Goal: Task Accomplishment & Management: Complete application form

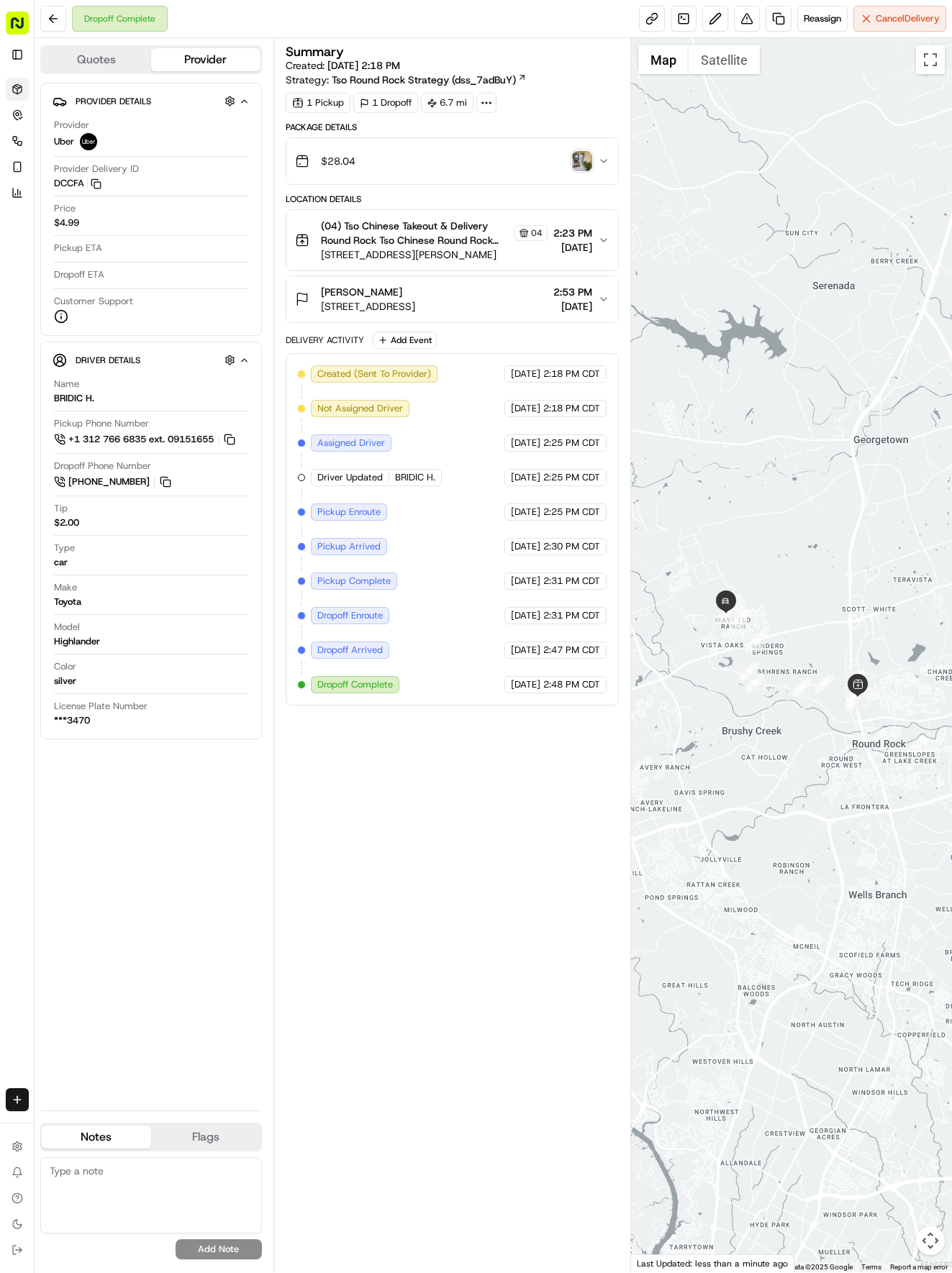
click at [20, 87] on icon at bounding box center [17, 89] width 9 height 10
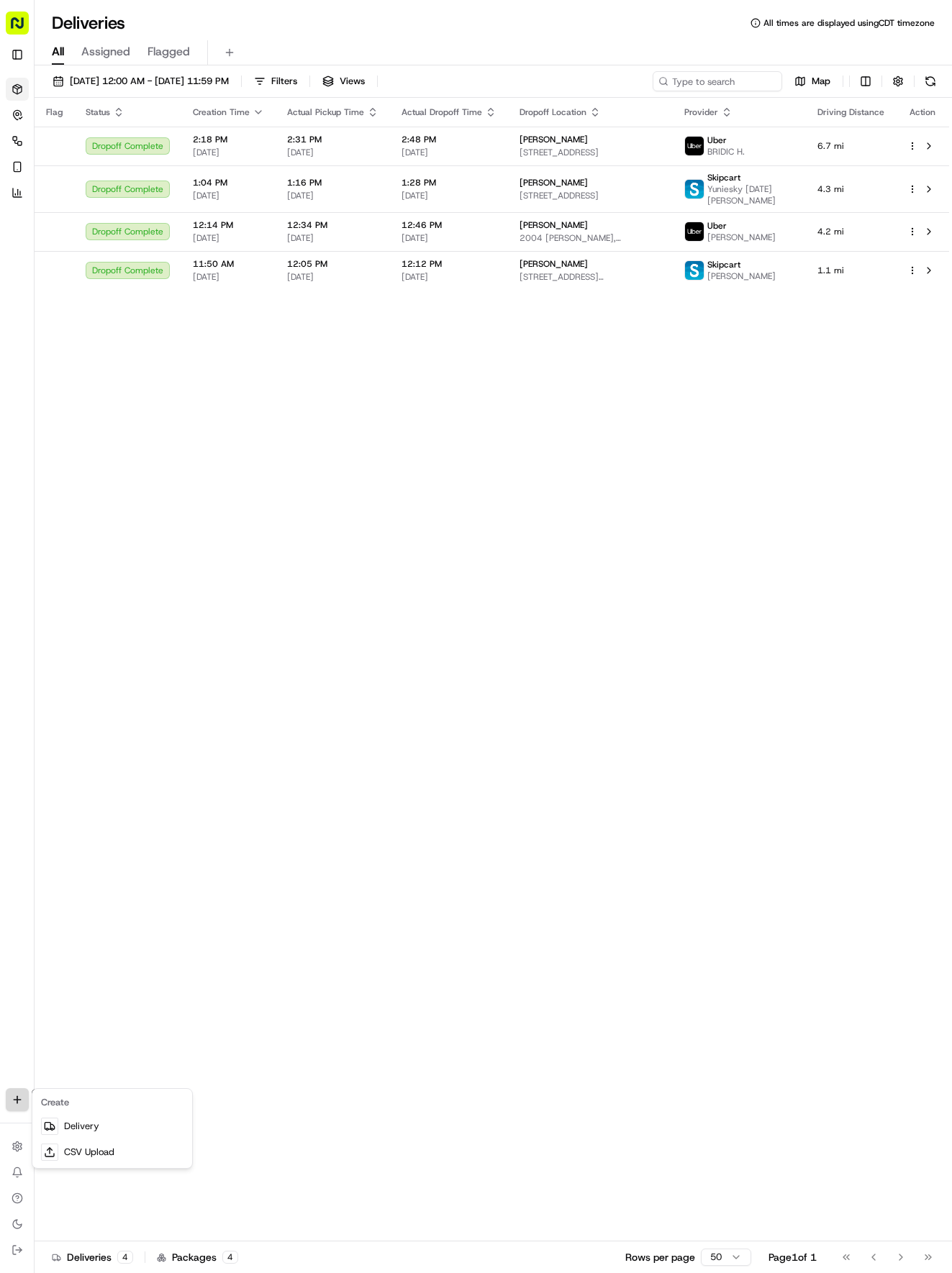
click at [13, 1098] on html "Tso Chinese 04 Round Rock [EMAIL_ADDRESS][DOMAIN_NAME] Toggle Sidebar Deliverie…" at bounding box center [476, 636] width 952 height 1273
click at [79, 1125] on link "Delivery" at bounding box center [112, 1126] width 154 height 26
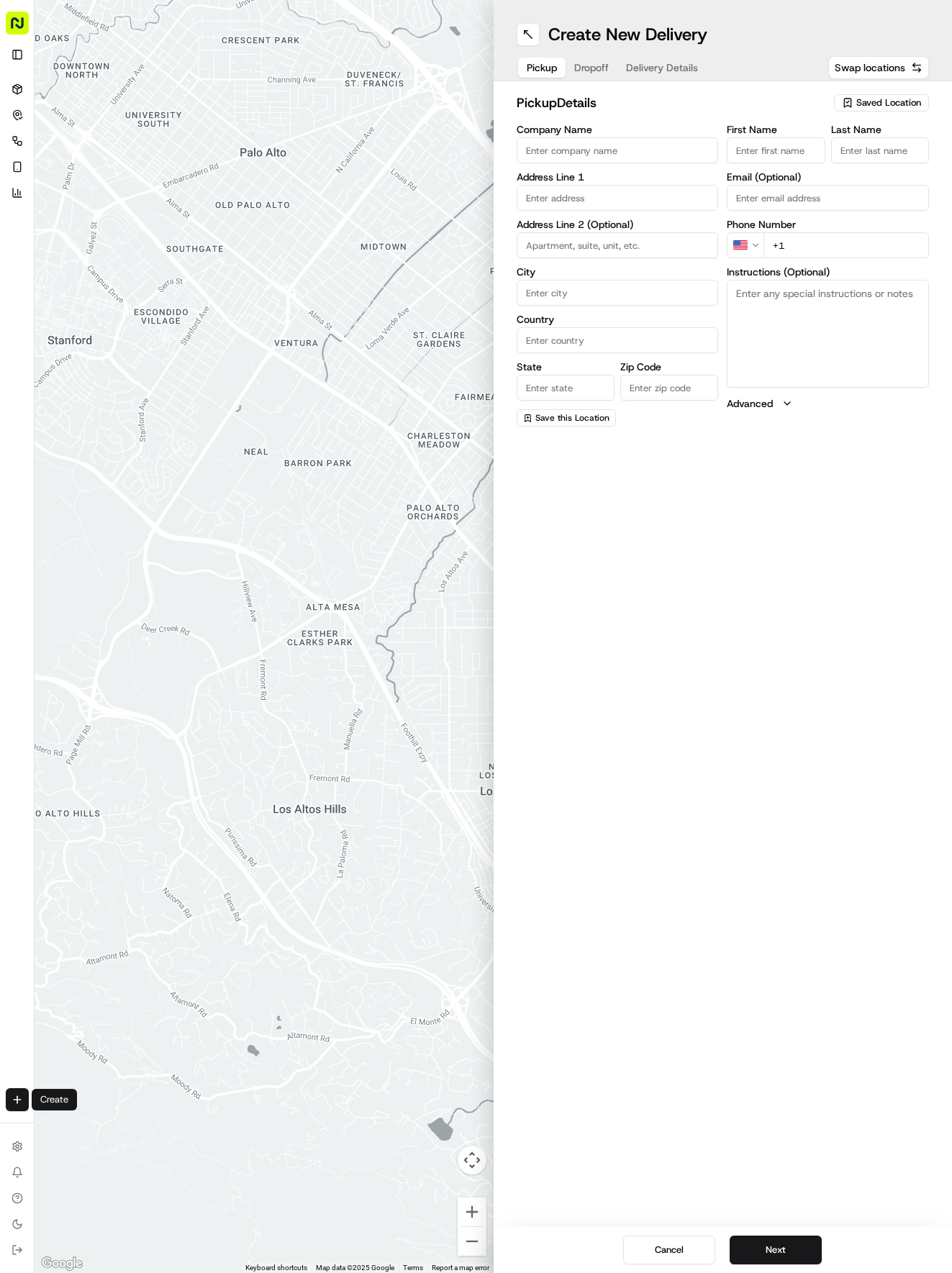
click at [887, 111] on div "Saved Location" at bounding box center [882, 103] width 95 height 18
click at [842, 163] on span "(04) Tso Chinese Takeout & Delivery Round Rock (04)" at bounding box center [857, 163] width 177 height 26
type input "(04) Tso Chinese Takeout & Delivery Round Rock"
type input "2000 N [PERSON_NAME] St"
type input "Ste 108"
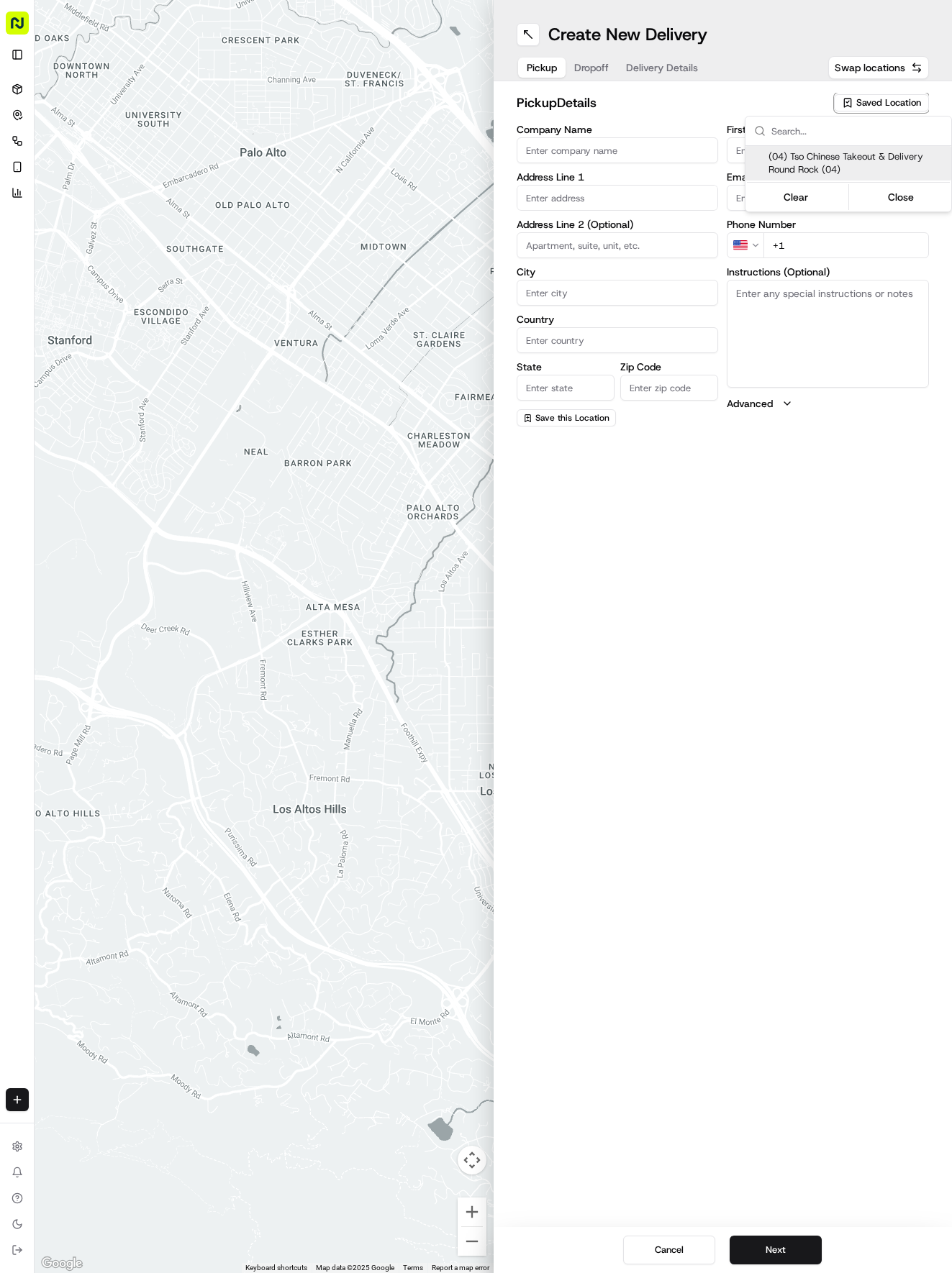
type input "Round Rock"
type input "US"
type input "[GEOGRAPHIC_DATA]"
type input "78664"
type input "Tso Chinese"
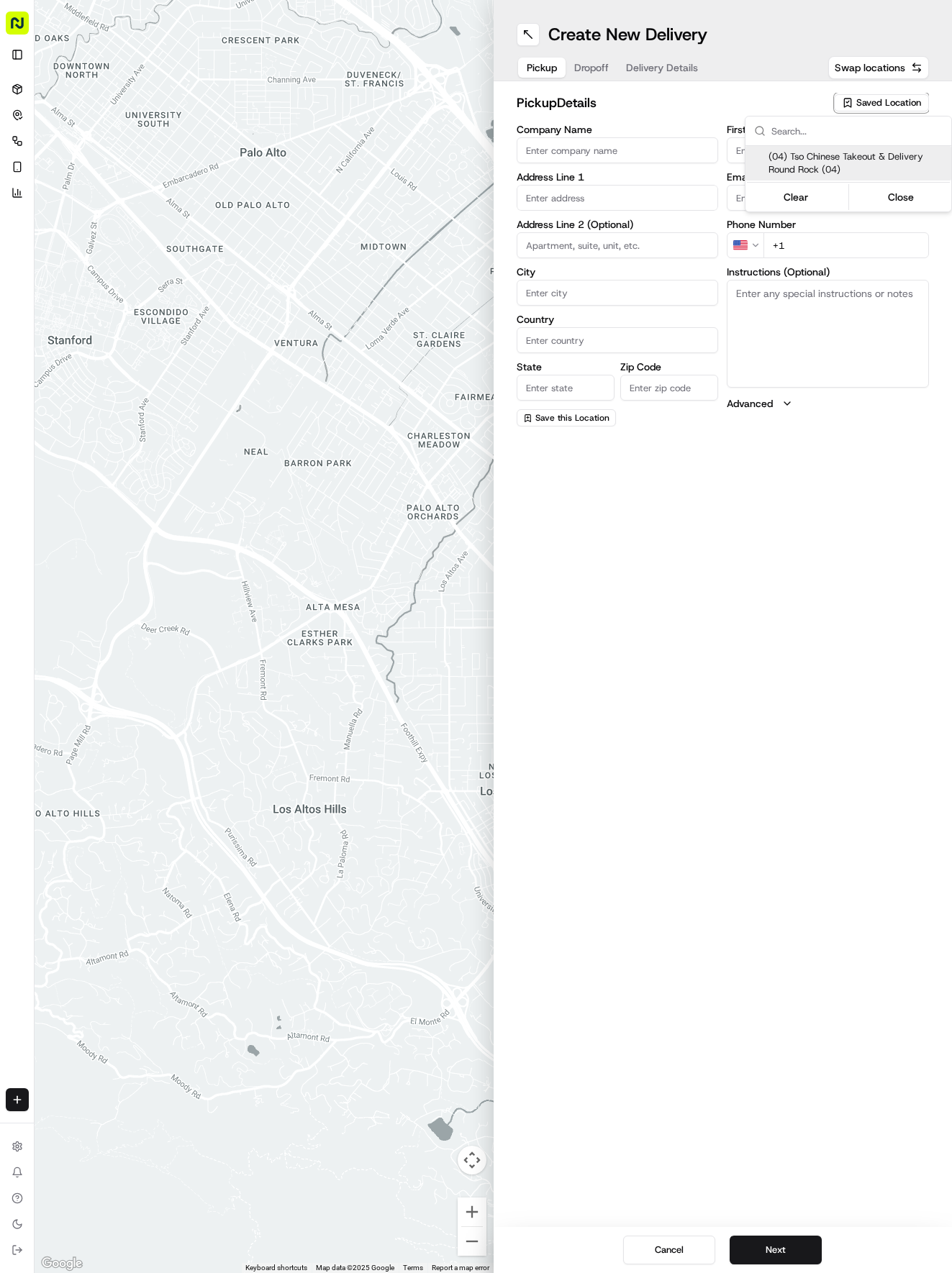
type input "Round Rock Manager"
type input "[EMAIL_ADDRESS][DOMAIN_NAME]"
type input "[PHONE_NUMBER]"
type textarea "Submit a picture displaying address & food as Proof of Delivery. Envía una foto…"
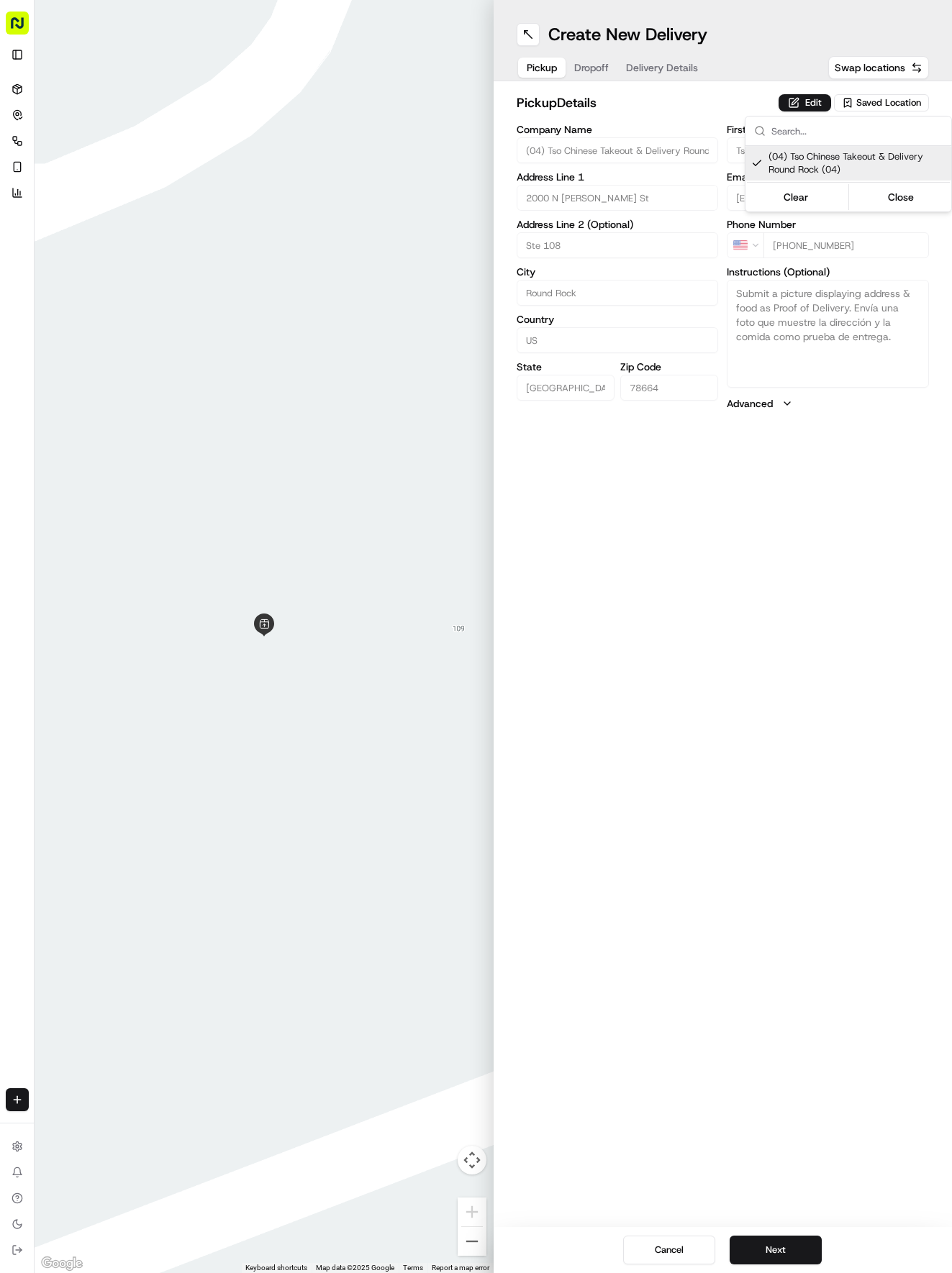
drag, startPoint x: 677, startPoint y: 88, endPoint x: 668, endPoint y: 60, distance: 29.4
click at [674, 75] on html "Tso Chinese 04 Round Rock [EMAIL_ADDRESS][DOMAIN_NAME] Toggle Sidebar Deliverie…" at bounding box center [476, 636] width 952 height 1273
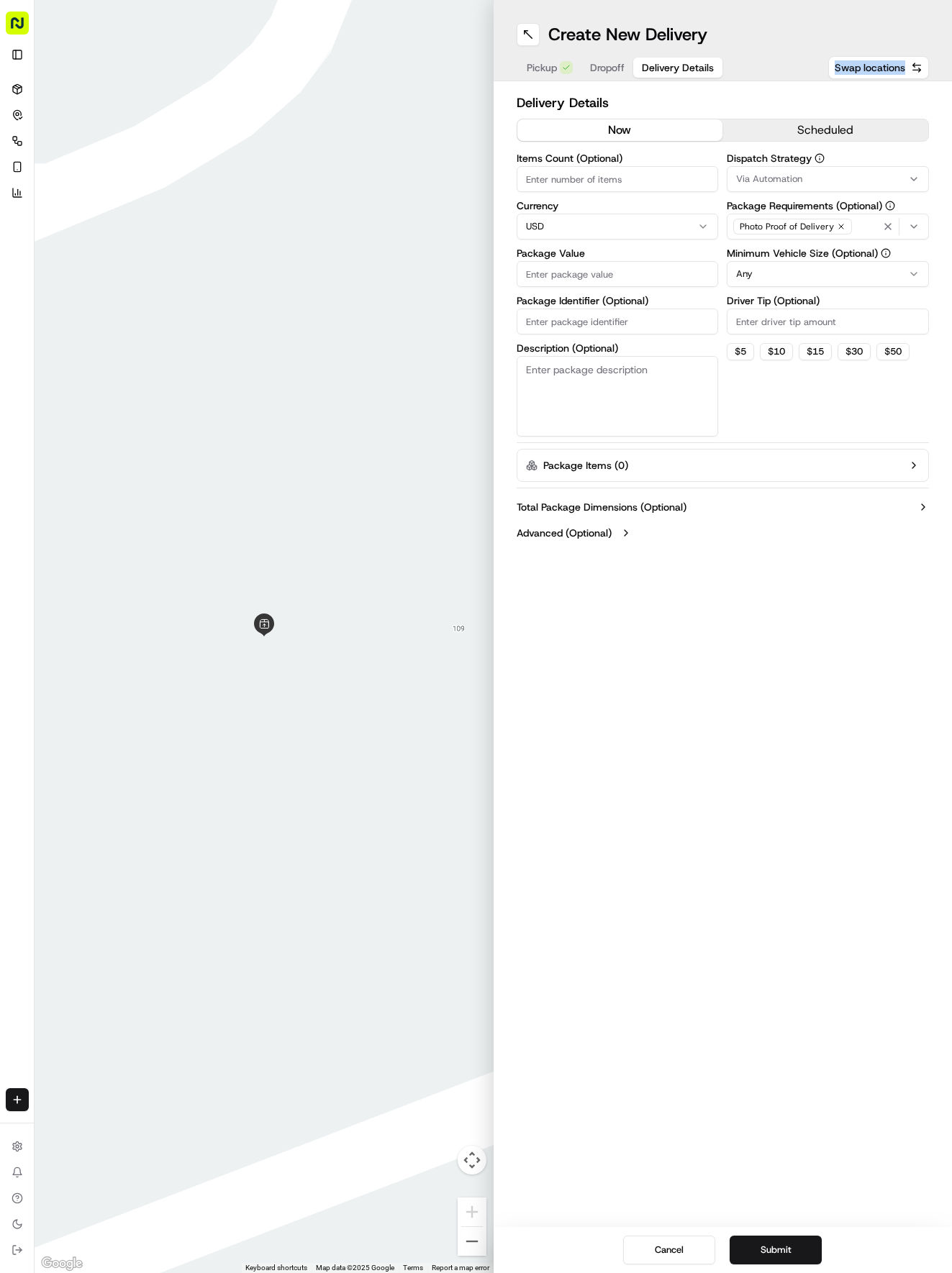
click at [668, 60] on span "Delivery Details" at bounding box center [677, 67] width 72 height 15
click at [625, 322] on input "Package Identifier (Optional)" at bounding box center [618, 321] width 202 height 26
paste input "AHYIMDM"
type input "AHYIMDM"
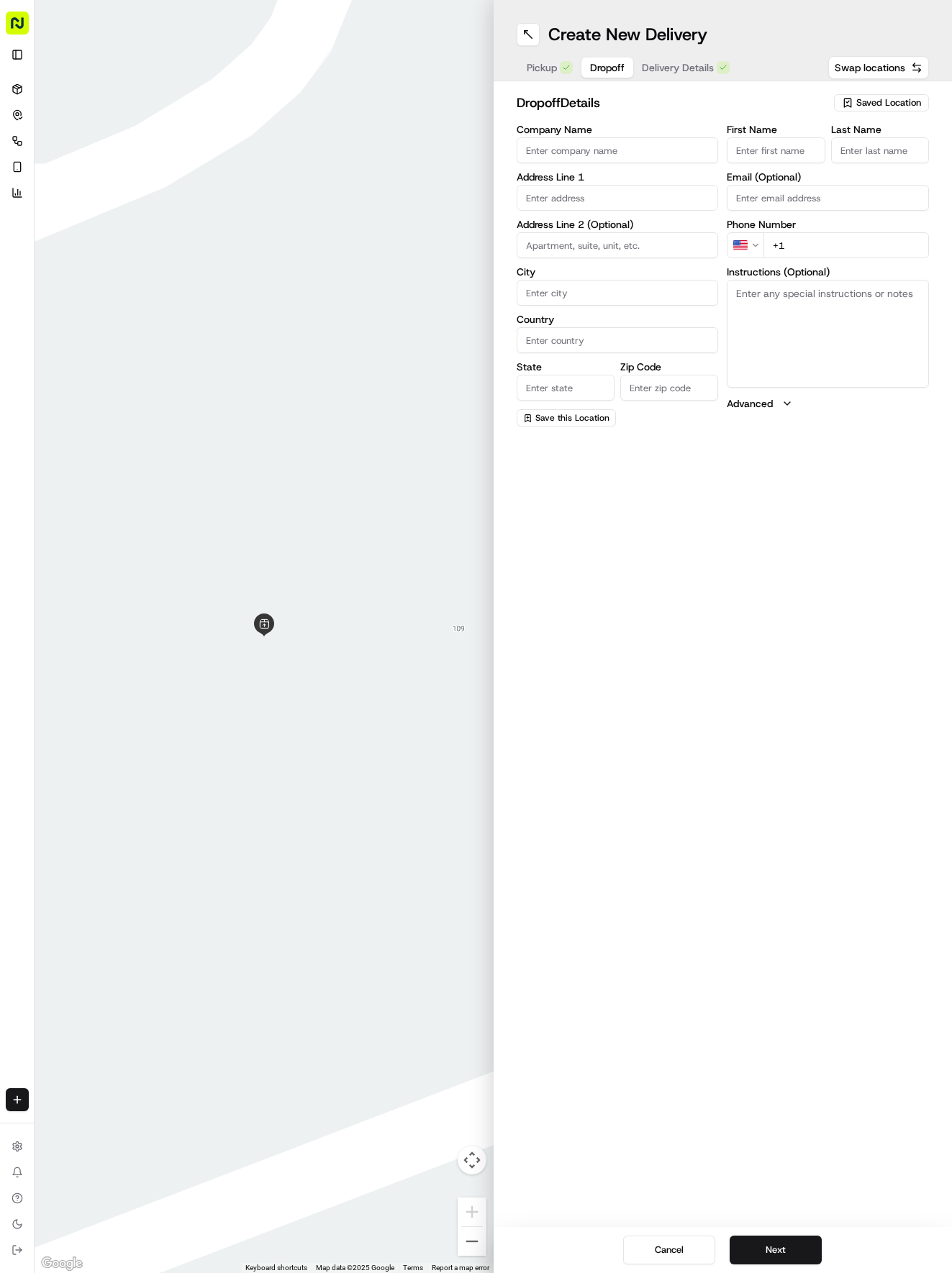
click at [604, 72] on span "Dropoff" at bounding box center [606, 67] width 34 height 15
click at [762, 148] on input "First Name" at bounding box center [775, 150] width 98 height 26
type input "[PERSON_NAME]"
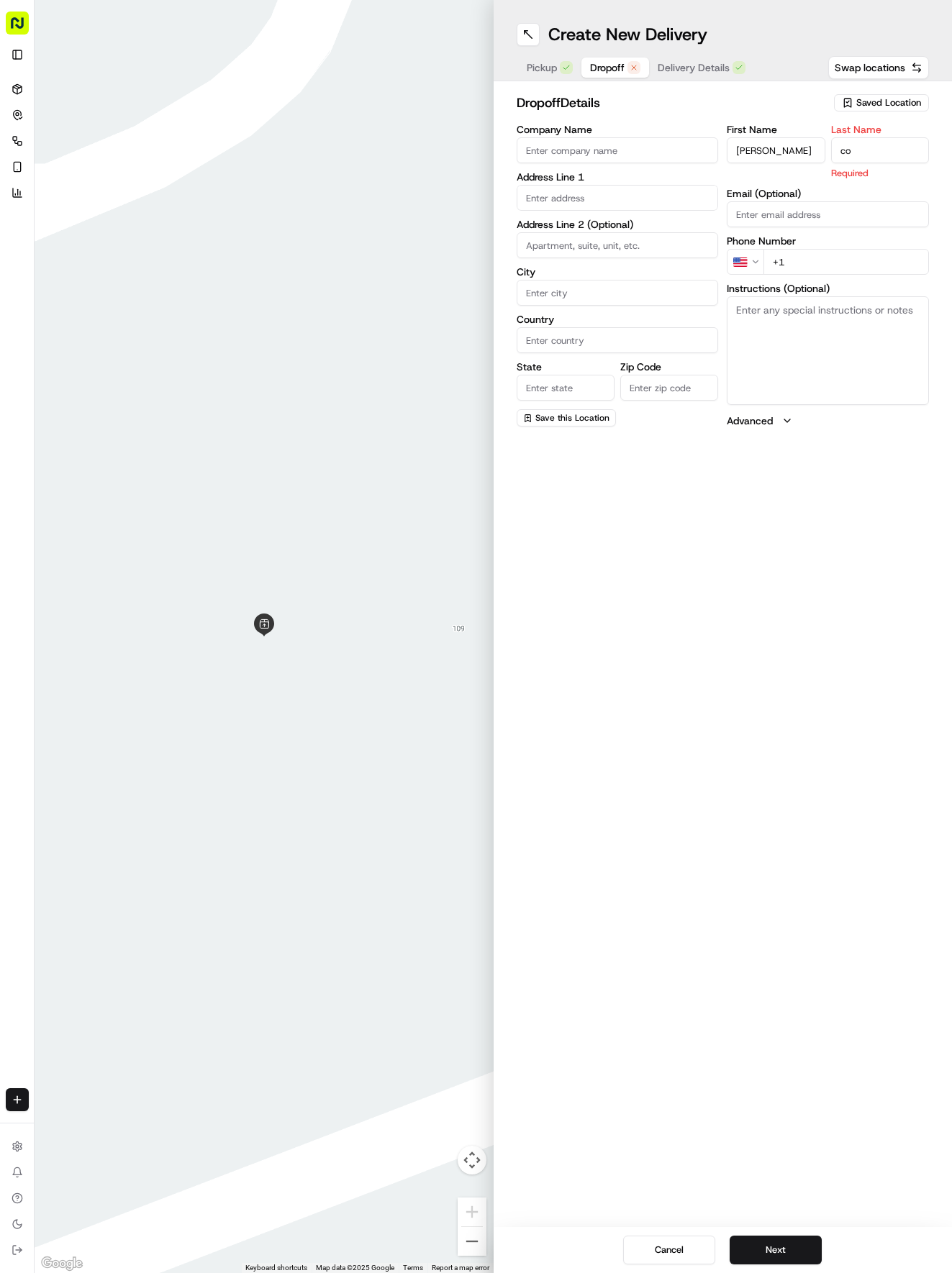
type input "c"
type input "Coronado"
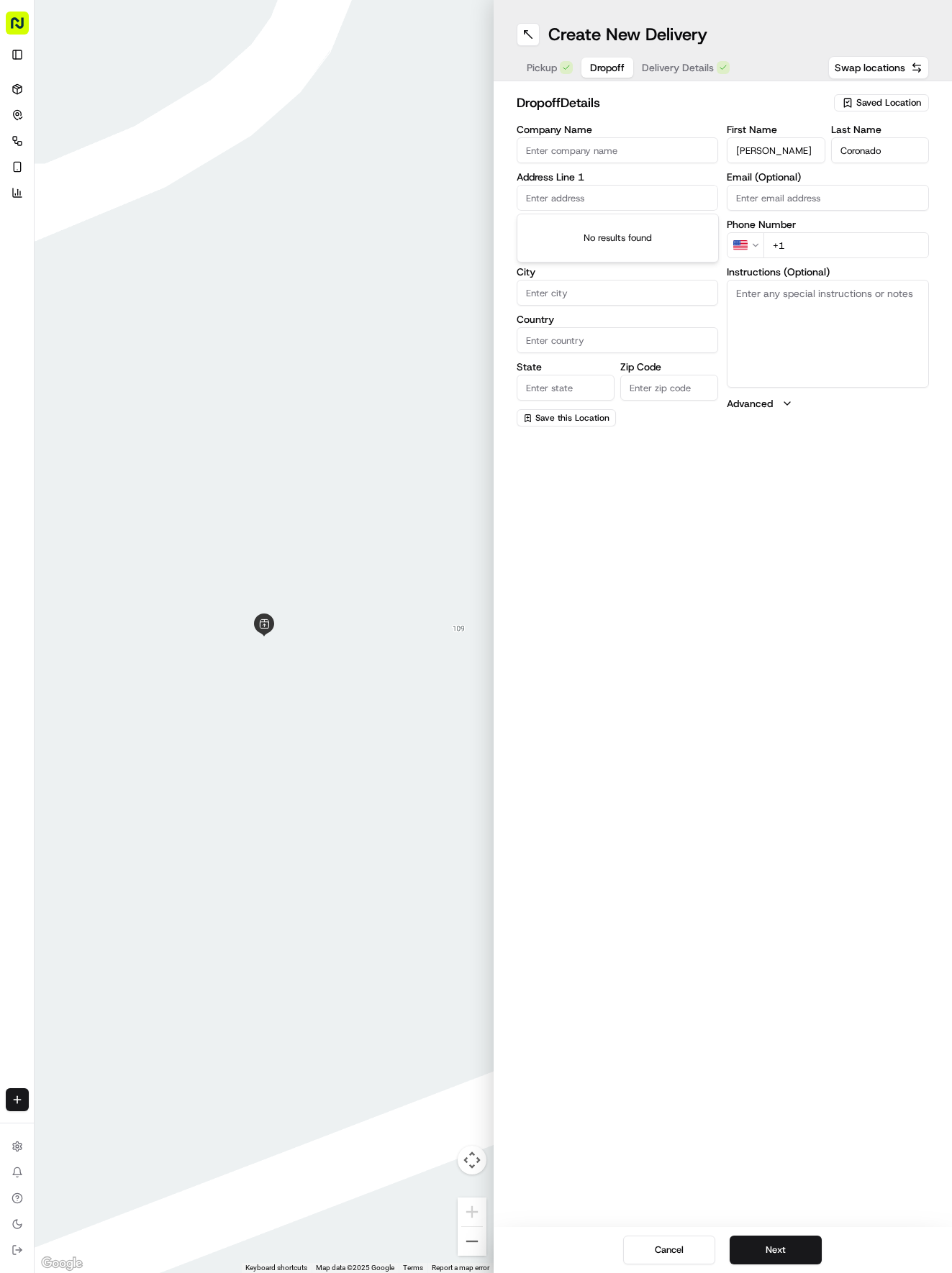
click at [575, 207] on input "text" at bounding box center [618, 198] width 202 height 26
type input "[STREET_ADDRESS]"
type input "Round Rock"
type input "[GEOGRAPHIC_DATA]"
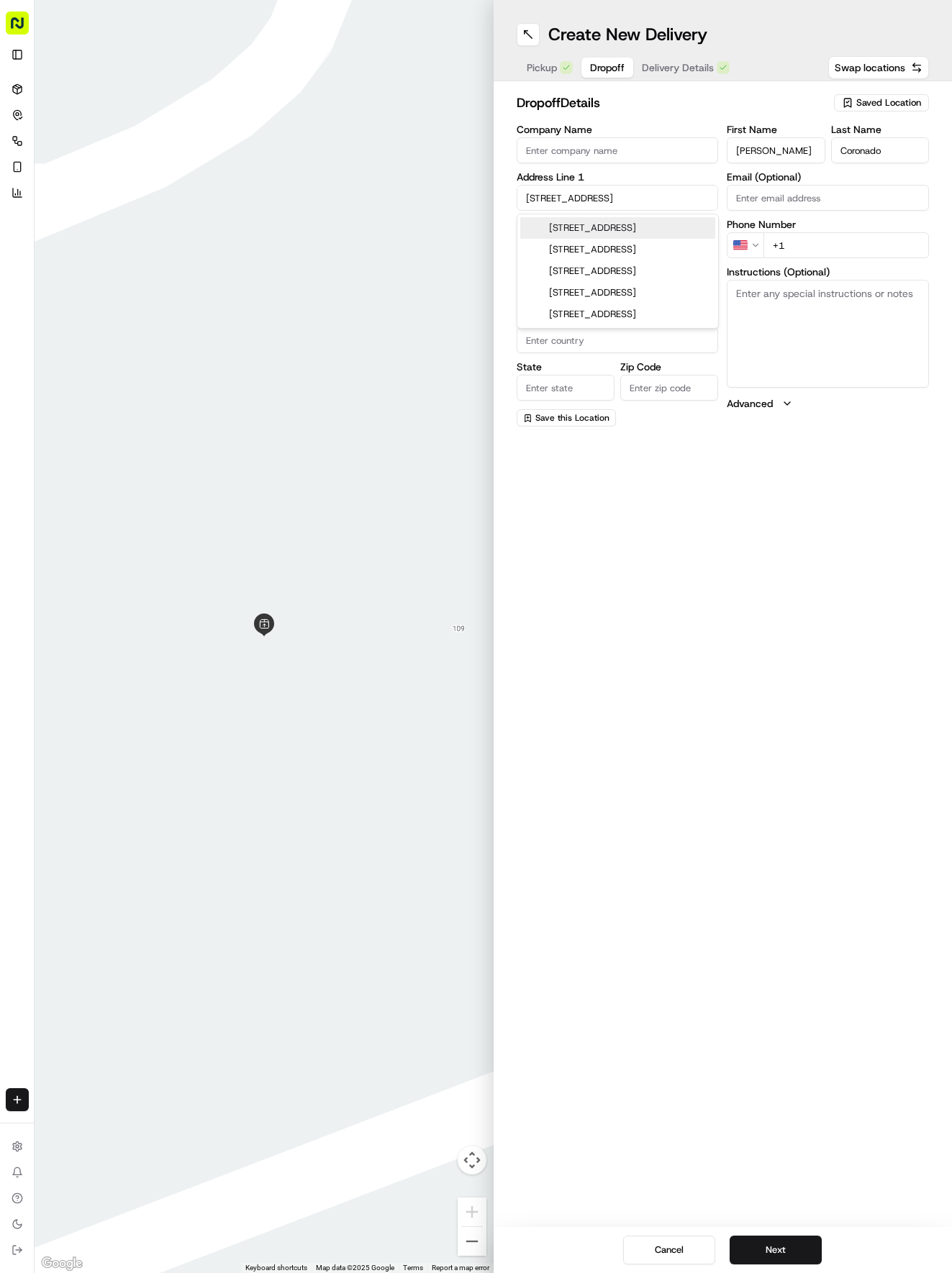
type input "78664"
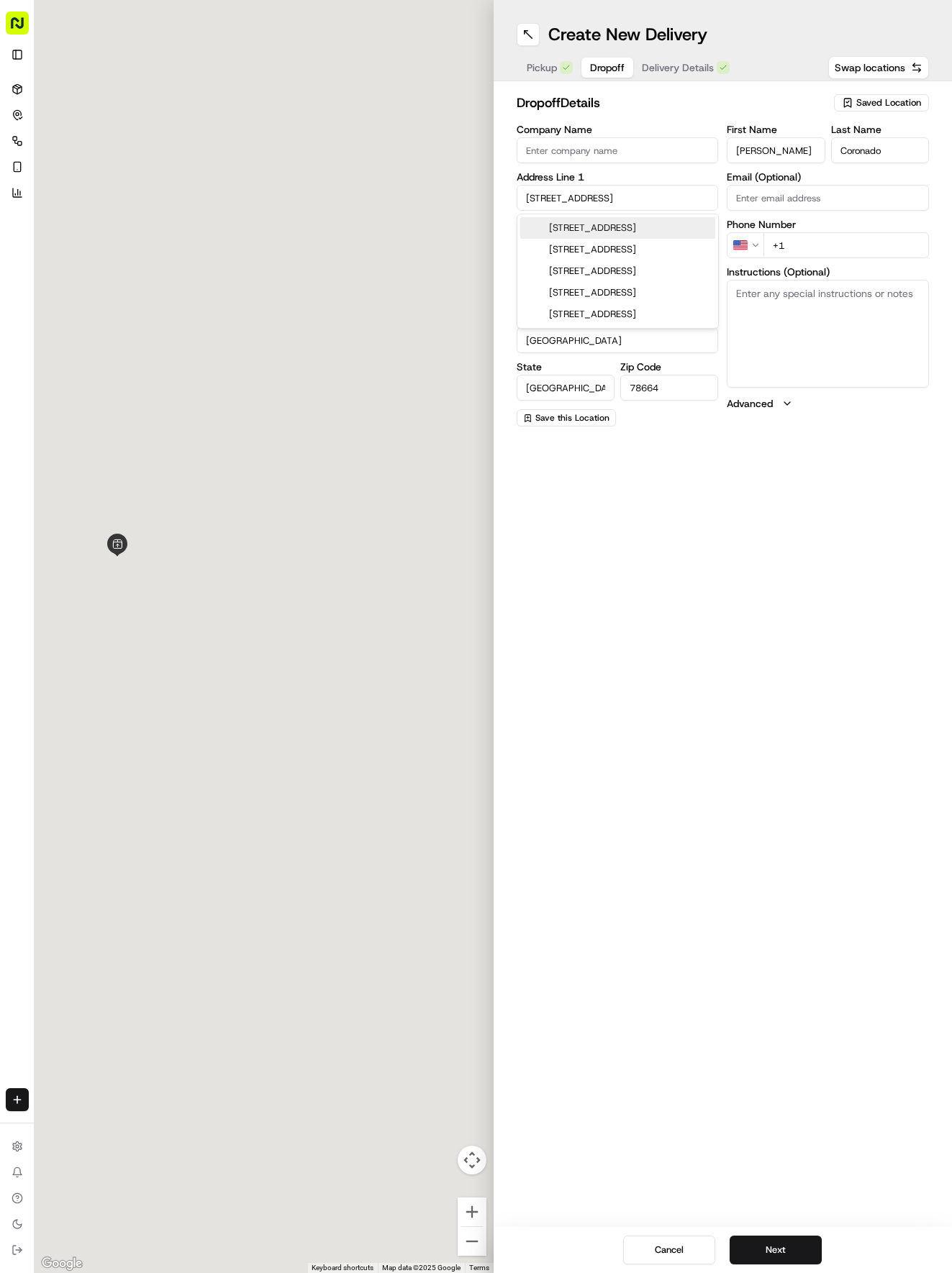
type input "[STREET_ADDRESS]"
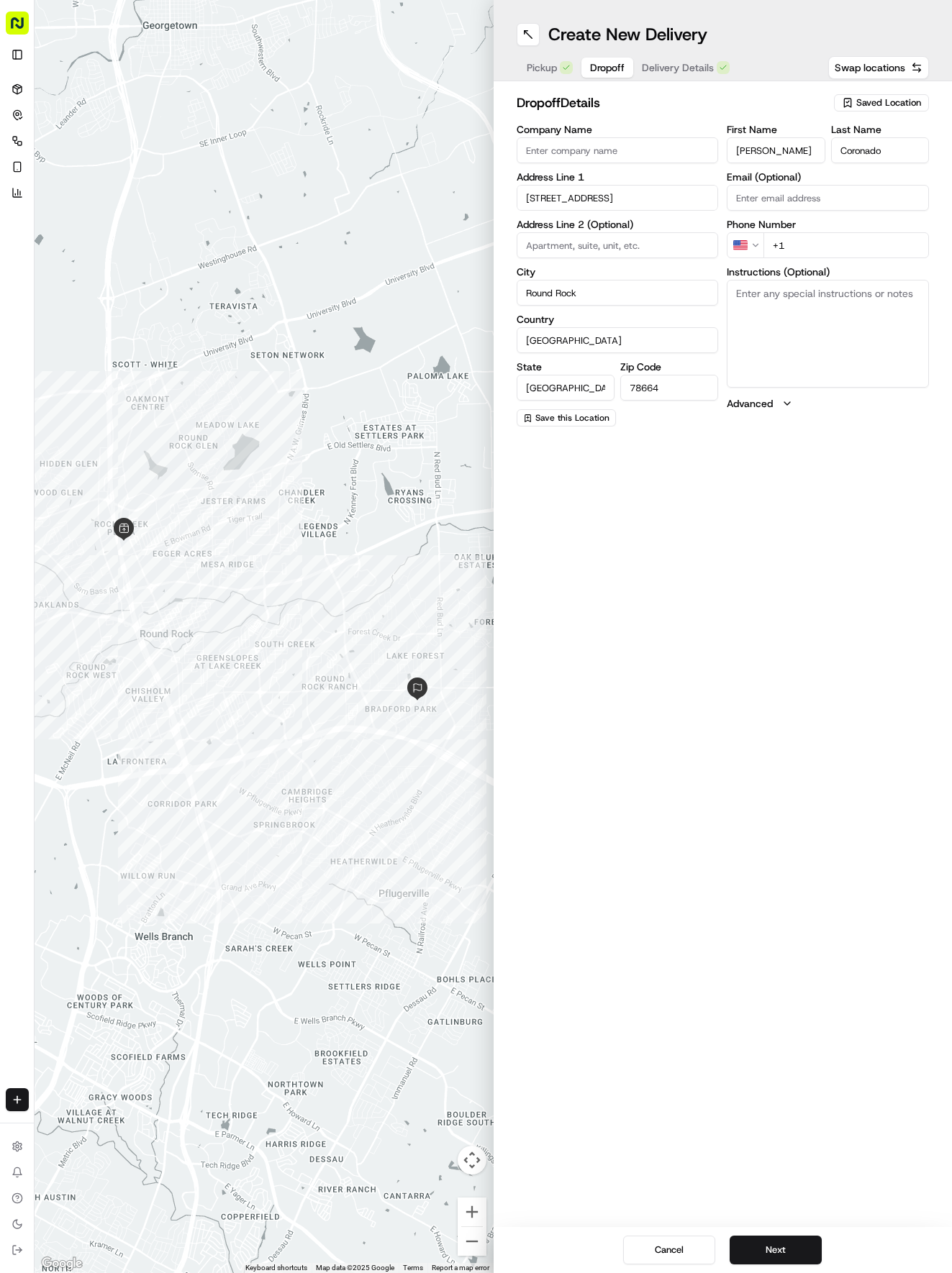
click at [828, 253] on input "+1" at bounding box center [846, 245] width 165 height 26
type input "[PHONE_NUMBER]"
click at [680, 62] on span "Delivery Details" at bounding box center [677, 67] width 72 height 15
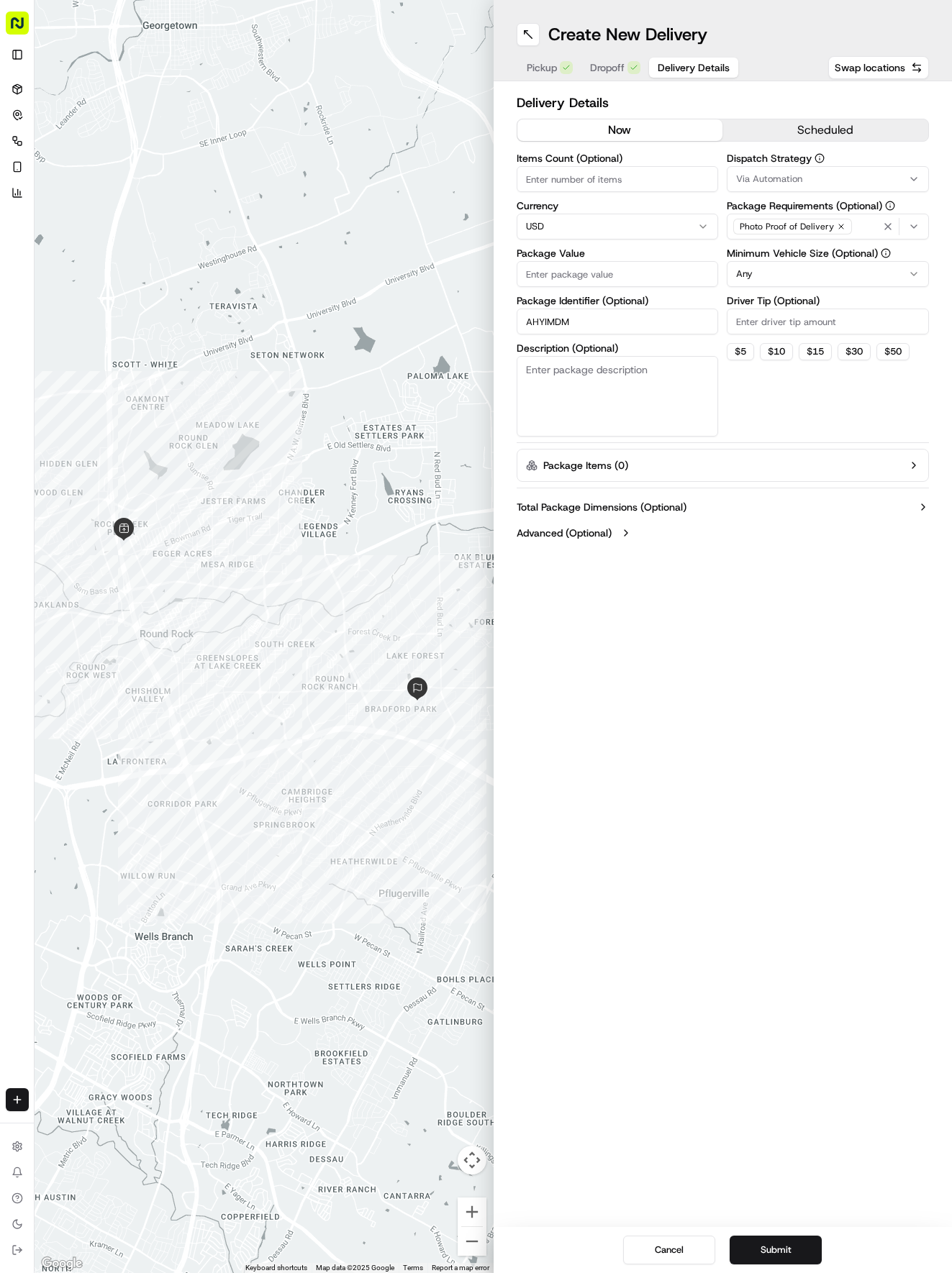
click at [605, 277] on input "Package Value" at bounding box center [618, 273] width 202 height 26
type input "35.61"
click at [780, 175] on span "Via Automation" at bounding box center [769, 178] width 66 height 13
click at [806, 264] on span "Tso Round Rock Strategy" at bounding box center [839, 257] width 177 height 13
drag, startPoint x: 803, startPoint y: 373, endPoint x: 785, endPoint y: 299, distance: 76.2
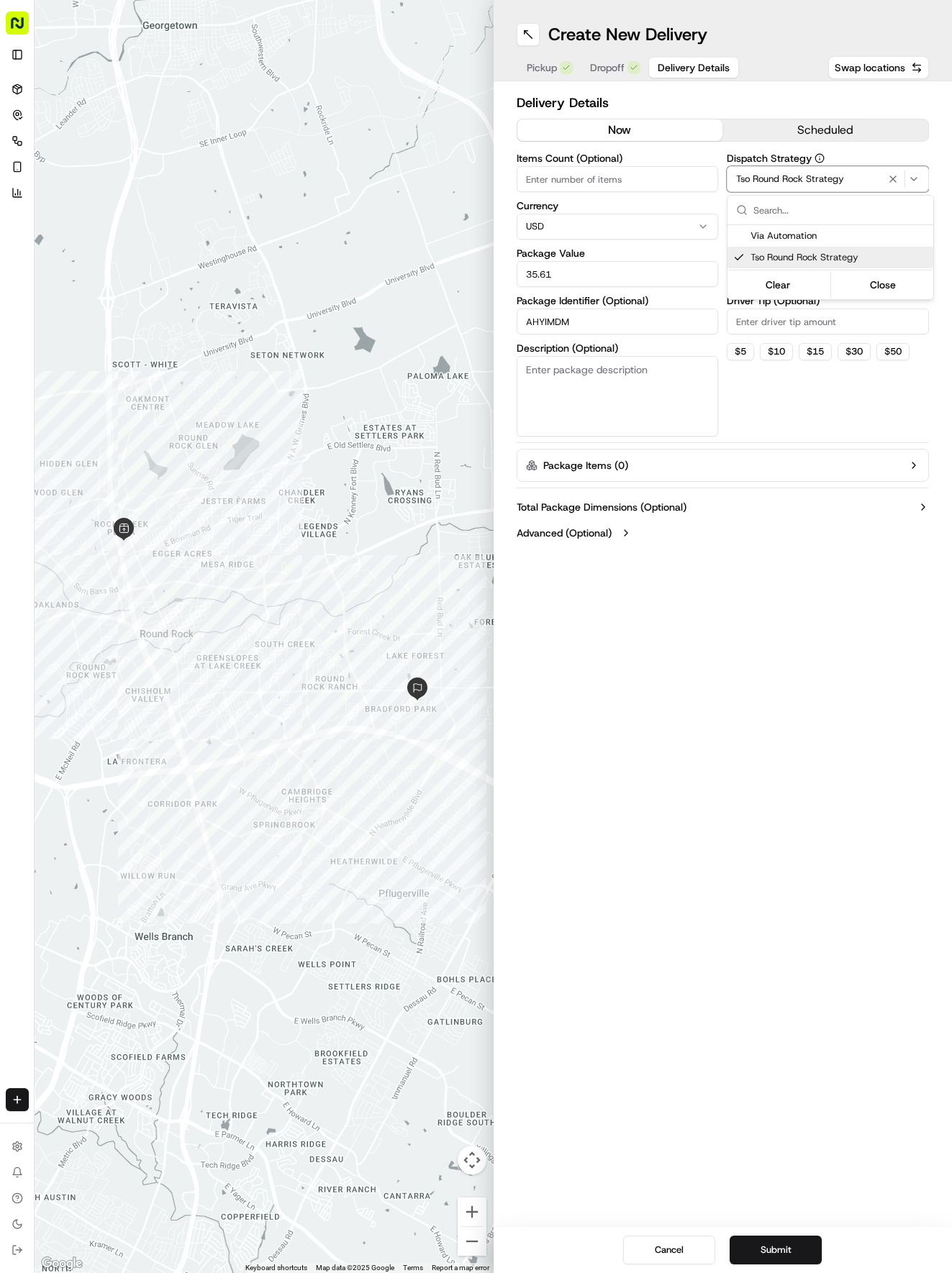
click at [800, 357] on html "Tso Chinese 04 Round Rock [EMAIL_ADDRESS][DOMAIN_NAME] Toggle Sidebar Deliverie…" at bounding box center [476, 636] width 952 height 1273
click at [779, 258] on label "Minimum Vehicle Size (Optional)" at bounding box center [827, 253] width 202 height 10
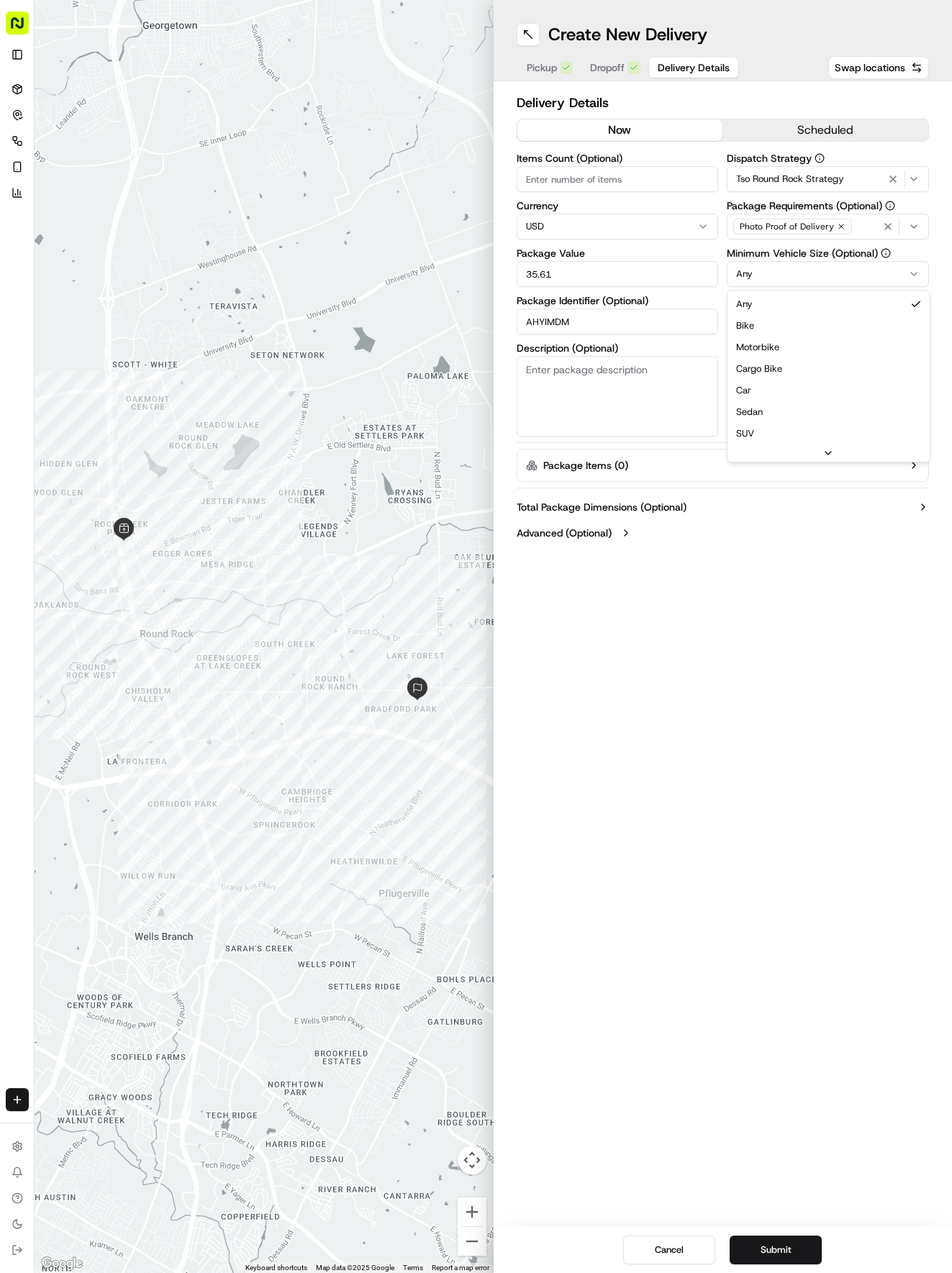
click at [783, 277] on html "Tso Chinese 04 Round Rock [EMAIL_ADDRESS][DOMAIN_NAME] Toggle Sidebar Deliverie…" at bounding box center [476, 636] width 952 height 1273
click at [780, 302] on label "Driver Tip (Optional)" at bounding box center [827, 301] width 202 height 10
click at [780, 309] on input "Driver Tip (Optional)" at bounding box center [827, 321] width 202 height 26
click at [786, 315] on input "Driver Tip (Optional)" at bounding box center [827, 321] width 202 height 26
type input "2"
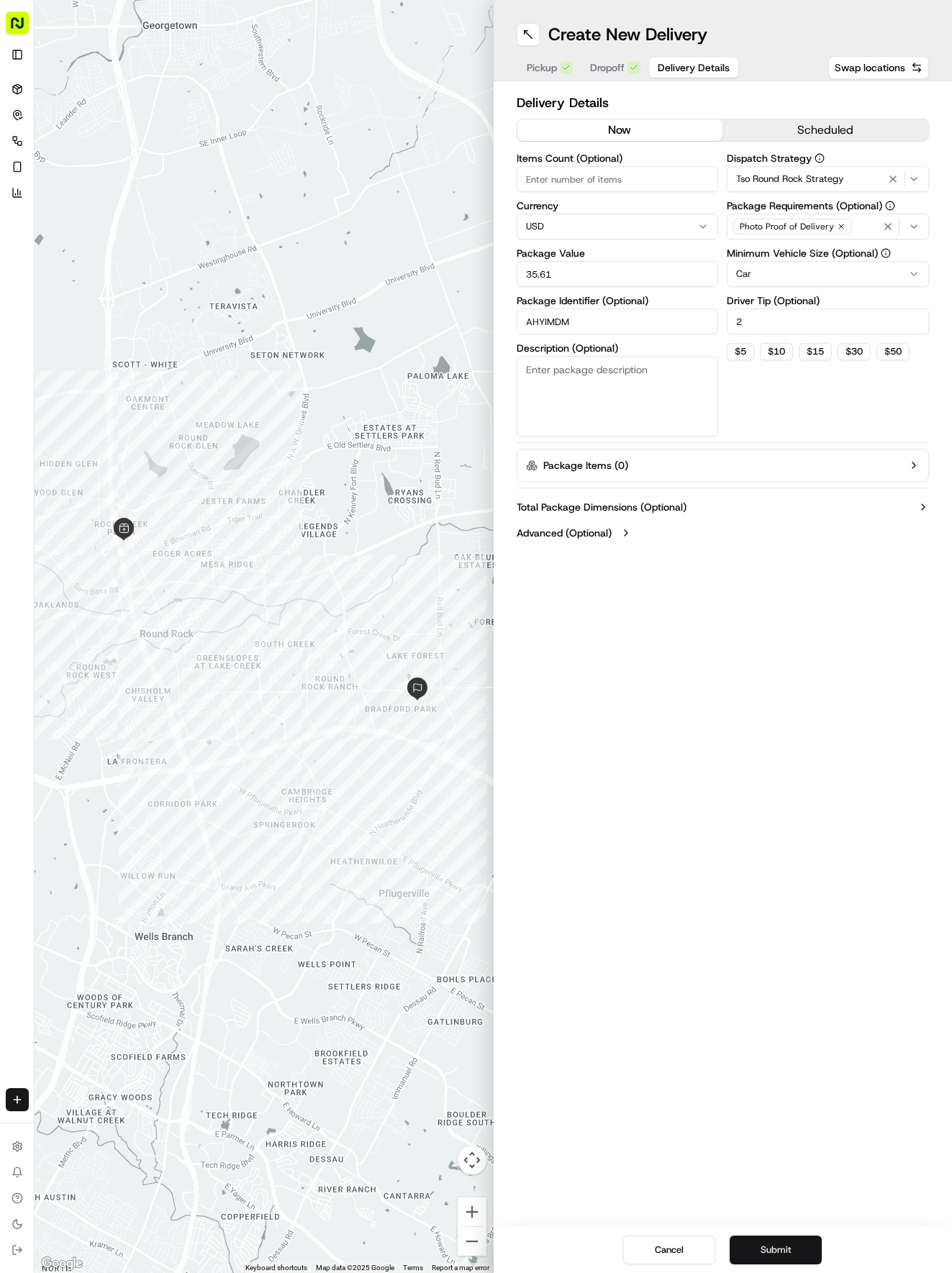
click at [780, 1261] on button "Submit" at bounding box center [775, 1251] width 92 height 29
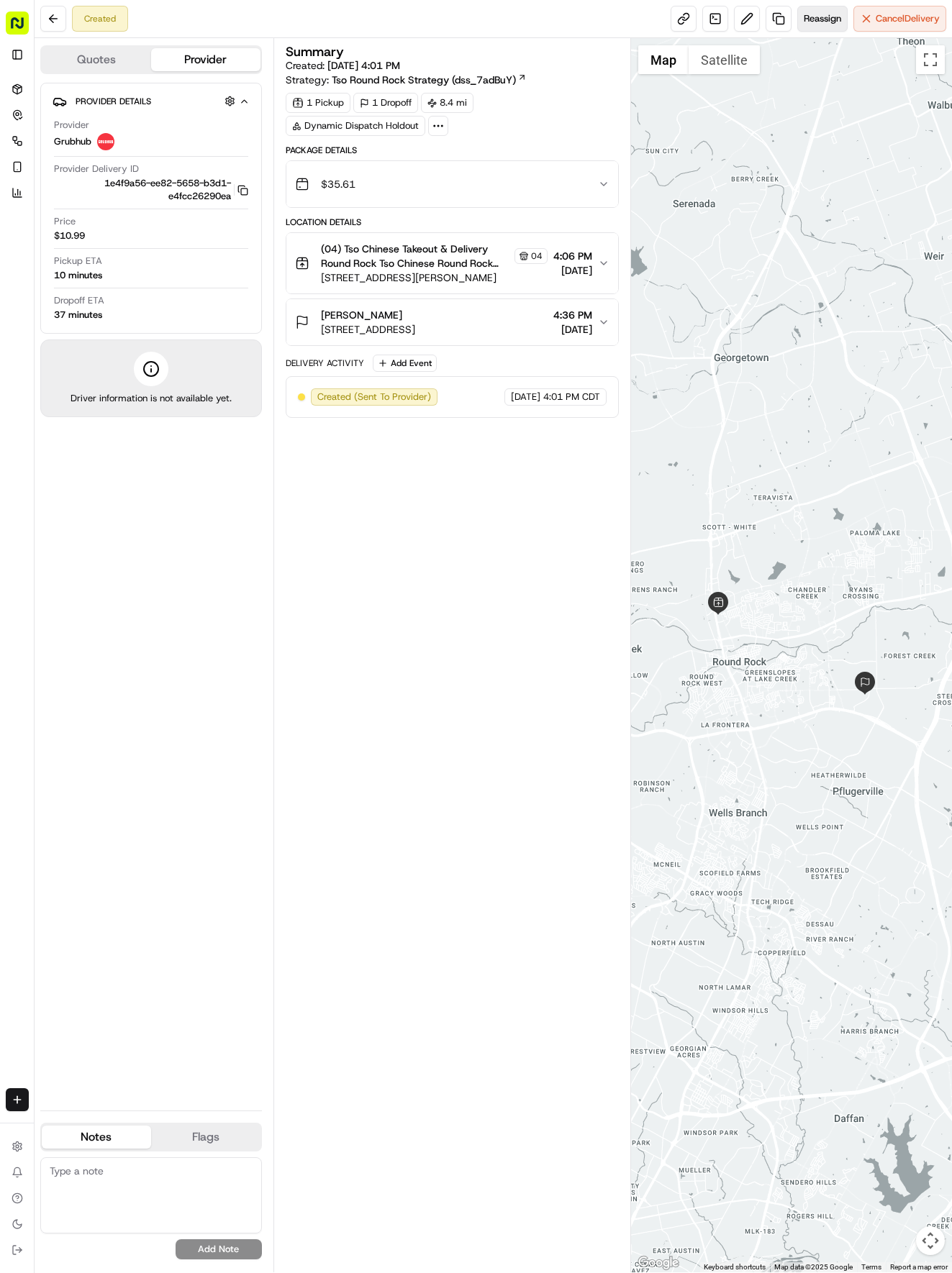
click at [825, 24] on span "Reassign" at bounding box center [823, 18] width 37 height 13
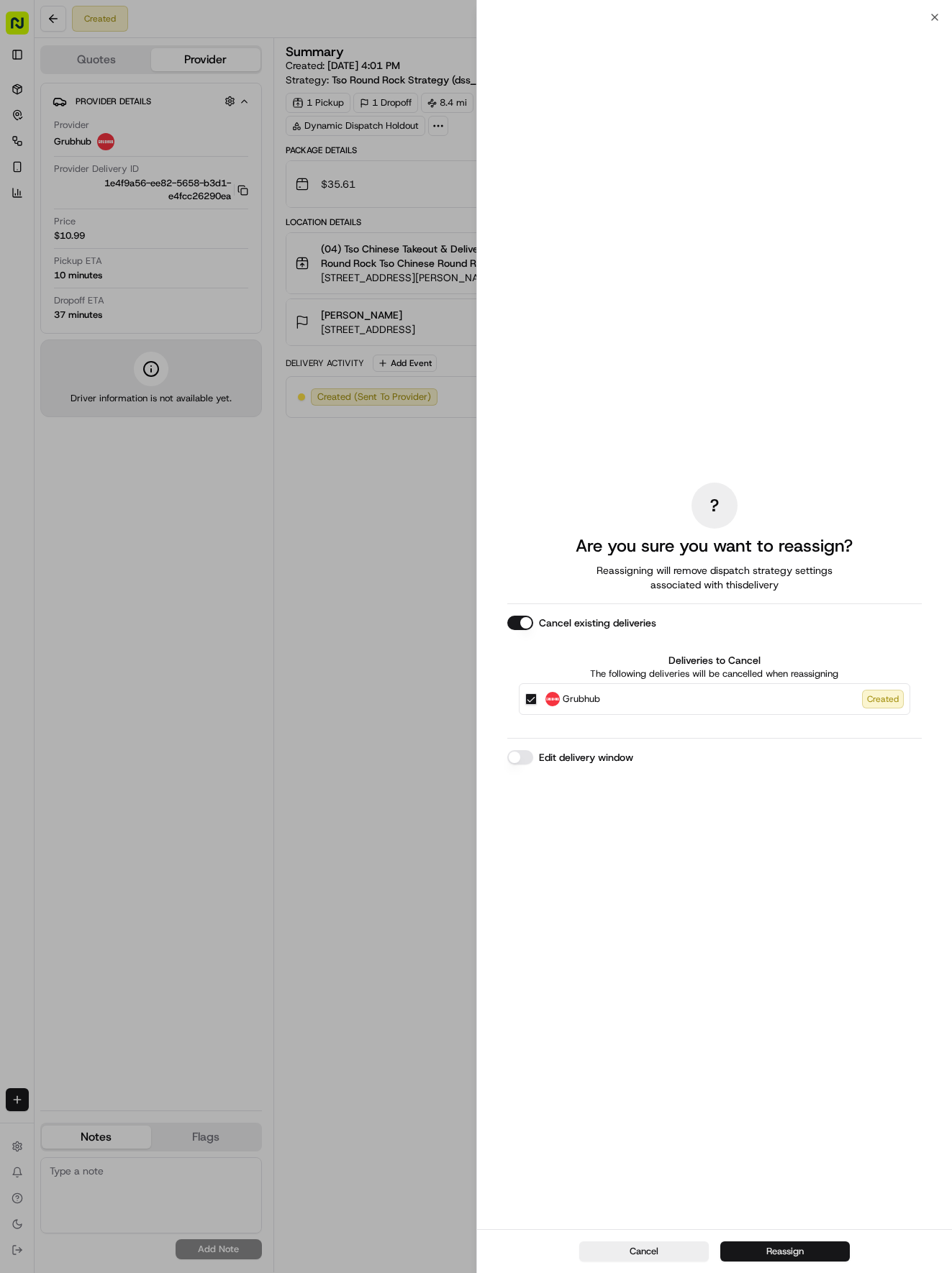
click at [783, 1255] on button "Reassign" at bounding box center [785, 1252] width 129 height 20
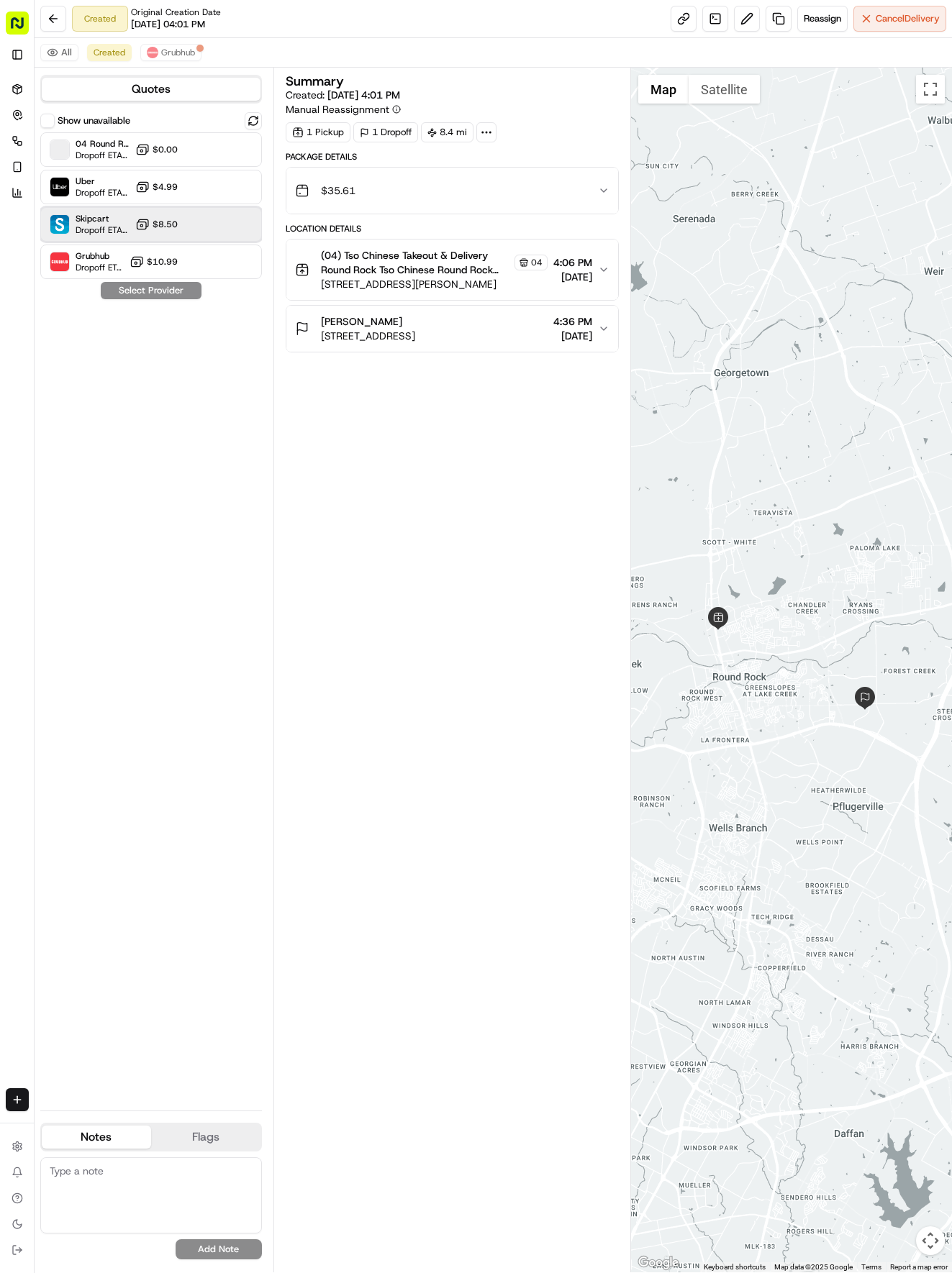
click at [198, 223] on div "Skipcart Dropoff ETA 31 minutes $8.50" at bounding box center [151, 224] width 222 height 34
click at [159, 294] on button "Assign Provider" at bounding box center [151, 291] width 102 height 18
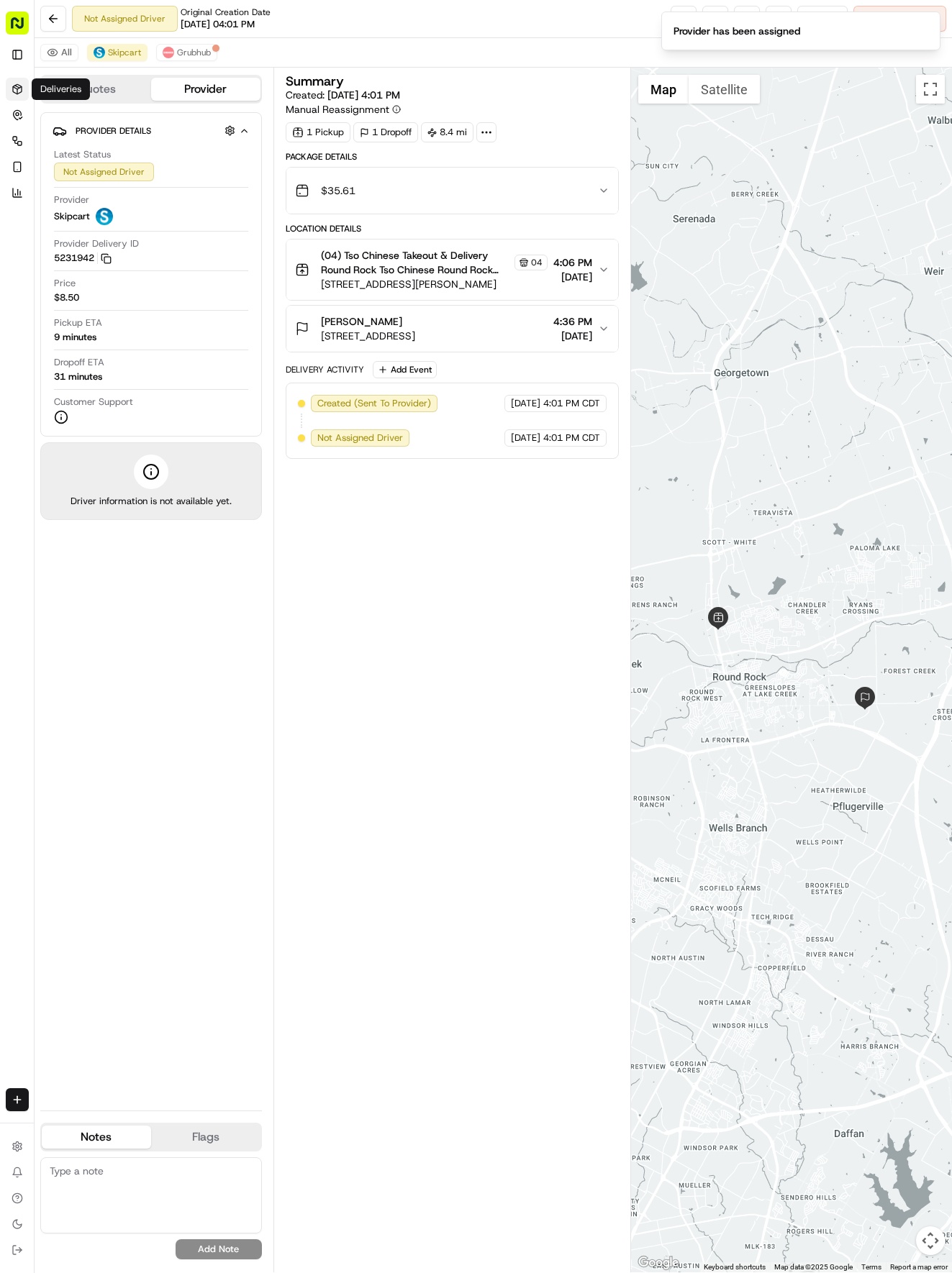
click at [20, 91] on icon at bounding box center [18, 90] width 12 height 12
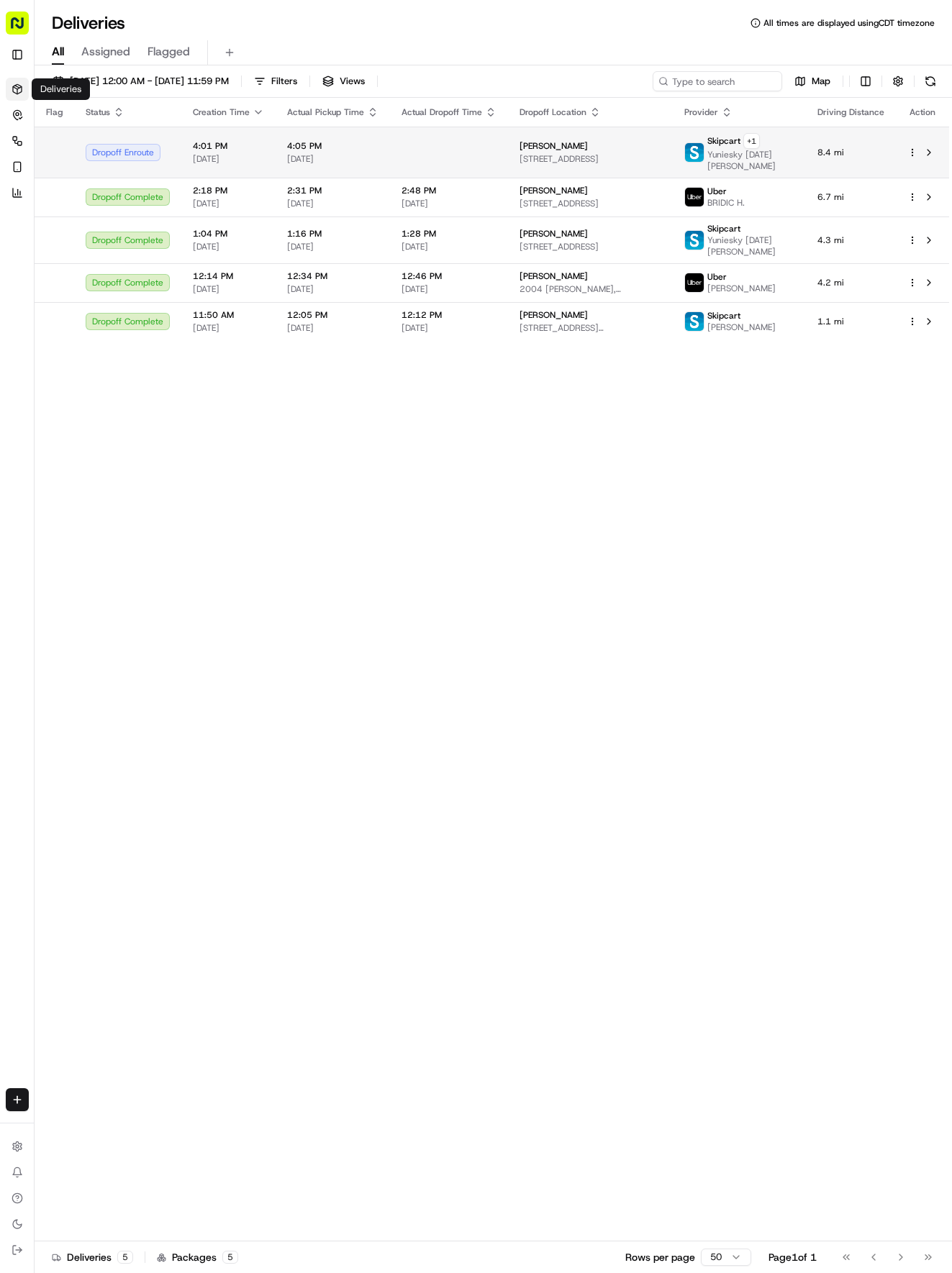
click at [469, 163] on td at bounding box center [449, 152] width 118 height 51
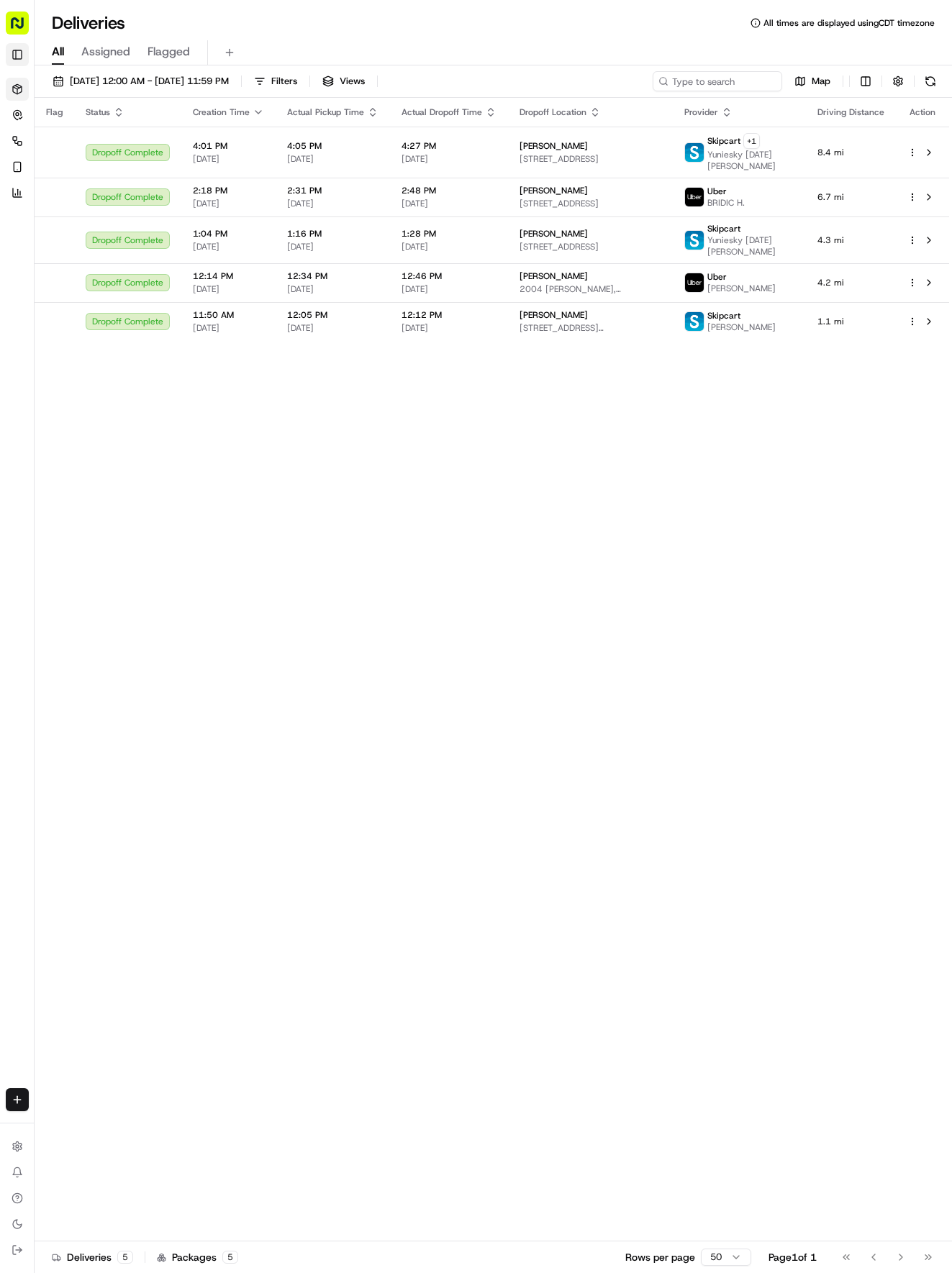
click at [15, 59] on button "Toggle Sidebar" at bounding box center [18, 55] width 23 height 23
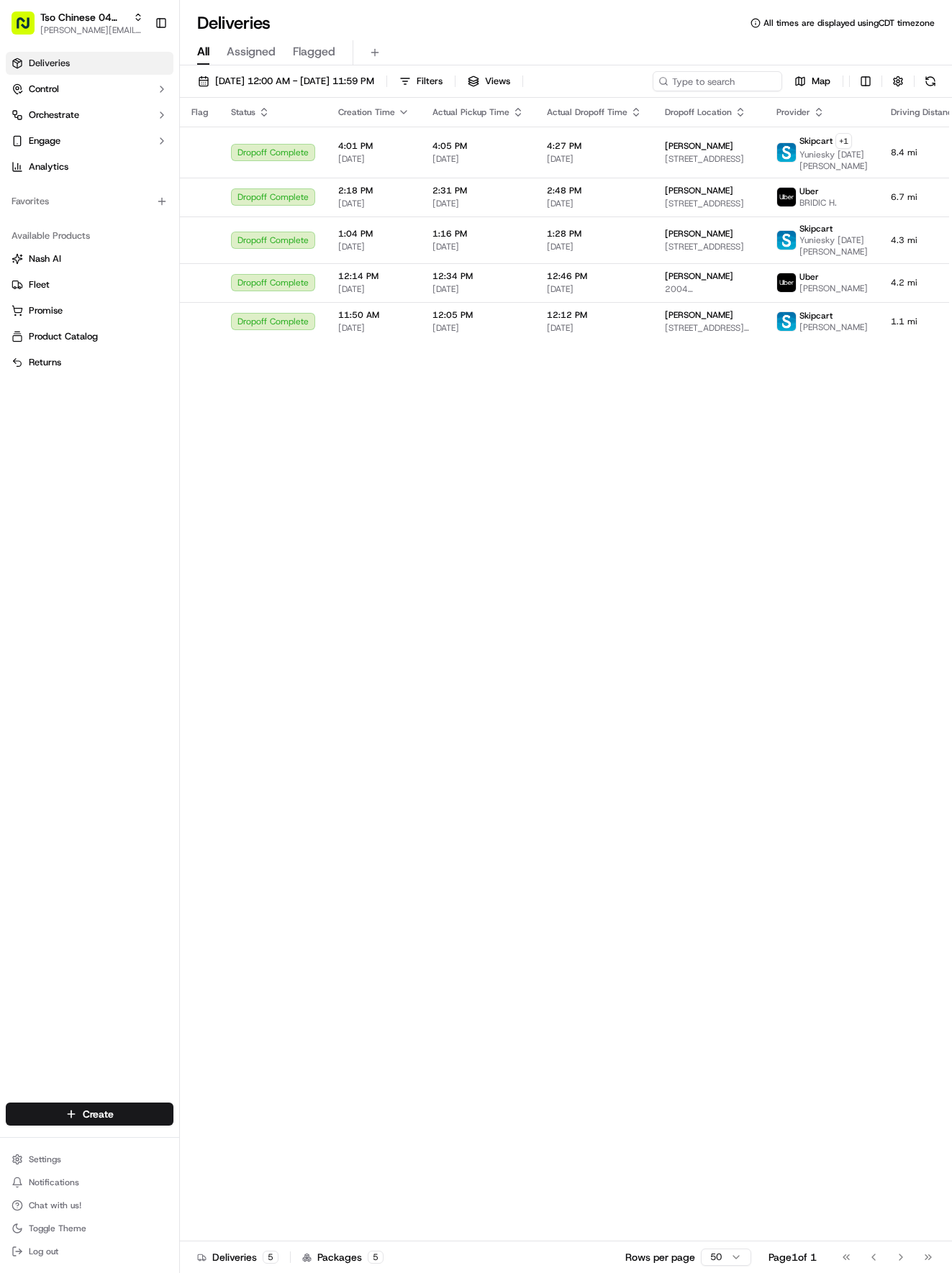
drag, startPoint x: 123, startPoint y: 1088, endPoint x: 111, endPoint y: 1099, distance: 16.3
click at [120, 1094] on div "Tso Chinese 04 Round Rock [EMAIL_ADDRESS][DOMAIN_NAME] Toggle Sidebar Deliverie…" at bounding box center [90, 636] width 179 height 1273
click at [108, 1109] on html "Tso Chinese 04 Round Rock [EMAIL_ADDRESS][DOMAIN_NAME] Toggle Sidebar Deliverie…" at bounding box center [476, 636] width 952 height 1273
click at [243, 1142] on link "Delivery" at bounding box center [260, 1141] width 161 height 26
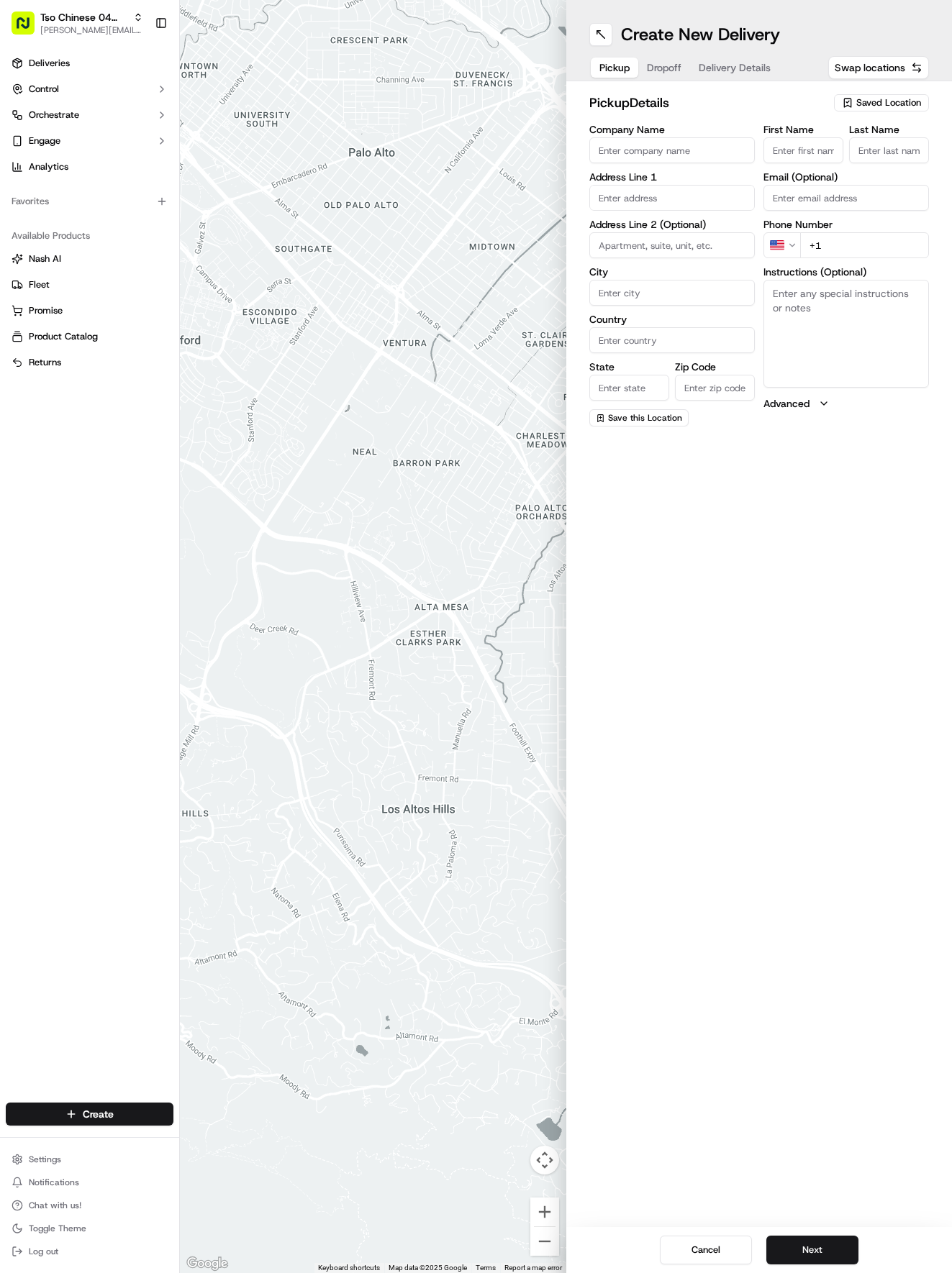
click at [887, 101] on span "Saved Location" at bounding box center [889, 102] width 65 height 13
click at [842, 153] on span "(04) Tso Chinese Takeout & Delivery Round Rock (04)" at bounding box center [857, 163] width 177 height 26
type input "(04) Tso Chinese Takeout & Delivery Round Rock"
type input "2000 N [PERSON_NAME] St"
type input "Ste 108"
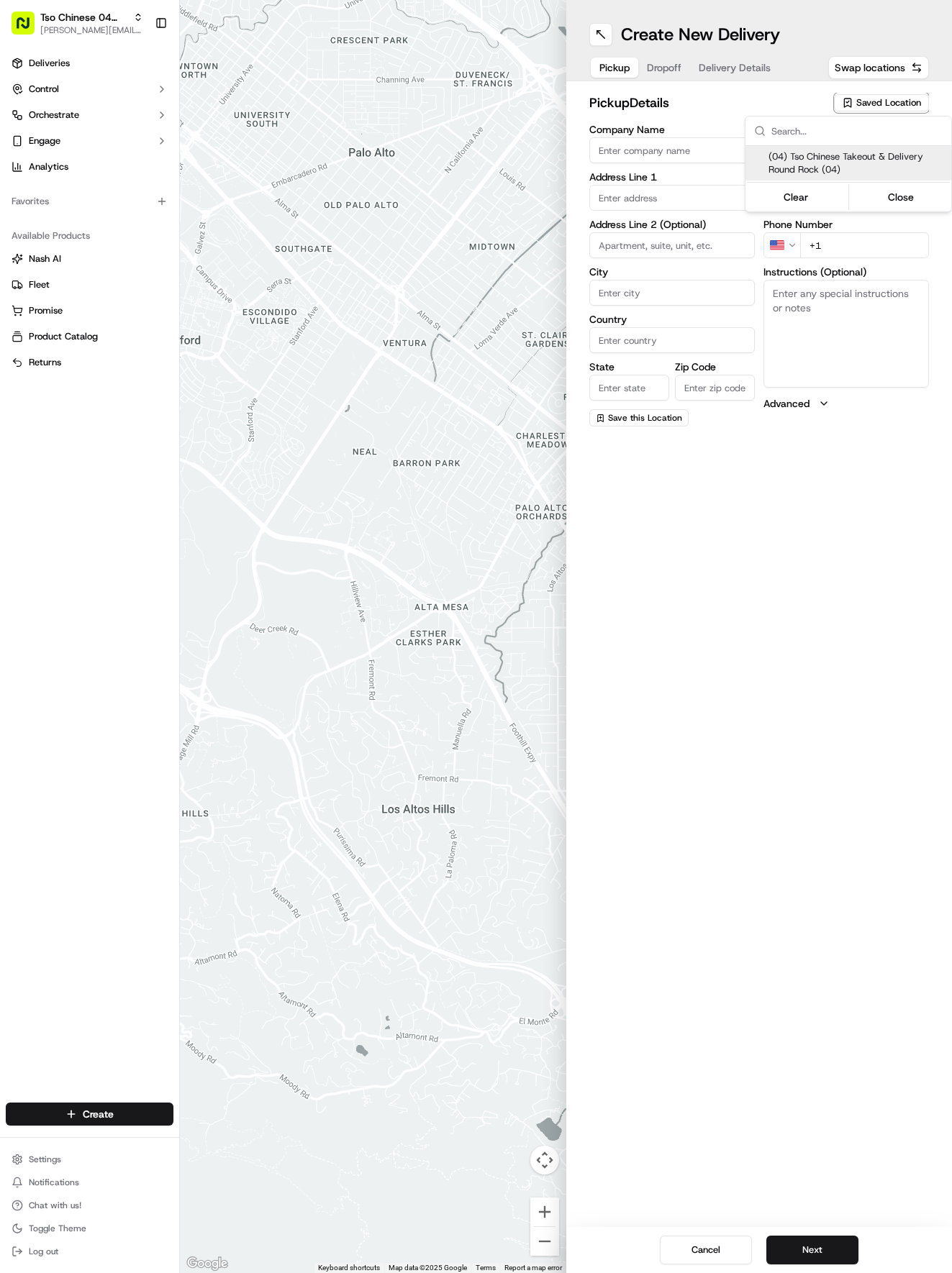
type input "Round Rock"
type input "US"
type input "[GEOGRAPHIC_DATA]"
type input "78664"
type input "Tso Chinese"
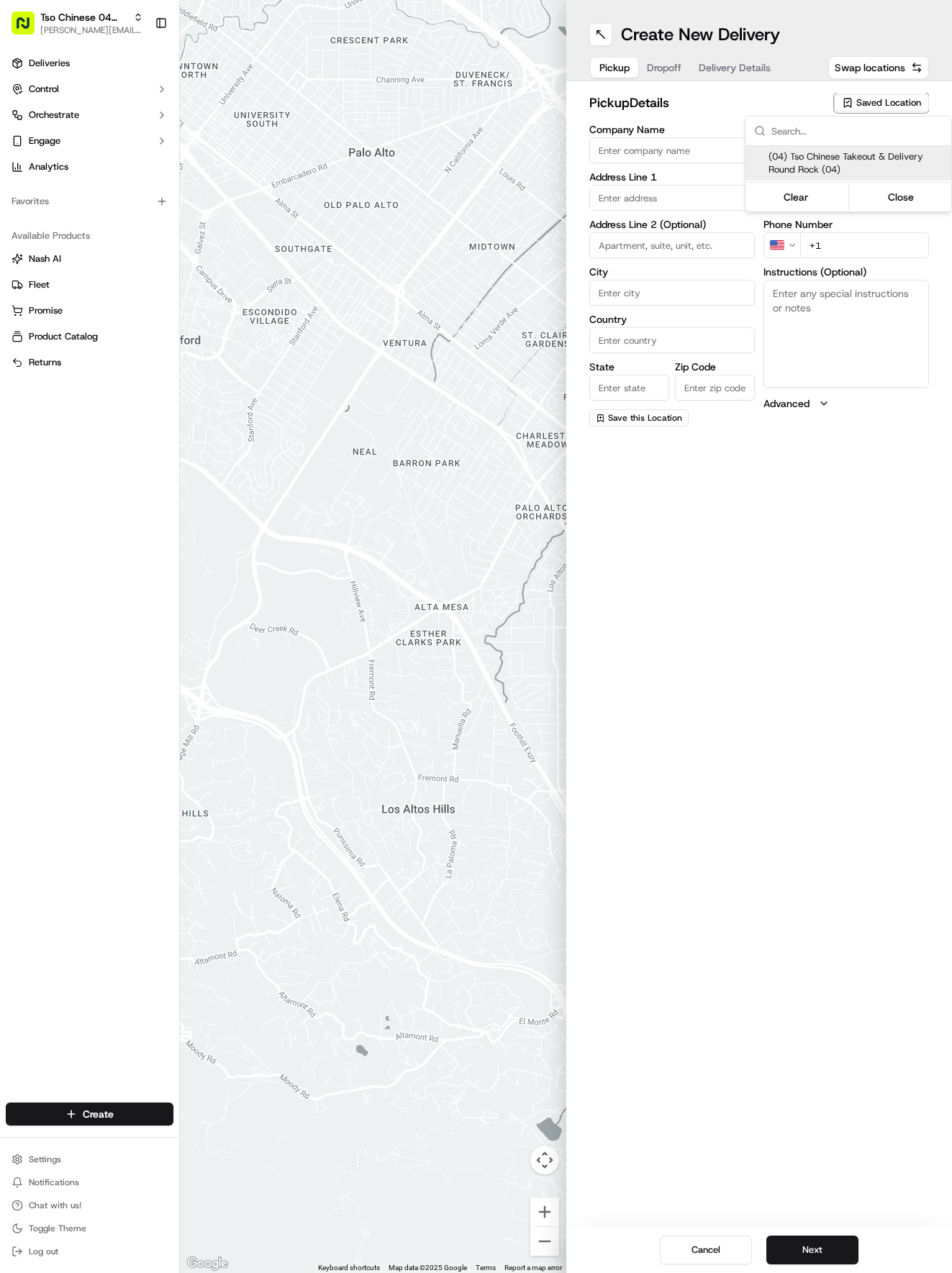
type input "Round Rock Manager"
type input "[EMAIL_ADDRESS][DOMAIN_NAME]"
type input "[PHONE_NUMBER]"
type textarea "Submit a picture displaying address & food as Proof of Delivery. Envía una foto…"
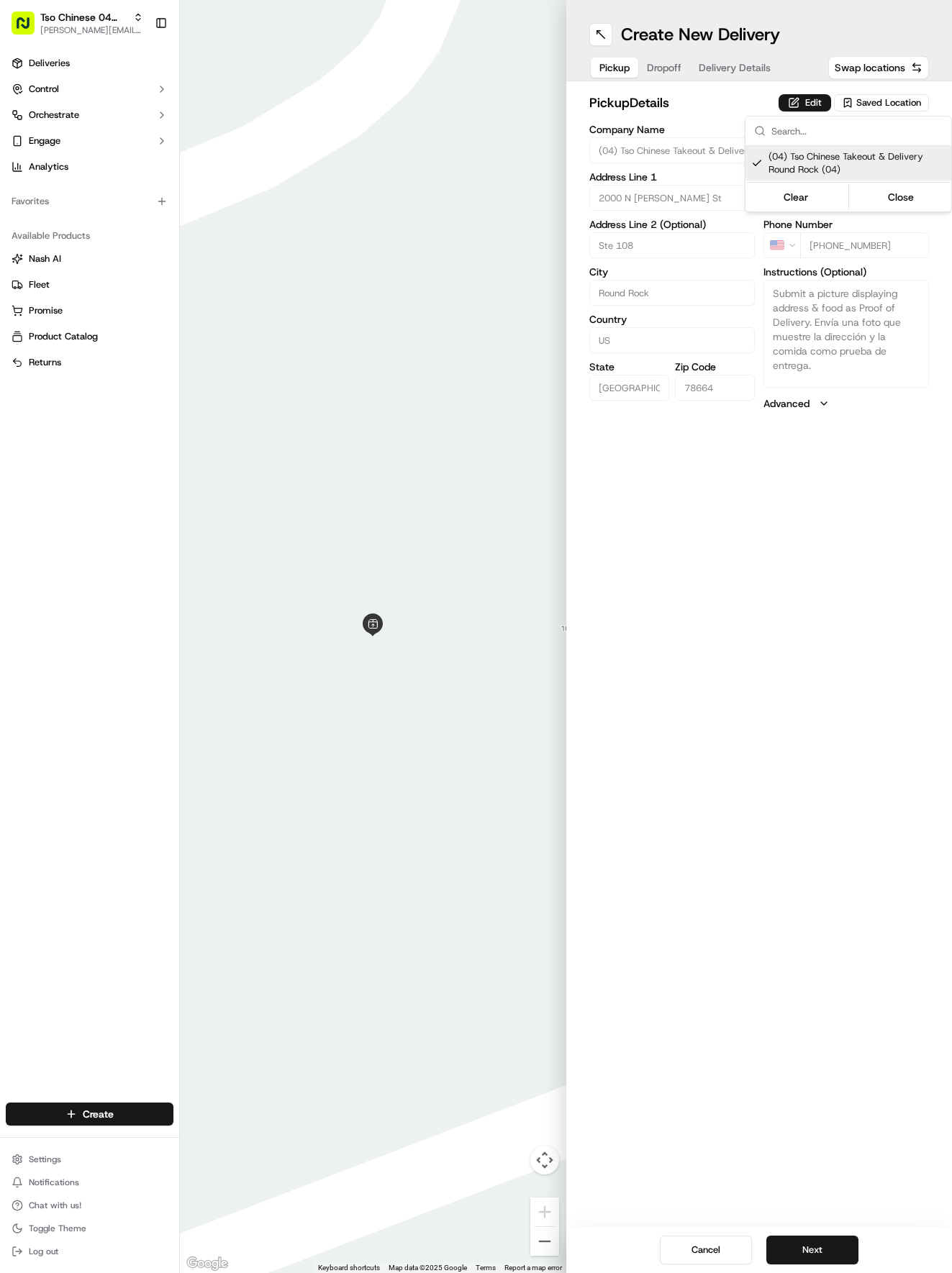
click at [725, 530] on html "Tso Chinese 04 Round Rock [EMAIL_ADDRESS][DOMAIN_NAME] Toggle Sidebar Deliverie…" at bounding box center [476, 636] width 952 height 1273
click at [809, 1241] on button "Next" at bounding box center [812, 1251] width 92 height 29
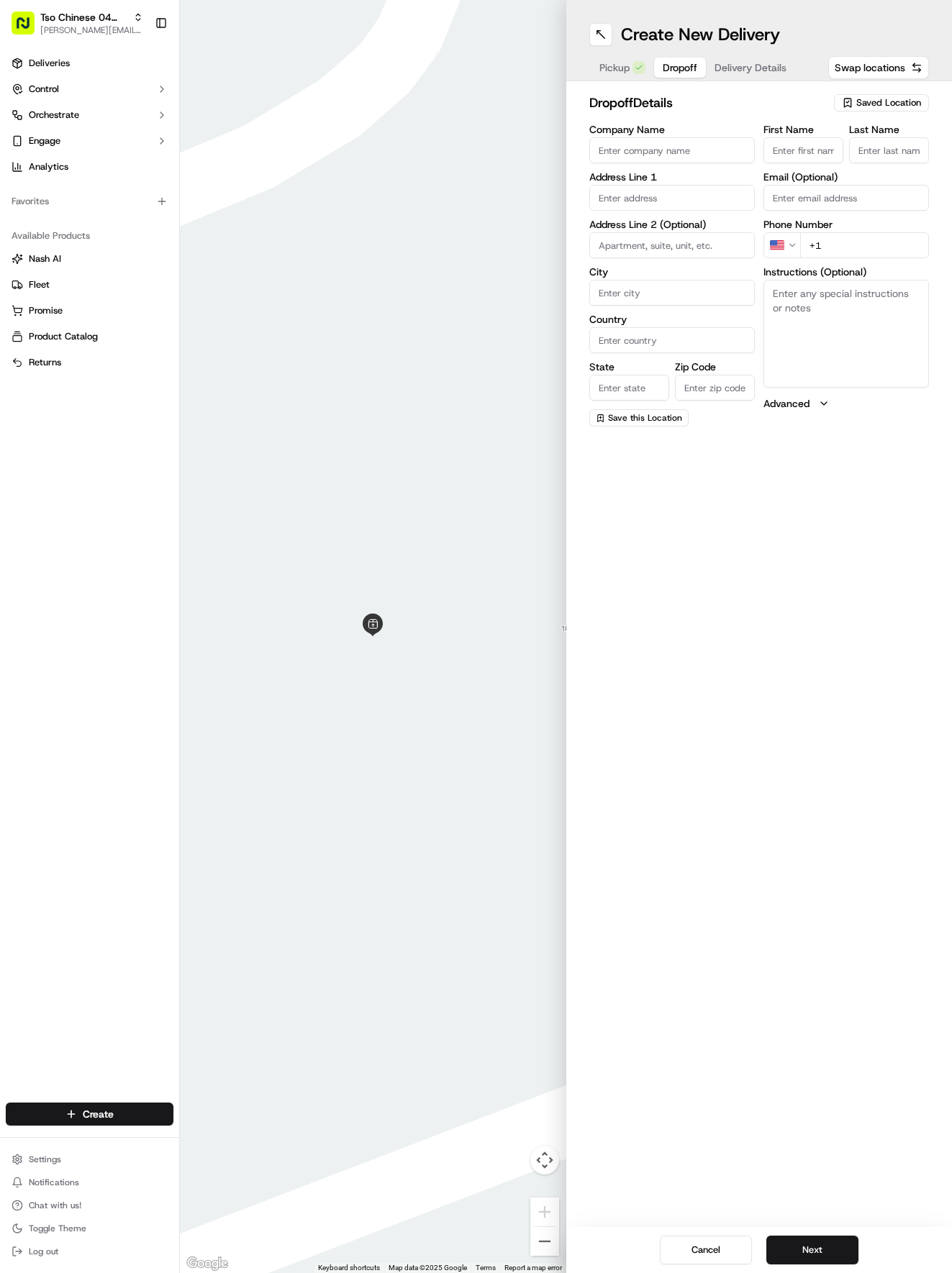
click at [750, 61] on span "Delivery Details" at bounding box center [751, 67] width 72 height 15
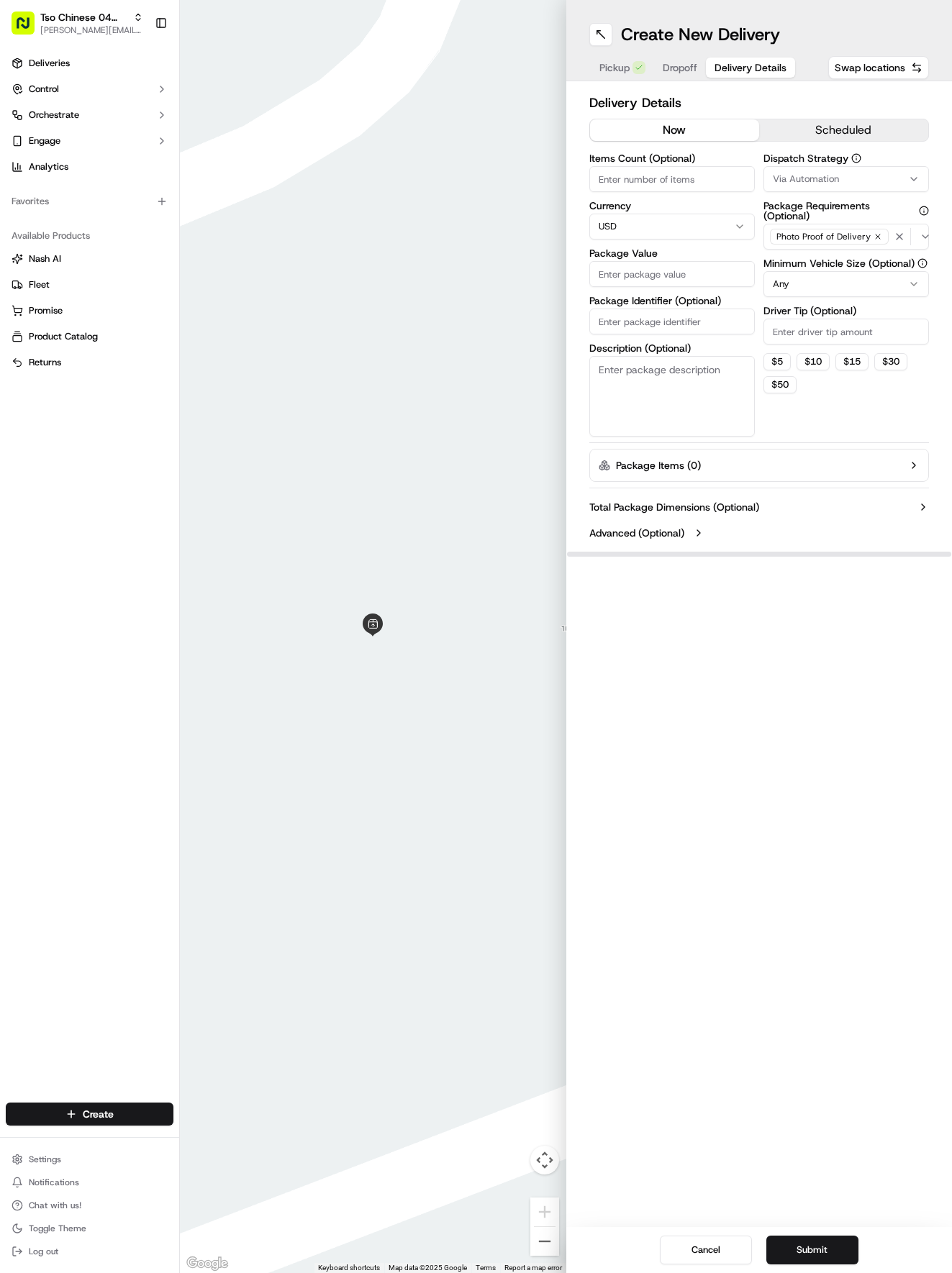
click at [878, 176] on div "Via Automation" at bounding box center [846, 178] width 159 height 13
click at [861, 261] on span "Tso Round Rock Strategy" at bounding box center [857, 257] width 177 height 13
click at [873, 666] on html "Tso Chinese 04 Round Rock [EMAIL_ADDRESS][DOMAIN_NAME] Toggle Sidebar Deliverie…" at bounding box center [476, 636] width 952 height 1273
click at [788, 339] on input "Driver Tip (Optional)" at bounding box center [846, 331] width 165 height 26
type input "2.00"
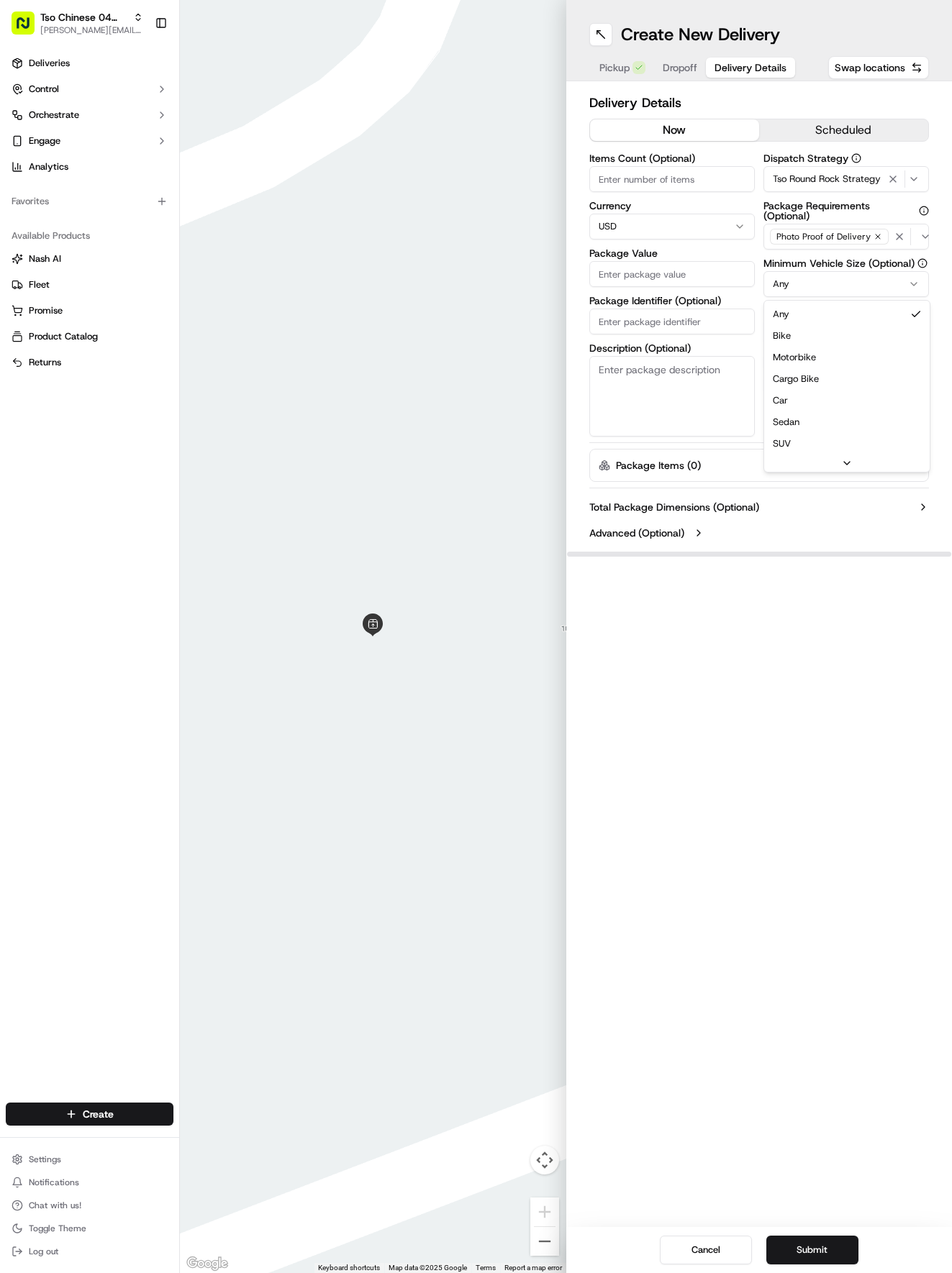
click at [818, 280] on html "Tso Chinese 04 Round Rock [EMAIL_ADDRESS][DOMAIN_NAME] Toggle Sidebar Deliverie…" at bounding box center [476, 636] width 952 height 1273
click at [616, 274] on input "Package Value" at bounding box center [672, 273] width 165 height 26
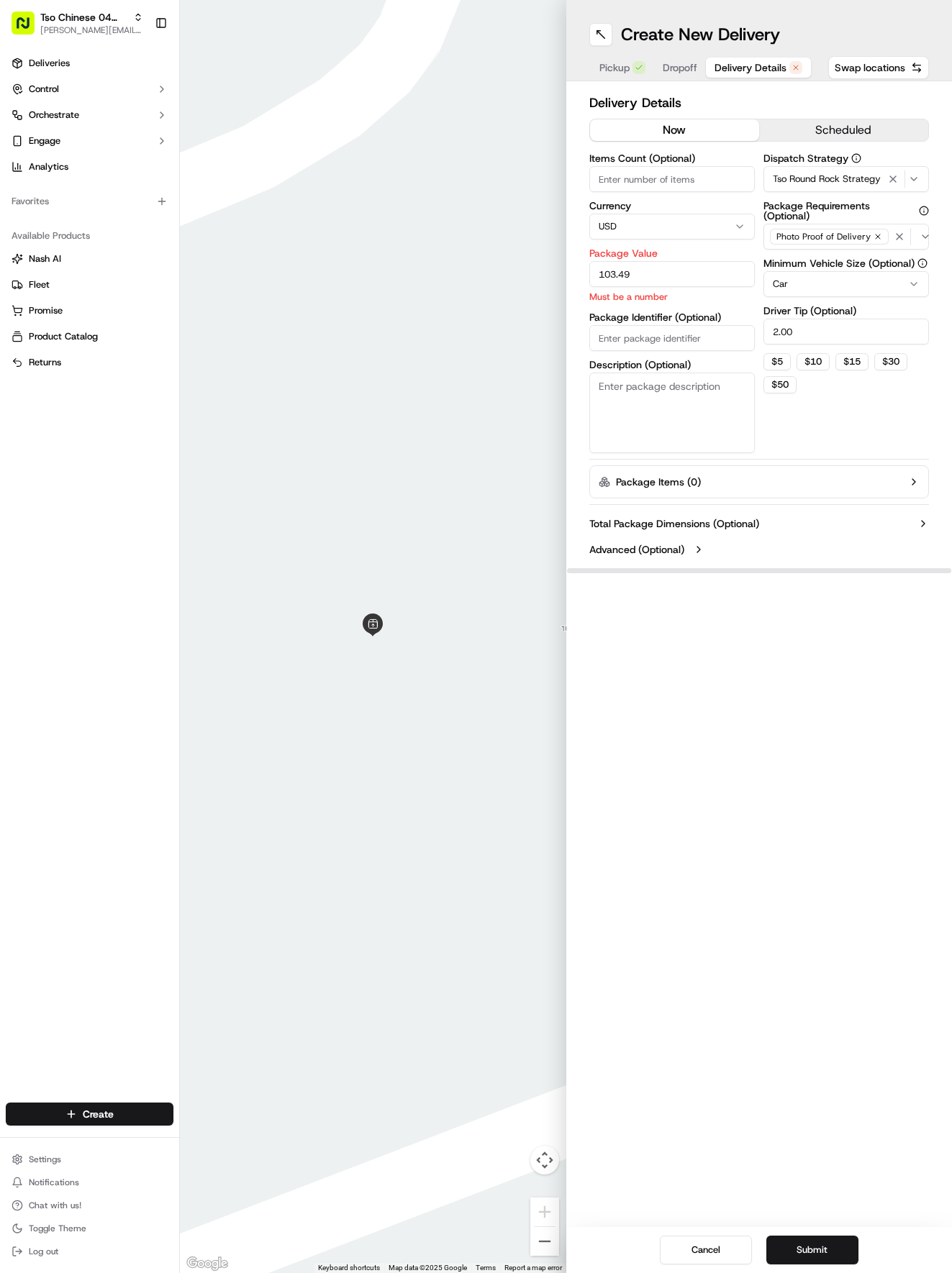
type input "103.49"
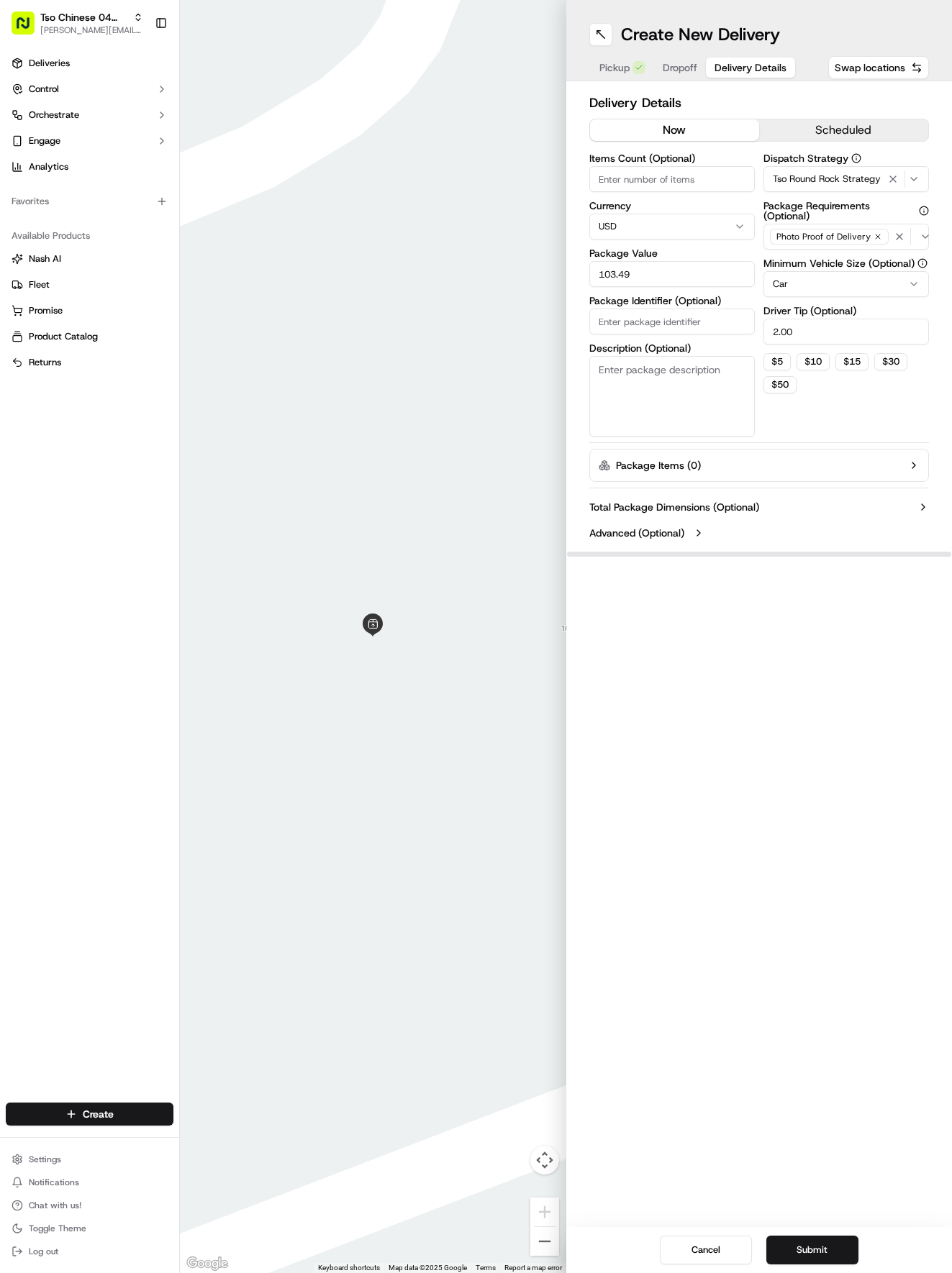
click at [644, 181] on input "Items Count (Optional)" at bounding box center [672, 179] width 165 height 26
type input "13"
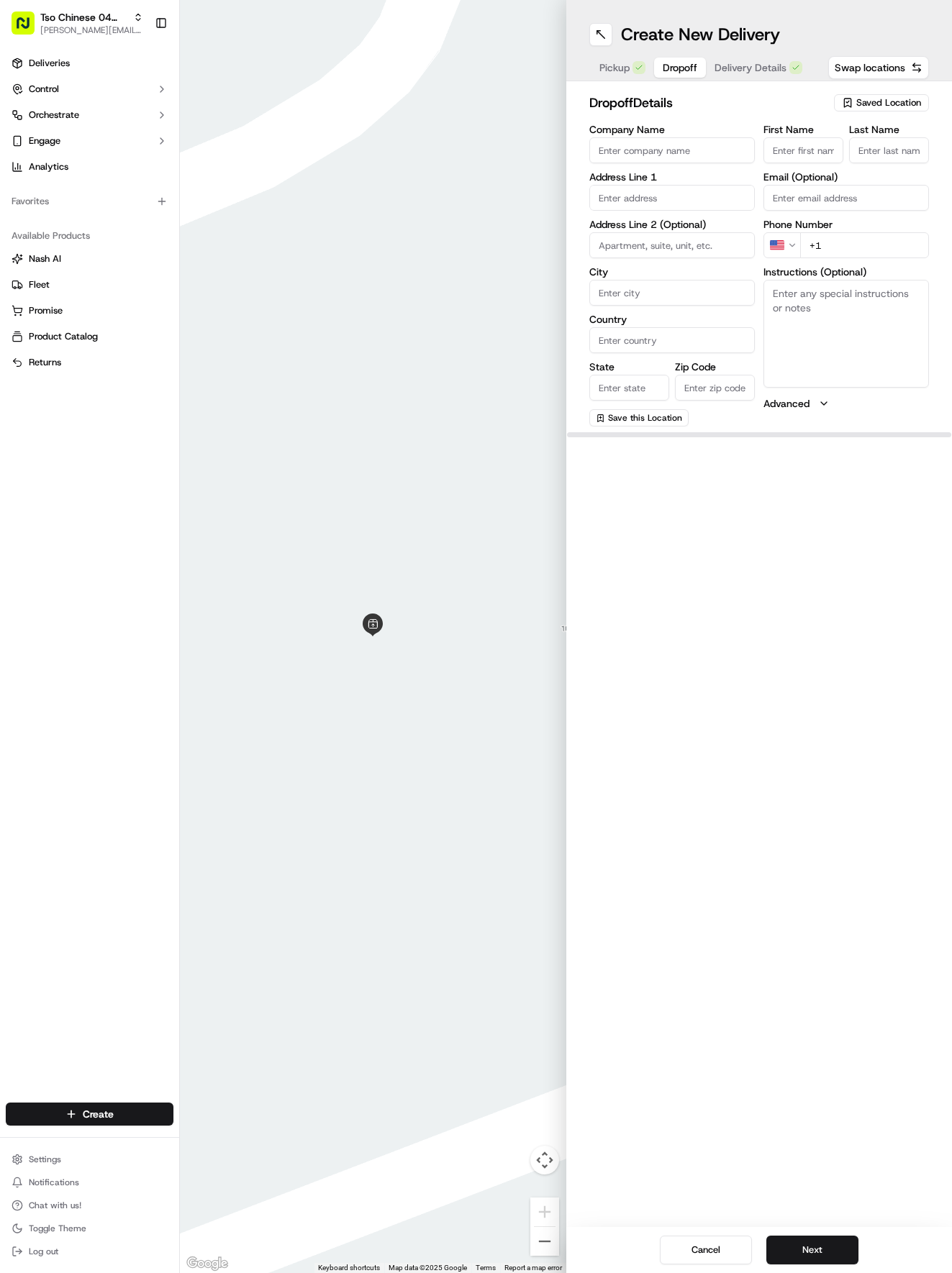
click at [680, 74] on span "Dropoff" at bounding box center [679, 67] width 34 height 15
click at [785, 153] on input "First Name" at bounding box center [803, 150] width 80 height 26
paste input "AHYIMDM"
type input "AHYIMDM"
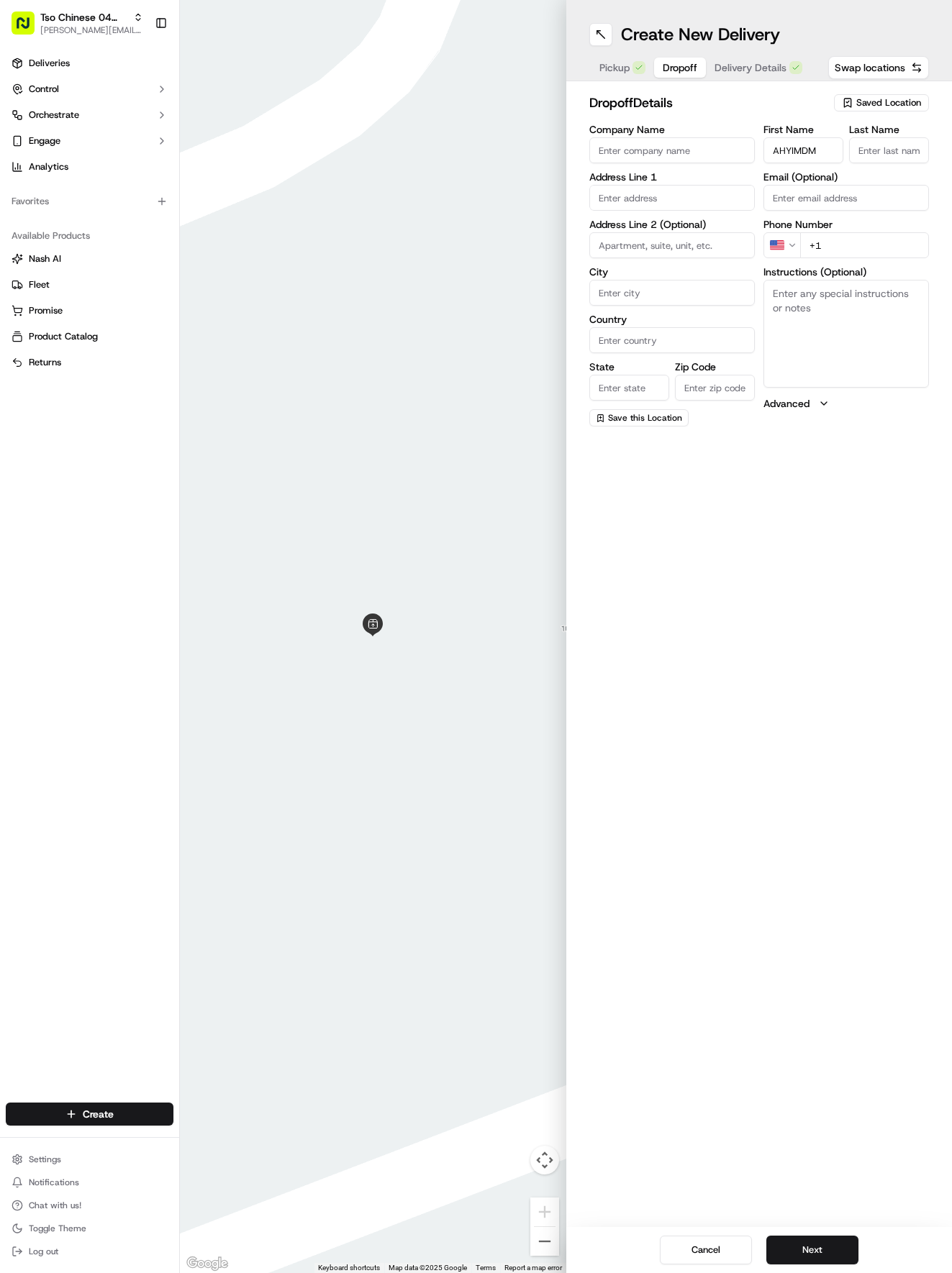
drag, startPoint x: 825, startPoint y: 152, endPoint x: 714, endPoint y: 143, distance: 111.4
click at [714, 143] on div "Company Name Address Line 1 Address Line 2 (Optional) City Country State Zip Co…" at bounding box center [759, 275] width 341 height 302
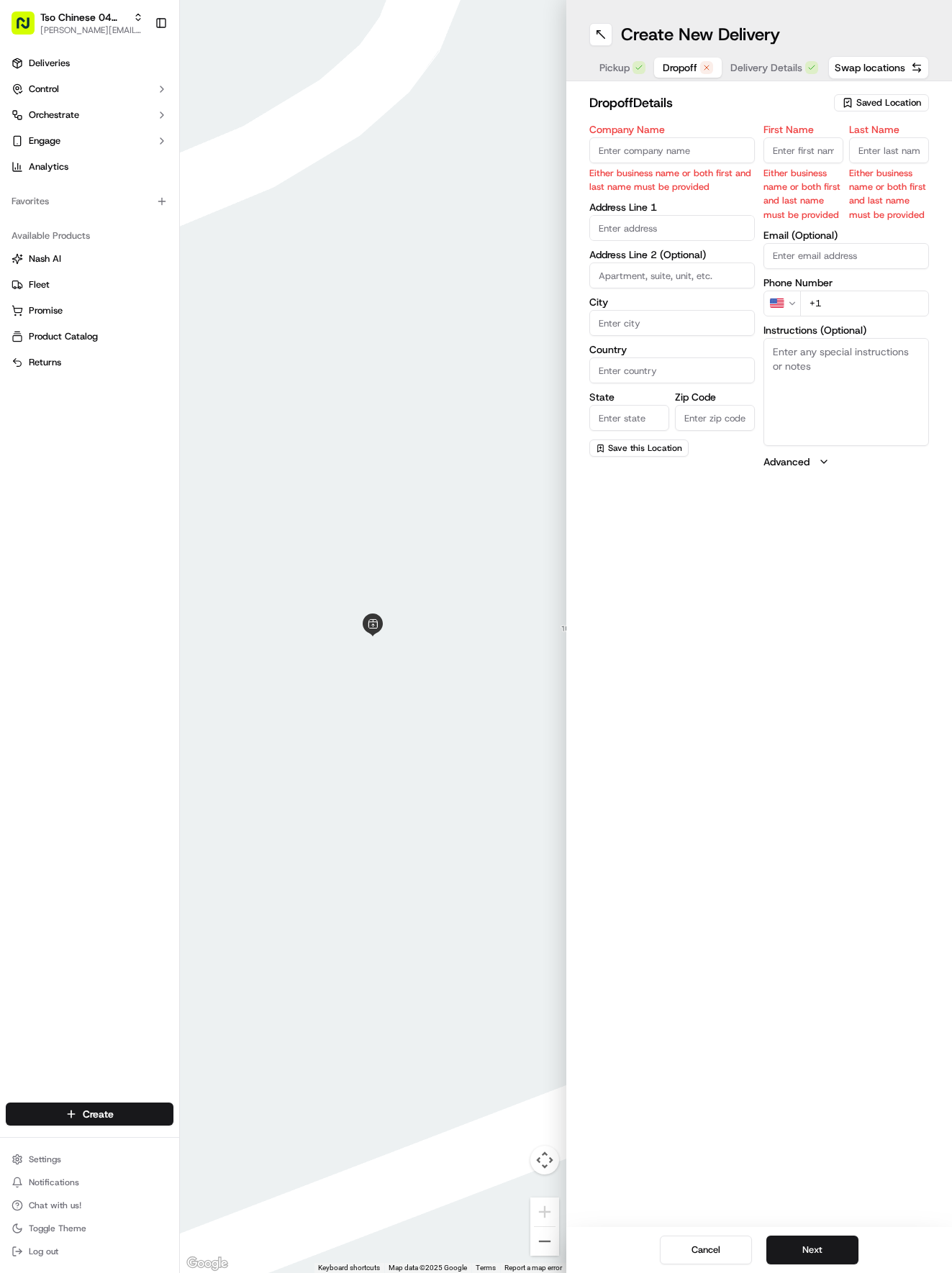
paste input "[PERSON_NAME]"
type input "[PERSON_NAME]"
click at [885, 143] on input "Last Name" at bounding box center [889, 150] width 80 height 26
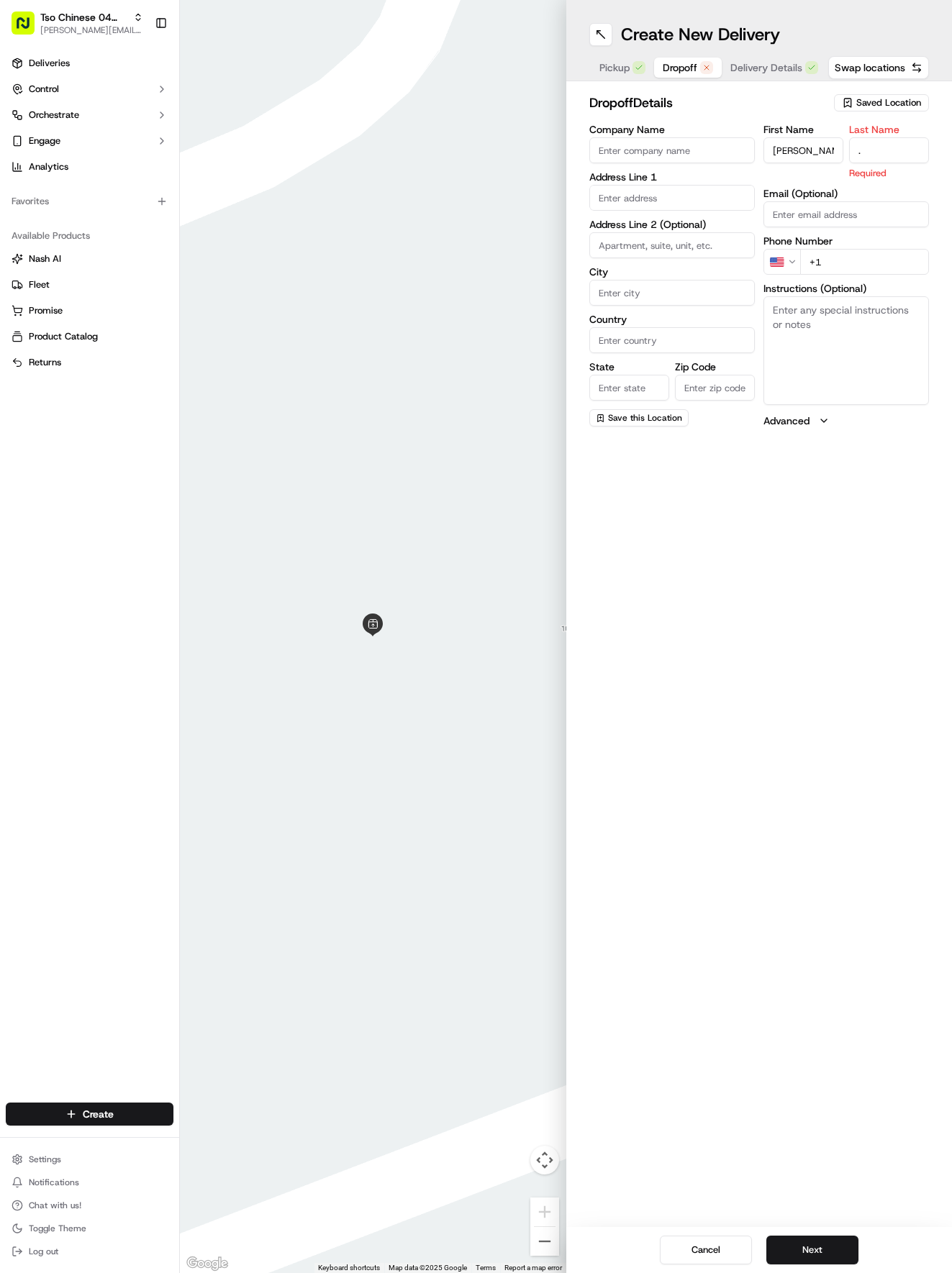
type input "."
click at [643, 150] on input "Company Name" at bounding box center [672, 150] width 165 height 26
paste input "[PERSON_NAME]"
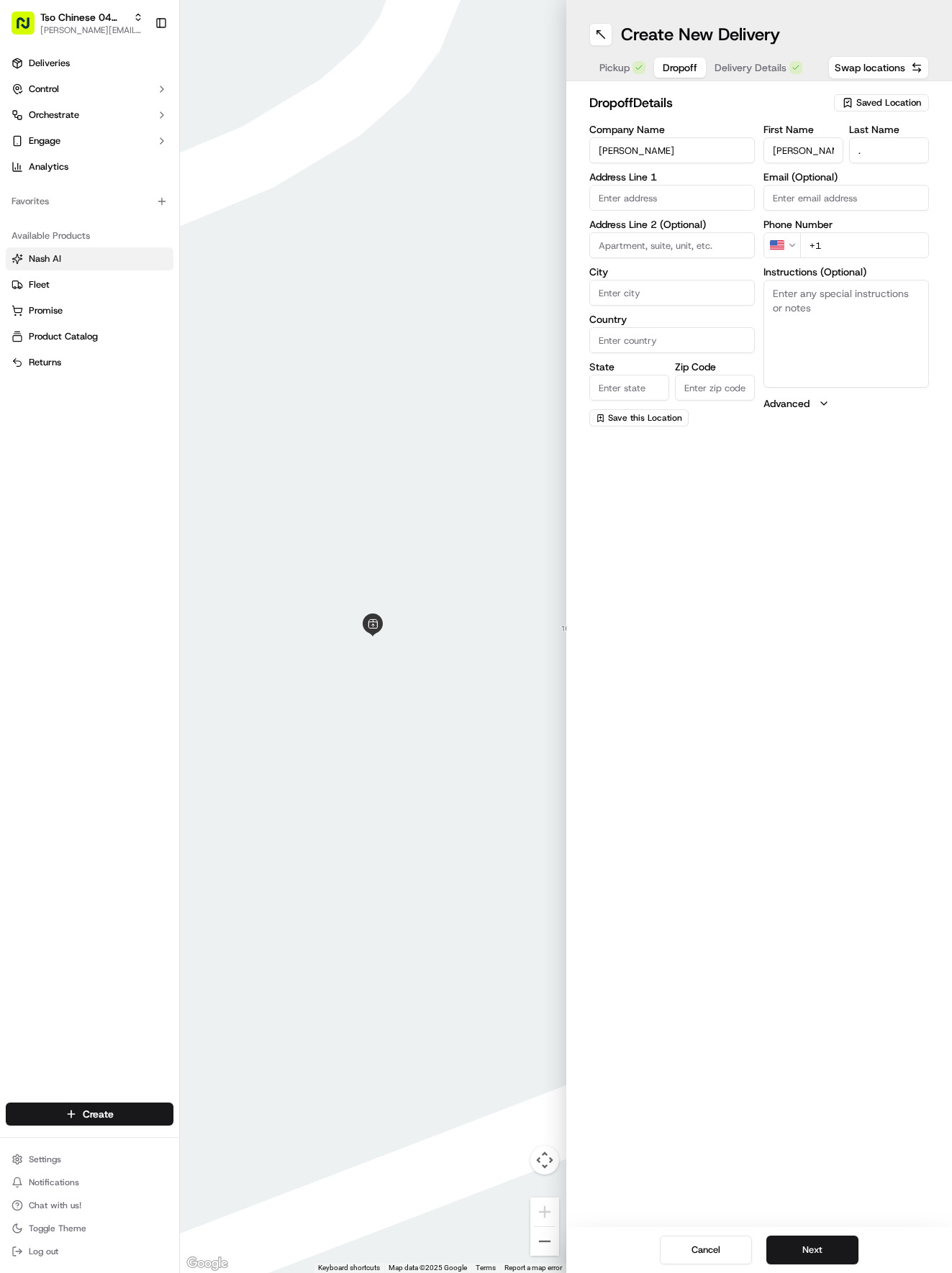
type input "[PERSON_NAME]"
click at [836, 239] on input "+1" at bounding box center [864, 245] width 128 height 26
paste input "[PHONE_NUMBER]"
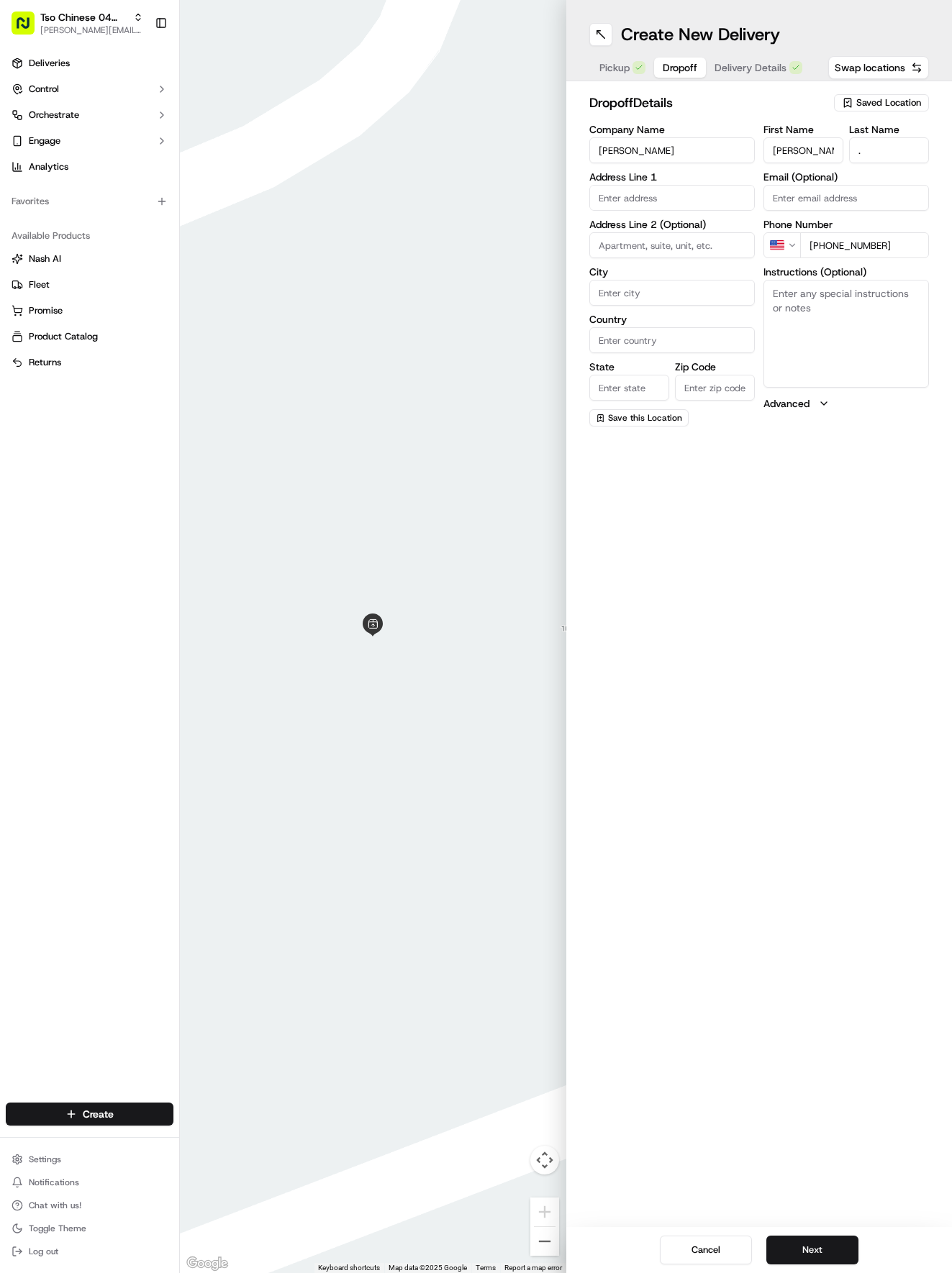
type input "[PHONE_NUMBER]"
click at [677, 194] on input "text" at bounding box center [672, 198] width 165 height 26
type input "√"
paste input "4312 [GEOGRAPHIC_DATA]"
click at [693, 185] on input "4312 [GEOGRAPHIC_DATA]" at bounding box center [672, 198] width 165 height 26
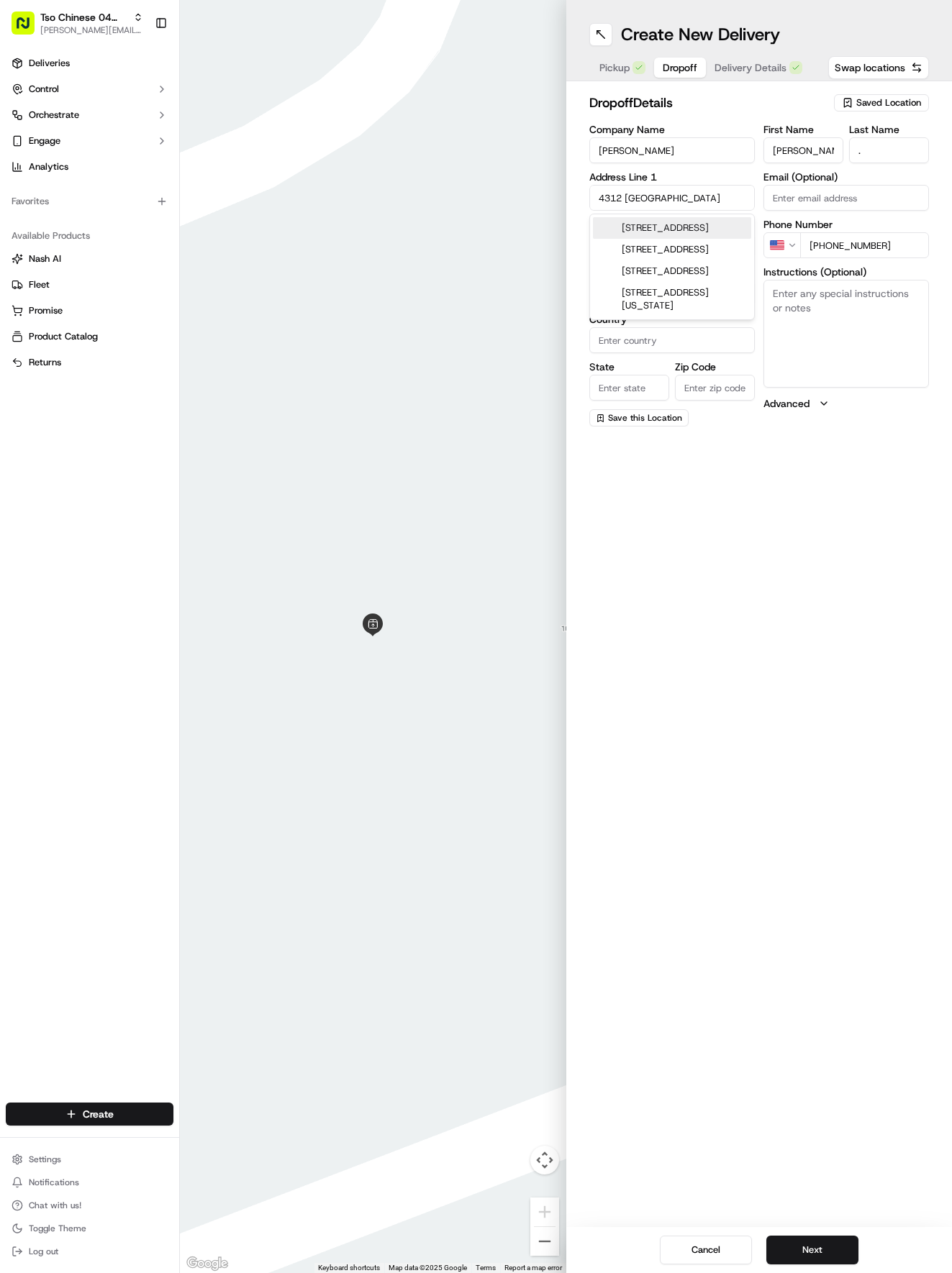
click at [724, 195] on input "4312 [GEOGRAPHIC_DATA]" at bounding box center [672, 198] width 165 height 26
type input "4312 [GEOGRAPHIC_DATA]"
click at [849, 522] on div "Create New Delivery Pickup Dropoff Delivery Details Swap locations dropoff Deta…" at bounding box center [759, 636] width 386 height 1273
click at [813, 330] on textarea "Instructions (Optional)" at bounding box center [846, 334] width 165 height 108
paste textarea "Please ring doorbell and leave on front steps, if cooler is outside please plac…"
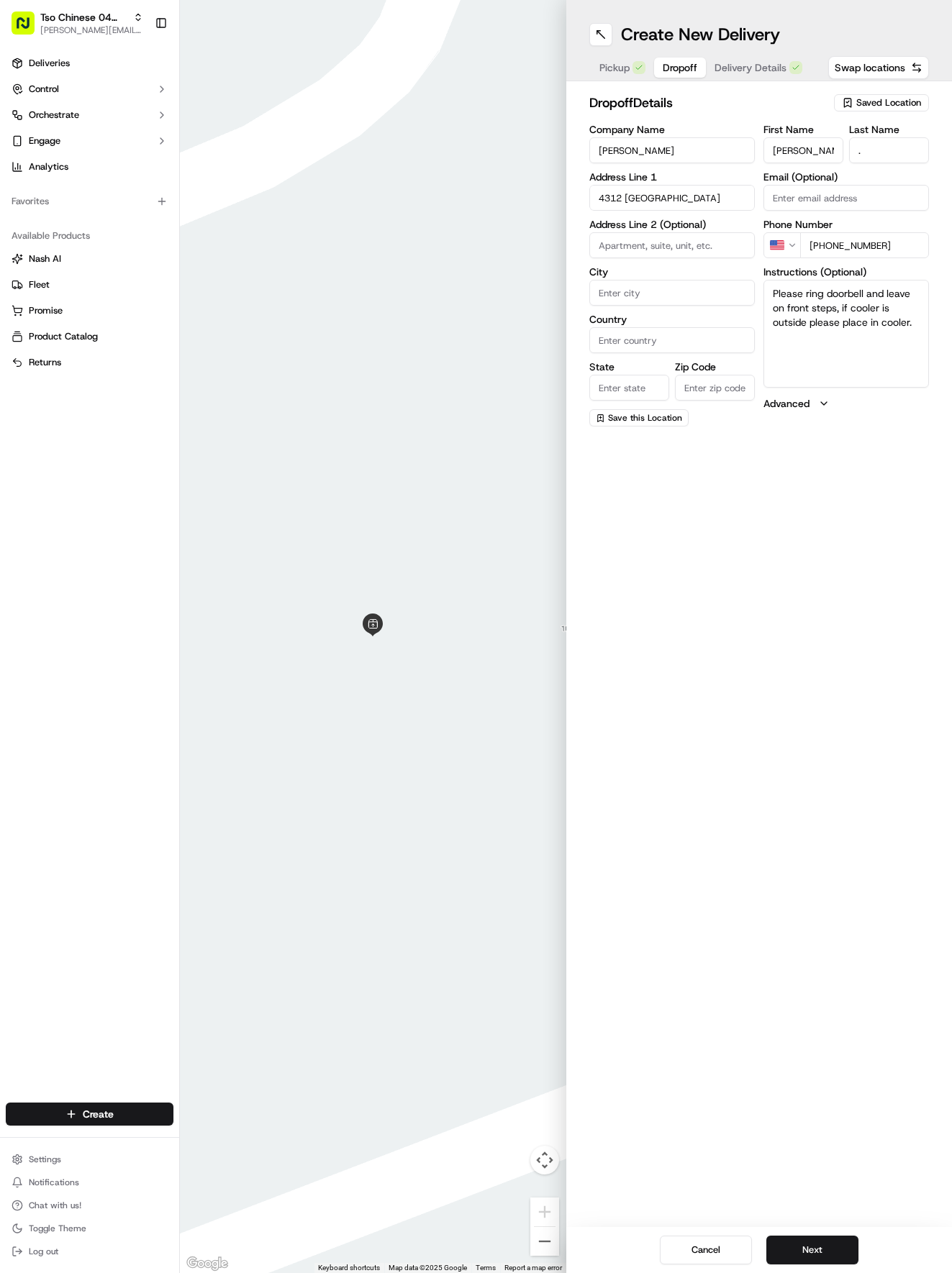
type textarea "Please ring doorbell and leave on front steps, if cooler is outside please plac…"
click at [698, 186] on input "4312 [GEOGRAPHIC_DATA]" at bounding box center [672, 198] width 165 height 26
click at [677, 233] on div "[STREET_ADDRESS]" at bounding box center [672, 228] width 159 height 21
type input "[STREET_ADDRESS]"
type input "Round Rock"
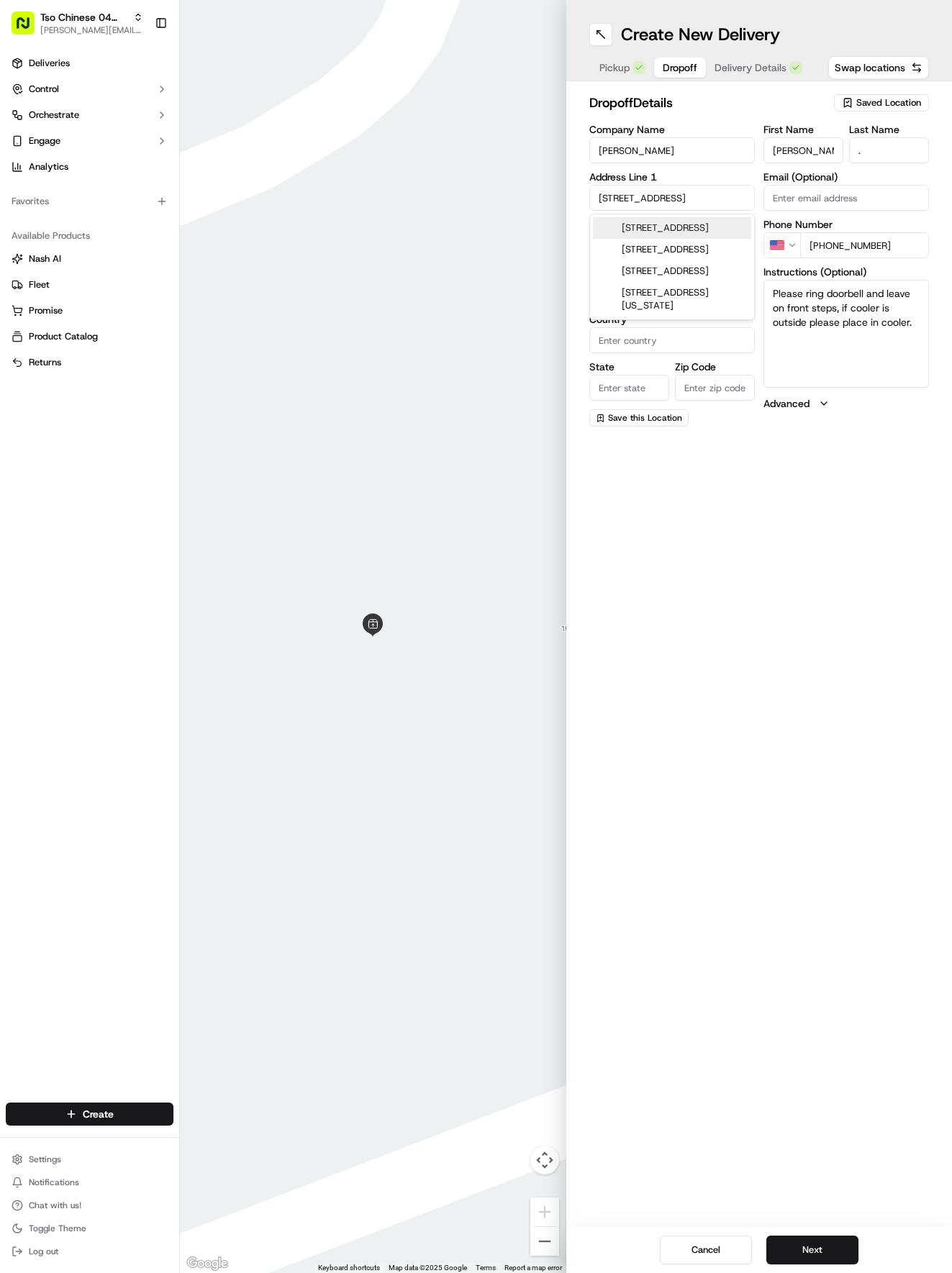
type input "[GEOGRAPHIC_DATA]"
type input "78681"
type input "[STREET_ADDRESS]"
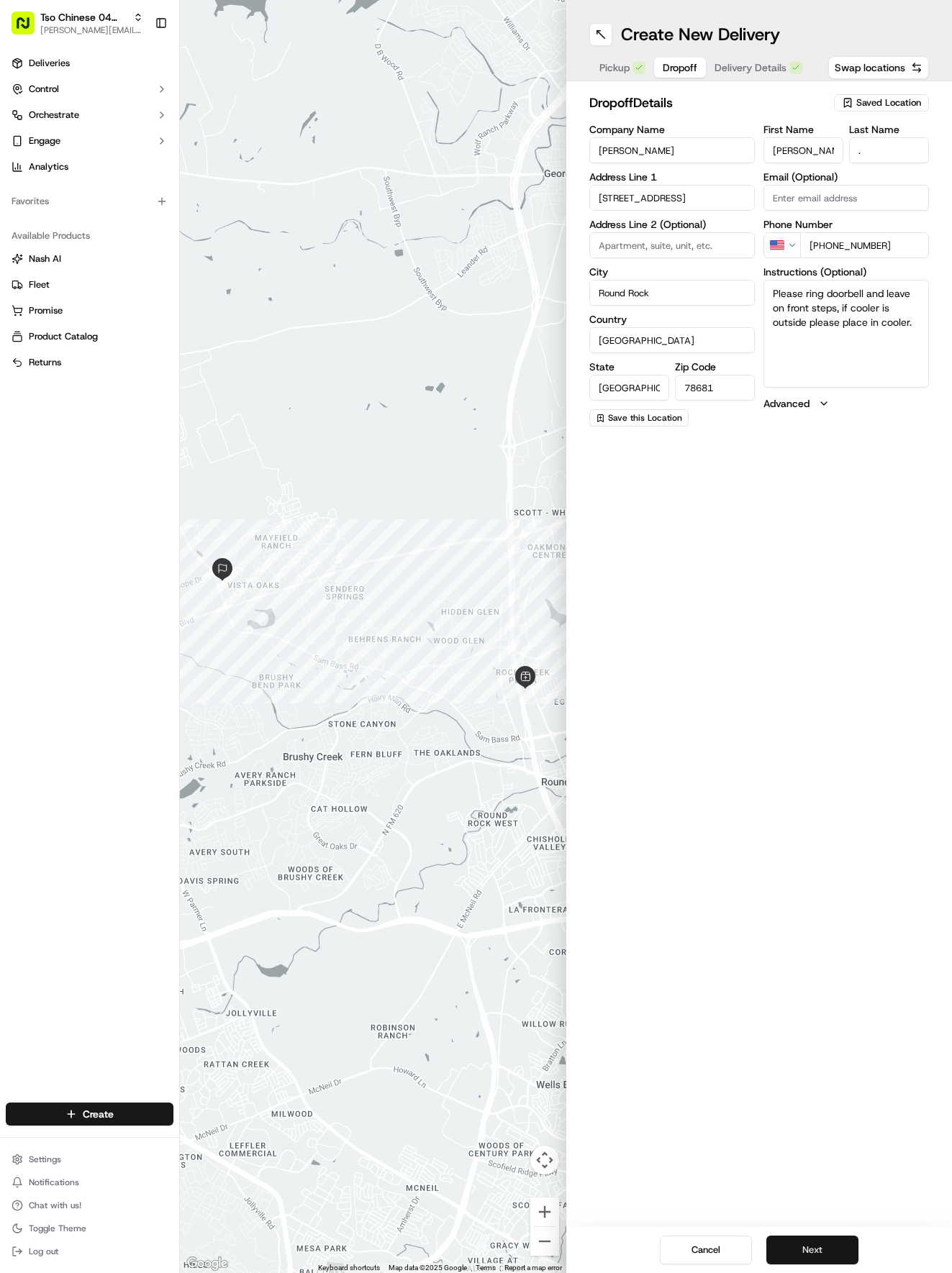
click at [815, 1250] on button "Next" at bounding box center [812, 1251] width 92 height 29
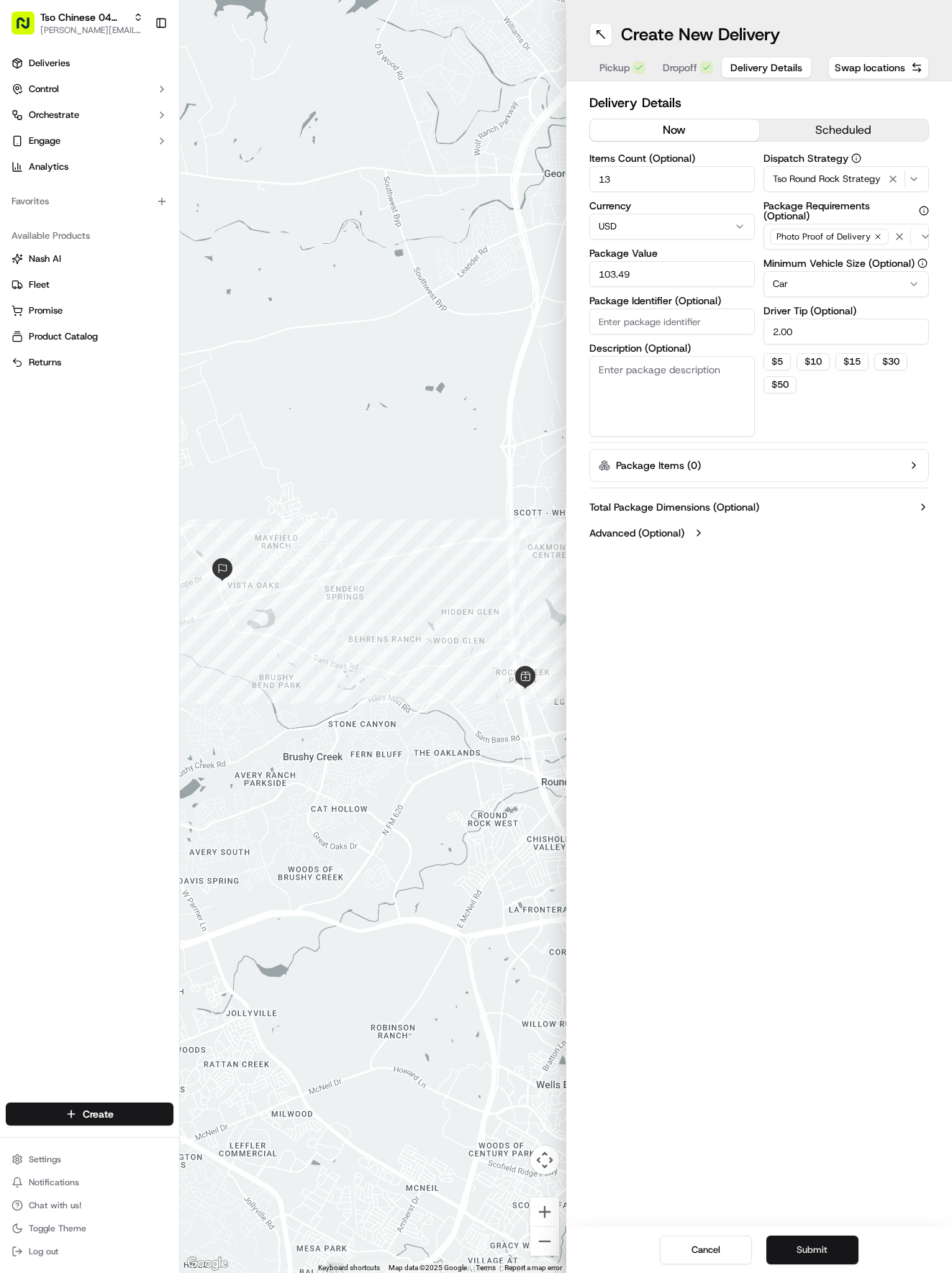
click at [800, 1249] on button "Submit" at bounding box center [812, 1251] width 92 height 29
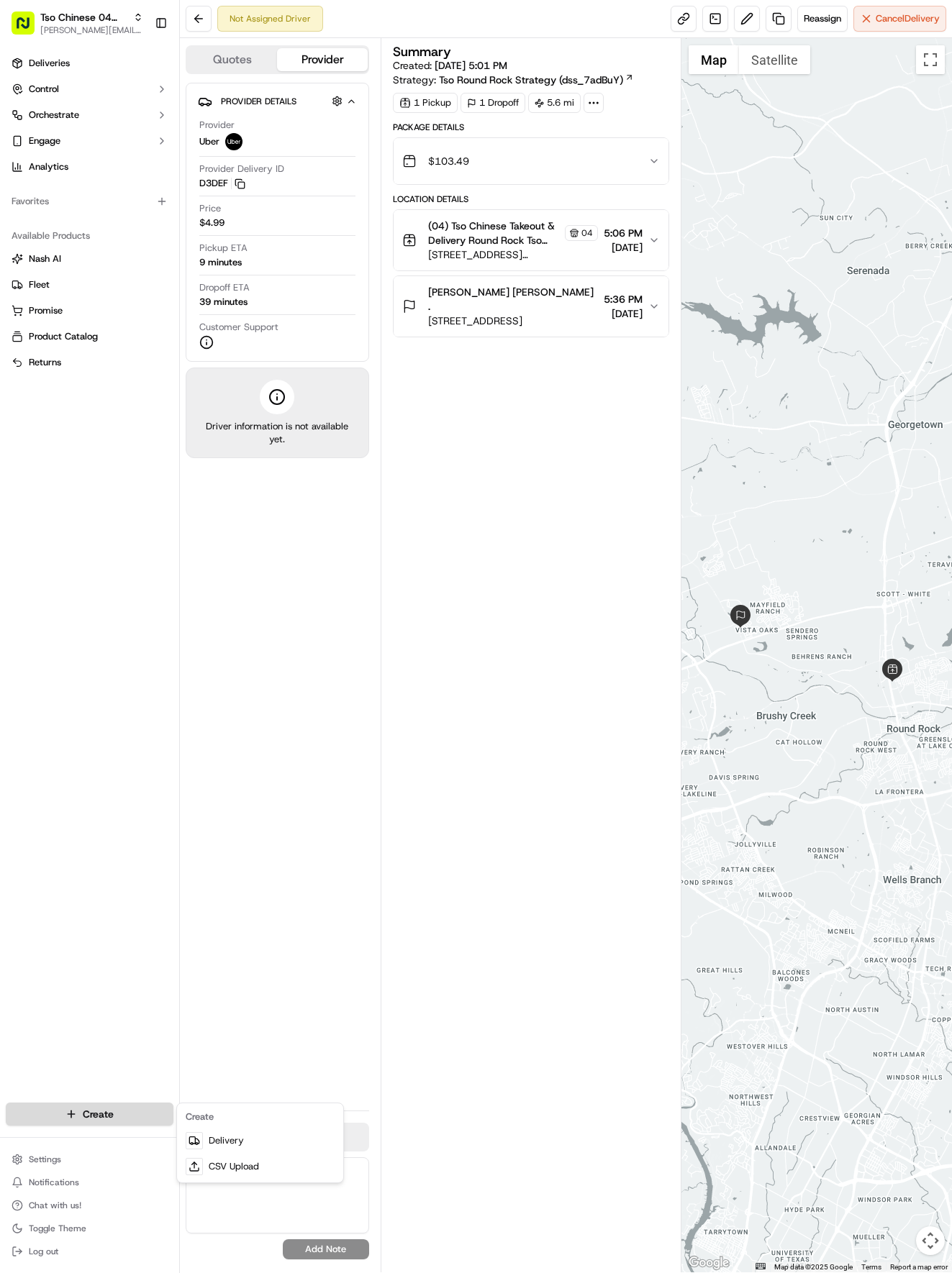
click at [115, 1118] on html "Tso Chinese 04 Round Rock [EMAIL_ADDRESS][DOMAIN_NAME] Toggle Sidebar Deliverie…" at bounding box center [476, 636] width 952 height 1273
click at [228, 1131] on link "Delivery" at bounding box center [260, 1141] width 161 height 26
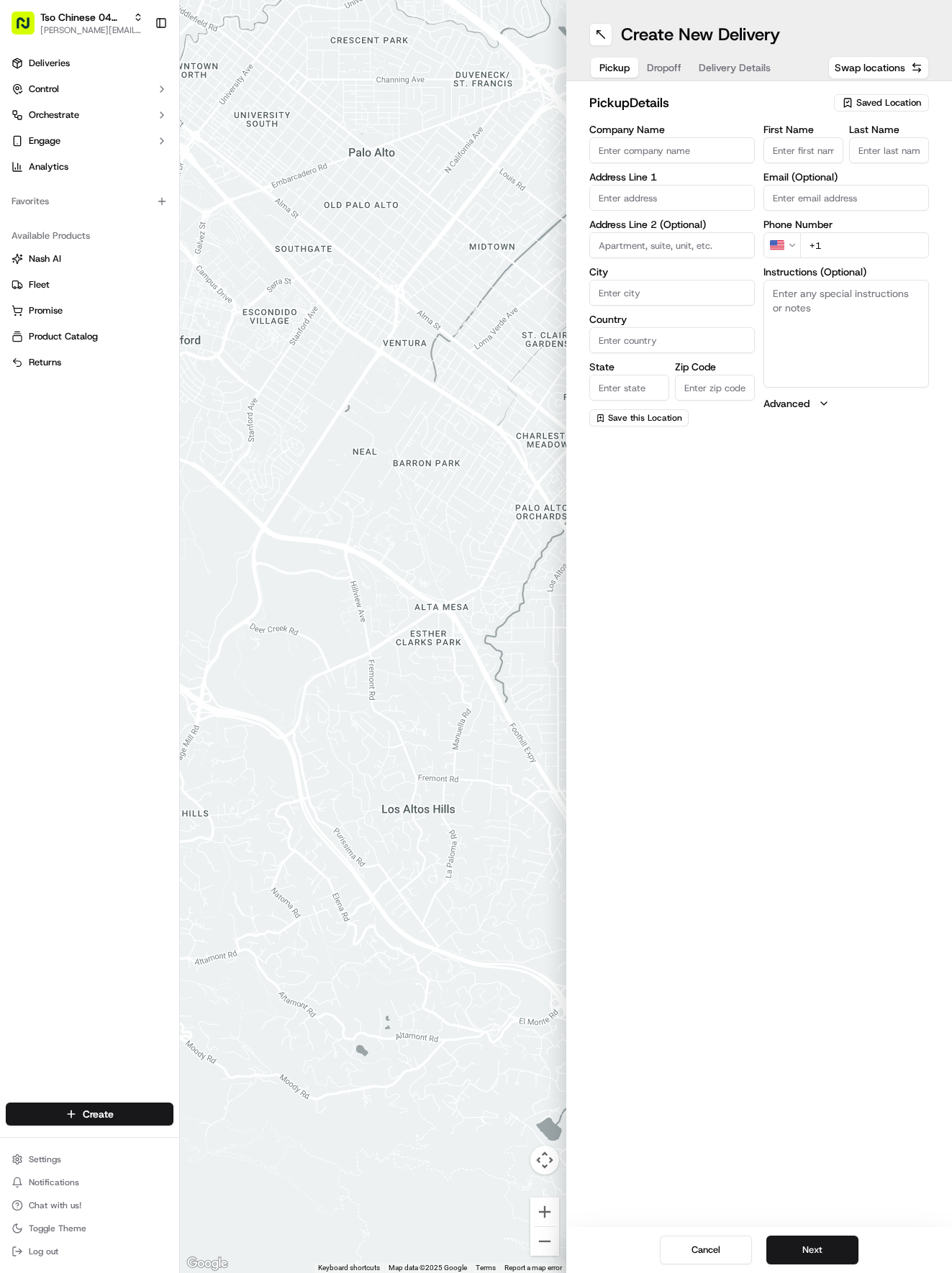
click at [864, 92] on div "pickup Details Saved Location Company Name Address Line 1 Address Line 2 (Optio…" at bounding box center [759, 260] width 386 height 357
click at [851, 106] on icon "button" at bounding box center [847, 102] width 7 height 9
click at [833, 153] on span "(04) Tso Chinese Takeout & Delivery Round Rock (04)" at bounding box center [857, 163] width 177 height 26
type input "(04) Tso Chinese Takeout & Delivery Round Rock"
type input "2000 N [PERSON_NAME] St"
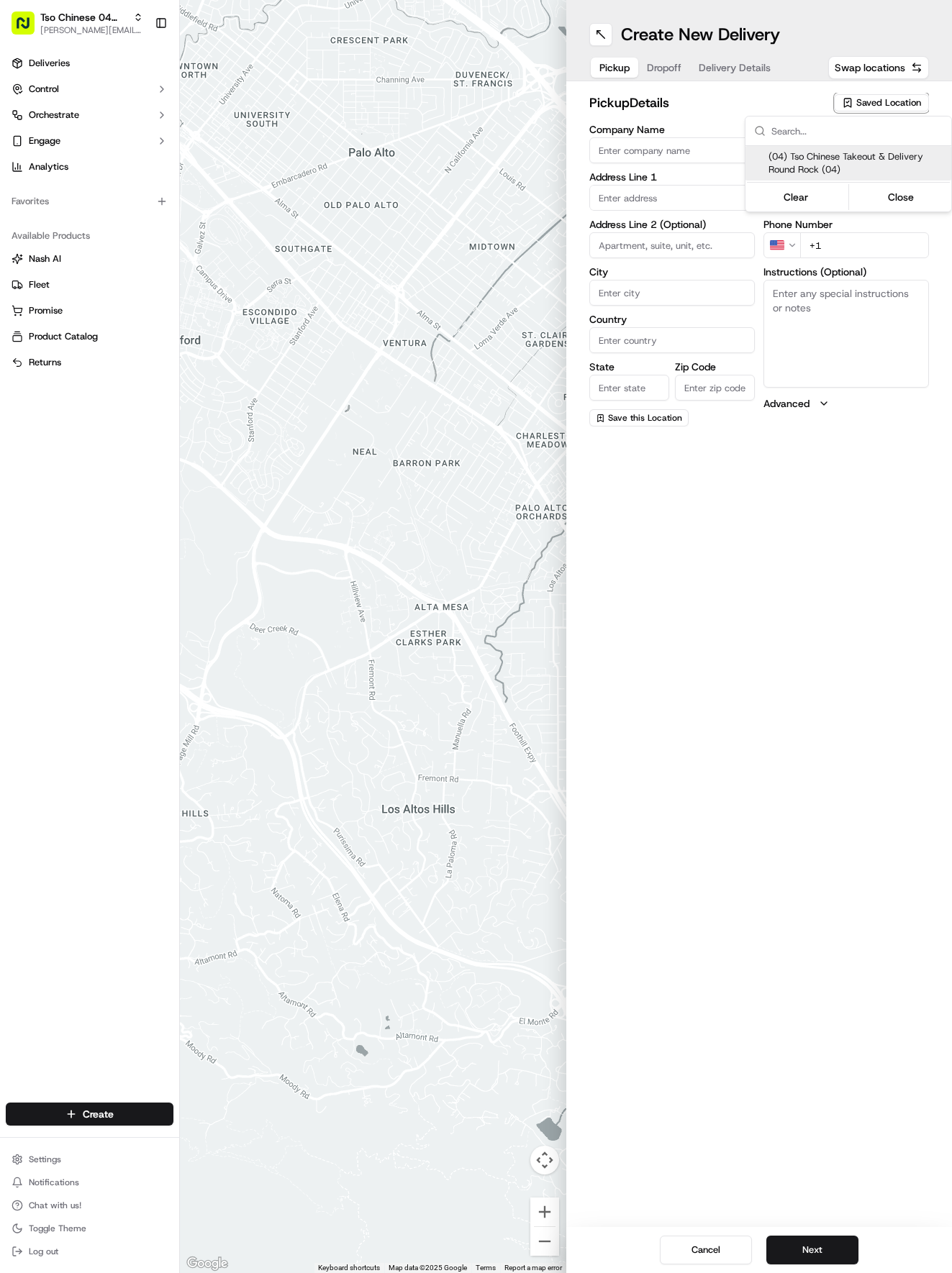
type input "Ste 108"
type input "Round Rock"
type input "US"
type input "[GEOGRAPHIC_DATA]"
type input "78664"
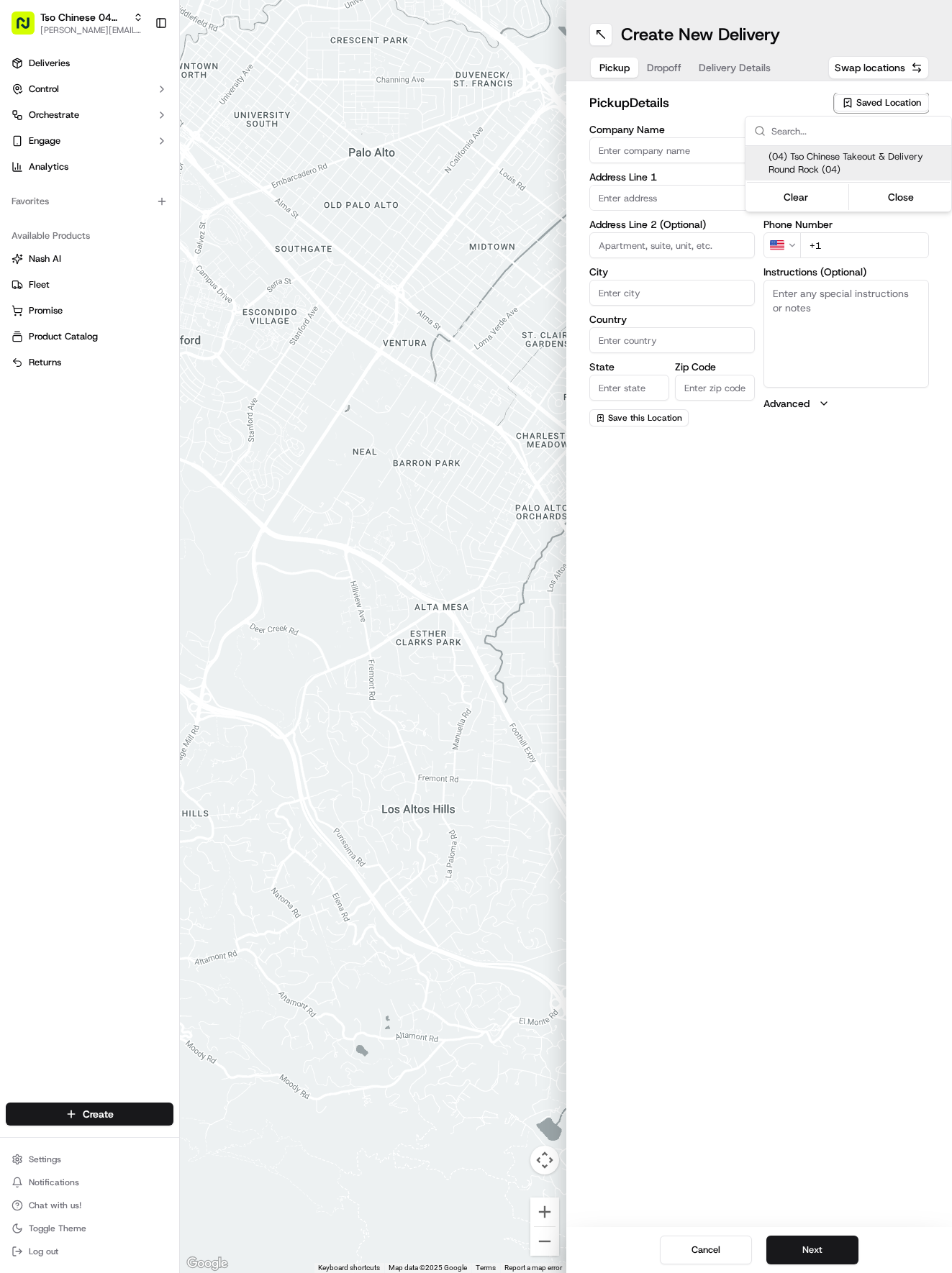
type input "Tso Chinese"
type input "Round Rock Manager"
type input "[EMAIL_ADDRESS][DOMAIN_NAME]"
type input "[PHONE_NUMBER]"
type textarea "Submit a picture displaying address & food as Proof of Delivery. Envía una foto…"
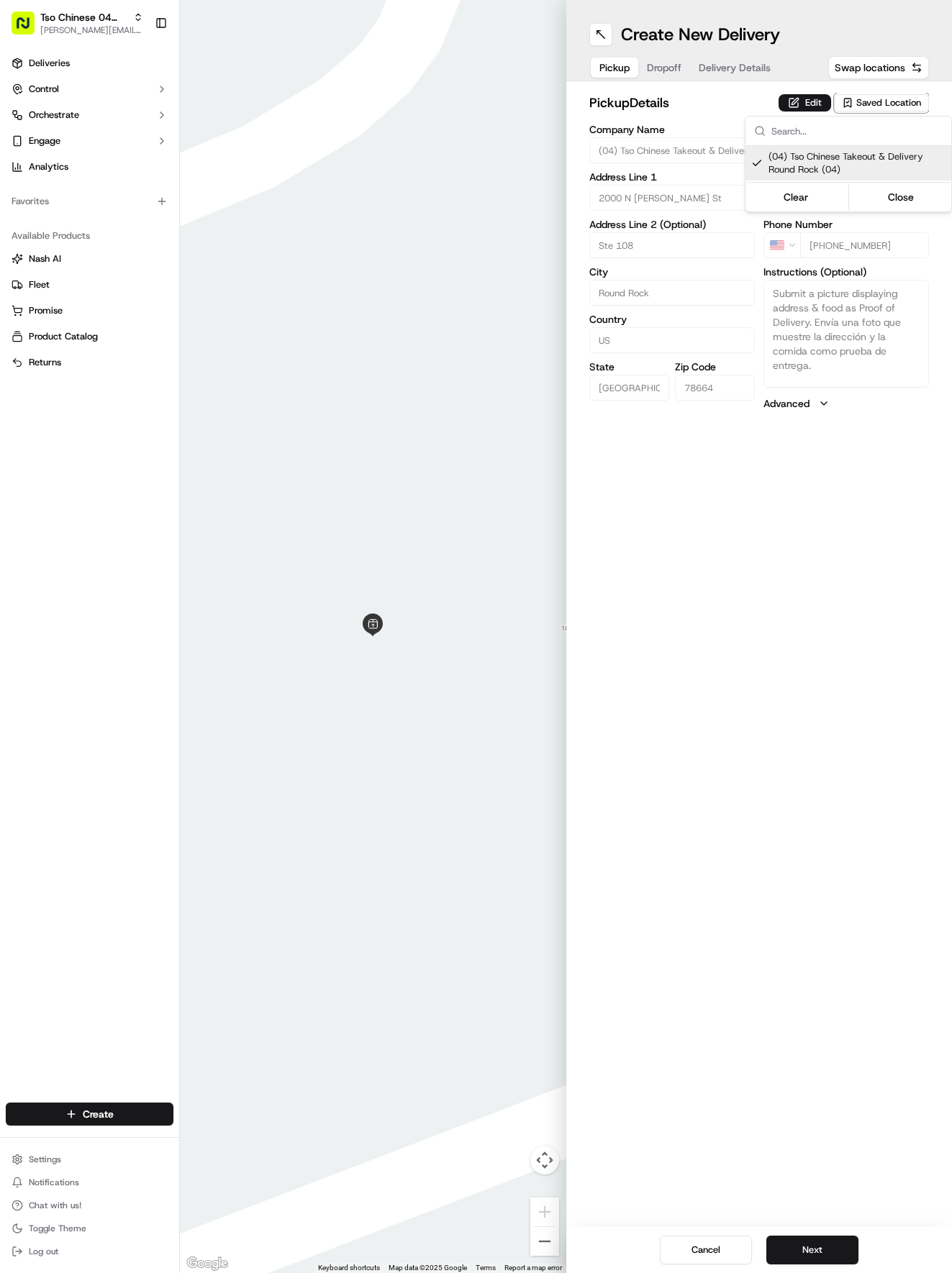
click at [715, 66] on html "Tso Chinese 04 Round Rock [EMAIL_ADDRESS][DOMAIN_NAME] Toggle Sidebar Deliverie…" at bounding box center [476, 636] width 952 height 1273
click at [715, 66] on span "Delivery Details" at bounding box center [735, 67] width 72 height 15
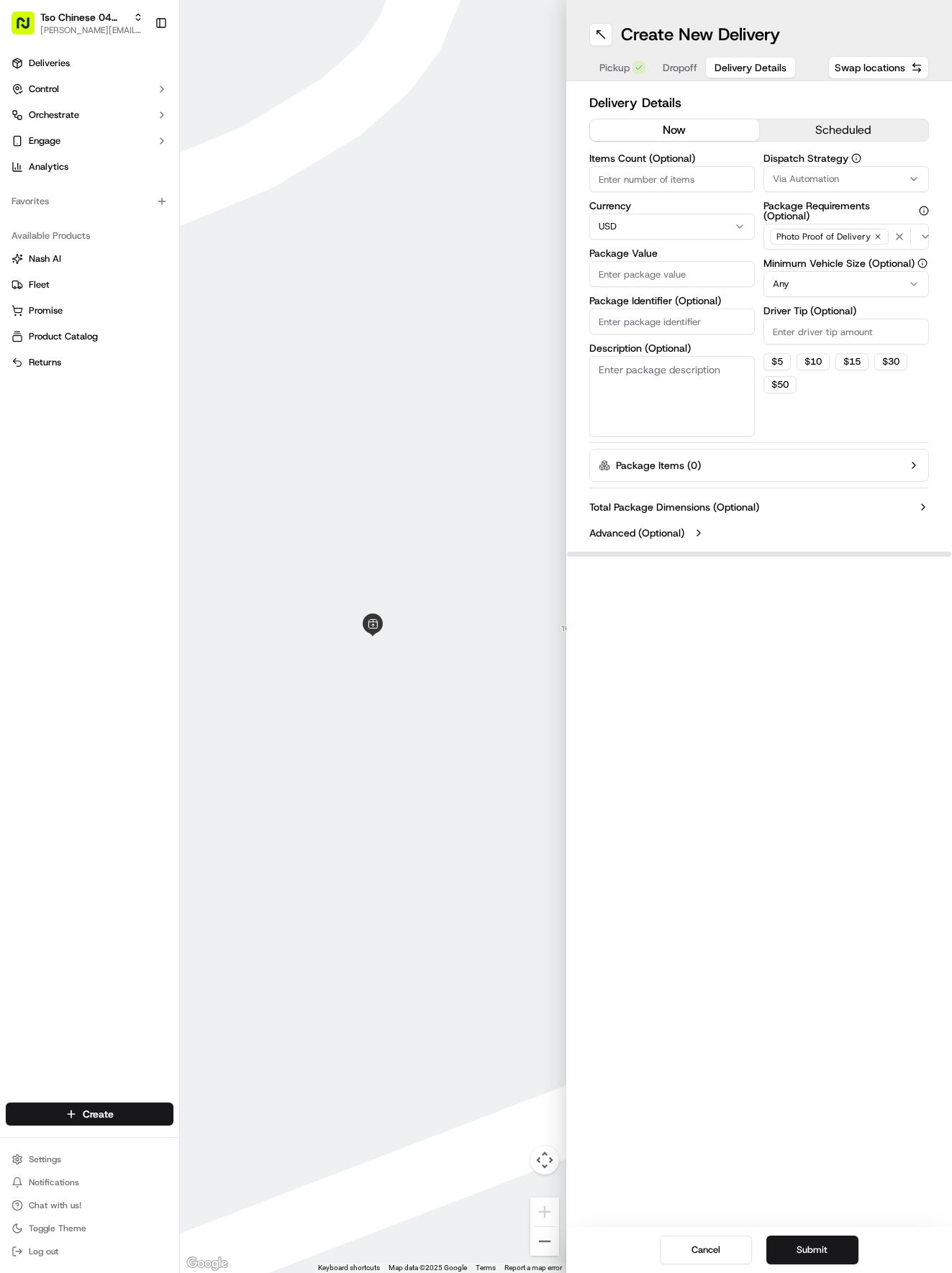
click at [632, 316] on input "Package Identifier (Optional)" at bounding box center [672, 321] width 165 height 26
paste input "PFSVN67"
type input "PFSVN67"
click at [688, 73] on span "Dropoff" at bounding box center [679, 67] width 34 height 15
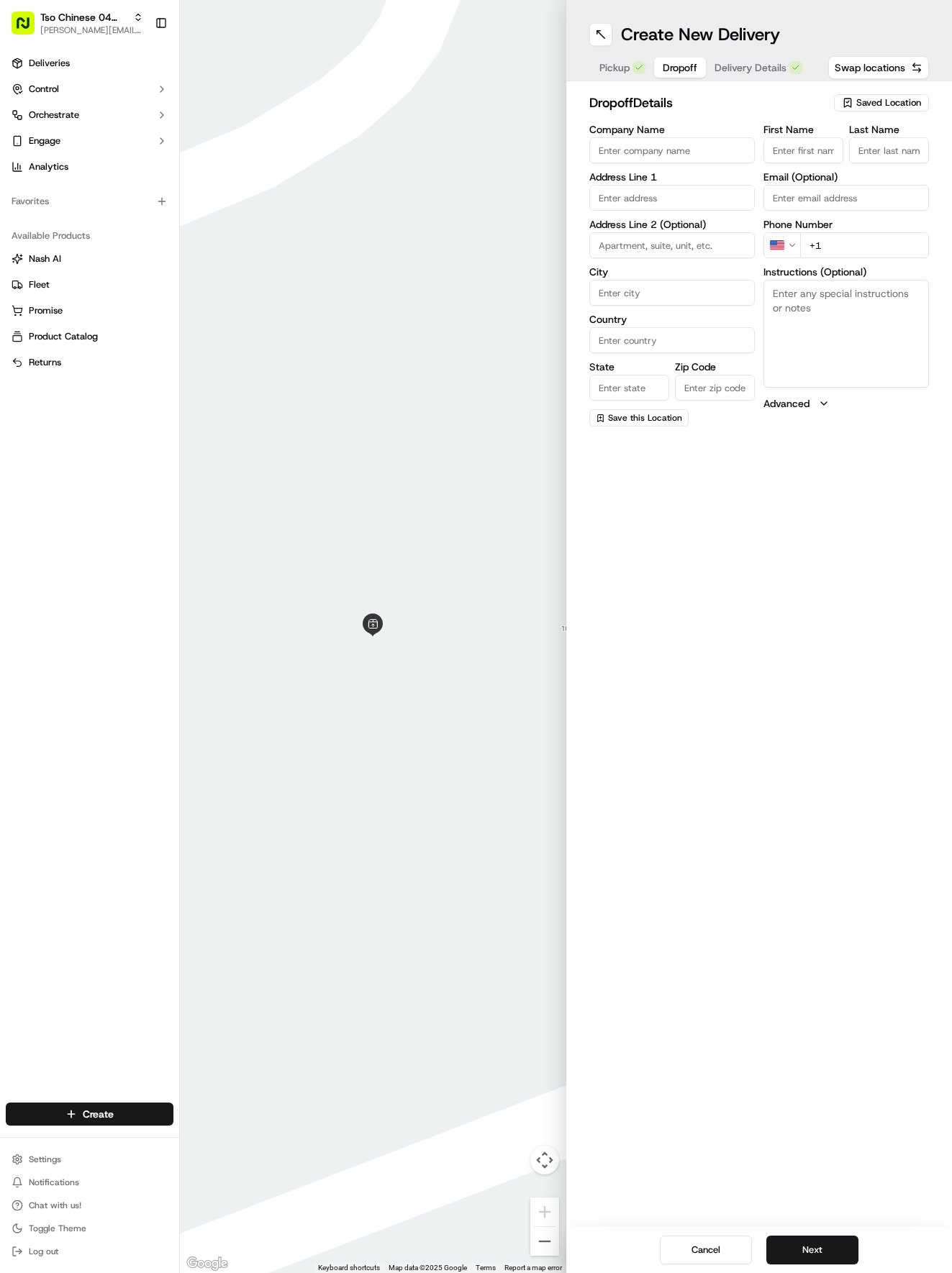
click at [809, 150] on input "First Name" at bounding box center [803, 150] width 80 height 26
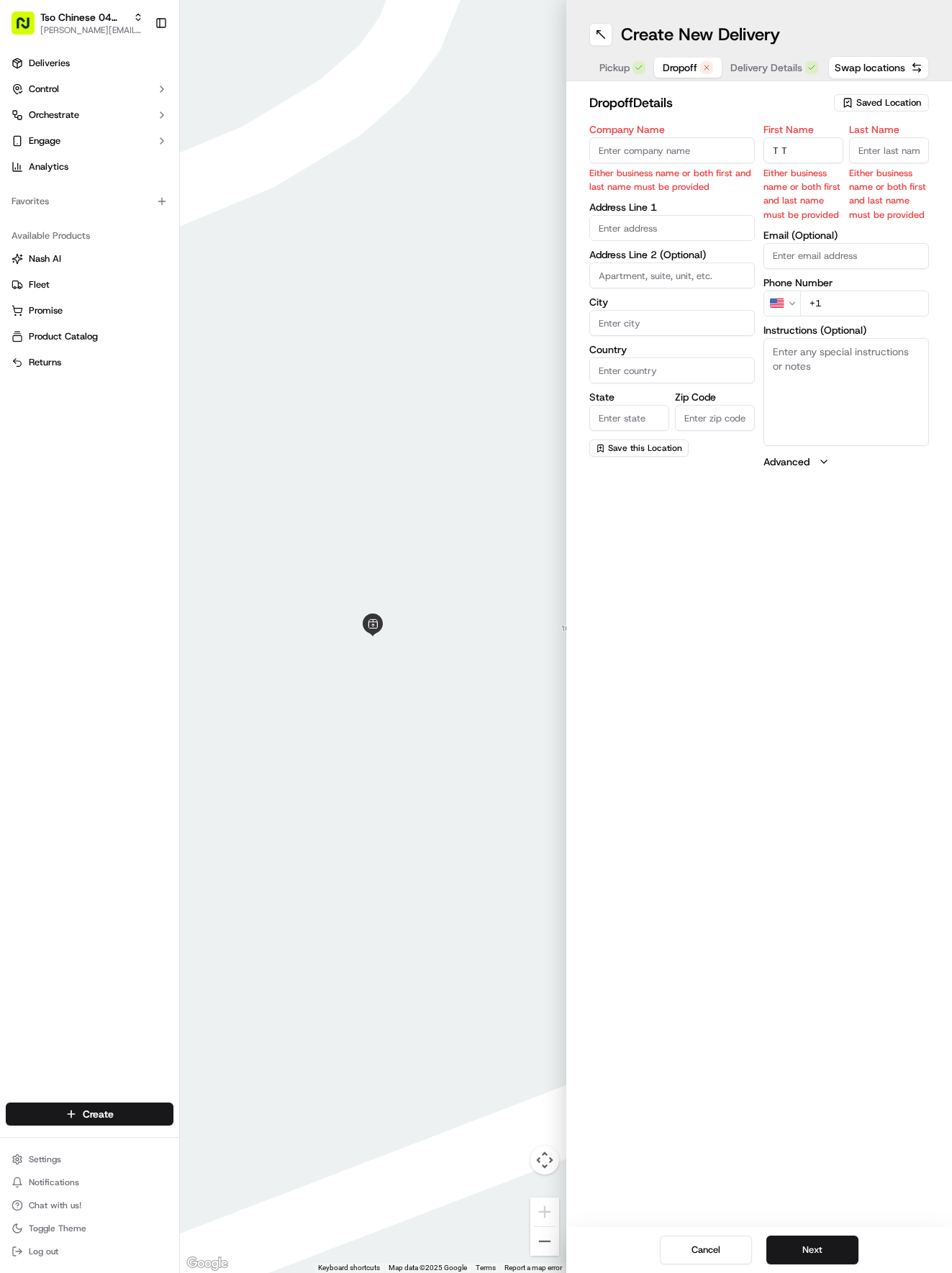
type input "T T"
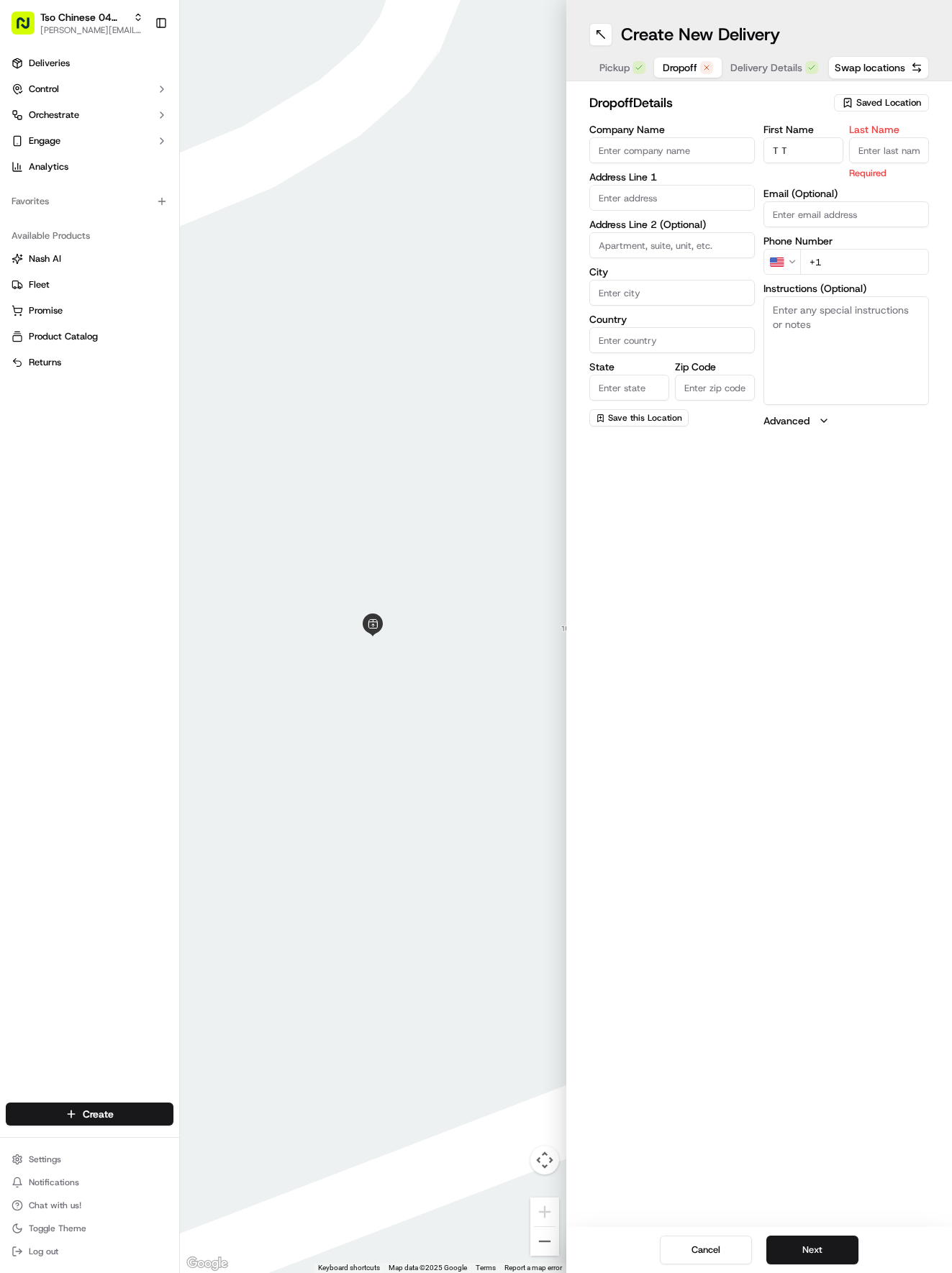
click at [809, 148] on input "T T" at bounding box center [803, 150] width 80 height 26
type input "T Rox"
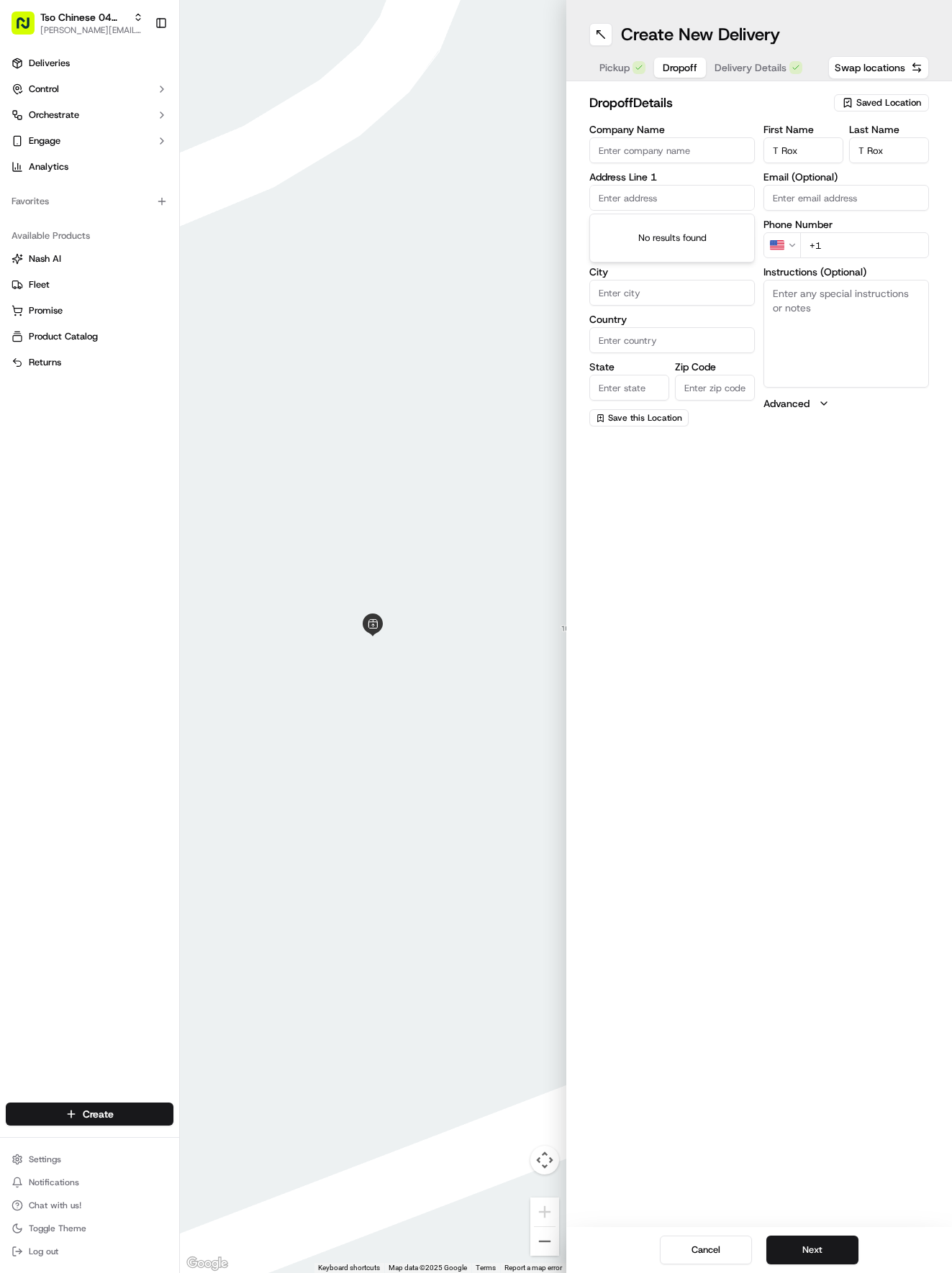
click at [649, 190] on input "text" at bounding box center [672, 198] width 165 height 26
type input "[STREET_ADDRESS]"
type input "Round Rock"
type input "[GEOGRAPHIC_DATA]"
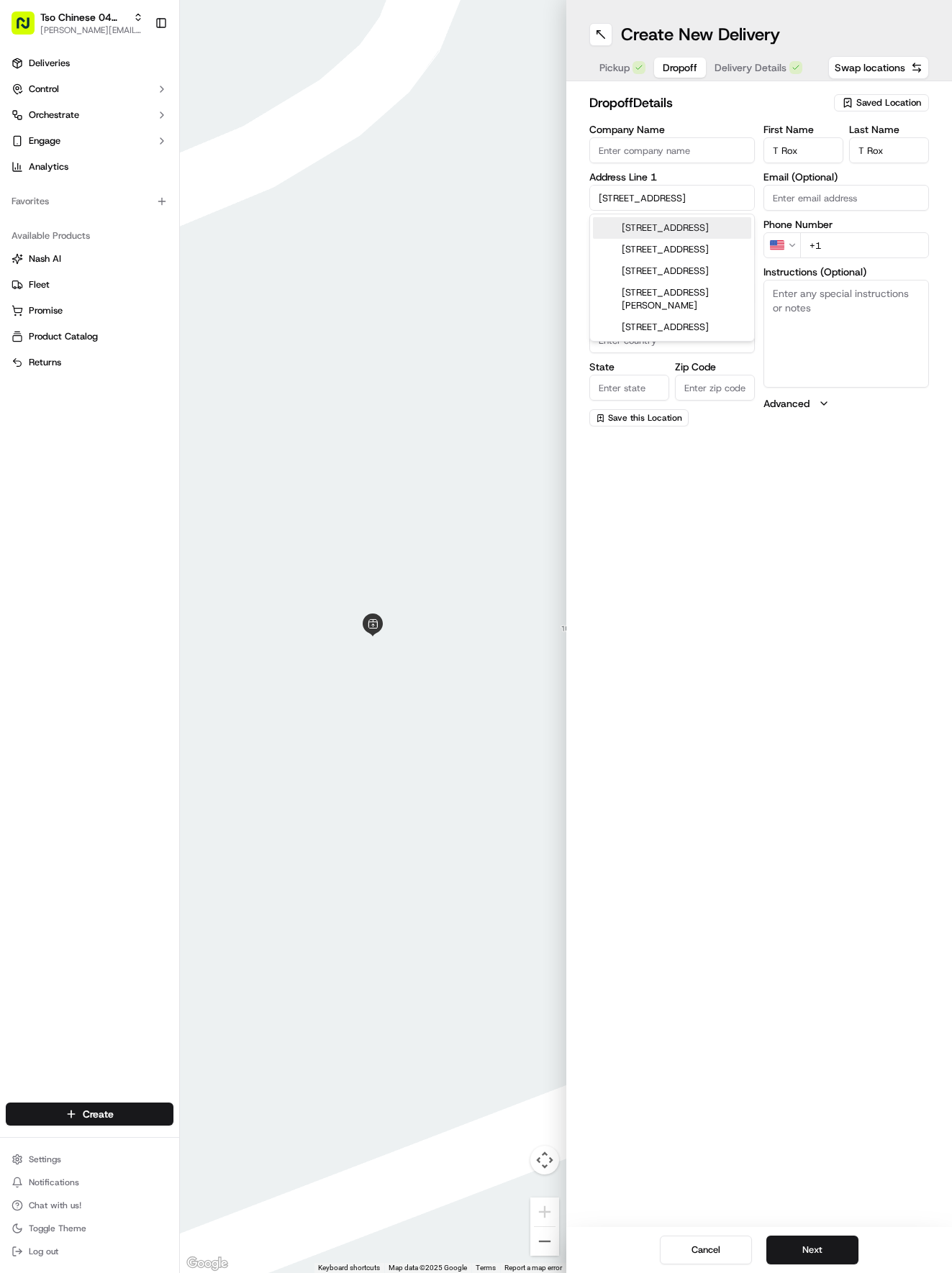
type input "78665"
type input "[STREET_ADDRESS]"
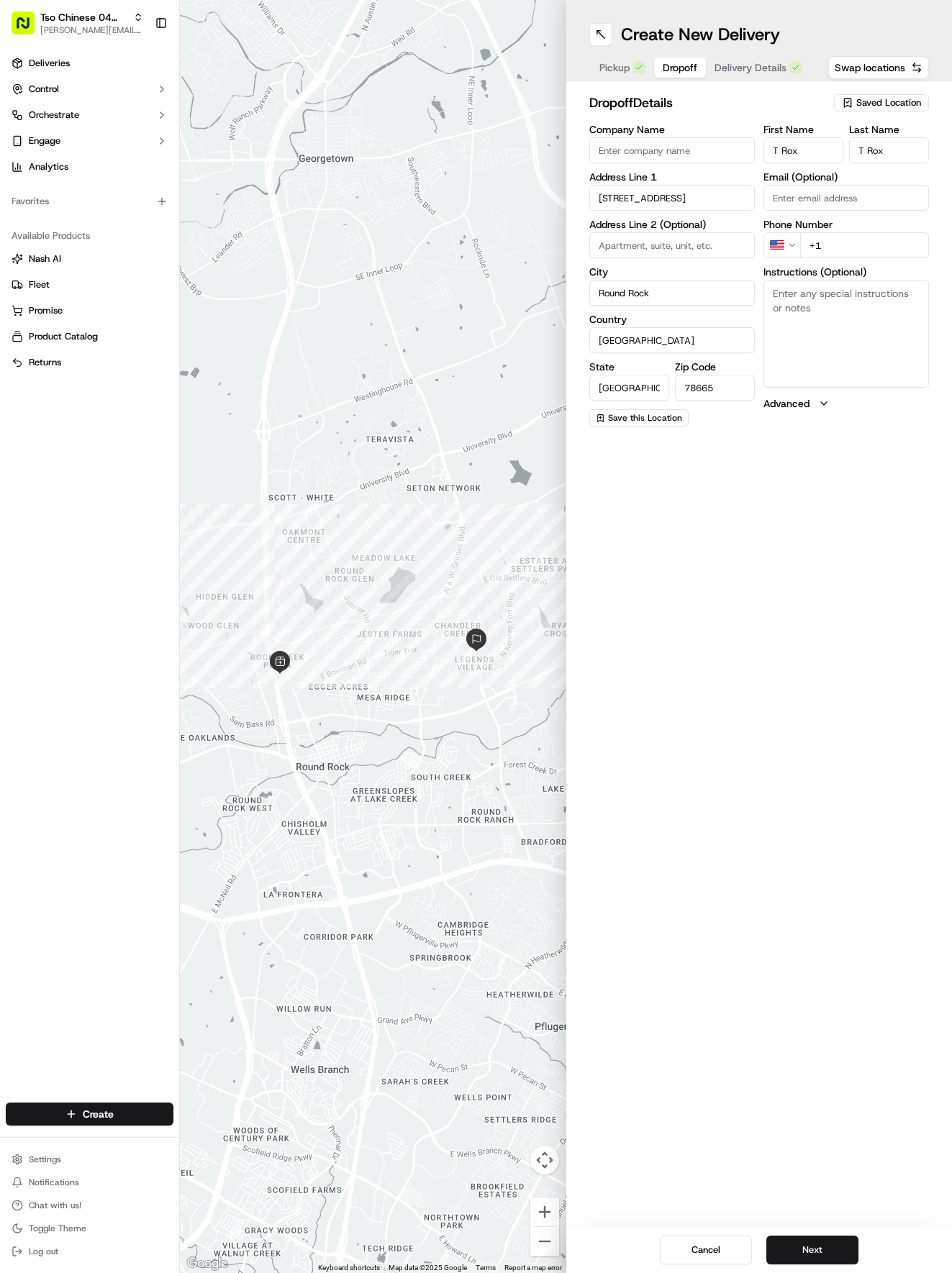
click at [861, 240] on input "+1" at bounding box center [864, 245] width 128 height 26
type input "[PHONE_NUMBER]"
click at [861, 334] on textarea "Instructions (Optional)" at bounding box center [846, 334] width 165 height 108
paste textarea "Leave at door please do not knock, dog will lose her mind. Thank you."
type textarea "Leave at door please do not knock, dog will lose her mind. Thank you."
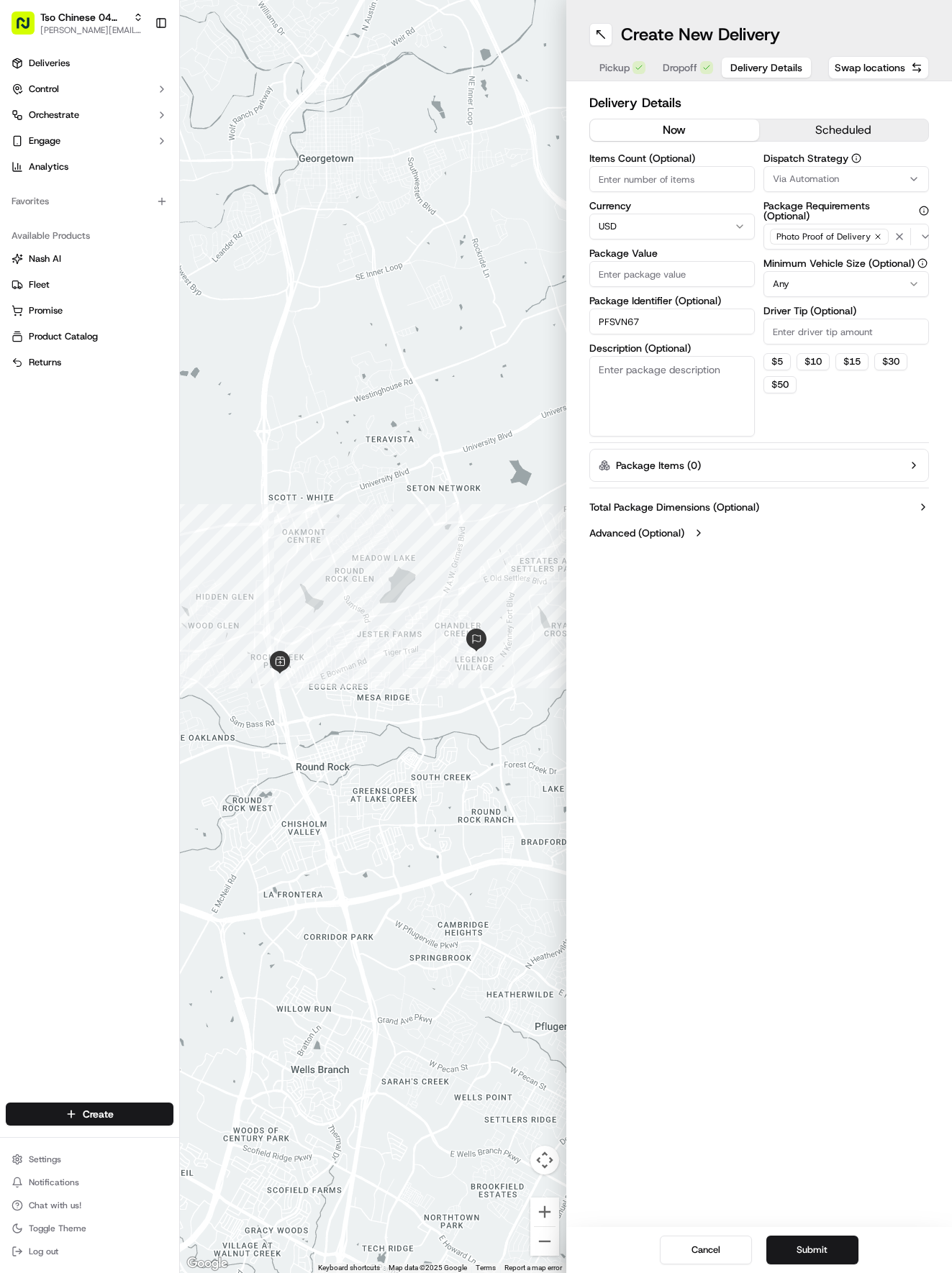
click at [754, 66] on span "Delivery Details" at bounding box center [766, 67] width 72 height 15
click at [705, 268] on input "Package Value" at bounding box center [672, 273] width 165 height 26
type input "29.12"
click at [833, 165] on div "Dispatch Strategy Via Automation" at bounding box center [846, 172] width 165 height 39
click at [833, 181] on span "Via Automation" at bounding box center [806, 178] width 66 height 13
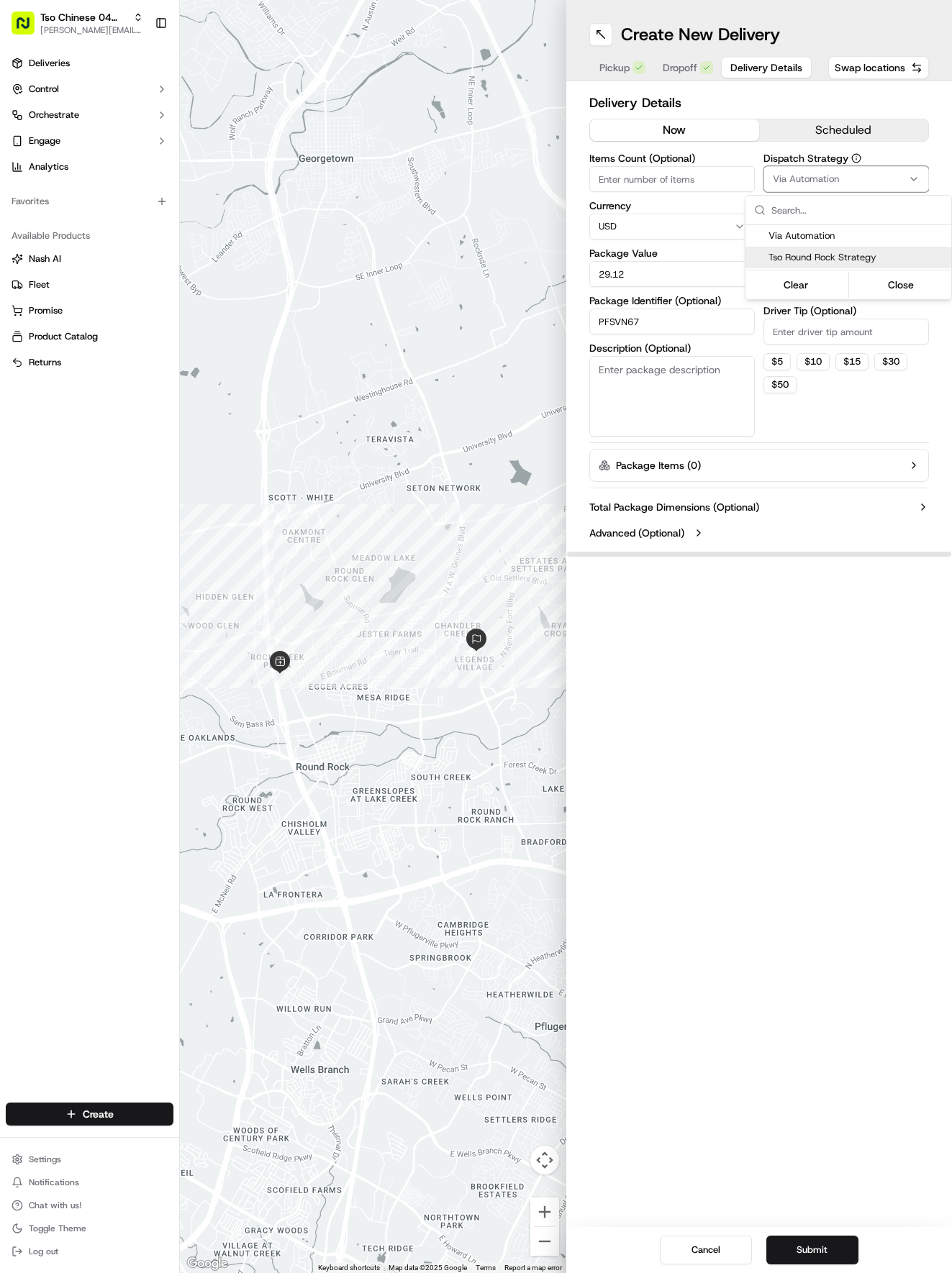
click at [837, 259] on span "Tso Round Rock Strategy" at bounding box center [857, 257] width 177 height 13
click at [837, 332] on html "Tso Chinese 04 Round Rock [EMAIL_ADDRESS][DOMAIN_NAME] Toggle Sidebar Deliverie…" at bounding box center [476, 636] width 952 height 1273
click at [833, 264] on label "Minimum Vehicle Size (Optional)" at bounding box center [846, 263] width 165 height 10
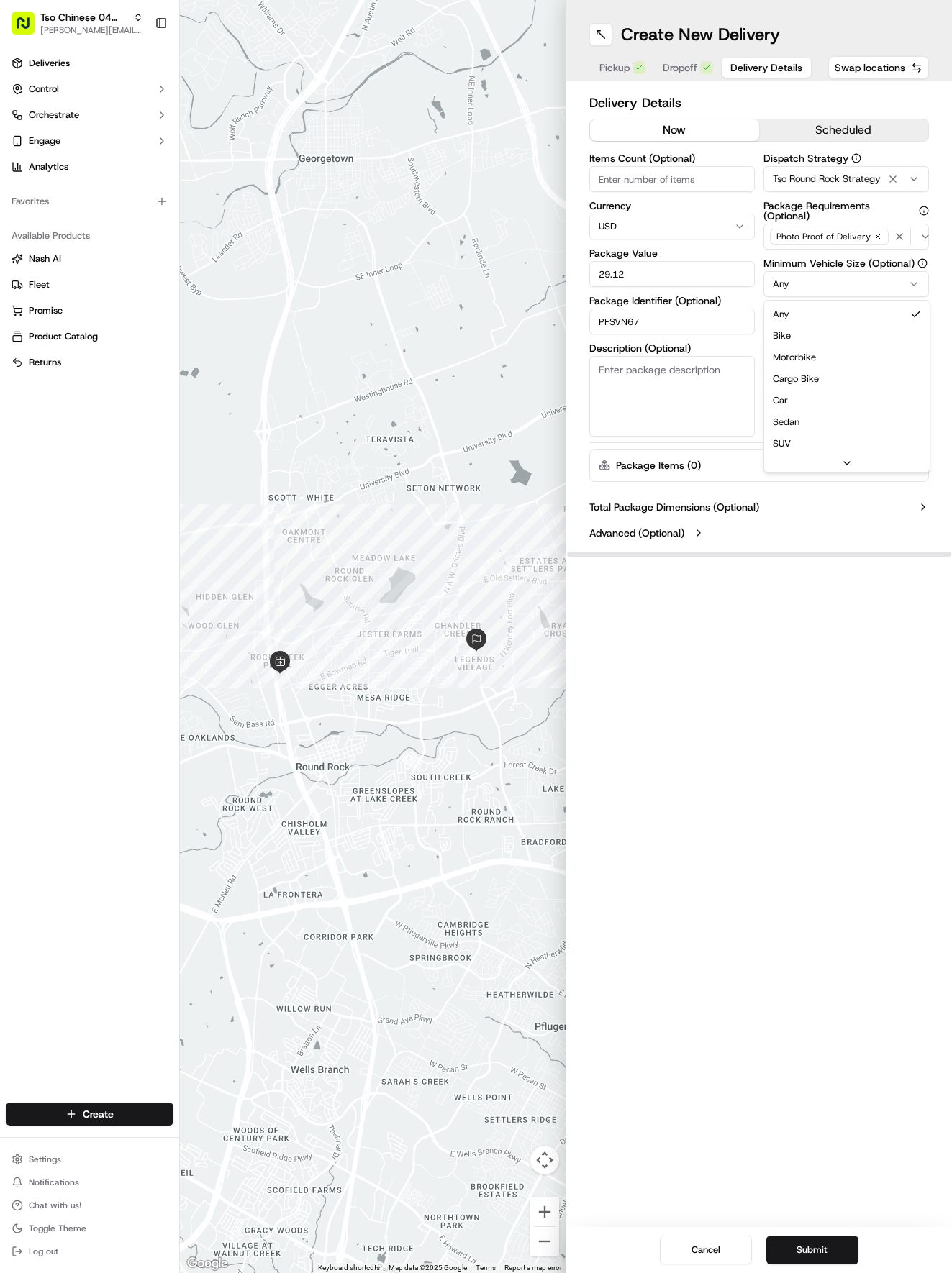
click at [839, 283] on html "Tso Chinese 04 Round Rock [EMAIL_ADDRESS][DOMAIN_NAME] Toggle Sidebar Deliverie…" at bounding box center [476, 636] width 952 height 1273
click at [839, 346] on div "Dispatch Strategy Tso Round Rock Strategy Package Requirements (Optional) Photo…" at bounding box center [846, 294] width 165 height 283
click at [842, 334] on input "Driver Tip (Optional)" at bounding box center [846, 331] width 165 height 26
type input "2"
drag, startPoint x: 806, startPoint y: 1228, endPoint x: 815, endPoint y: 1249, distance: 22.8
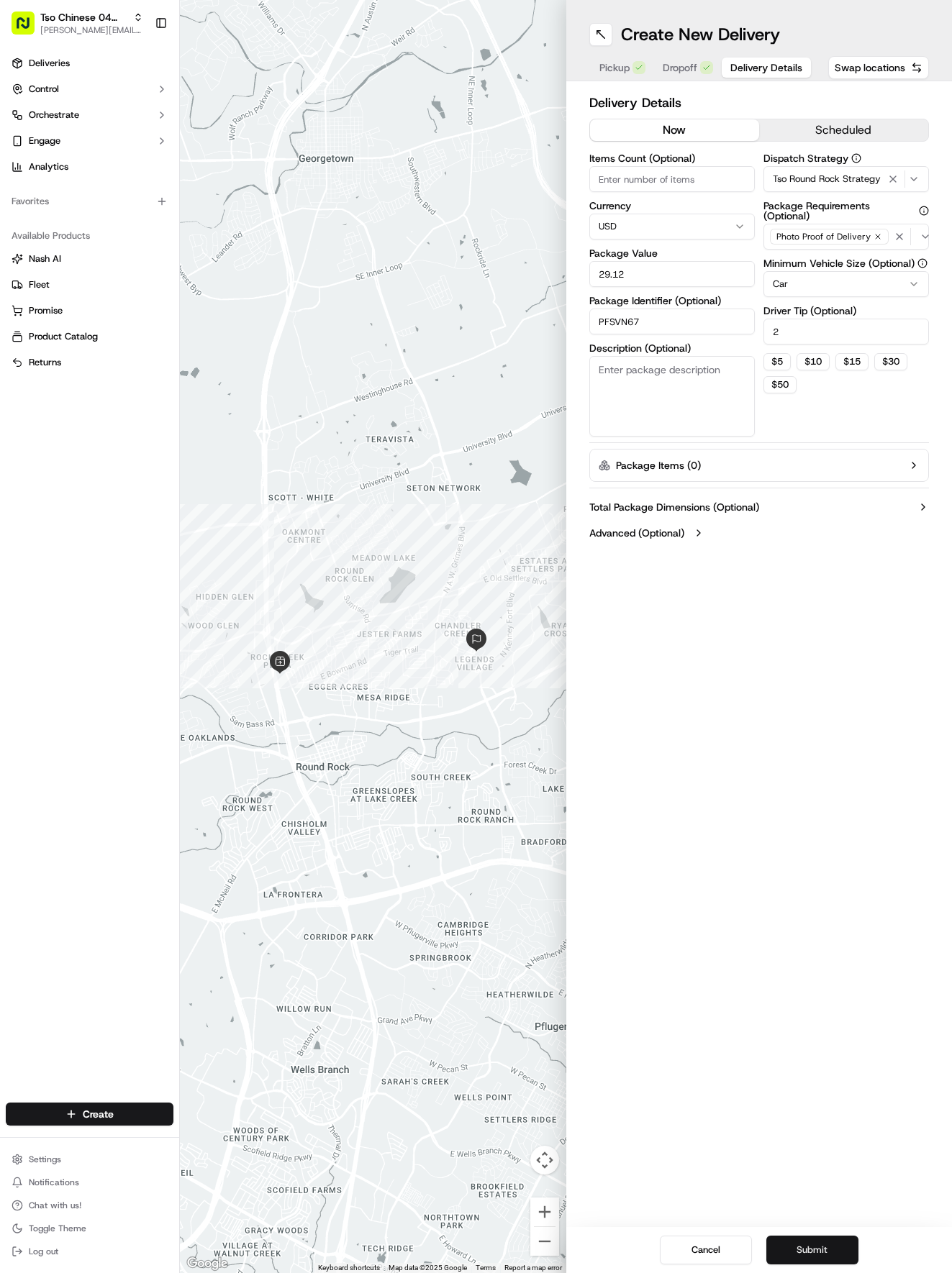
click at [807, 1237] on div "Cancel Submit" at bounding box center [759, 1250] width 386 height 46
click at [815, 1249] on button "Submit" at bounding box center [812, 1251] width 92 height 29
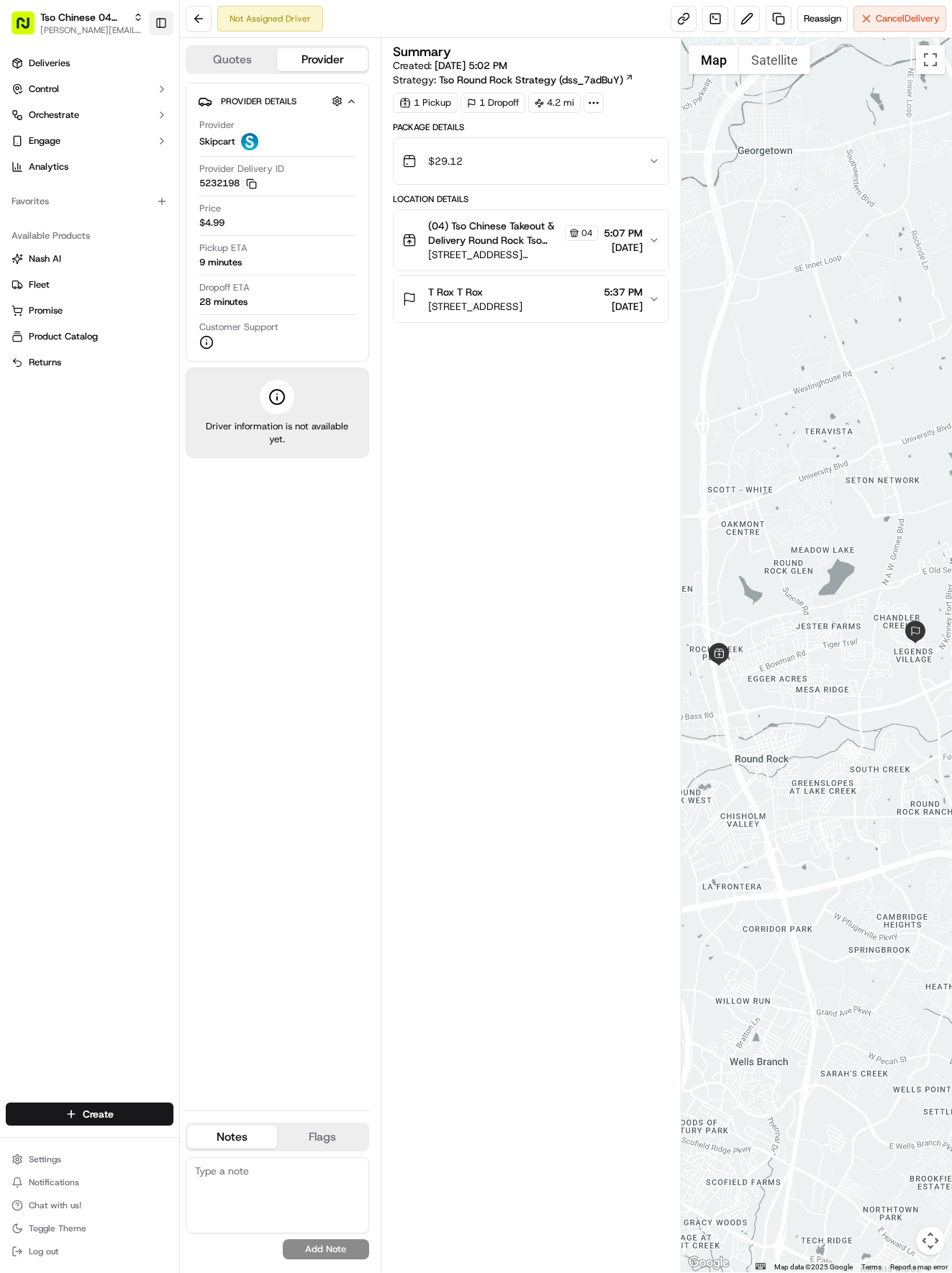
click at [157, 24] on button "Toggle Sidebar" at bounding box center [161, 22] width 24 height 24
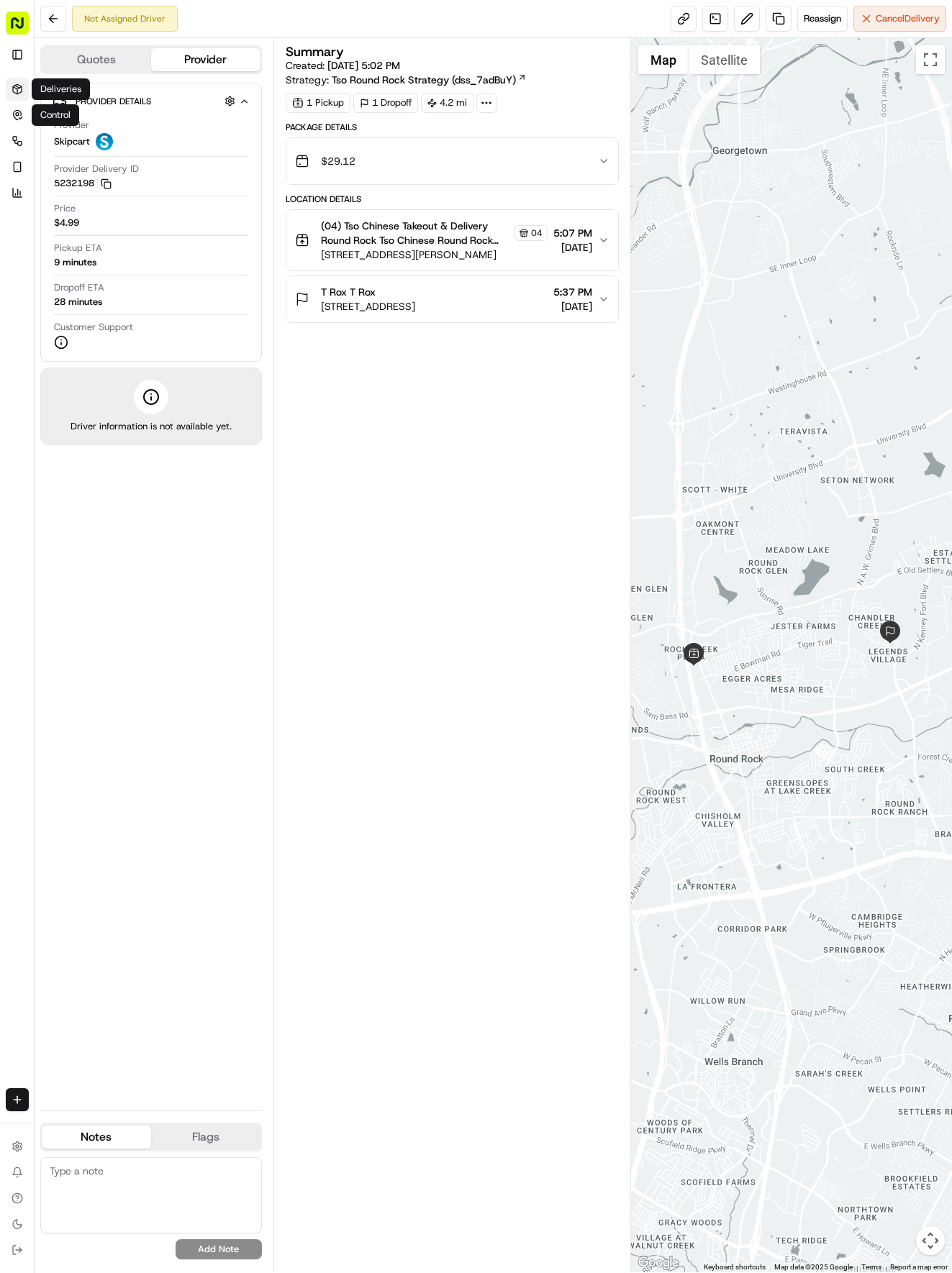
click at [24, 81] on link "Deliveries" at bounding box center [18, 90] width 23 height 23
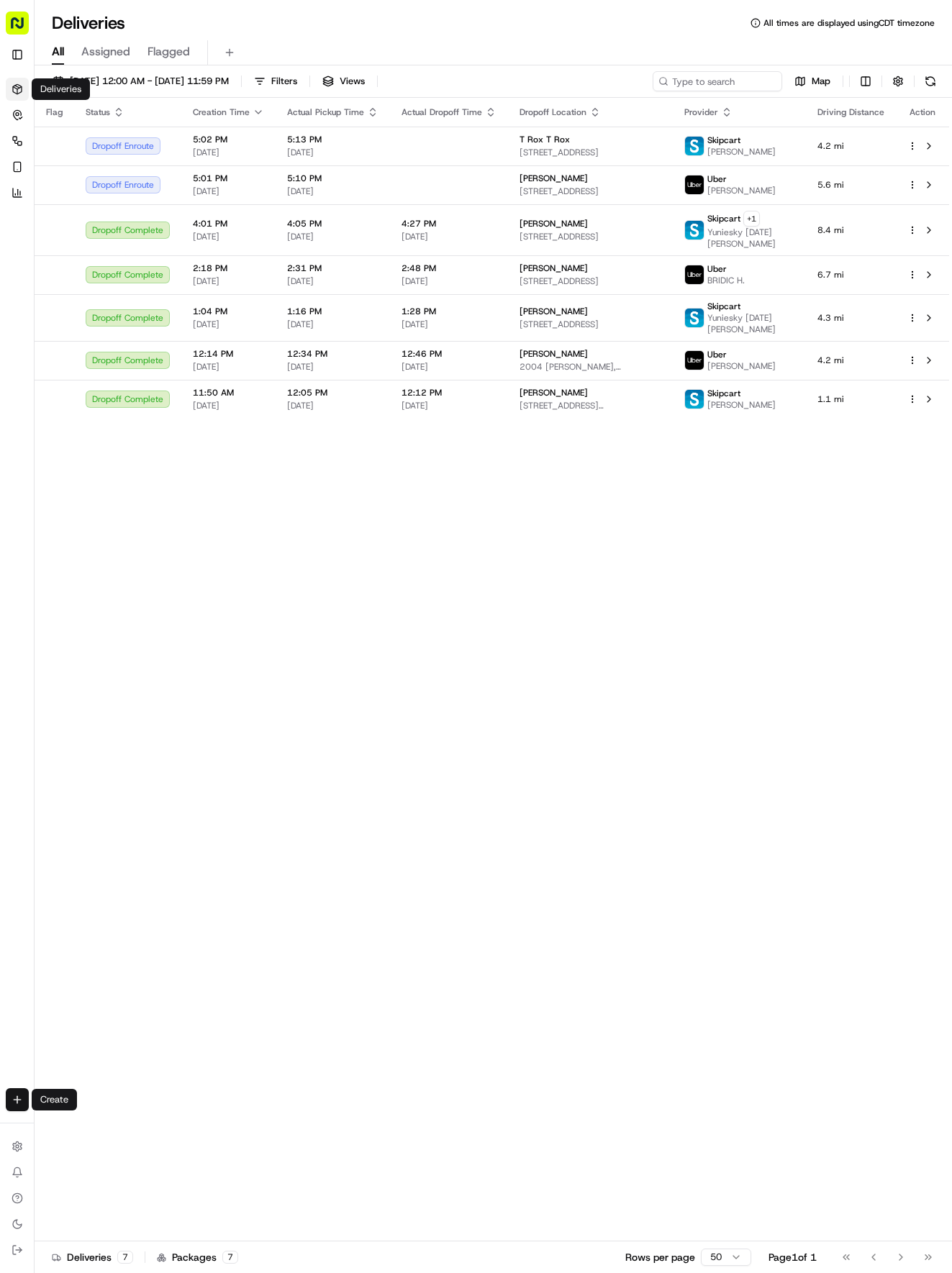
click at [16, 1099] on html "Tso Chinese 04 Round Rock [EMAIL_ADDRESS][DOMAIN_NAME] Toggle Sidebar Deliverie…" at bounding box center [476, 636] width 952 height 1273
click at [69, 1128] on link "Delivery" at bounding box center [112, 1126] width 154 height 26
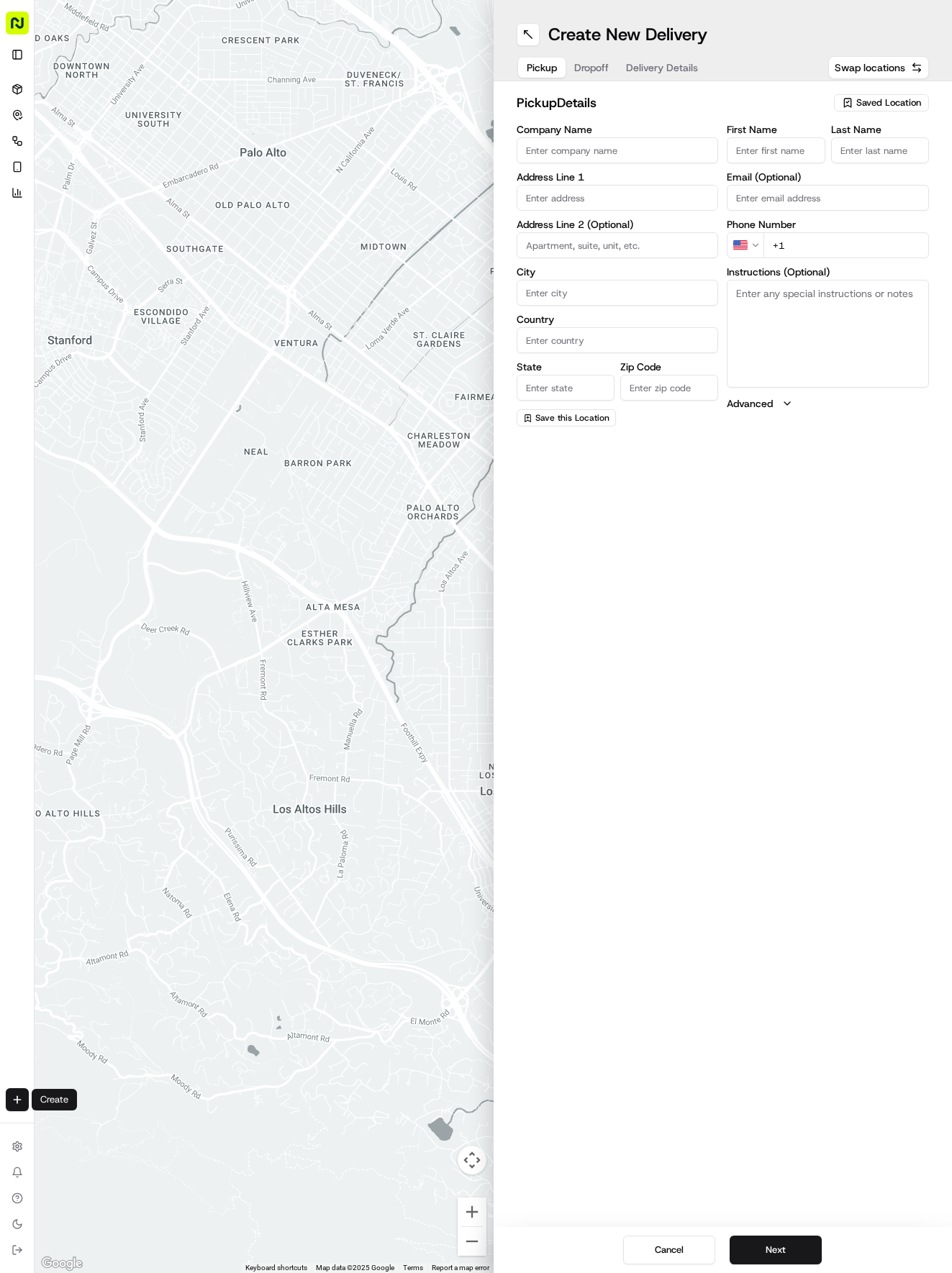
click at [876, 99] on span "Saved Location" at bounding box center [889, 102] width 65 height 13
drag, startPoint x: 849, startPoint y: 151, endPoint x: 822, endPoint y: 135, distance: 31.4
click at [849, 153] on span "(04) Tso Chinese Takeout & Delivery Round Rock (04)" at bounding box center [857, 163] width 177 height 26
type input "(04) Tso Chinese Takeout & Delivery Round Rock"
type input "2000 N [PERSON_NAME] St"
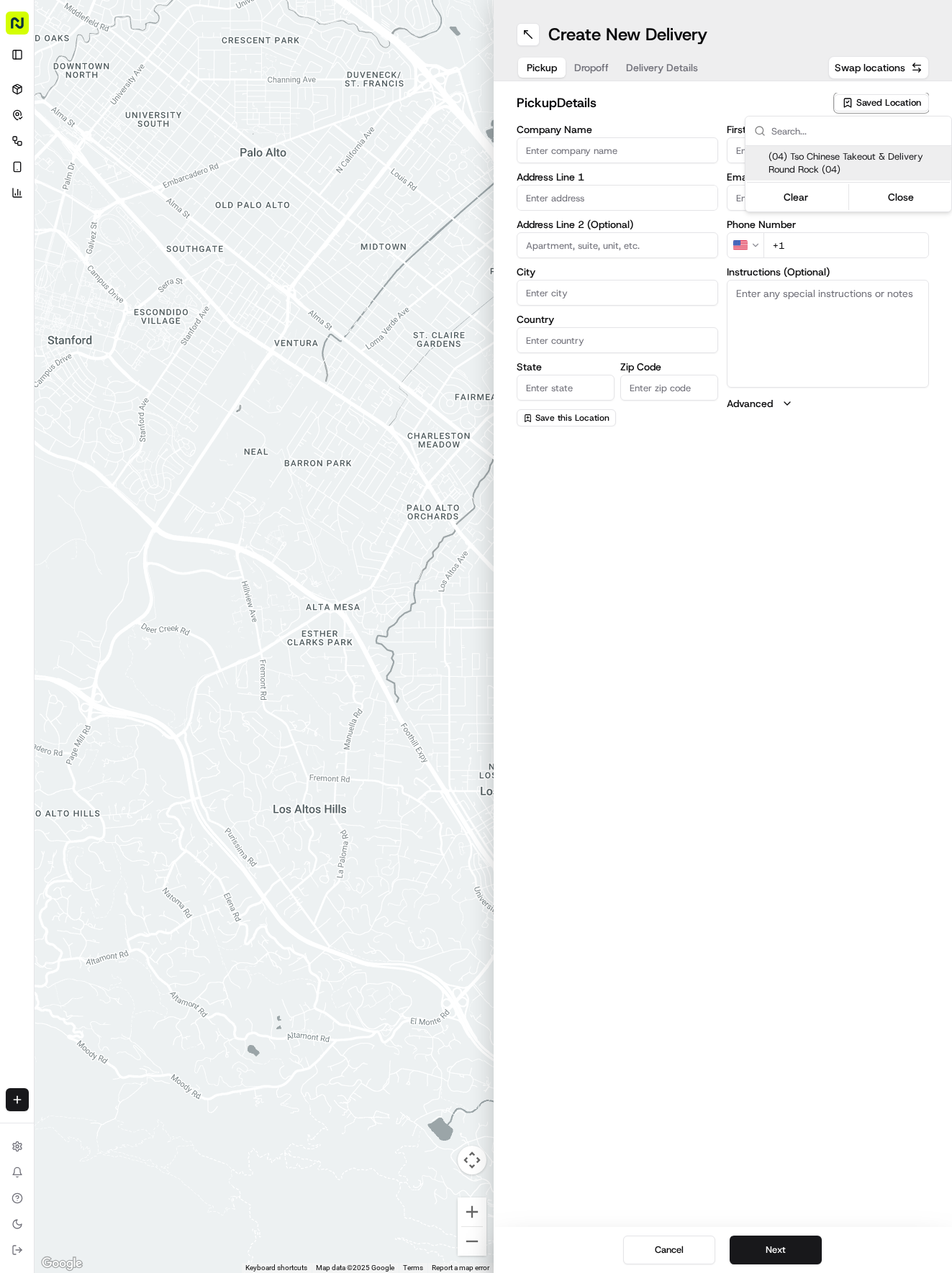
type input "Ste 108"
type input "Round Rock"
type input "US"
type input "[GEOGRAPHIC_DATA]"
type input "78664"
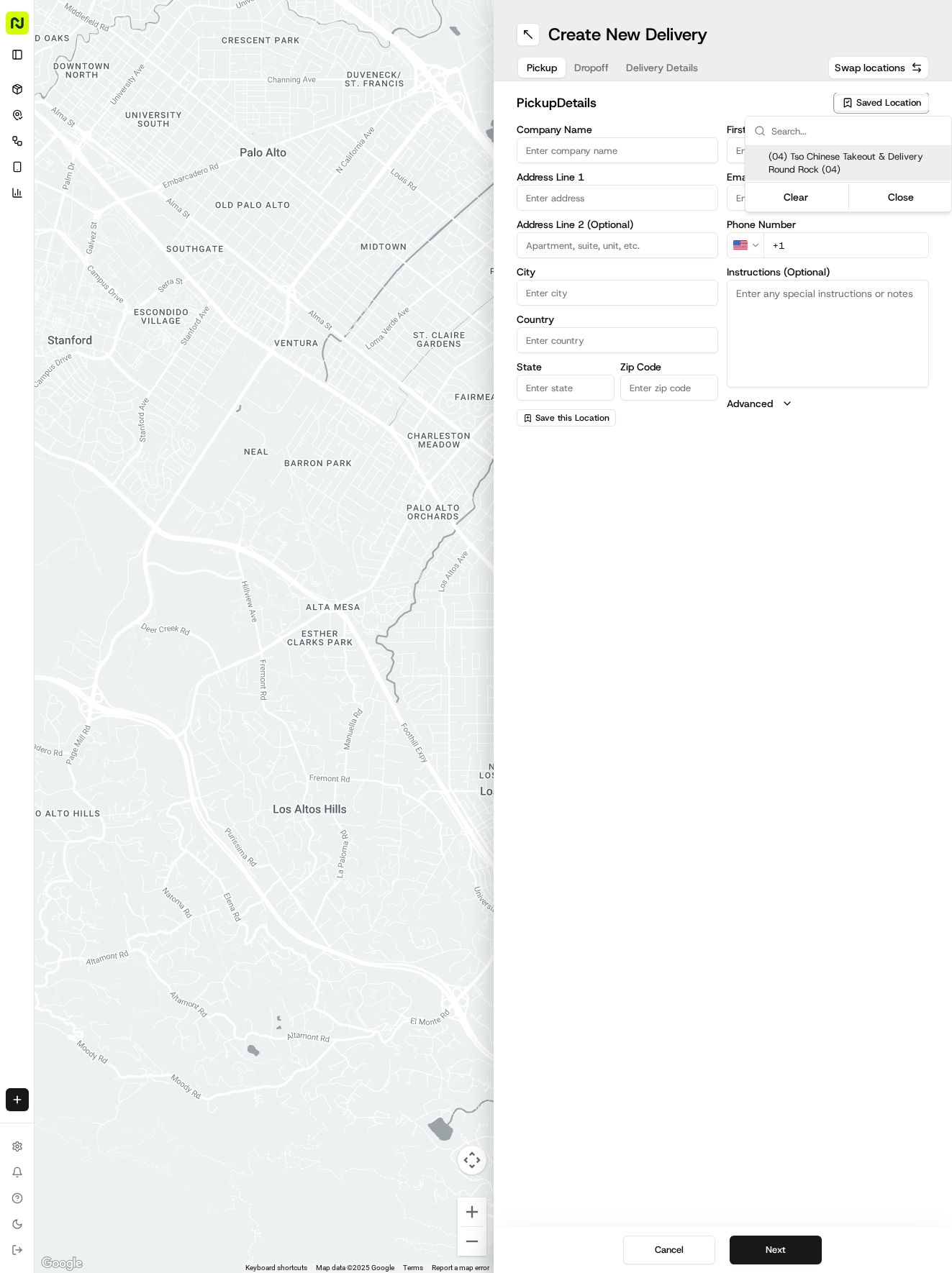
type input "Tso Chinese"
type input "Round Rock Manager"
type input "[EMAIL_ADDRESS][DOMAIN_NAME]"
type input "[PHONE_NUMBER]"
type textarea "Submit a picture displaying address & food as Proof of Delivery. Envía una foto…"
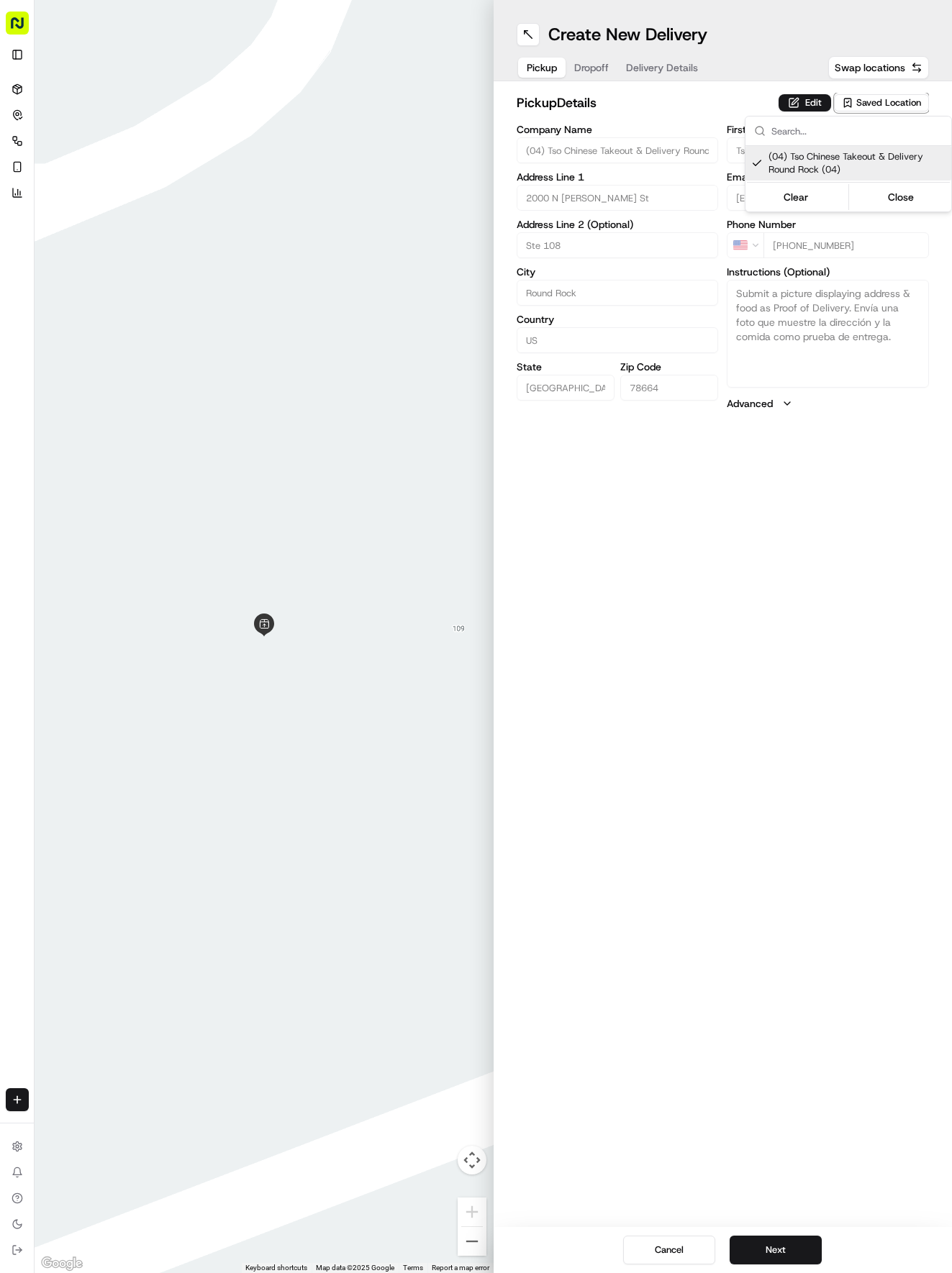
click at [685, 57] on html "Tso Chinese 04 Round Rock [EMAIL_ADDRESS][DOMAIN_NAME] Toggle Sidebar Deliverie…" at bounding box center [476, 636] width 952 height 1273
click at [682, 76] on button "Delivery Details" at bounding box center [662, 67] width 90 height 20
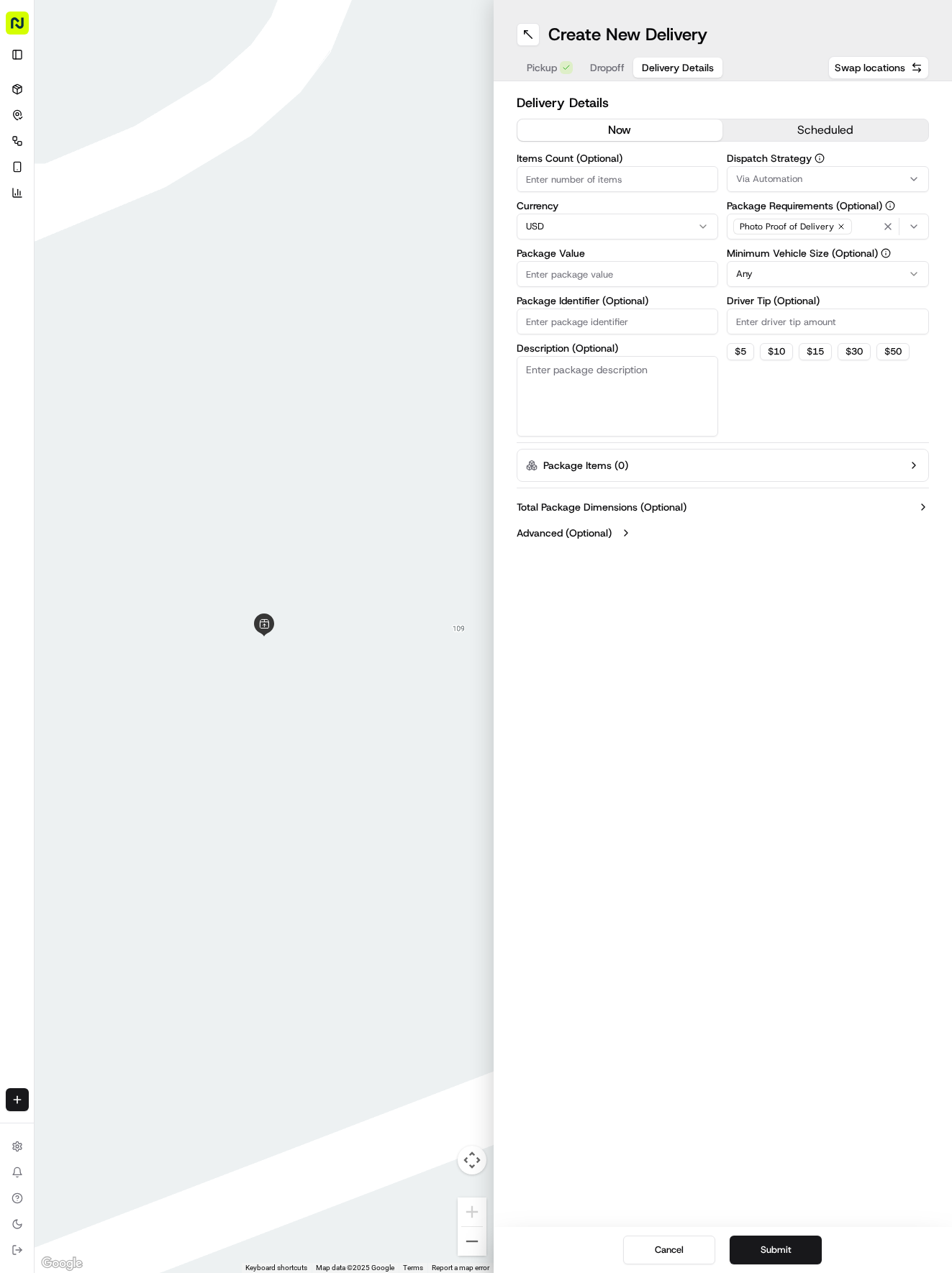
click at [611, 321] on input "Package Identifier (Optional)" at bounding box center [618, 321] width 202 height 26
paste input "3TG1ZRM"
type input "3TG1ZRM"
click at [603, 73] on span "Dropoff" at bounding box center [606, 67] width 34 height 15
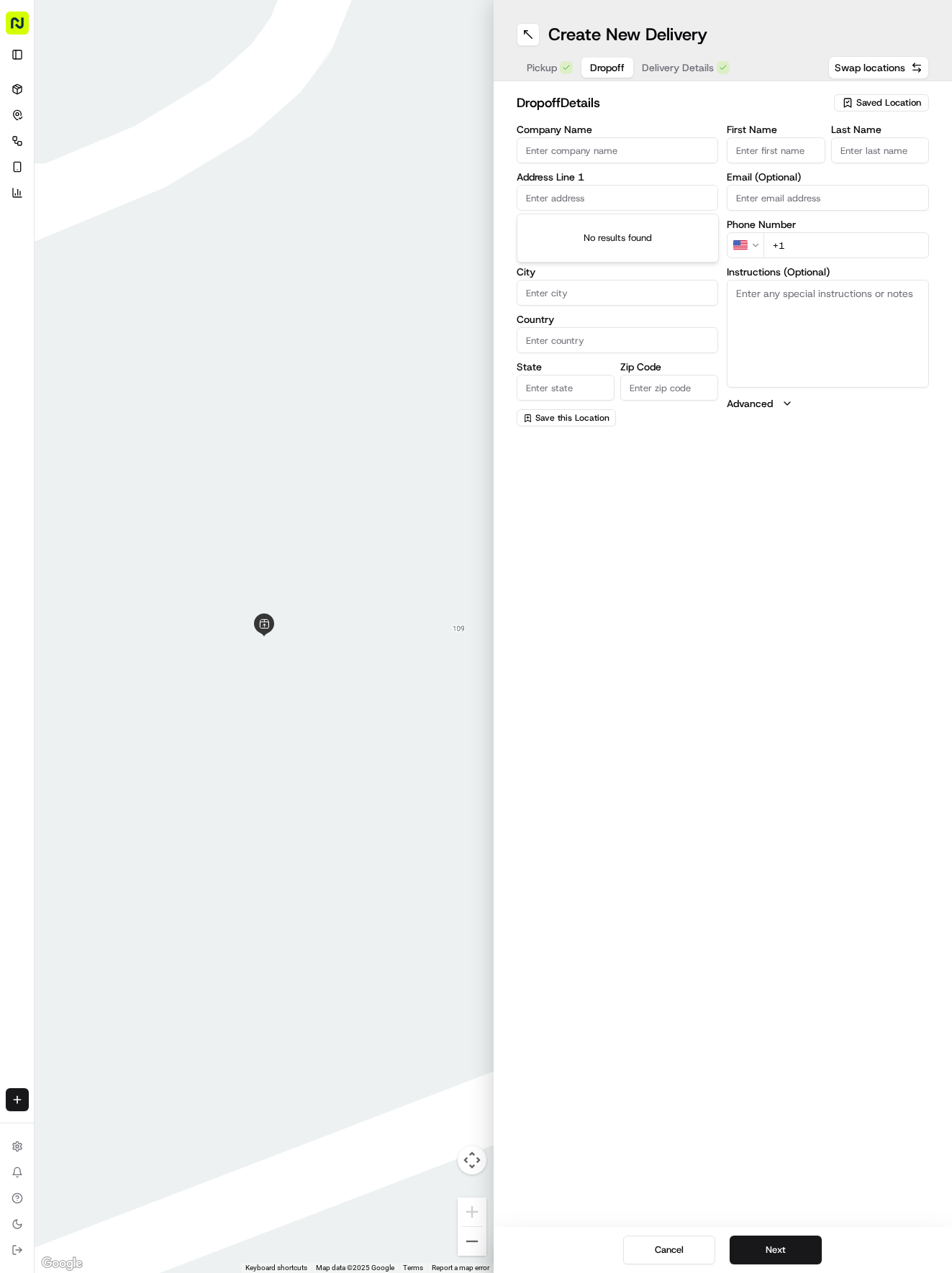
click at [604, 199] on input "text" at bounding box center [618, 198] width 202 height 26
type input "[STREET_ADDRESS]"
type input "Round Rock"
type input "[GEOGRAPHIC_DATA]"
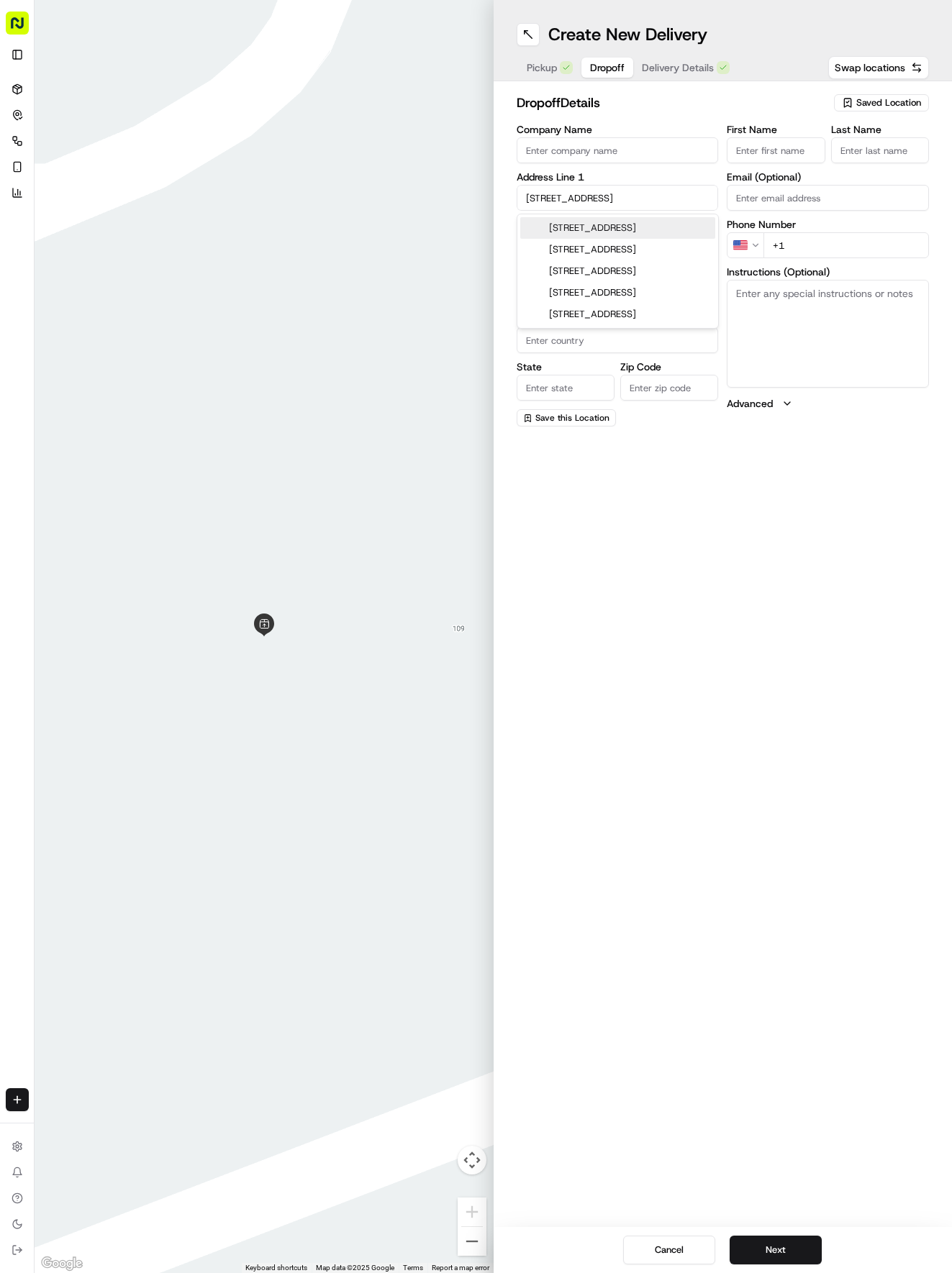
type input "78665"
type input "1526 Westmeadow Trail"
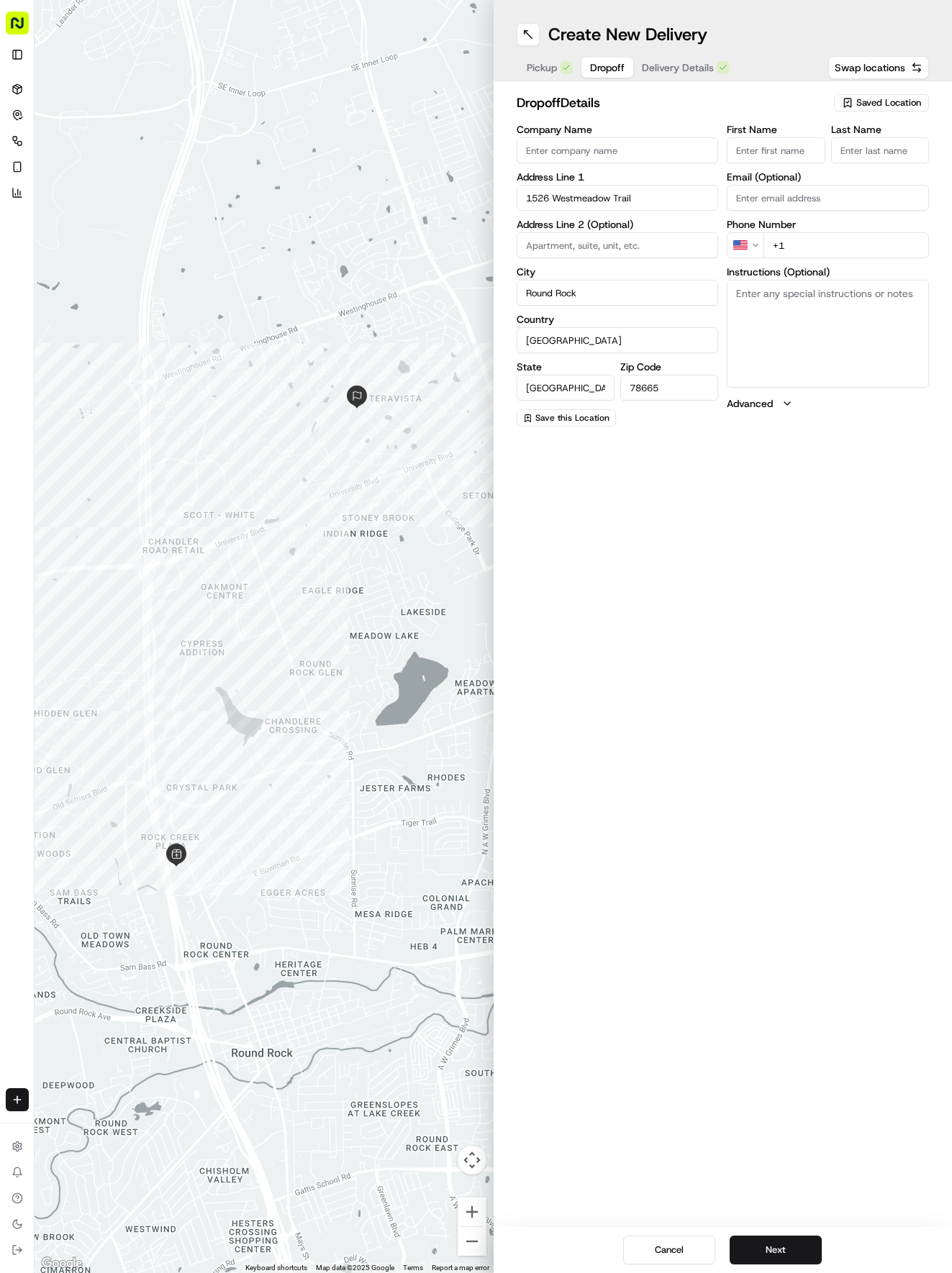
click at [765, 151] on input "First Name" at bounding box center [775, 150] width 98 height 26
type input "[PERSON_NAME]"
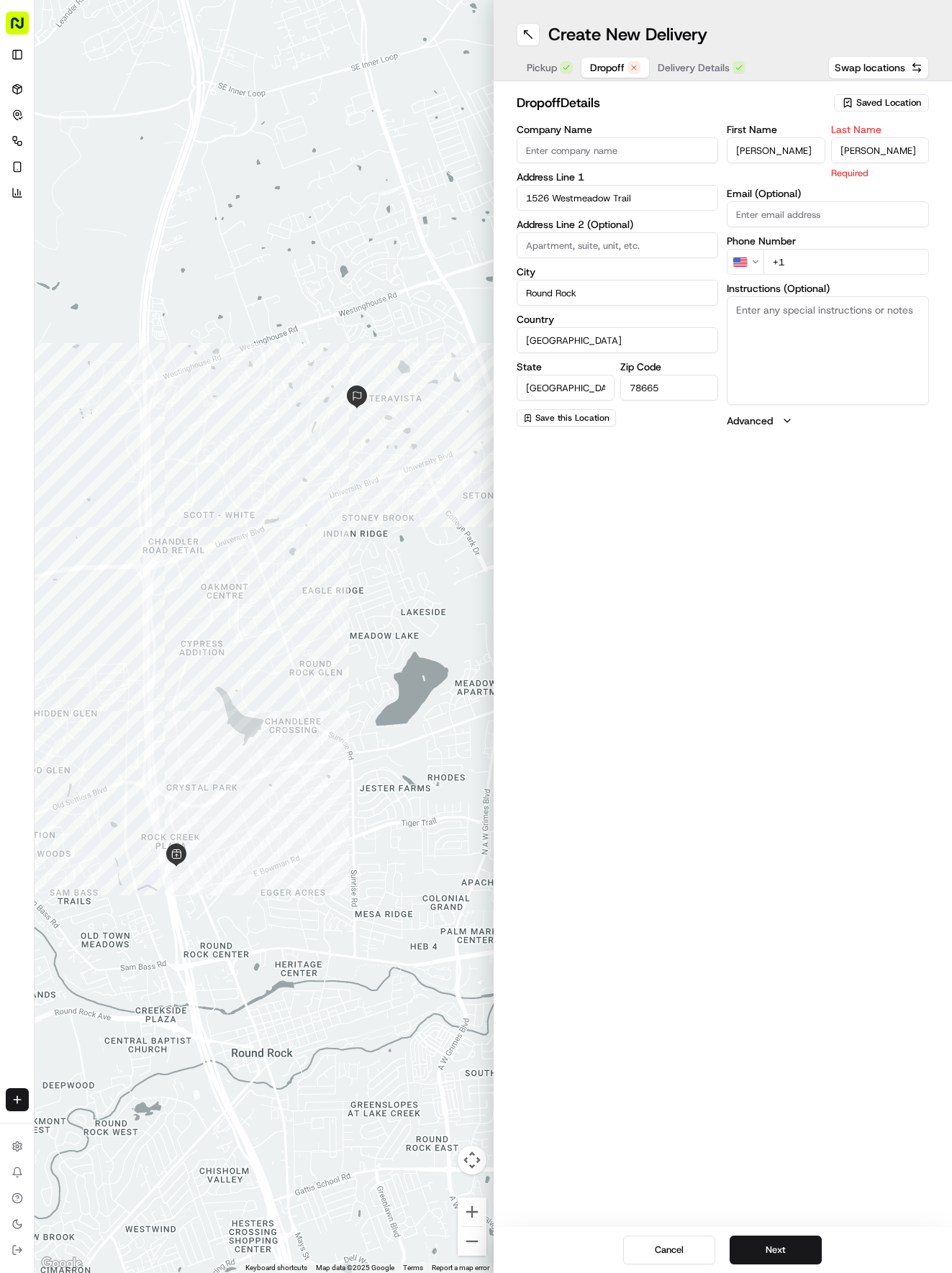
type input "[PERSON_NAME]"
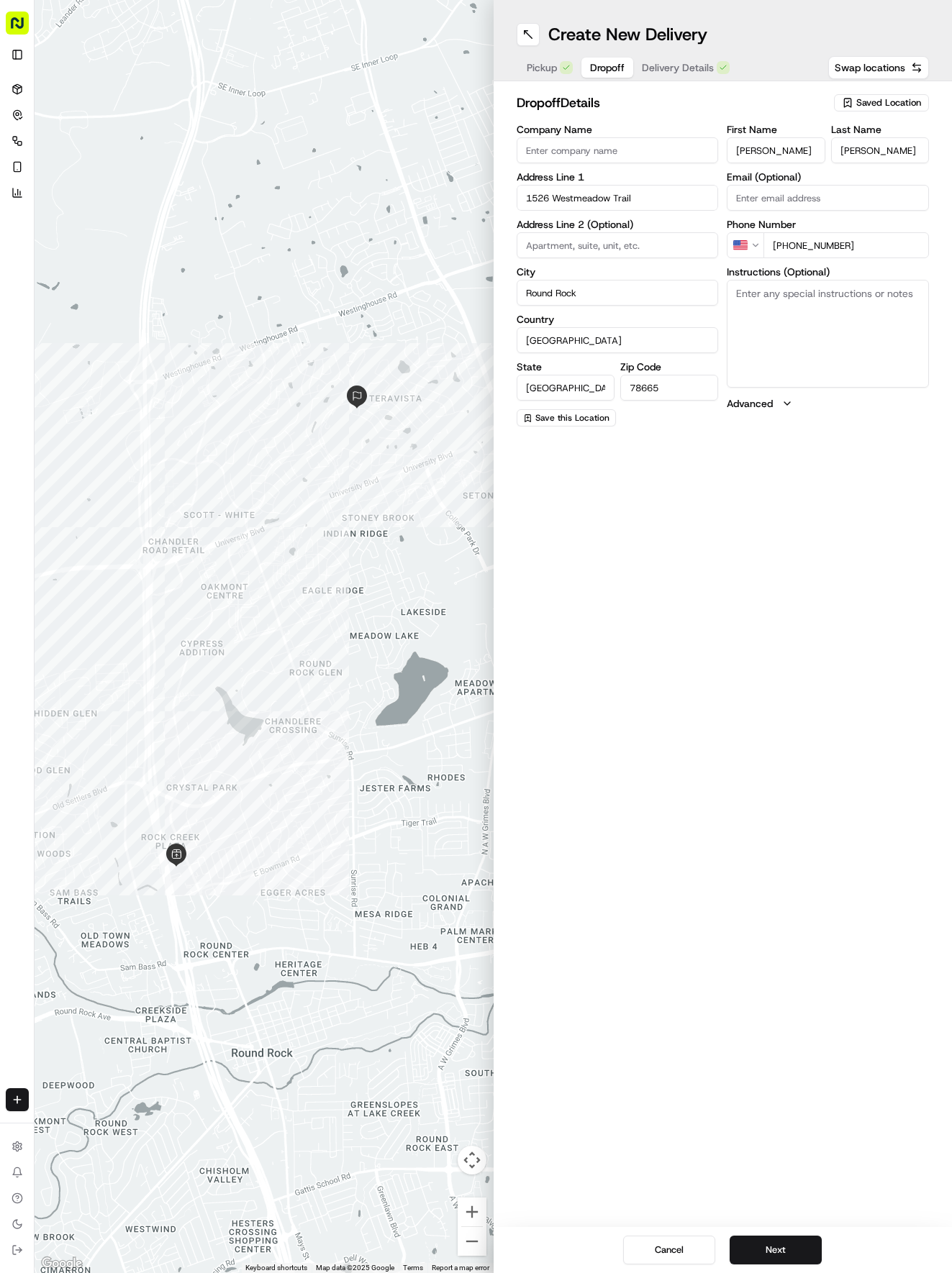
type input "[PHONE_NUMBER]"
click at [804, 318] on textarea "Instructions (Optional)" at bounding box center [827, 334] width 202 height 108
paste textarea "Please don't ring the doorbell. Just leave the food on one of the chairs on the…"
type textarea "Please don't ring the doorbell. Just leave the food on one of the chairs on the…"
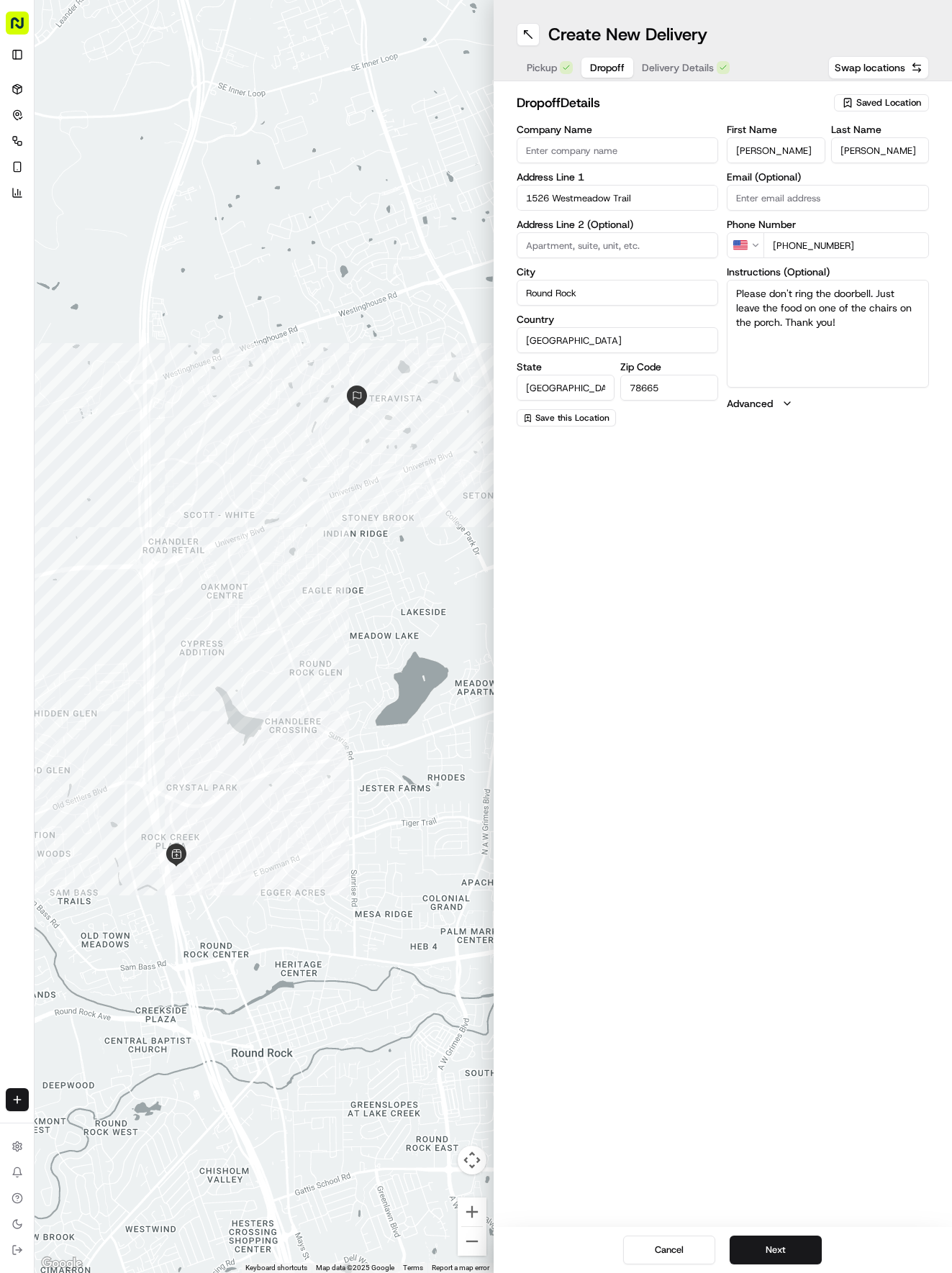
click at [666, 69] on span "Delivery Details" at bounding box center [677, 67] width 72 height 15
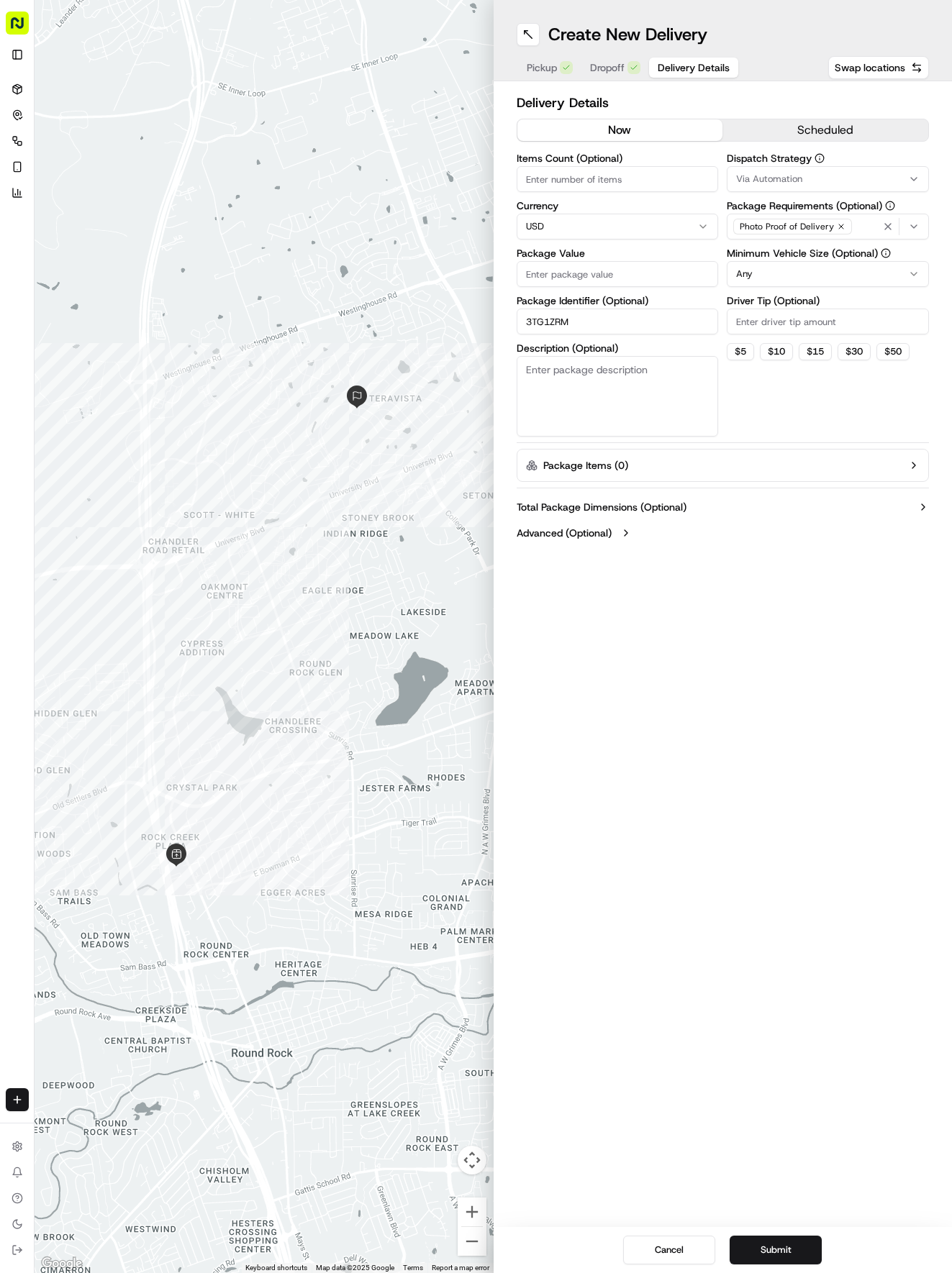
click at [633, 262] on div "Package Value" at bounding box center [618, 268] width 202 height 39
click at [632, 268] on input "Package Value" at bounding box center [618, 273] width 202 height 26
type input "56.61"
click at [777, 177] on span "Via Automation" at bounding box center [769, 178] width 66 height 13
click at [804, 264] on span "Tso Round Rock Strategy" at bounding box center [839, 257] width 177 height 13
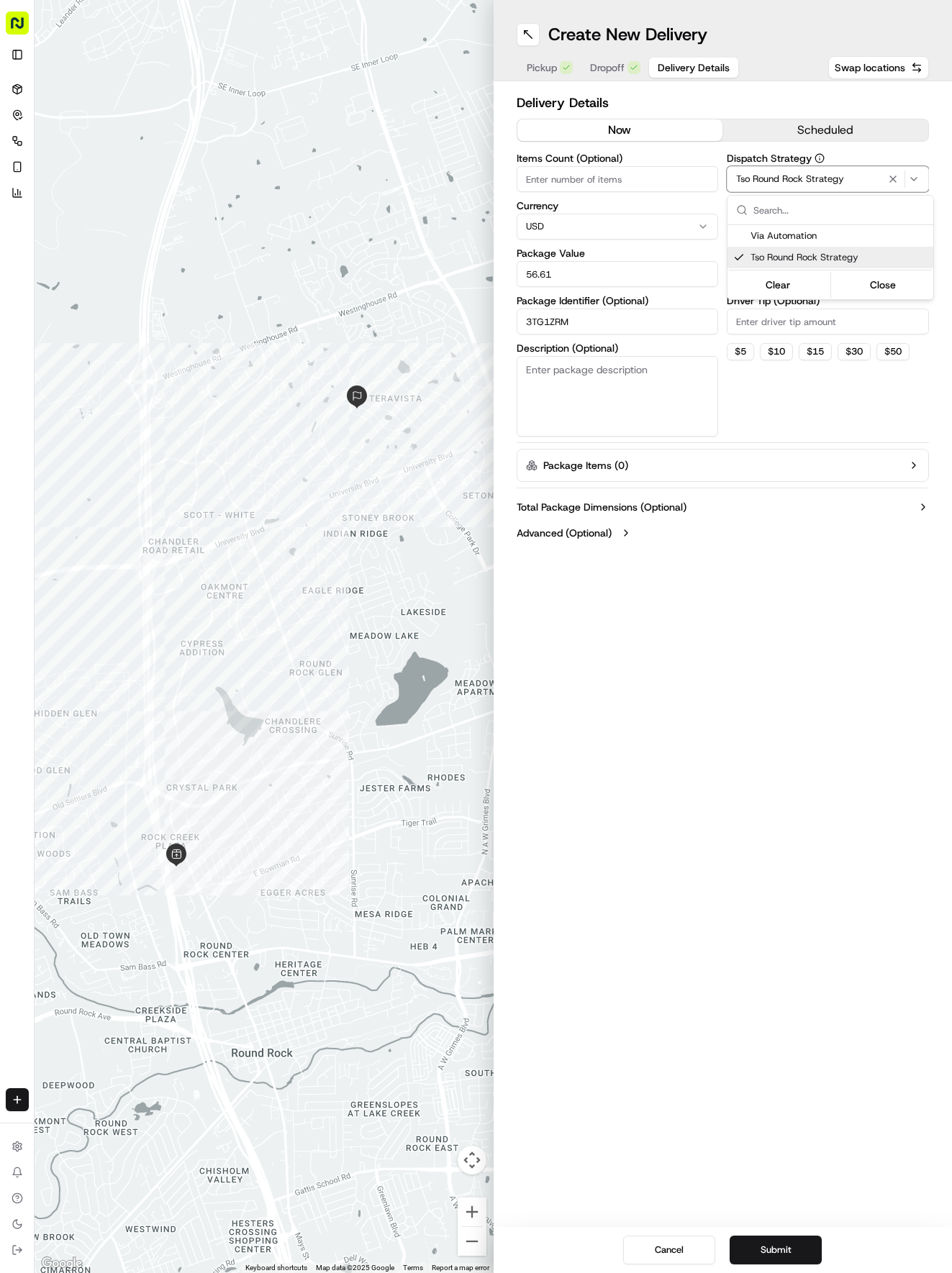
click at [824, 404] on html "Tso Chinese 04 Round Rock [EMAIL_ADDRESS][DOMAIN_NAME] Toggle Sidebar Deliverie…" at bounding box center [476, 636] width 952 height 1273
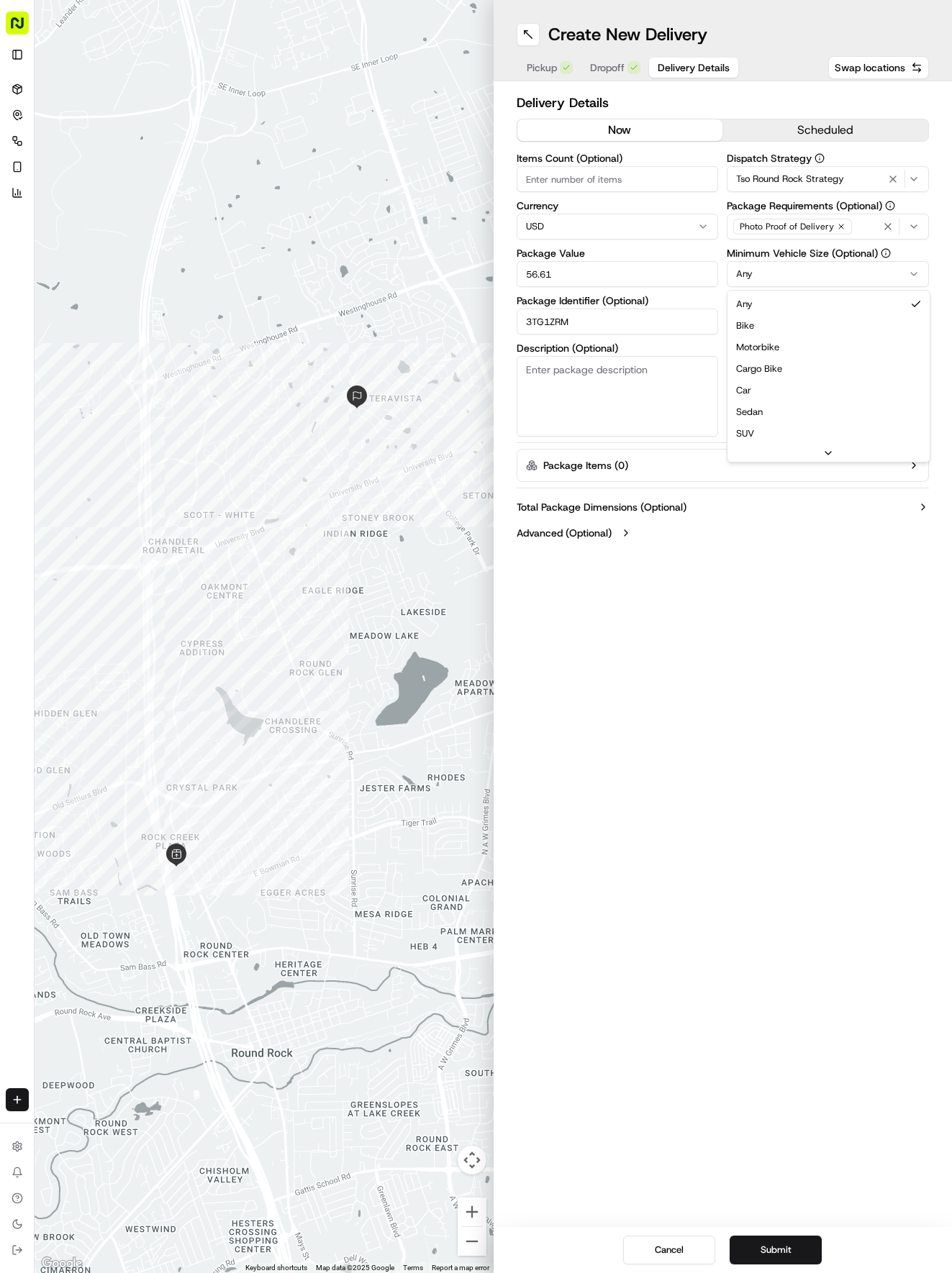
click at [798, 285] on html "Tso Chinese 04 Round Rock [EMAIL_ADDRESS][DOMAIN_NAME] Toggle Sidebar Deliverie…" at bounding box center [476, 636] width 952 height 1273
click at [783, 324] on input "Driver Tip (Optional)" at bounding box center [827, 321] width 202 height 26
type input "2"
click at [774, 1257] on button "Submit" at bounding box center [775, 1251] width 92 height 29
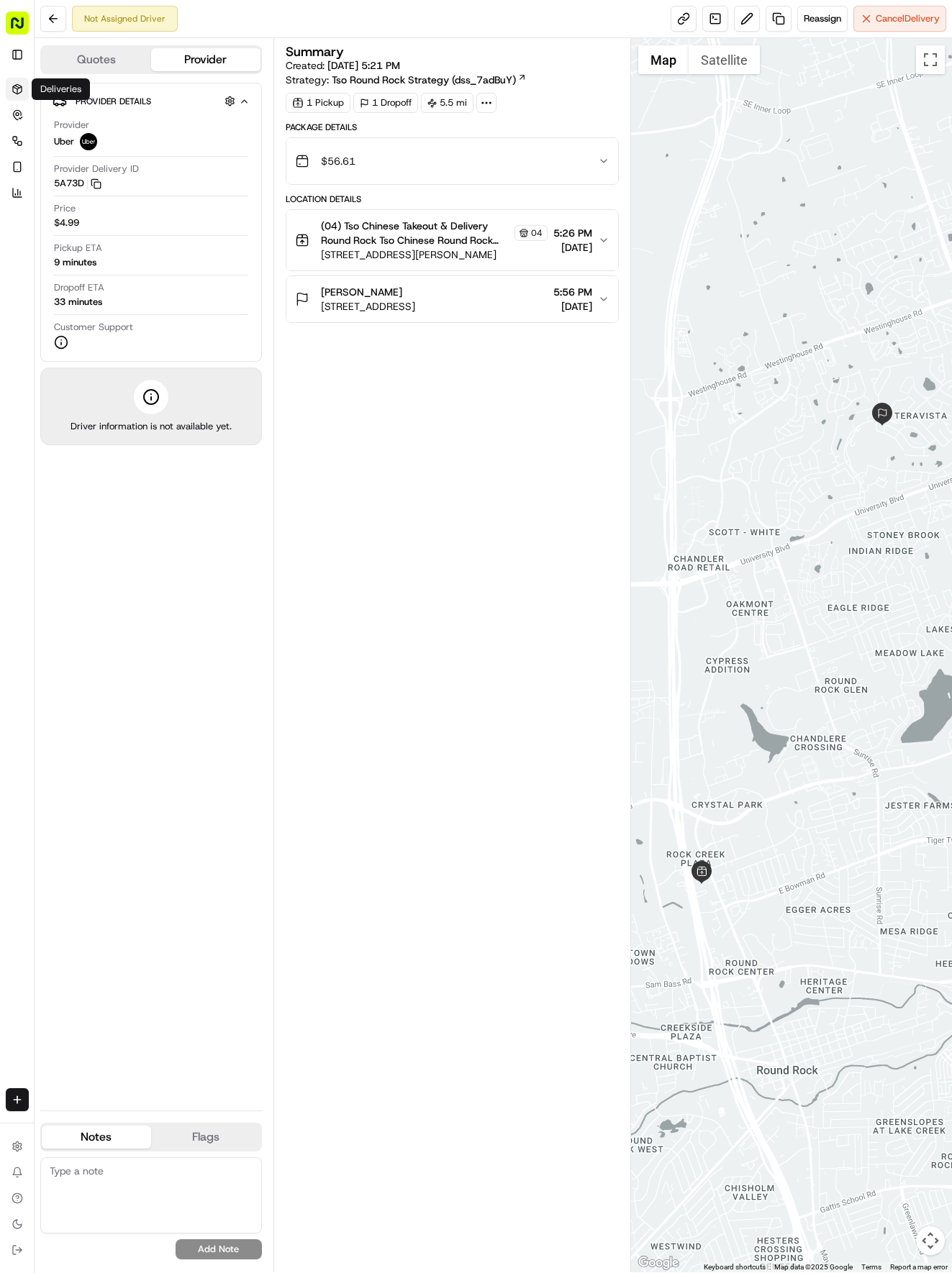
click at [20, 91] on icon at bounding box center [18, 90] width 12 height 12
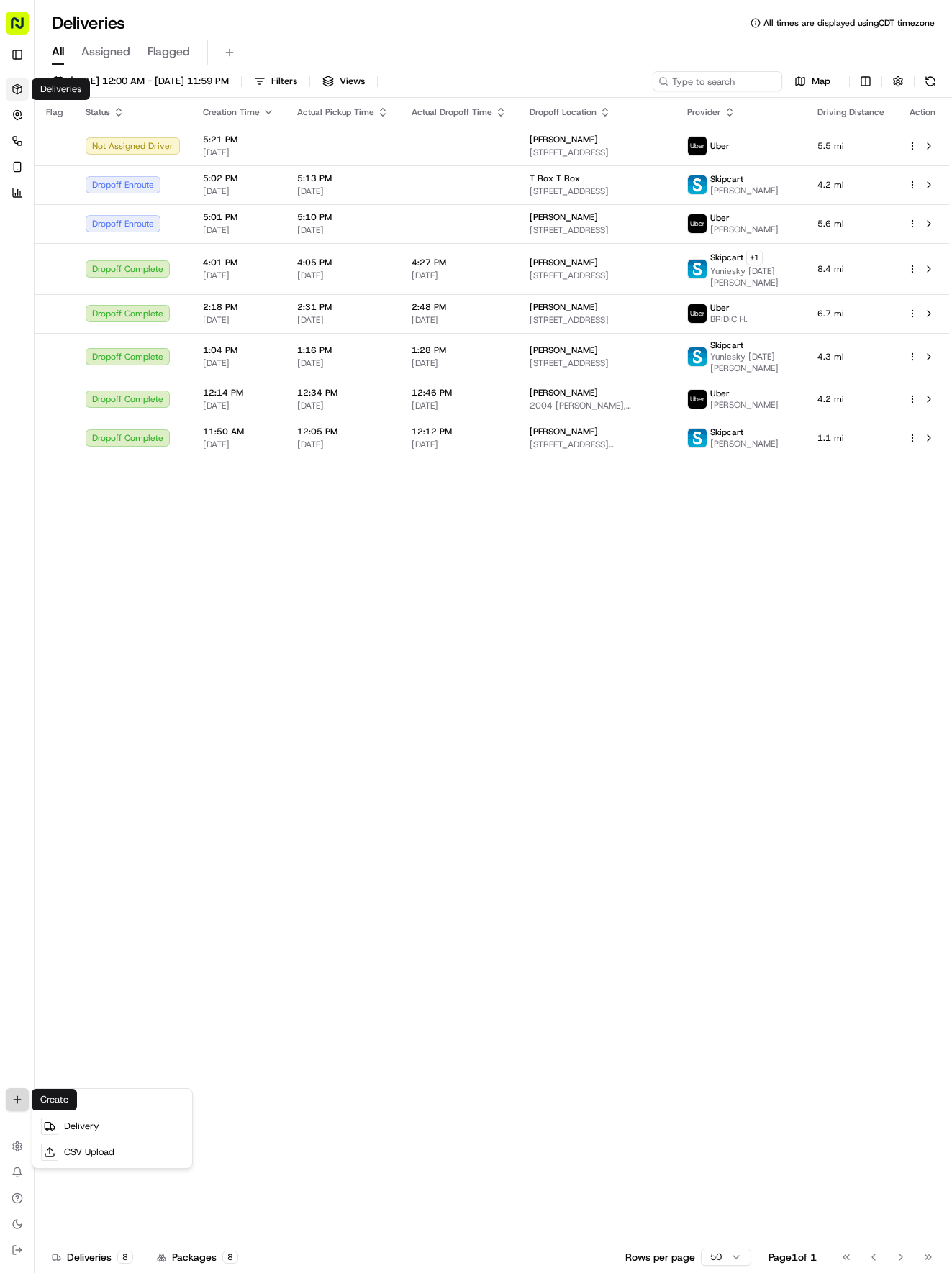
click at [15, 1095] on html "Tso Chinese 04 Round Rock [EMAIL_ADDRESS][DOMAIN_NAME] Toggle Sidebar Deliverie…" at bounding box center [476, 636] width 952 height 1273
click at [56, 1118] on link "Delivery" at bounding box center [112, 1126] width 154 height 26
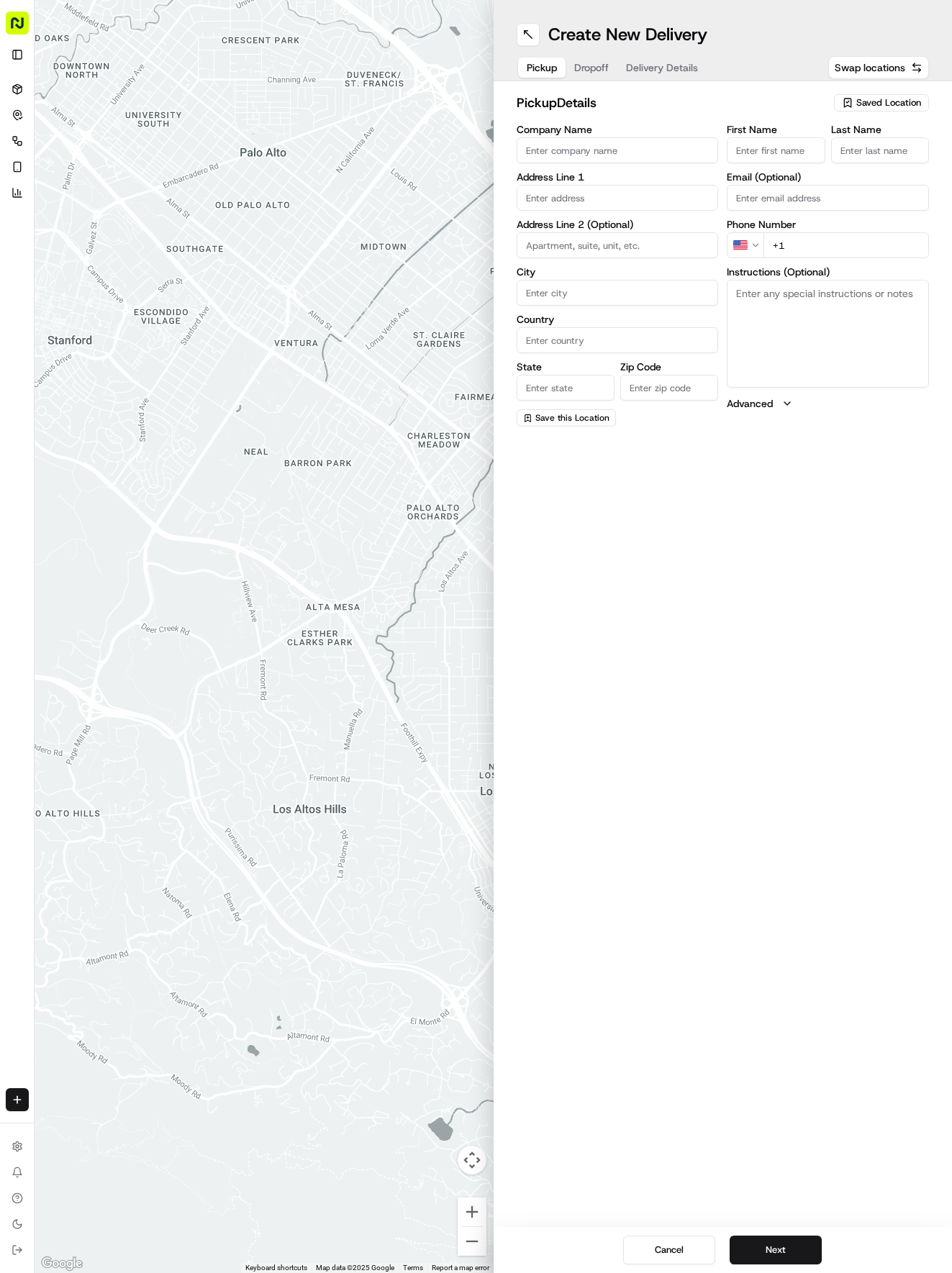
click at [881, 96] on span "Saved Location" at bounding box center [889, 102] width 65 height 13
click at [852, 160] on span "(04) Tso Chinese Takeout & Delivery Round Rock (04)" at bounding box center [857, 163] width 177 height 26
type input "(04) Tso Chinese Takeout & Delivery Round Rock"
type input "2000 N [PERSON_NAME] St"
type input "Ste 108"
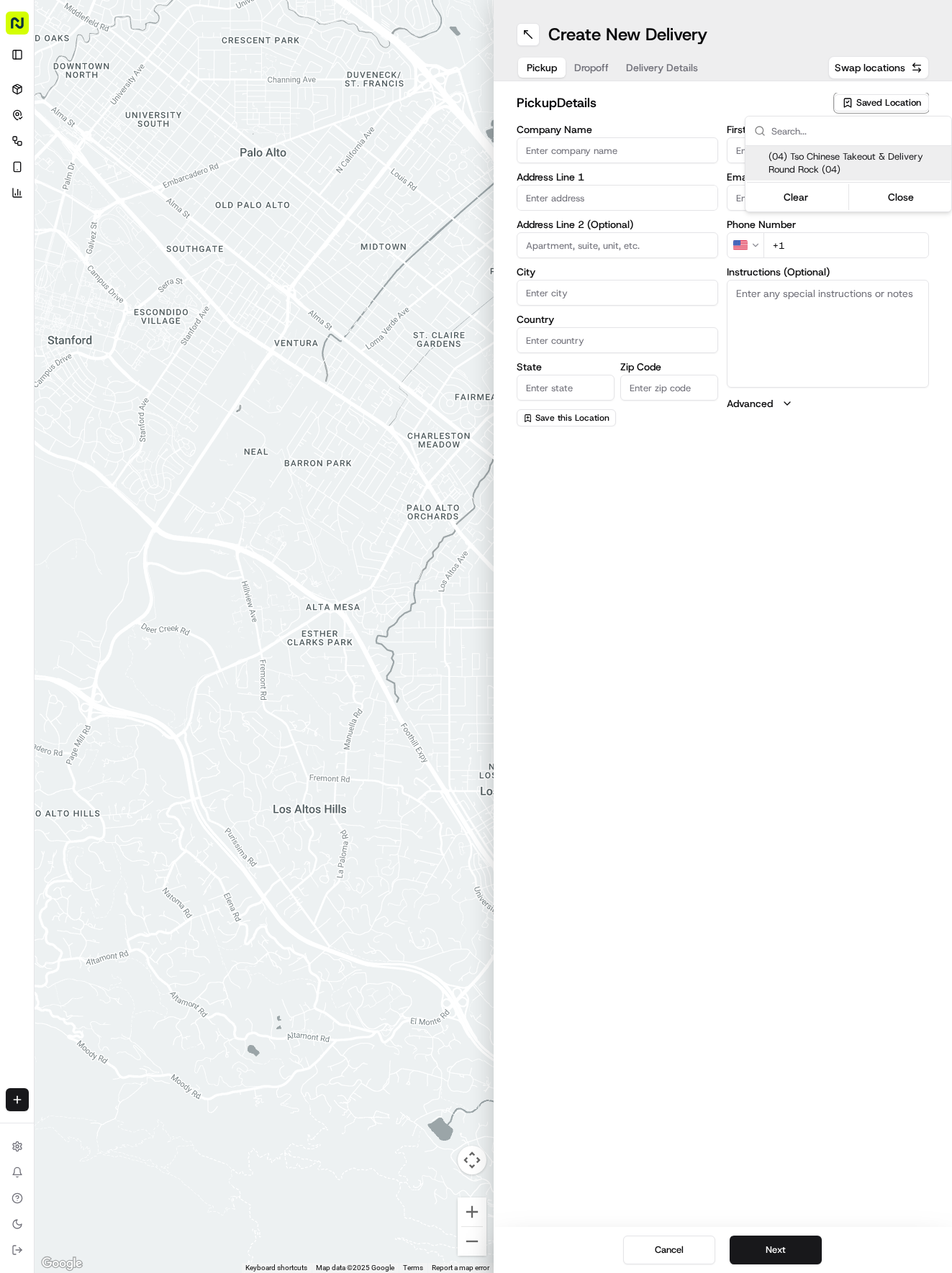
type input "Round Rock"
type input "US"
type input "[GEOGRAPHIC_DATA]"
type input "78664"
type input "Tso Chinese"
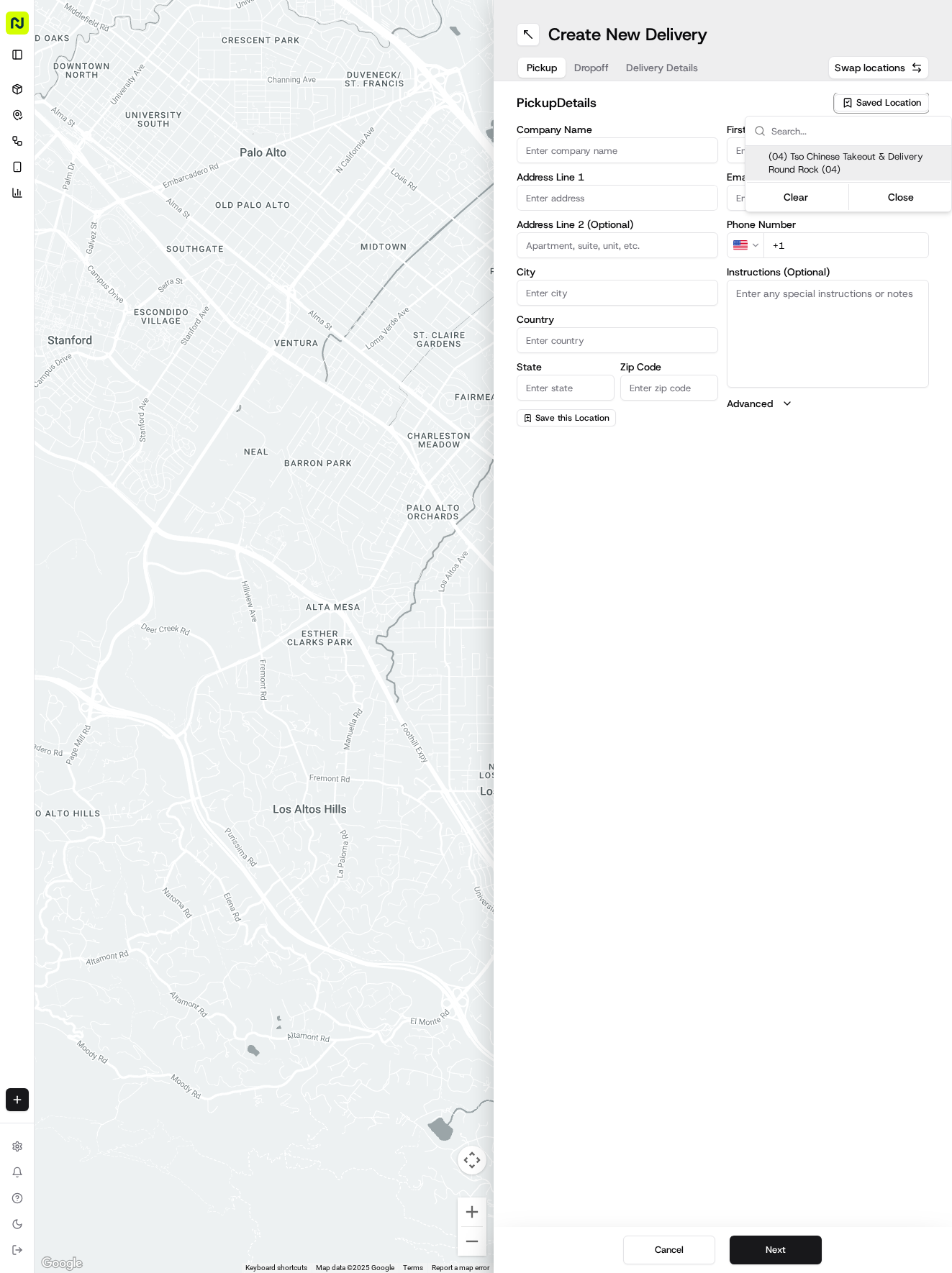
type input "Round Rock Manager"
type input "[EMAIL_ADDRESS][DOMAIN_NAME]"
type input "[PHONE_NUMBER]"
type textarea "Submit a picture displaying address & food as Proof of Delivery. Envía una foto…"
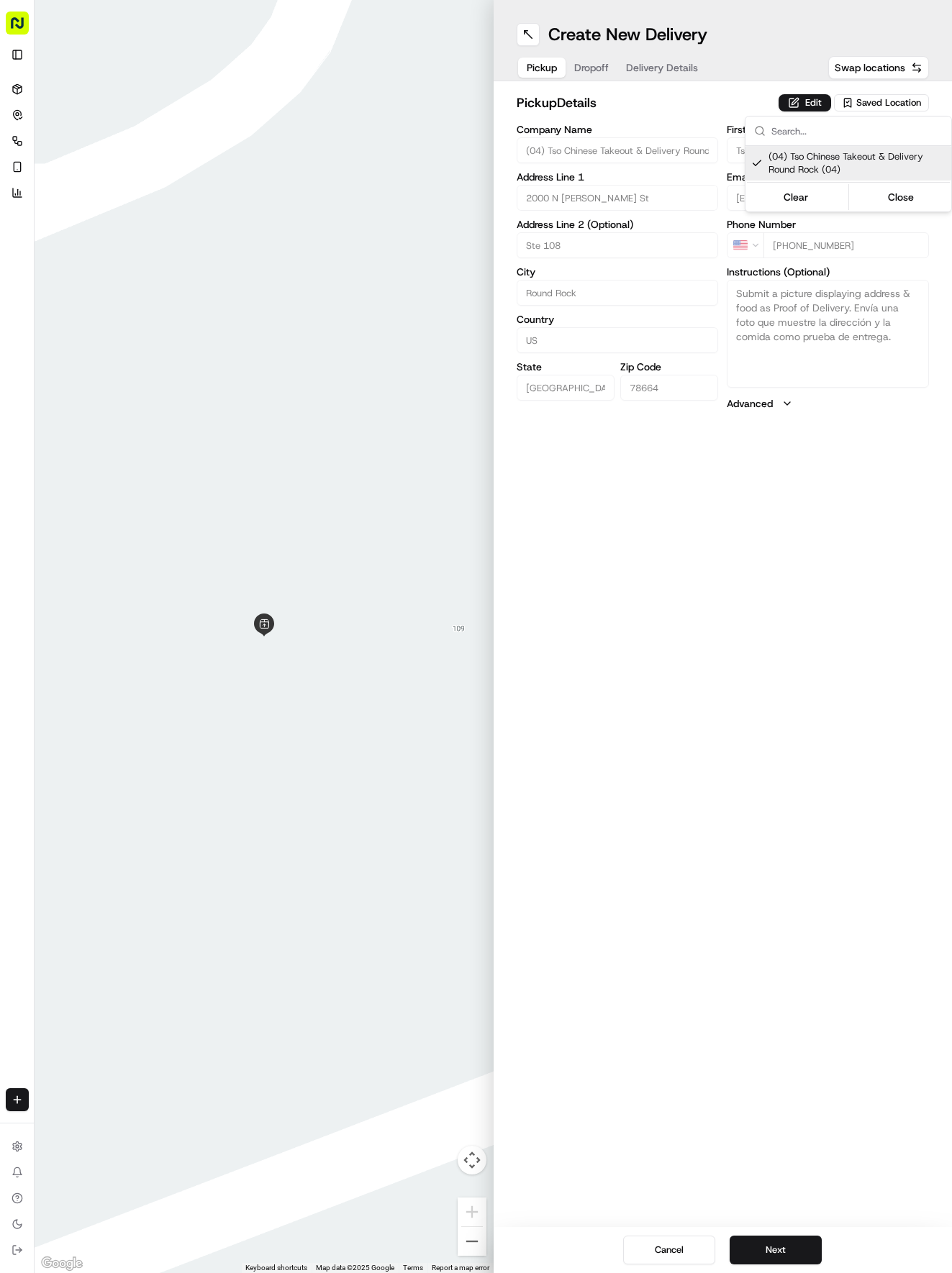
click at [800, 1253] on html "Tso Chinese 04 Round Rock [EMAIL_ADDRESS][DOMAIN_NAME] Toggle Sidebar Deliverie…" at bounding box center [476, 636] width 952 height 1273
click at [798, 1253] on button "Next" at bounding box center [775, 1251] width 92 height 29
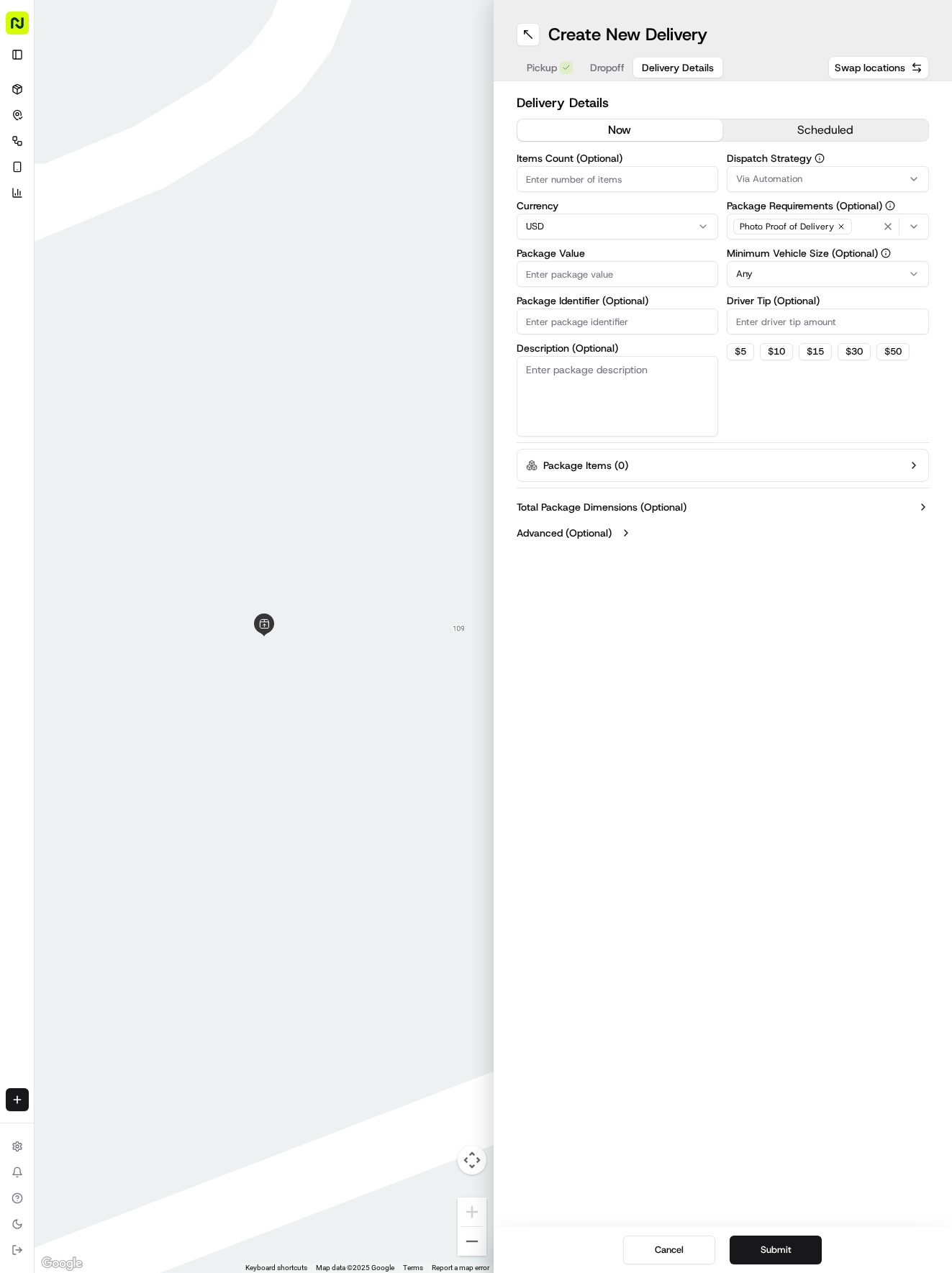
click at [668, 66] on span "Delivery Details" at bounding box center [677, 67] width 72 height 15
click at [840, 177] on div "Via Automation" at bounding box center [827, 178] width 195 height 13
click at [790, 252] on span "Tso Round Rock Strategy" at bounding box center [839, 257] width 177 height 13
click at [701, 199] on html "Tso Chinese 04 Round Rock [EMAIL_ADDRESS][DOMAIN_NAME] Toggle Sidebar Deliverie…" at bounding box center [476, 636] width 952 height 1273
click at [840, 269] on html "Tso Chinese 04 Round Rock [EMAIL_ADDRESS][DOMAIN_NAME] Toggle Sidebar Deliverie…" at bounding box center [476, 636] width 952 height 1273
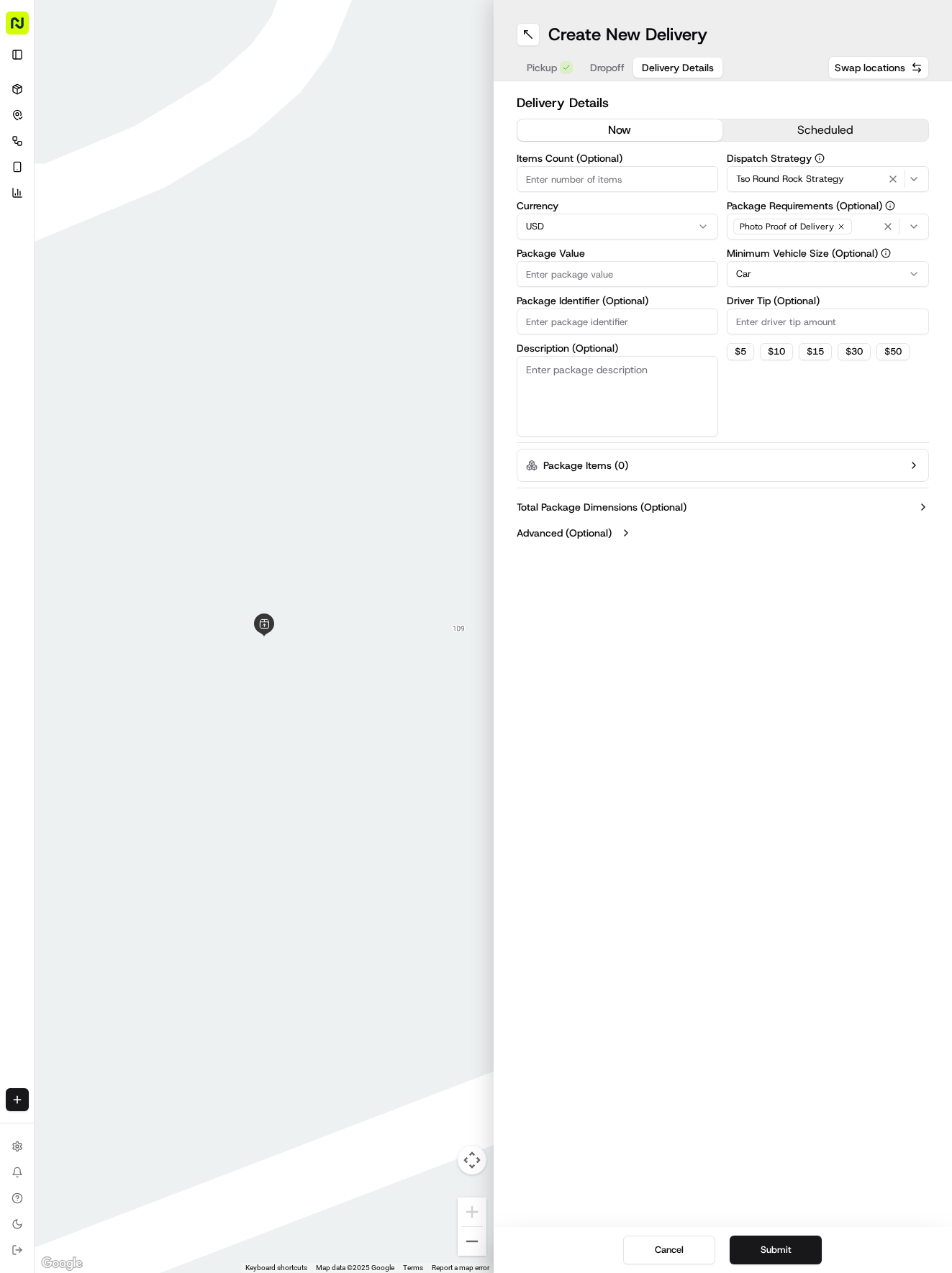
click at [798, 310] on input "Driver Tip (Optional)" at bounding box center [827, 321] width 202 height 26
type input "2.00"
click at [566, 178] on input "Items Count (Optional)" at bounding box center [618, 179] width 202 height 26
type input "3"
click at [583, 265] on input "Package Value" at bounding box center [618, 273] width 202 height 26
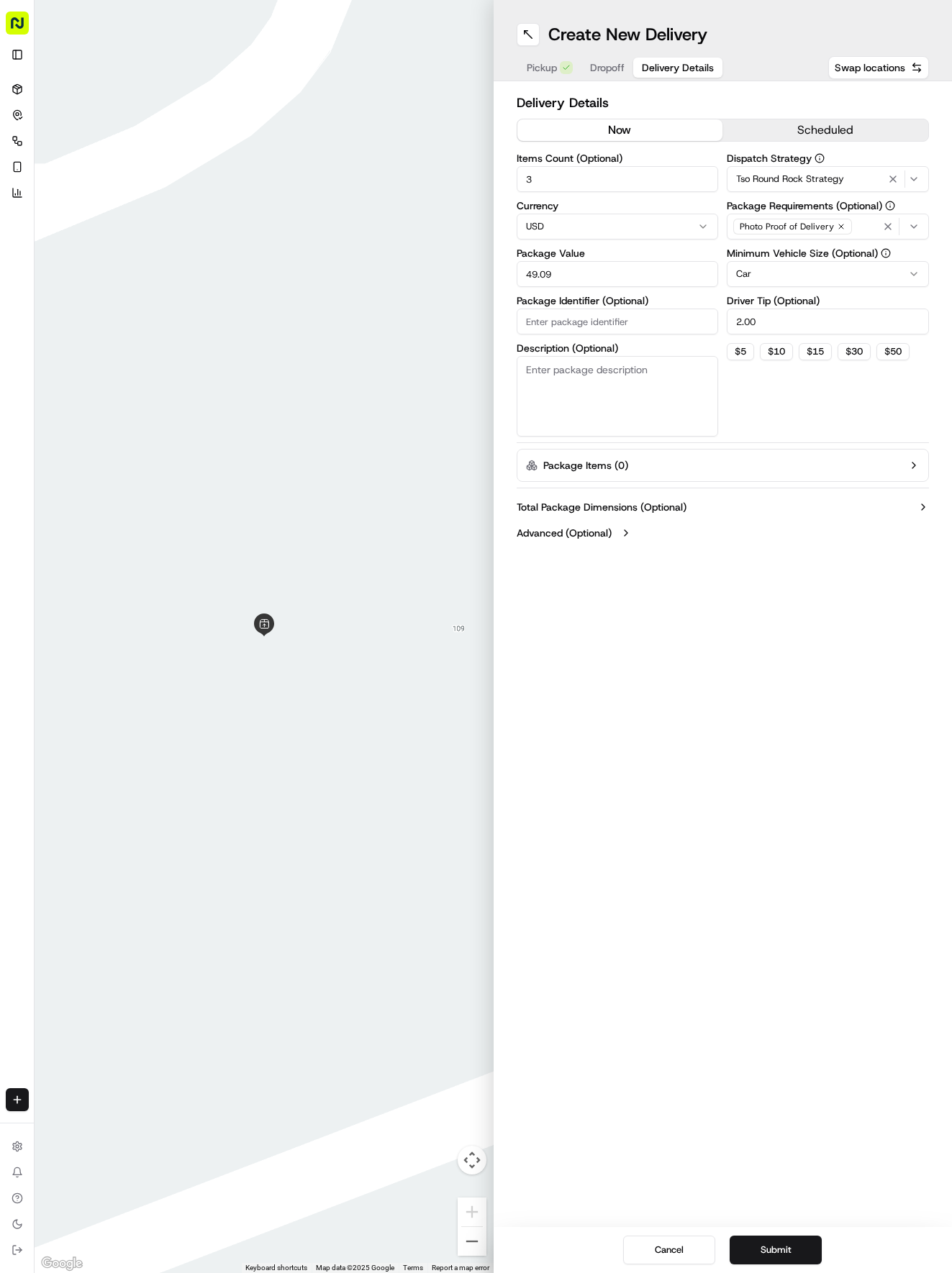
type input "49.09"
click at [616, 56] on div "Pickup Dropoff Delivery Details" at bounding box center [620, 67] width 207 height 26
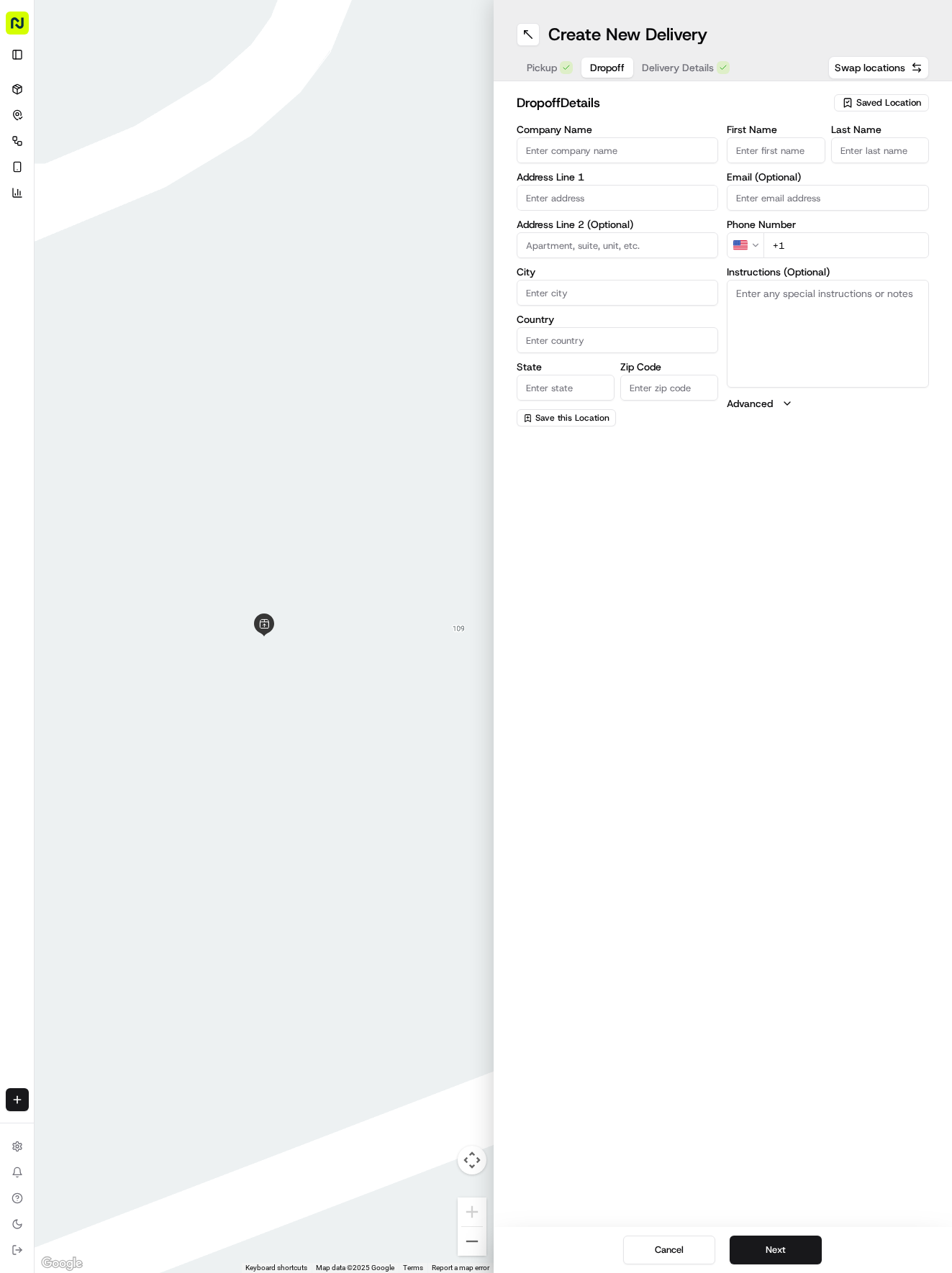
click at [607, 75] on button "Dropoff" at bounding box center [606, 67] width 52 height 20
click at [770, 144] on input "First Name" at bounding box center [775, 150] width 98 height 26
type input "[PERSON_NAME]"
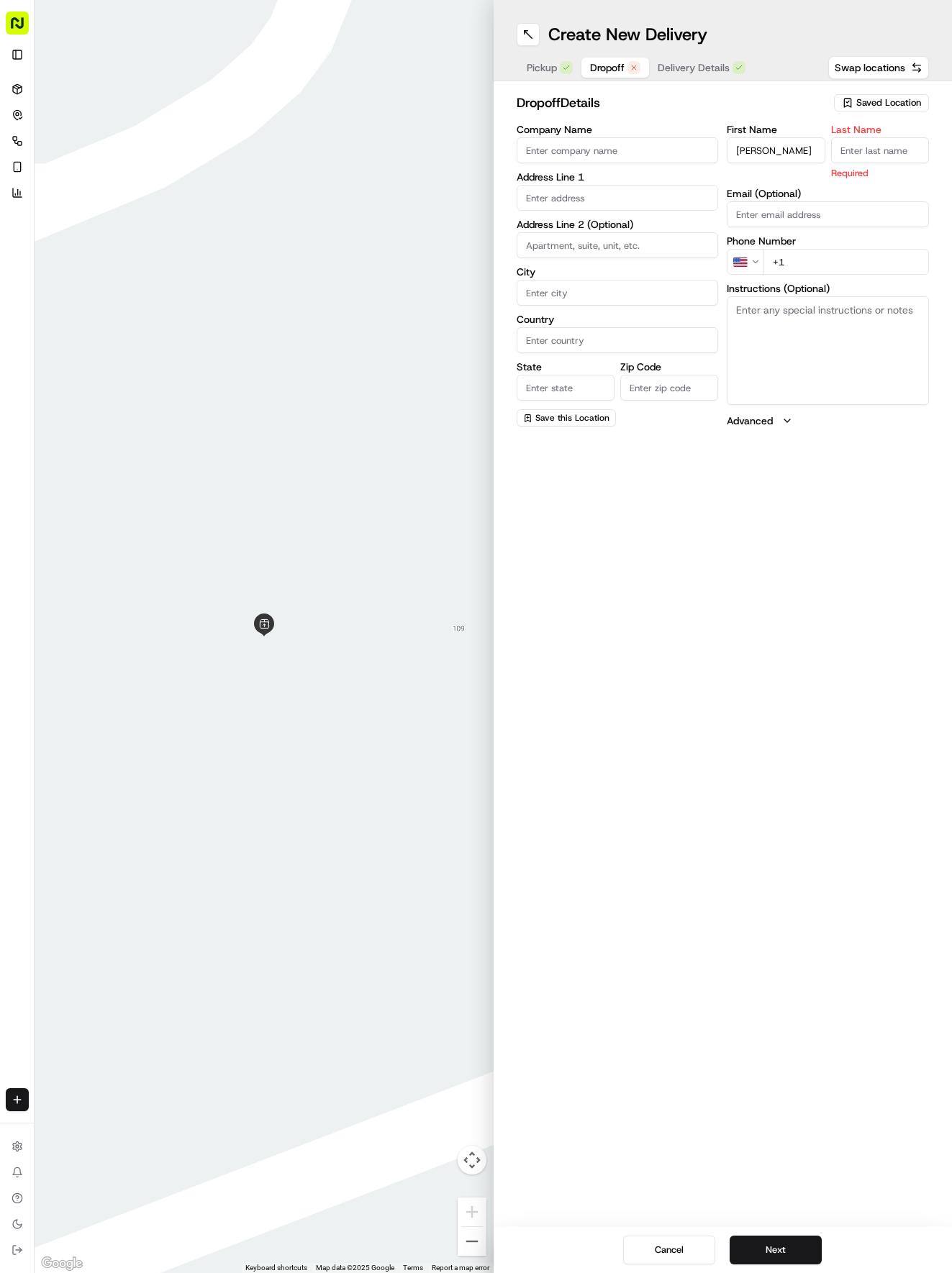
click at [881, 142] on input "Last Name" at bounding box center [880, 150] width 98 height 26
type input "."
click at [807, 262] on div "First Name [PERSON_NAME] Last Name . Email (Optional) Phone Number US +1 Instru…" at bounding box center [827, 275] width 202 height 302
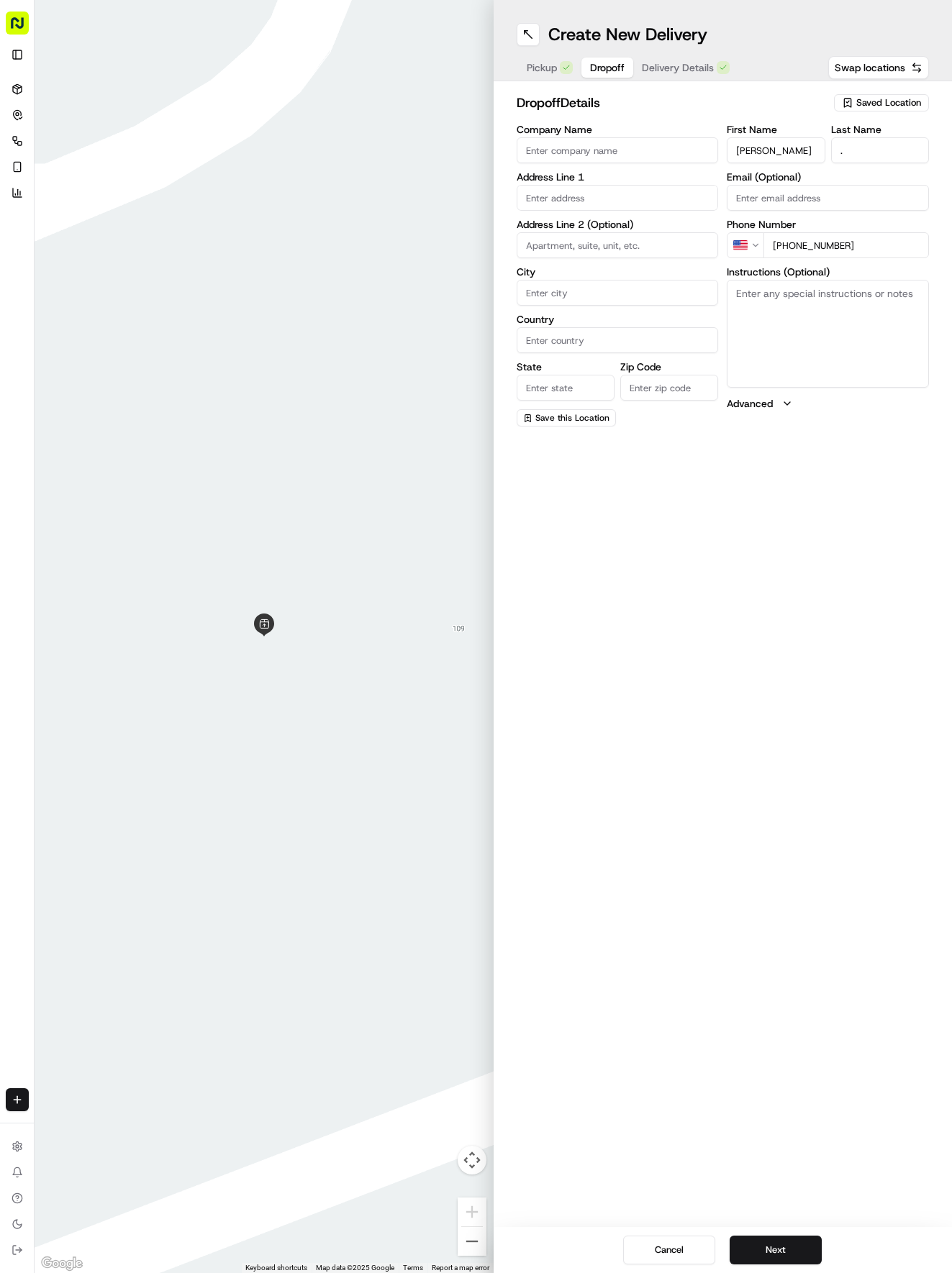
type input "[PHONE_NUMBER]"
click at [559, 198] on input "text" at bounding box center [618, 198] width 202 height 26
type input "2"
click at [608, 226] on div "[STREET_ADDRESS]" at bounding box center [617, 228] width 195 height 21
type input "[STREET_ADDRESS]"
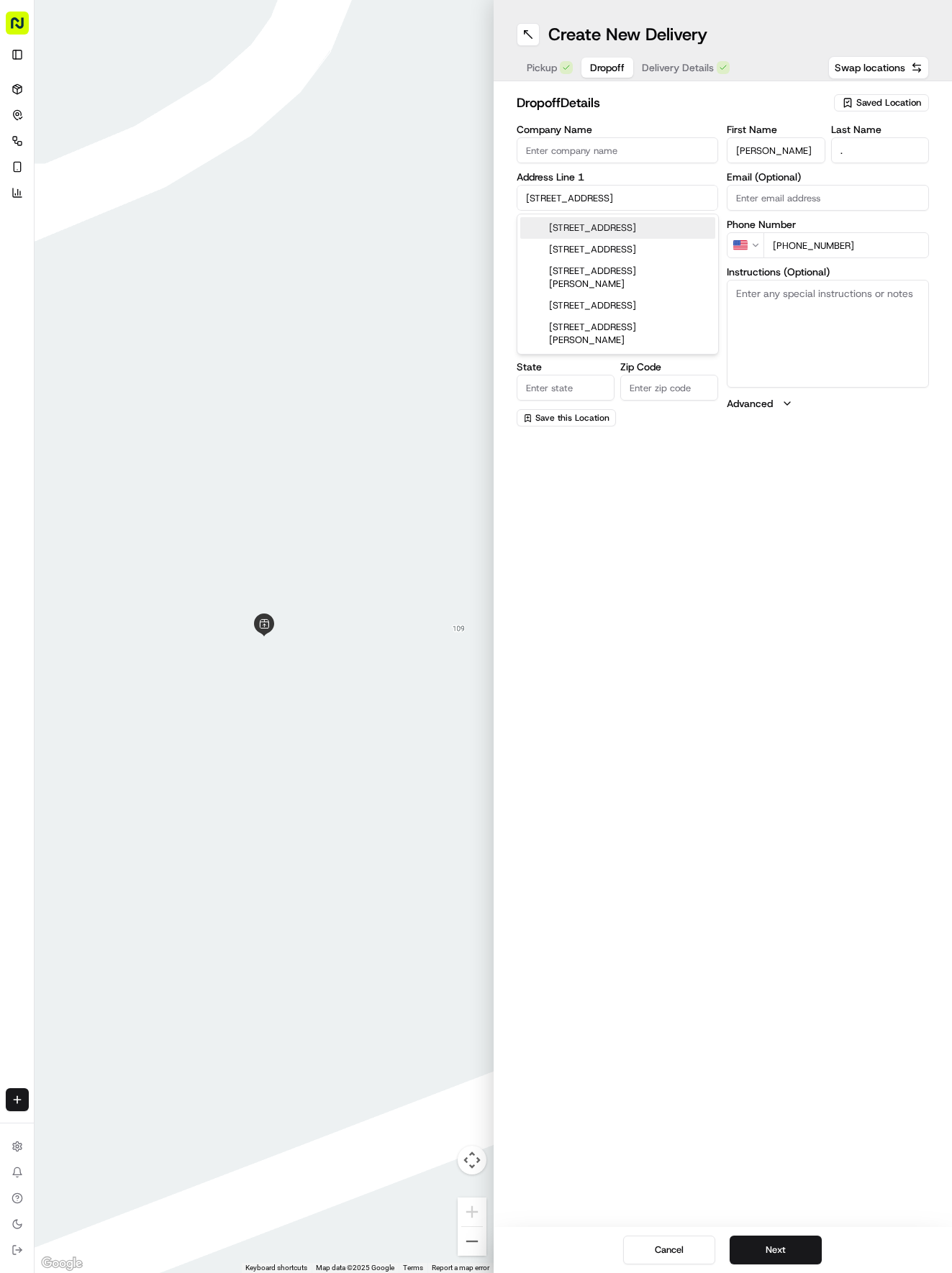
type input "Round Rock"
type input "[GEOGRAPHIC_DATA]"
type input "78665"
type input "[STREET_ADDRESS]"
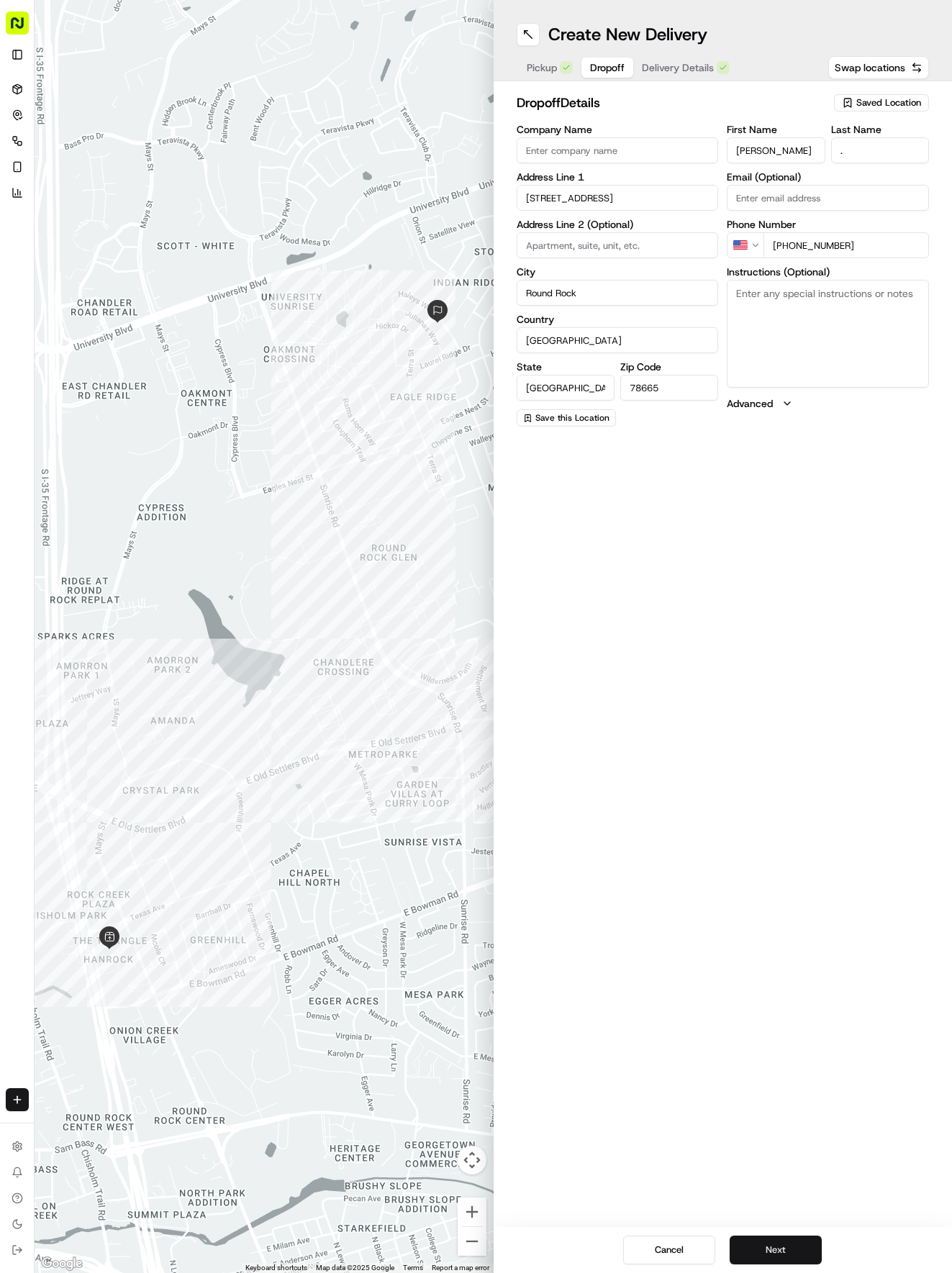
click at [782, 1246] on button "Next" at bounding box center [775, 1251] width 92 height 29
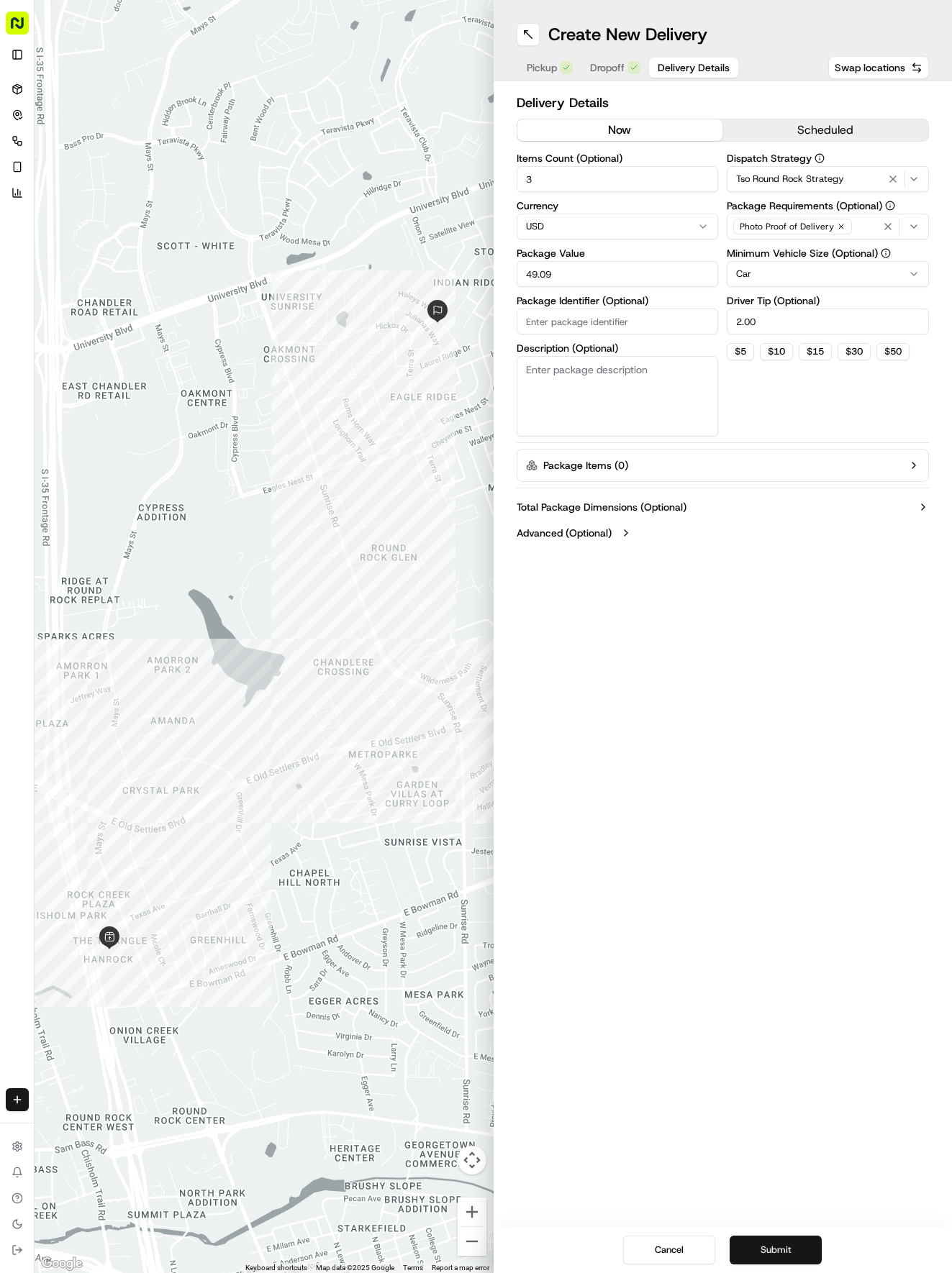
click at [777, 1251] on button "Submit" at bounding box center [775, 1251] width 92 height 29
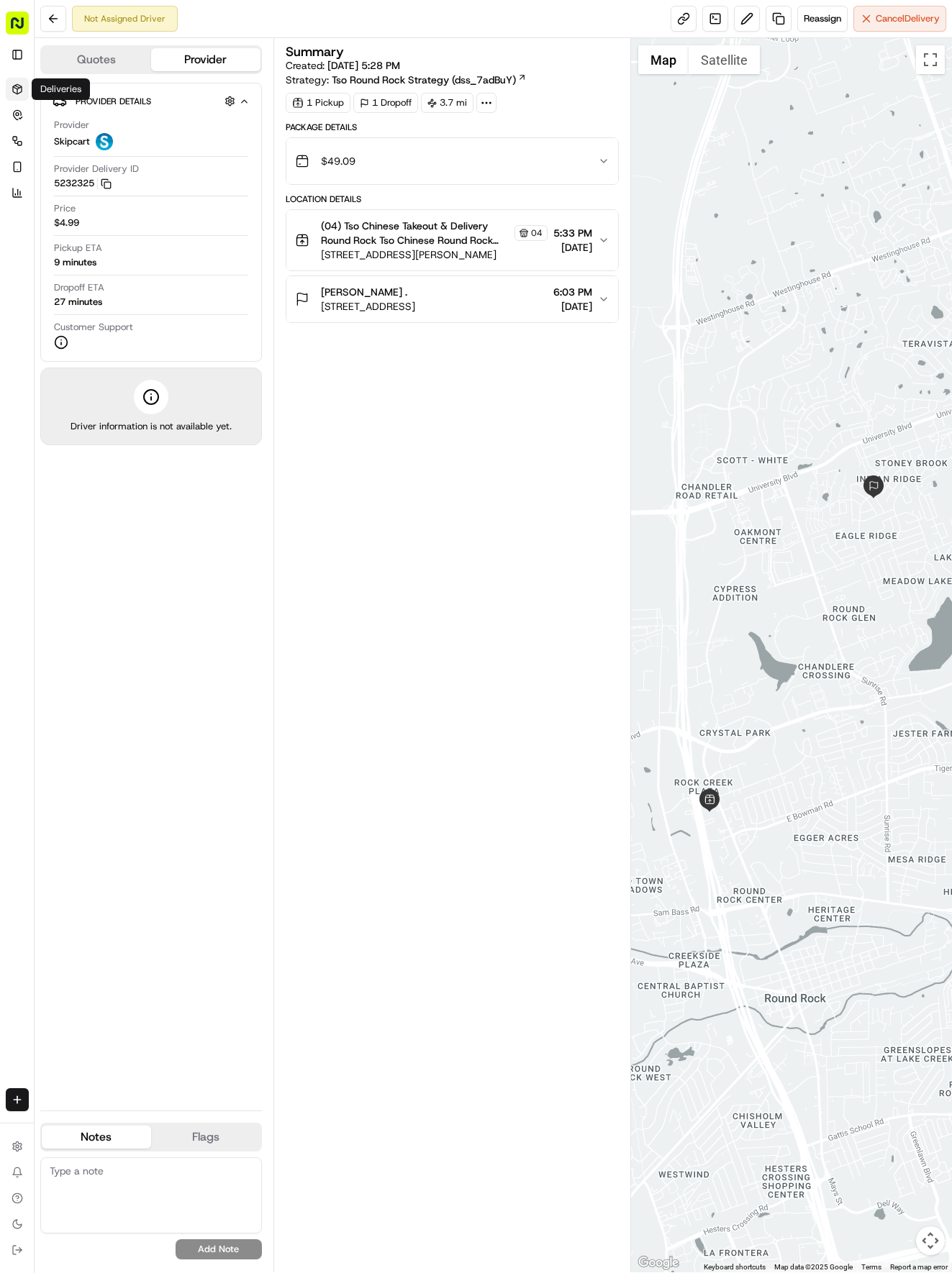
click at [13, 95] on link "Deliveries" at bounding box center [18, 90] width 23 height 23
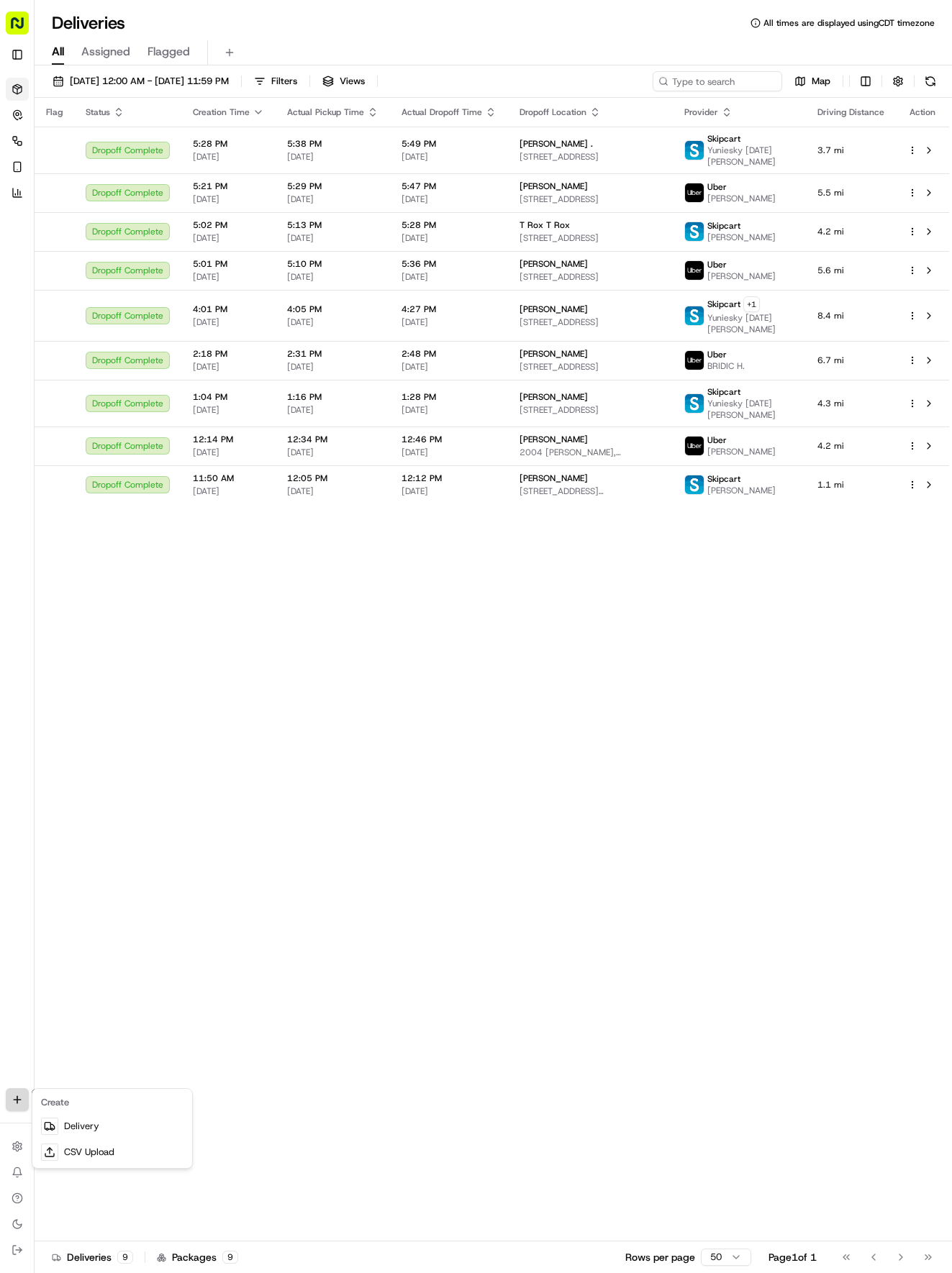
click at [23, 1104] on html "Tso Chinese 04 Round Rock [EMAIL_ADDRESS][DOMAIN_NAME] Toggle Sidebar Deliverie…" at bounding box center [476, 636] width 952 height 1273
click at [73, 1126] on link "Delivery" at bounding box center [112, 1126] width 154 height 26
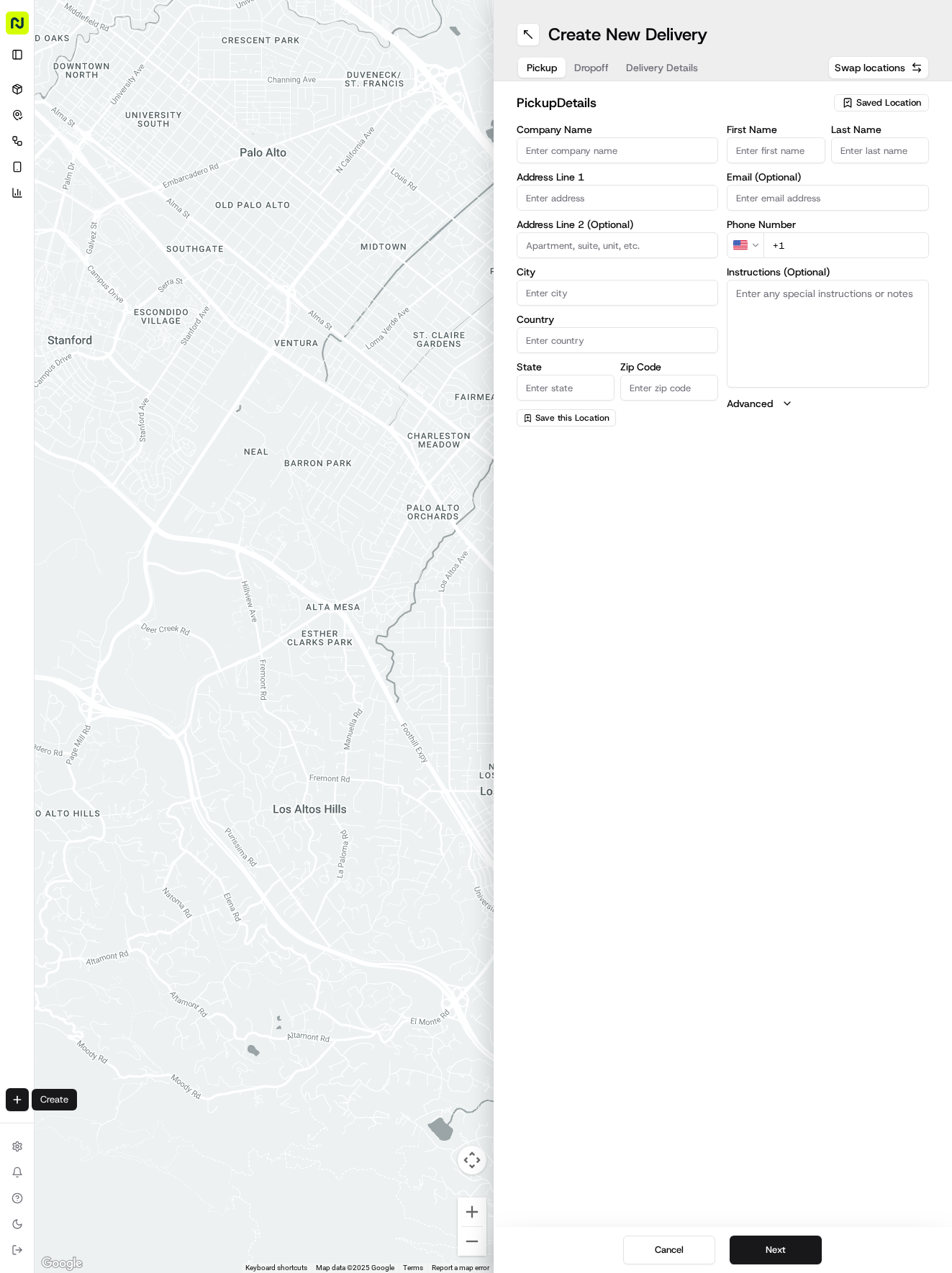
click at [866, 100] on span "Saved Location" at bounding box center [889, 102] width 65 height 13
click at [806, 164] on span "(04) Tso Chinese Takeout & Delivery Round Rock (04)" at bounding box center [857, 163] width 177 height 26
type input "(04) Tso Chinese Takeout & Delivery Round Rock"
type input "2000 N [PERSON_NAME] St"
type input "Ste 108"
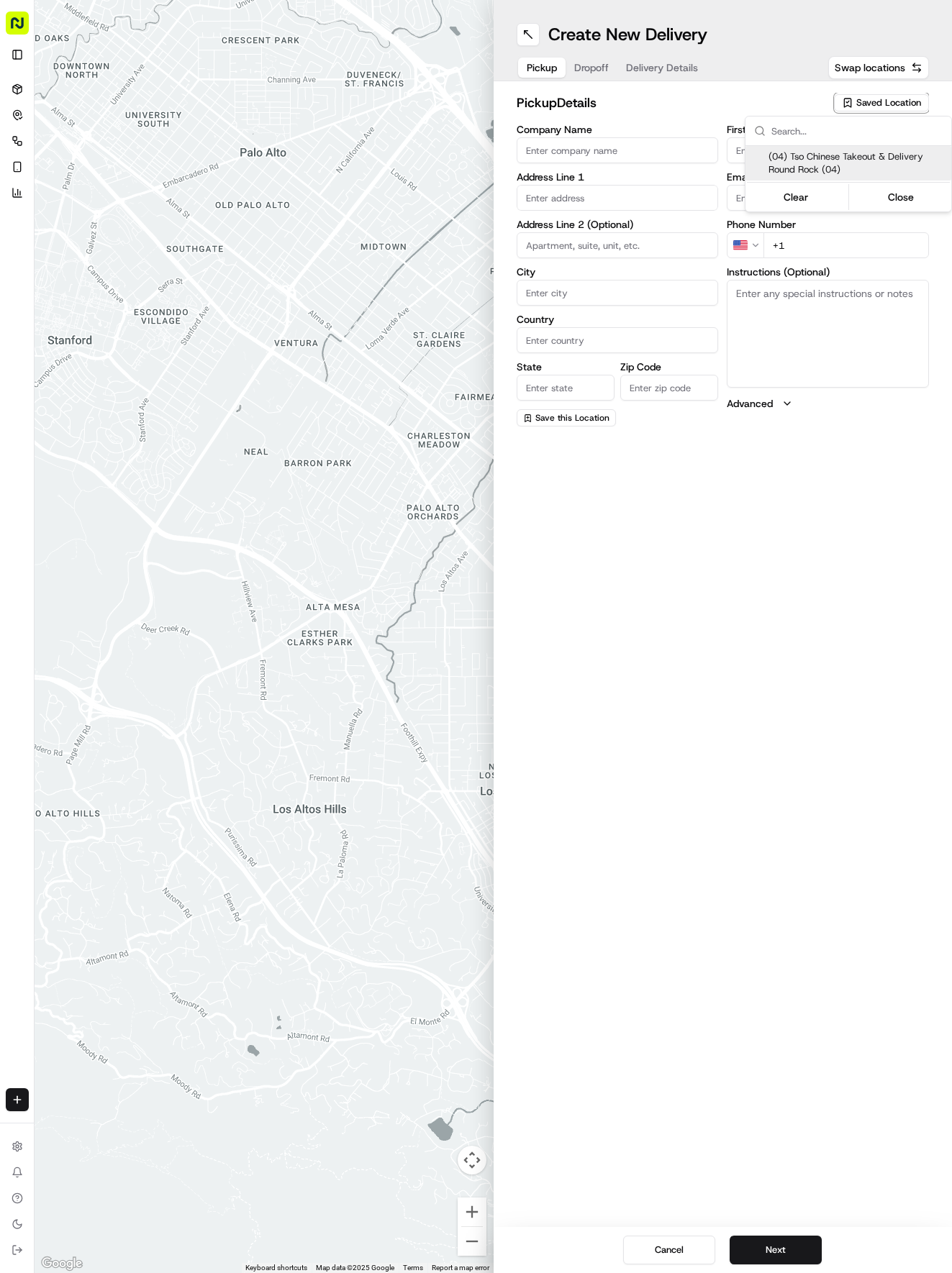
type input "Round Rock"
type input "US"
type input "[GEOGRAPHIC_DATA]"
type input "78664"
type input "Tso Chinese"
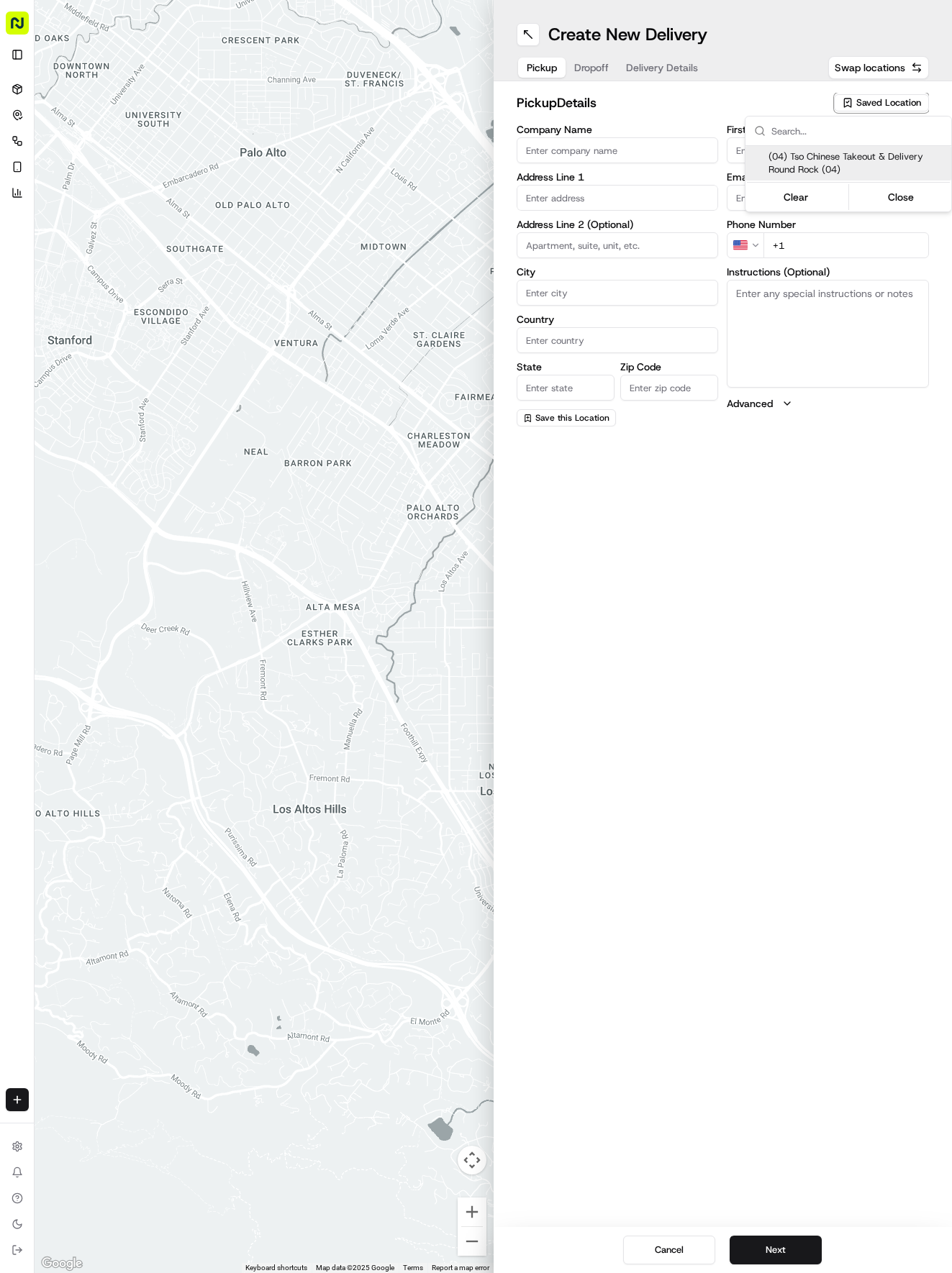
type input "Round Rock Manager"
type input "[EMAIL_ADDRESS][DOMAIN_NAME]"
type input "[PHONE_NUMBER]"
type textarea "Submit a picture displaying address & food as Proof of Delivery. Envía una foto…"
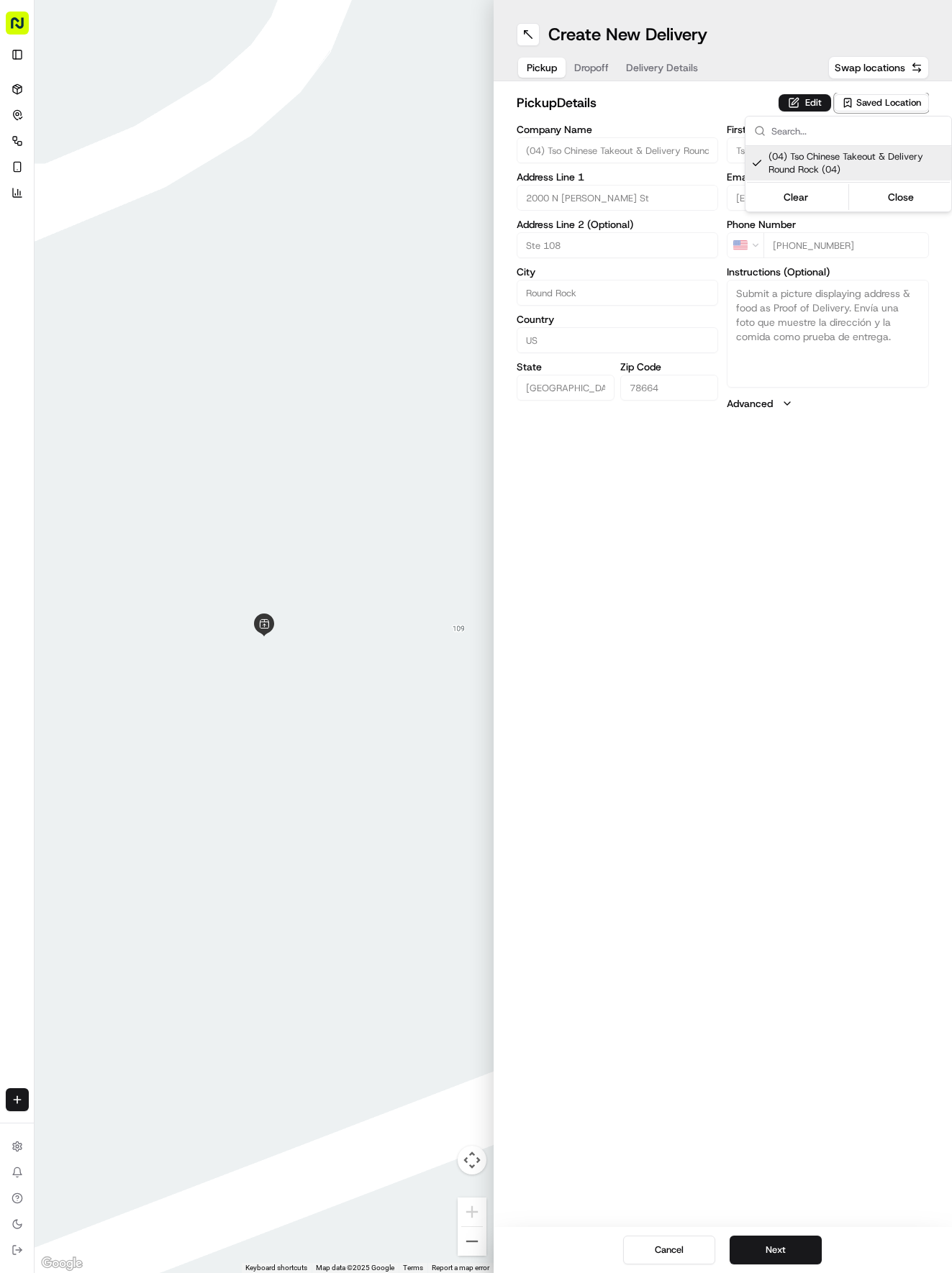
click at [672, 57] on html "Tso Chinese 04 Round Rock [EMAIL_ADDRESS][DOMAIN_NAME] Toggle Sidebar Deliverie…" at bounding box center [476, 636] width 952 height 1273
click at [672, 57] on button "Delivery Details" at bounding box center [662, 67] width 90 height 20
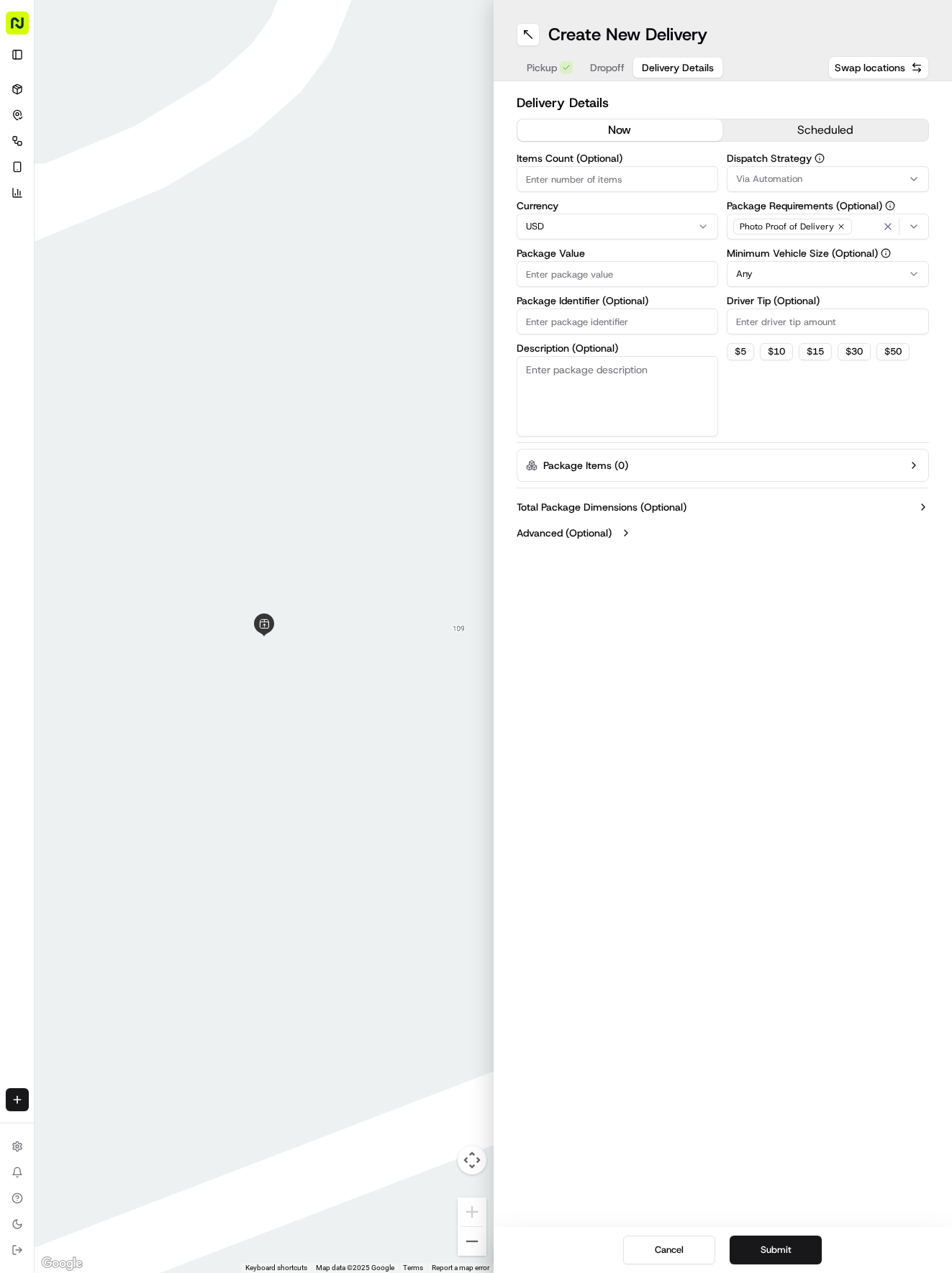
click at [613, 315] on input "Package Identifier (Optional)" at bounding box center [618, 321] width 202 height 26
paste input "Please don't ring the doorbell. Just leave the food on one of the chairs on the…"
type input "Please don't ring the doorbell. Just leave the food on one of the chairs on the…"
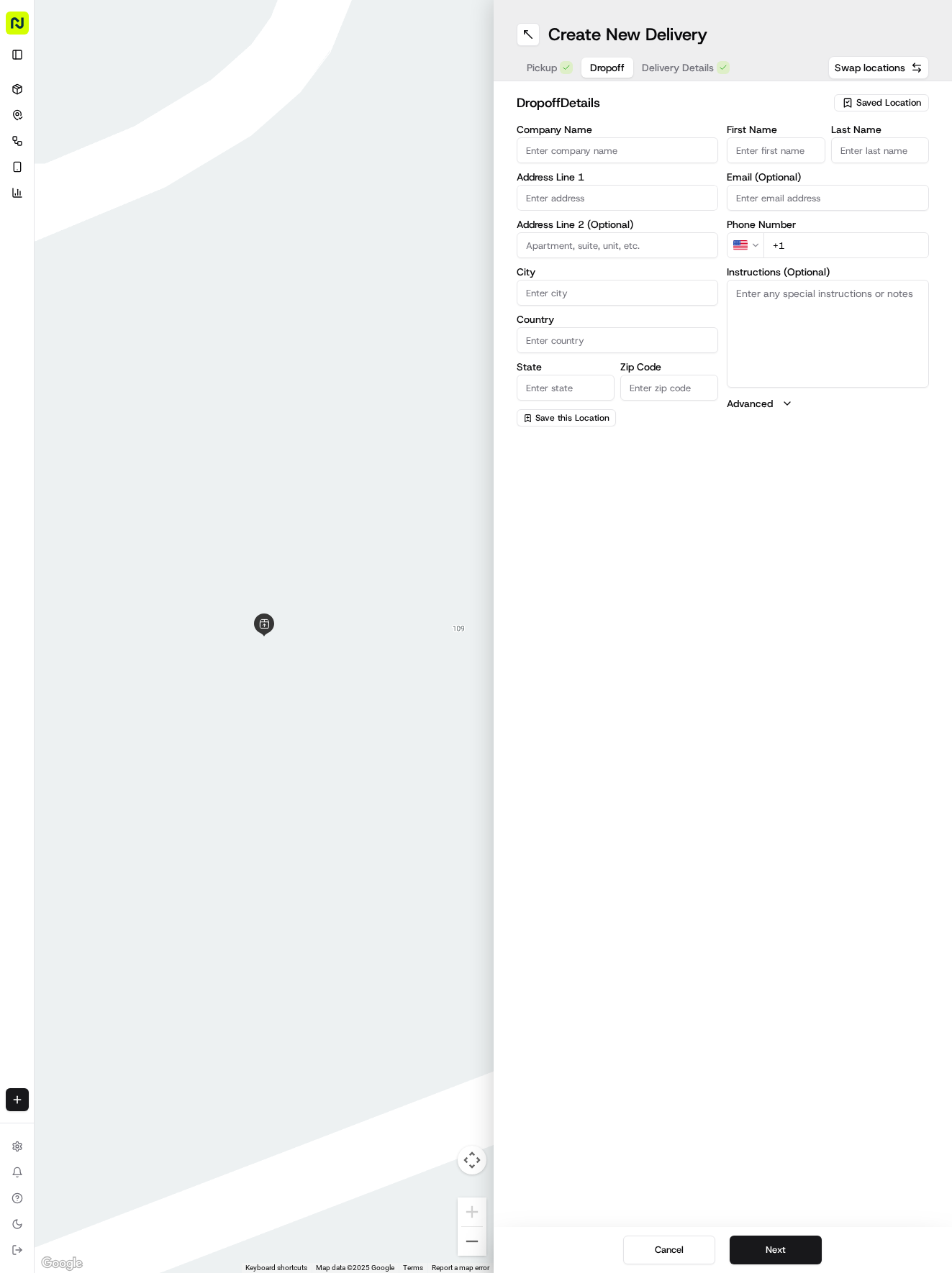
click at [602, 62] on span "Dropoff" at bounding box center [606, 67] width 34 height 15
click at [804, 159] on input "First Name" at bounding box center [775, 150] width 98 height 26
type input "[PERSON_NAME]"
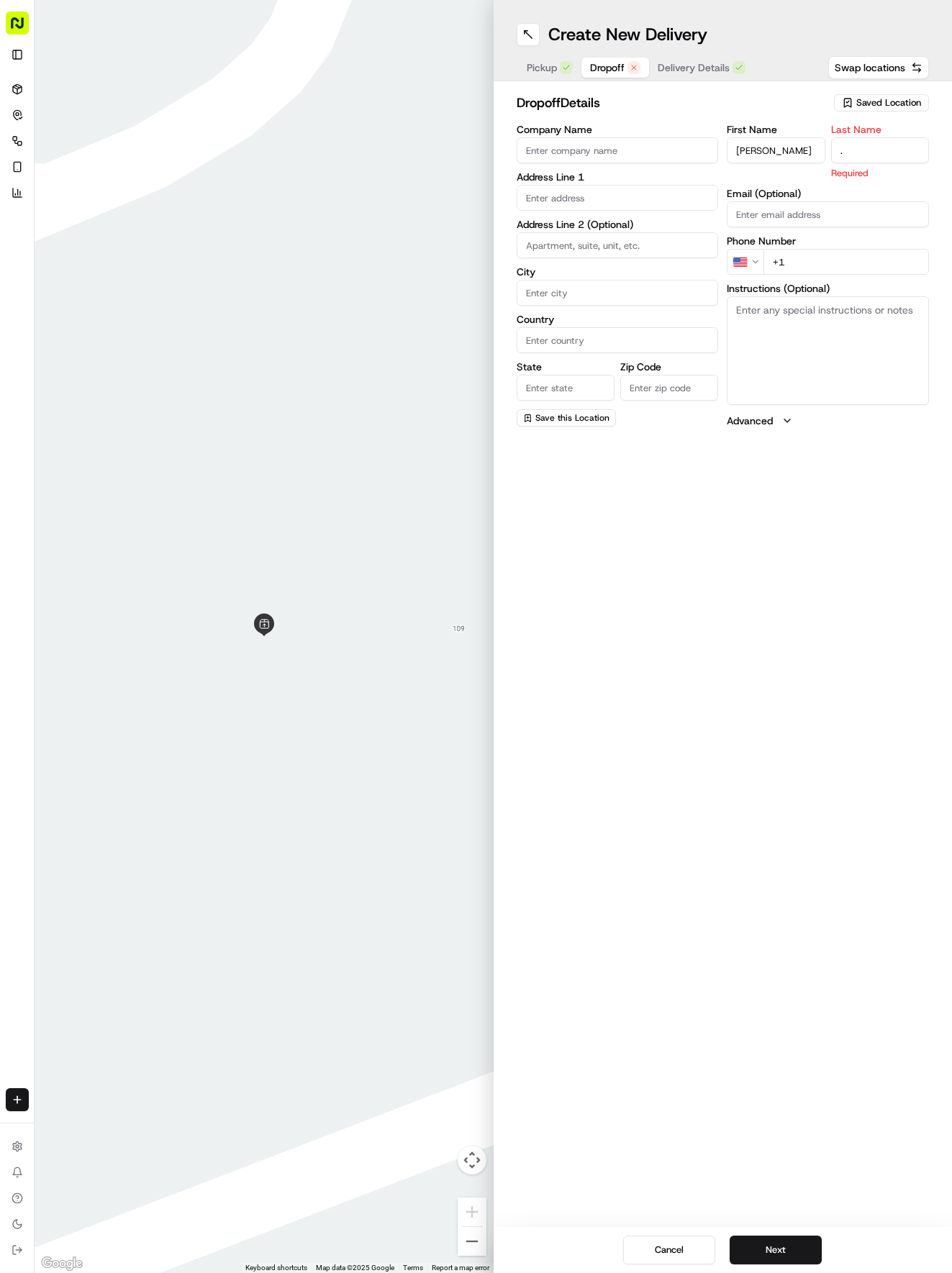
type input "."
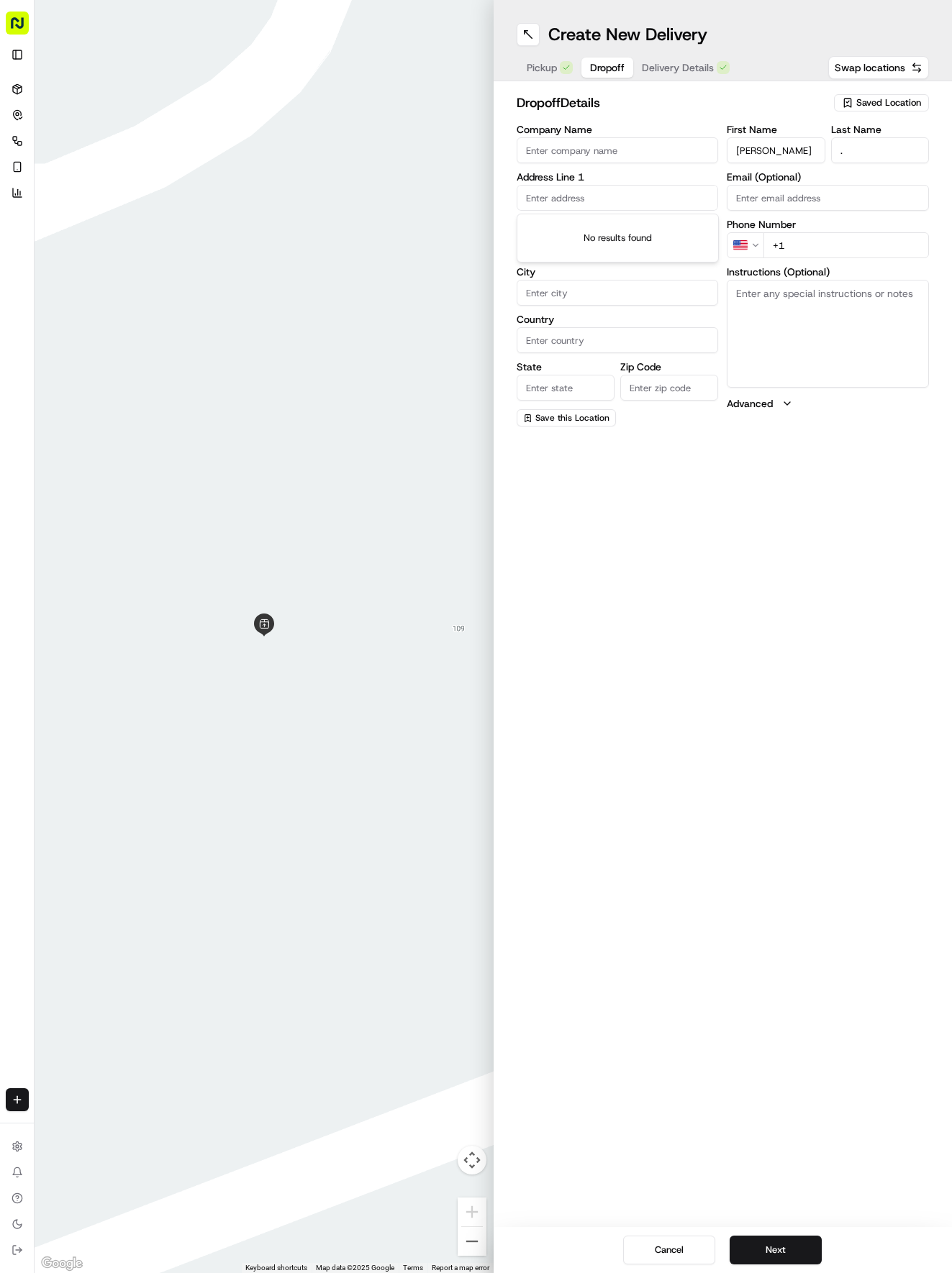
click at [630, 204] on input "text" at bounding box center [618, 198] width 202 height 26
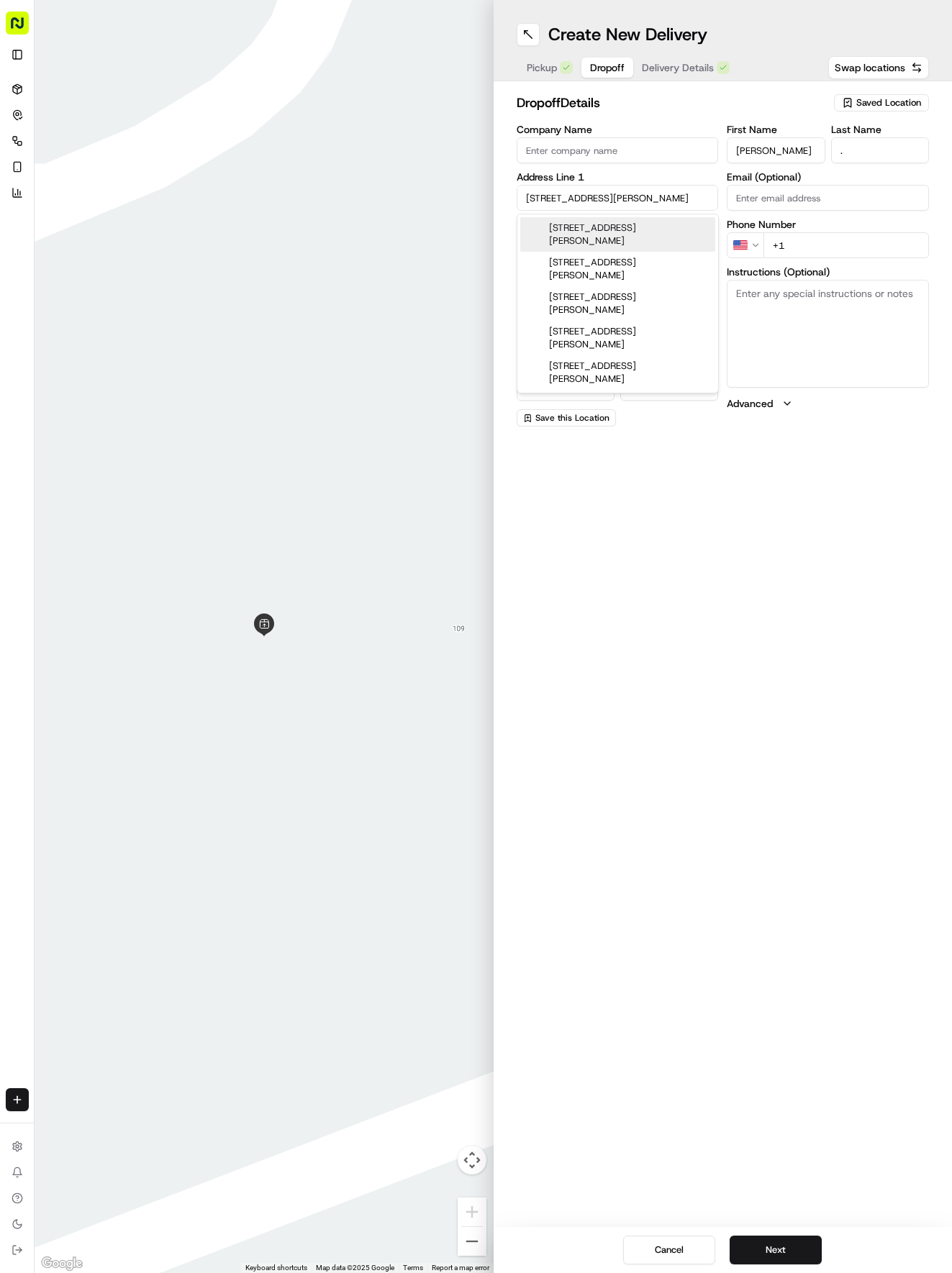
type input "[STREET_ADDRESS][PERSON_NAME]"
type input "Round Rock"
type input "[GEOGRAPHIC_DATA]"
type input "78681"
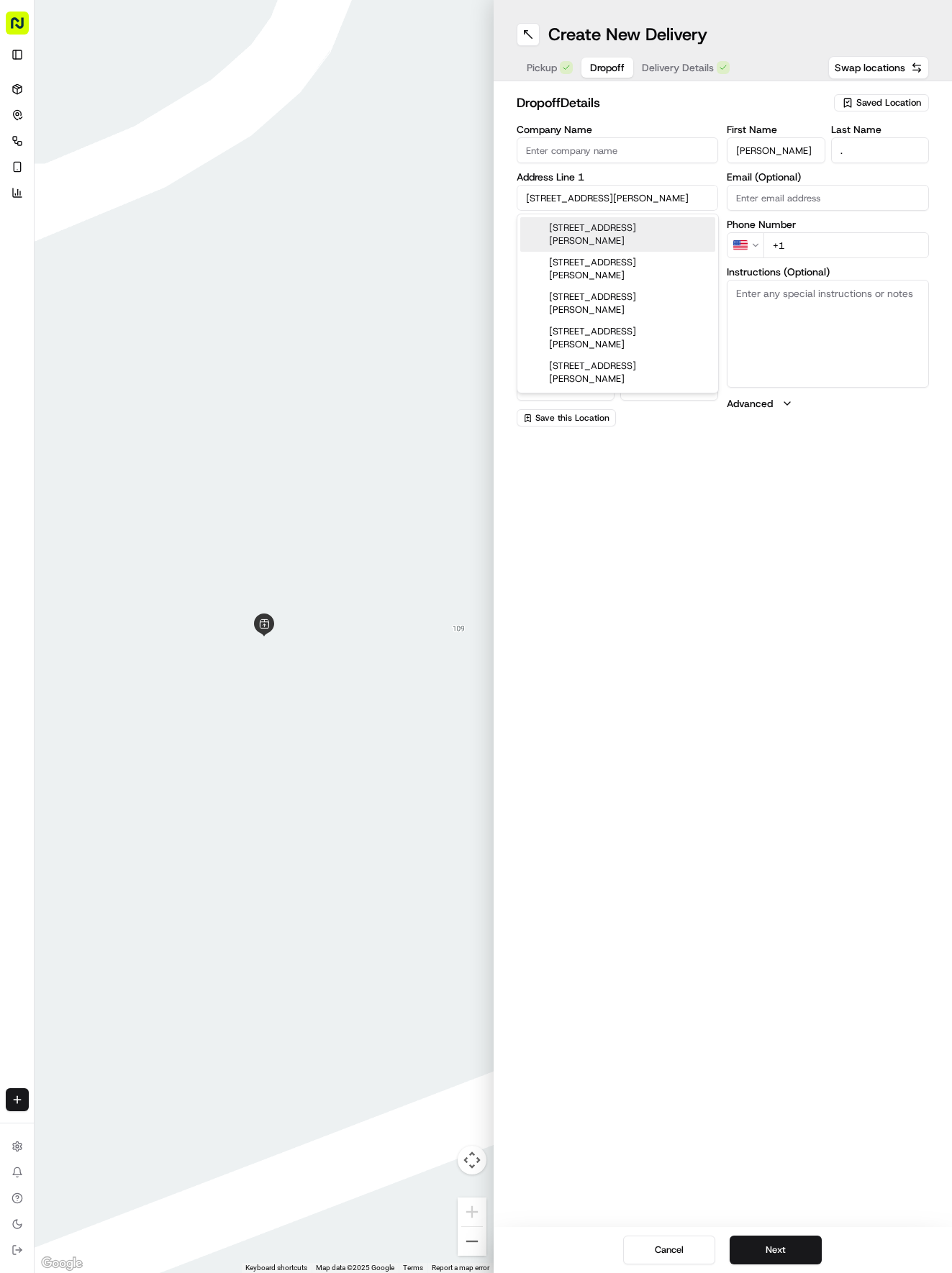
type input "[STREET_ADDRESS][PERSON_NAME]"
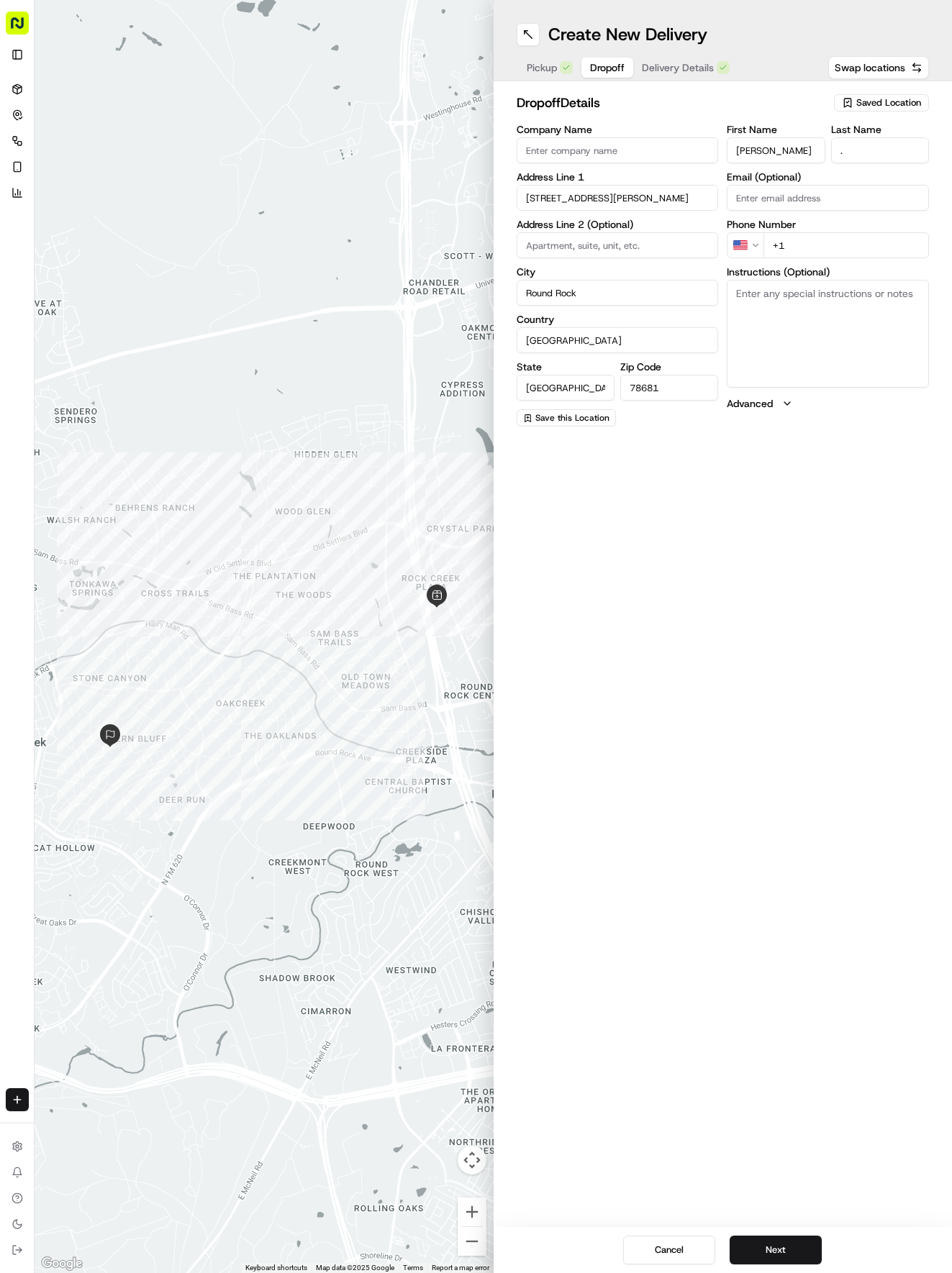
click at [842, 250] on input "+1" at bounding box center [846, 245] width 165 height 26
type input "[PHONE_NUMBER]"
click at [809, 325] on textarea "Instructions (Optional)" at bounding box center [827, 334] width 202 height 108
paste textarea "Ring bell and leave bag on doorstep."
type textarea "Ring bell and leave bag on doorstep."
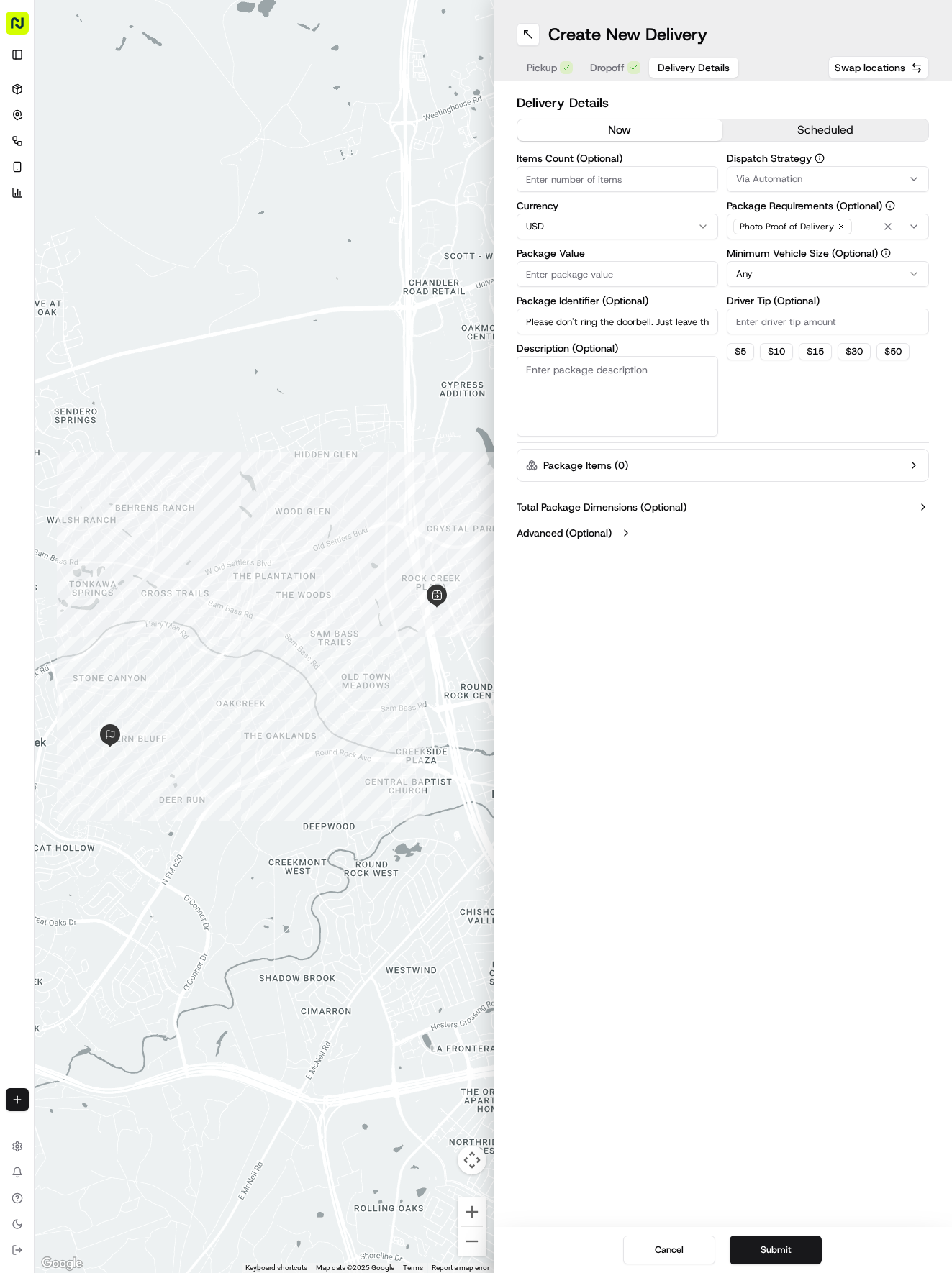
click at [680, 62] on span "Delivery Details" at bounding box center [694, 67] width 72 height 15
click at [584, 289] on div "Items Count (Optional) Currency USD Package Value Package Identifier (Optional)…" at bounding box center [618, 294] width 202 height 283
click at [581, 279] on input "Package Value" at bounding box center [618, 273] width 202 height 26
type input "49.09"
click at [758, 171] on button "Via Automation" at bounding box center [827, 179] width 202 height 26
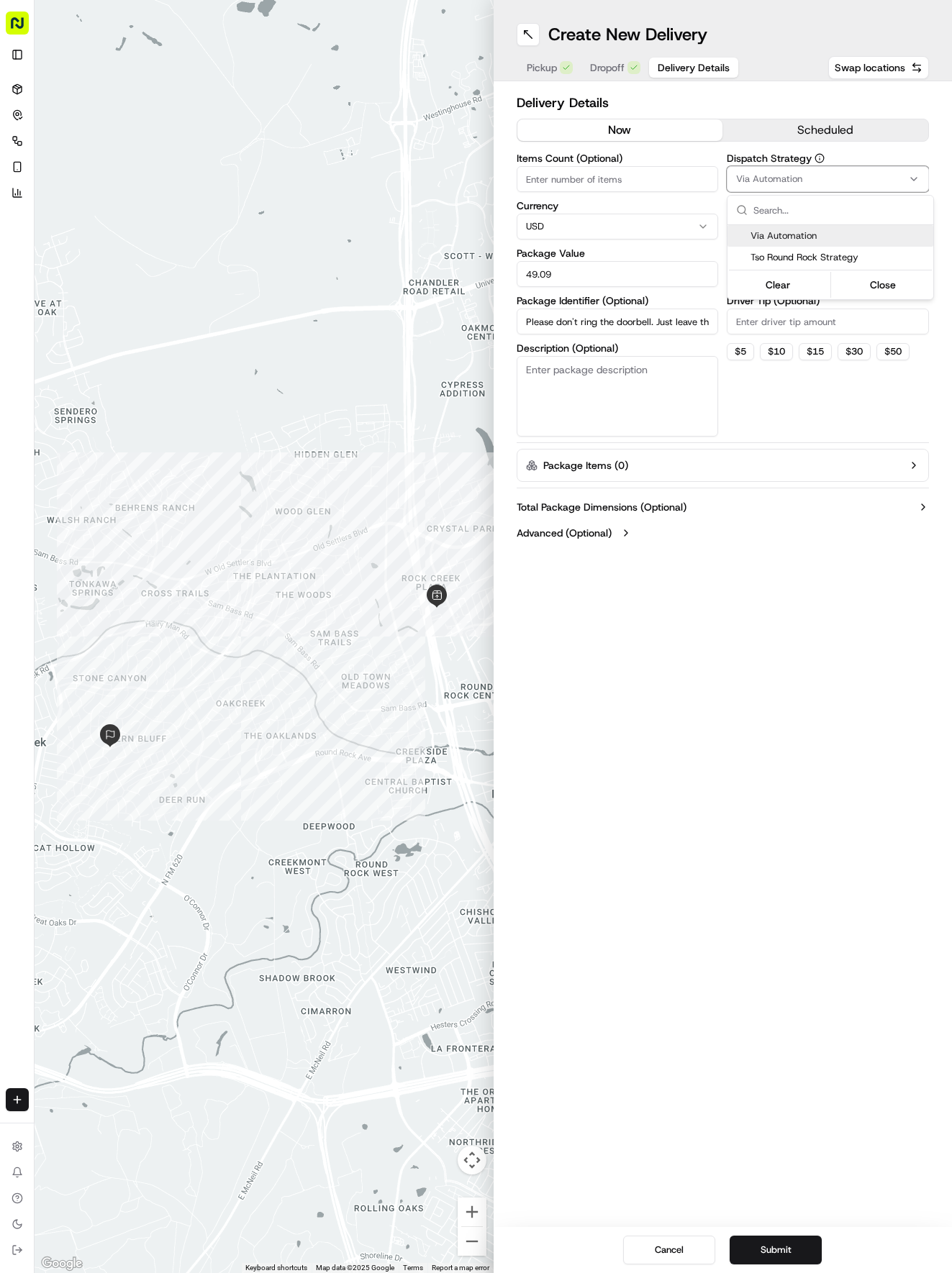
click at [765, 255] on span "Tso Round Rock Strategy" at bounding box center [839, 257] width 177 height 13
drag, startPoint x: 757, startPoint y: 335, endPoint x: 757, endPoint y: 285, distance: 50.0
click at [754, 312] on html "Tso Chinese 04 Round Rock [EMAIL_ADDRESS][DOMAIN_NAME] Toggle Sidebar Deliverie…" at bounding box center [476, 636] width 952 height 1273
click at [759, 273] on html "Tso Chinese 04 Round Rock [EMAIL_ADDRESS][DOMAIN_NAME] Toggle Sidebar Deliverie…" at bounding box center [476, 636] width 952 height 1273
click at [783, 313] on input "Driver Tip (Optional)" at bounding box center [827, 321] width 202 height 26
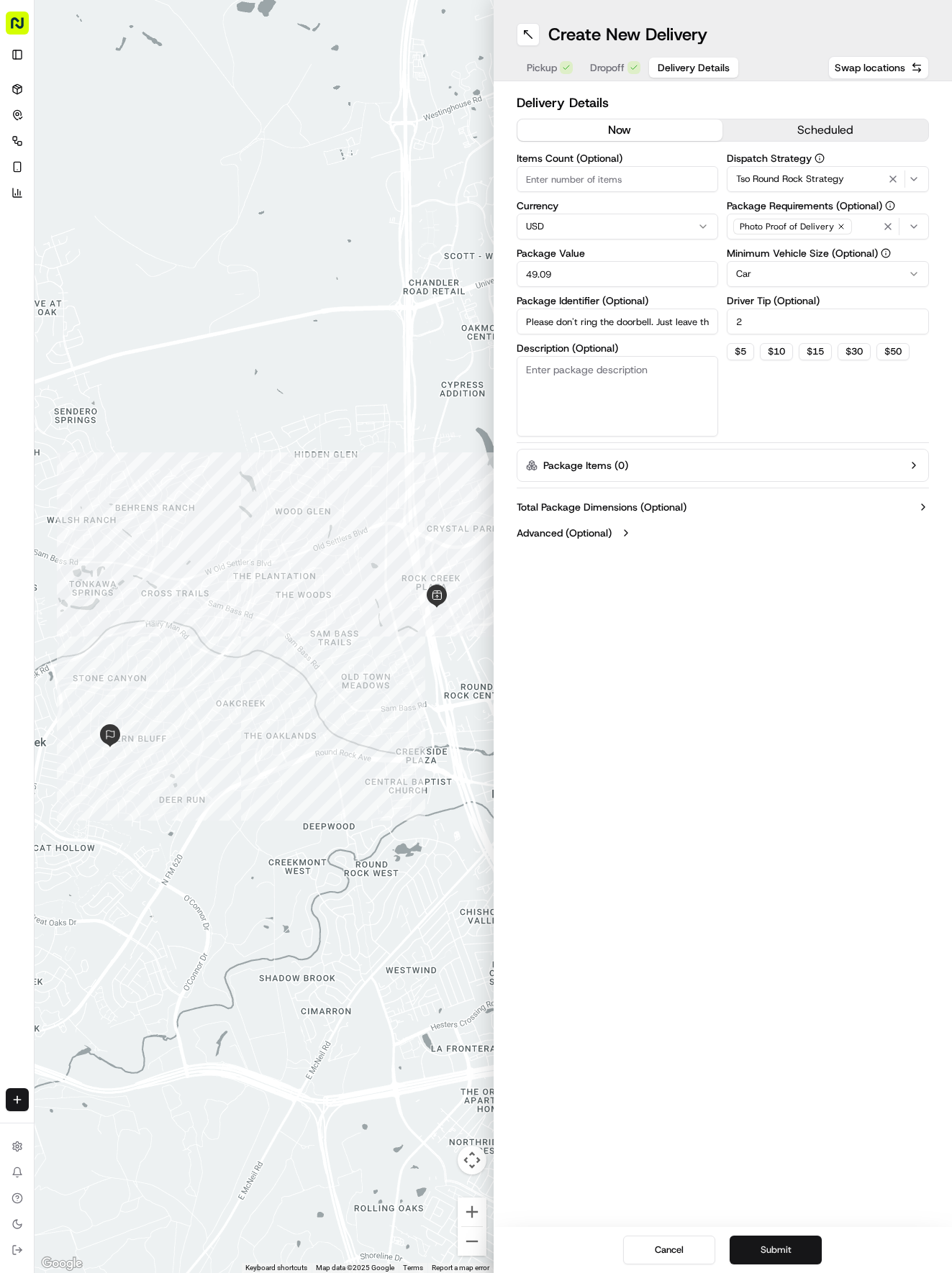
type input "2"
click at [773, 1251] on button "Submit" at bounding box center [775, 1251] width 92 height 29
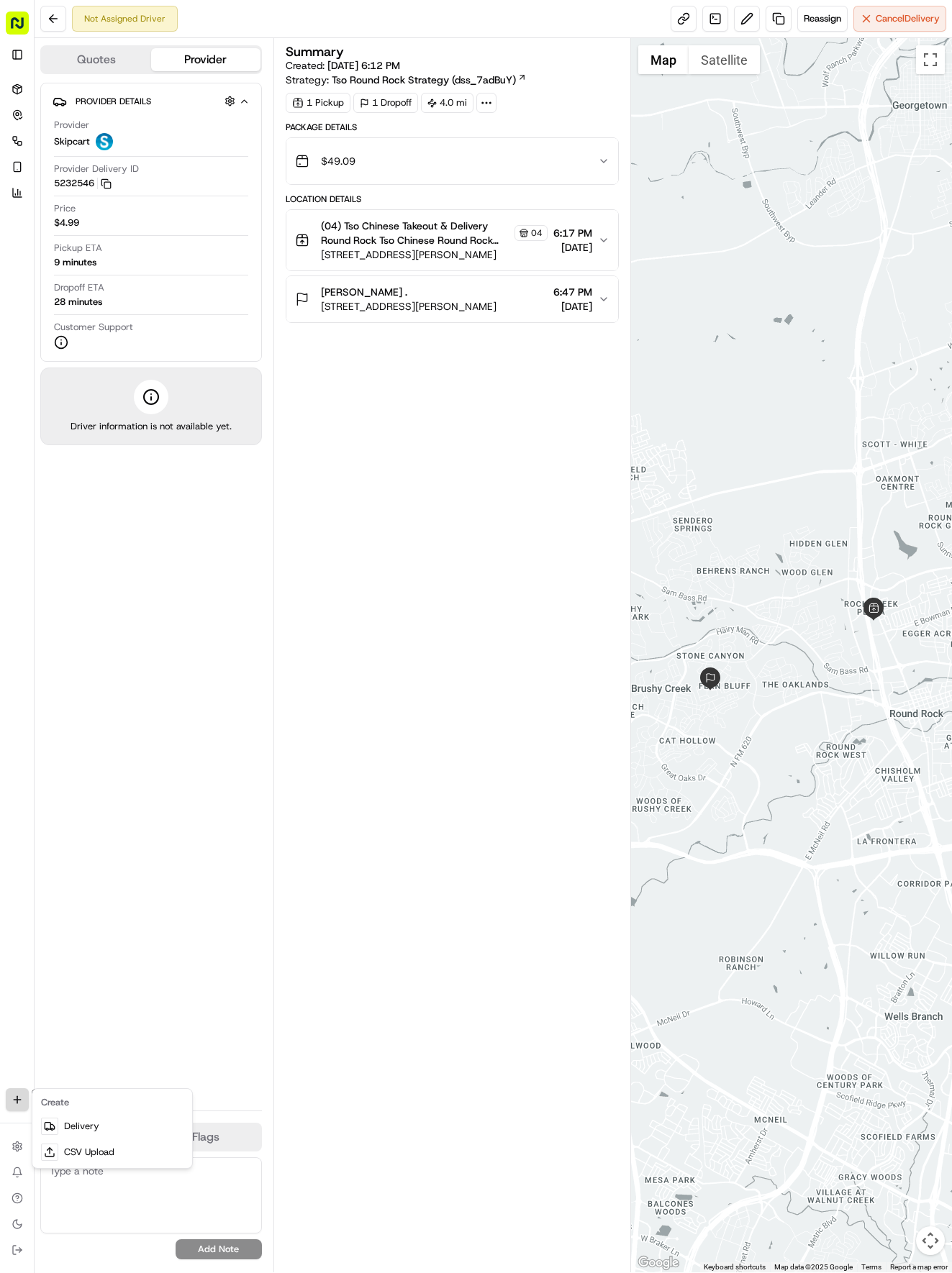
click at [16, 1099] on html "Tso Chinese 04 Round Rock [EMAIL_ADDRESS][DOMAIN_NAME] Toggle Sidebar Deliverie…" at bounding box center [476, 636] width 952 height 1273
click at [82, 1126] on link "Delivery" at bounding box center [112, 1126] width 154 height 26
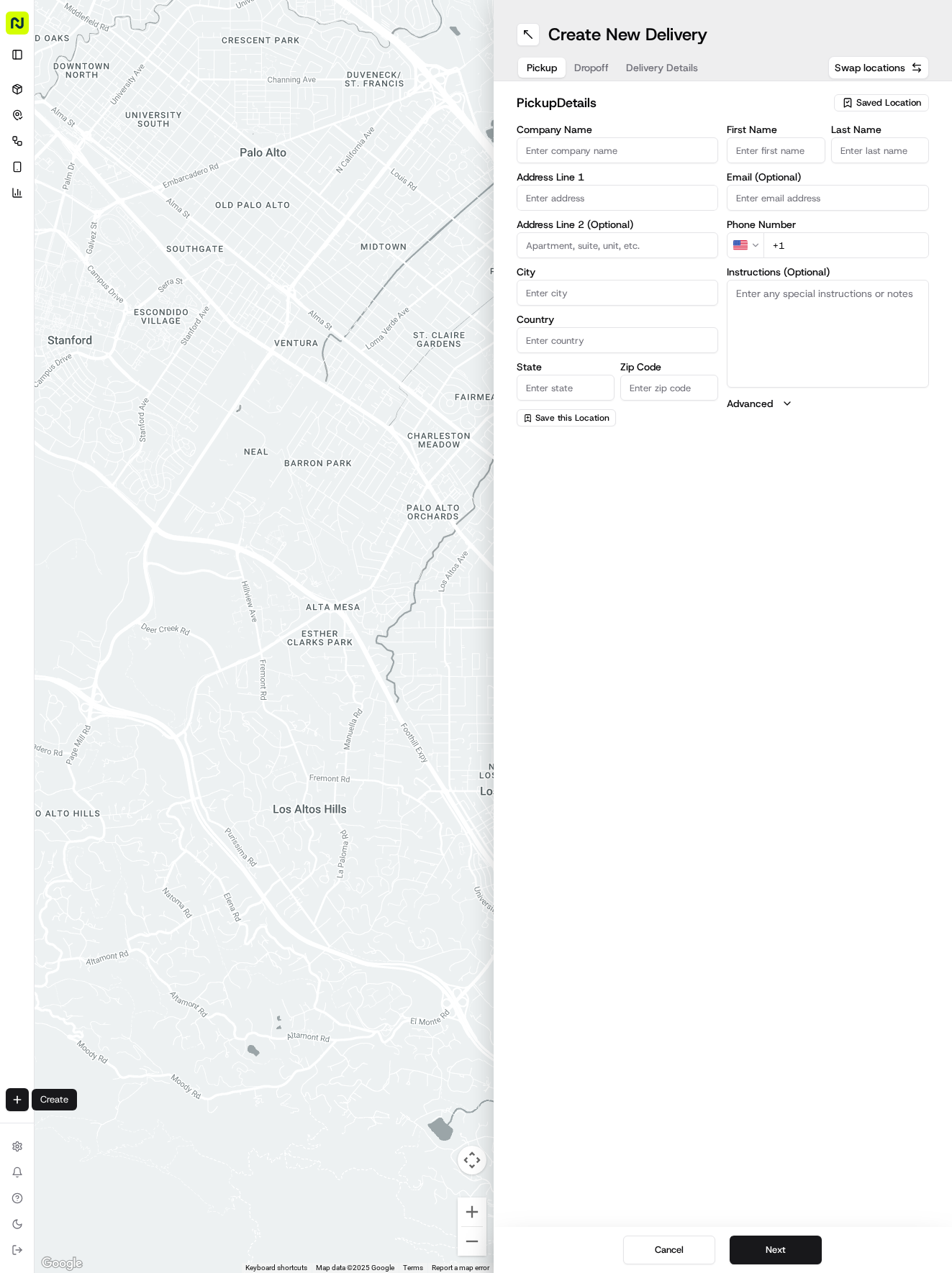
click at [885, 102] on span "Saved Location" at bounding box center [889, 102] width 65 height 13
click at [840, 164] on span "(04) Tso Chinese Takeout & Delivery Round Rock (04)" at bounding box center [857, 163] width 177 height 26
type input "(04) Tso Chinese Takeout & Delivery Round Rock"
type input "2000 N [PERSON_NAME] St"
type input "Ste 108"
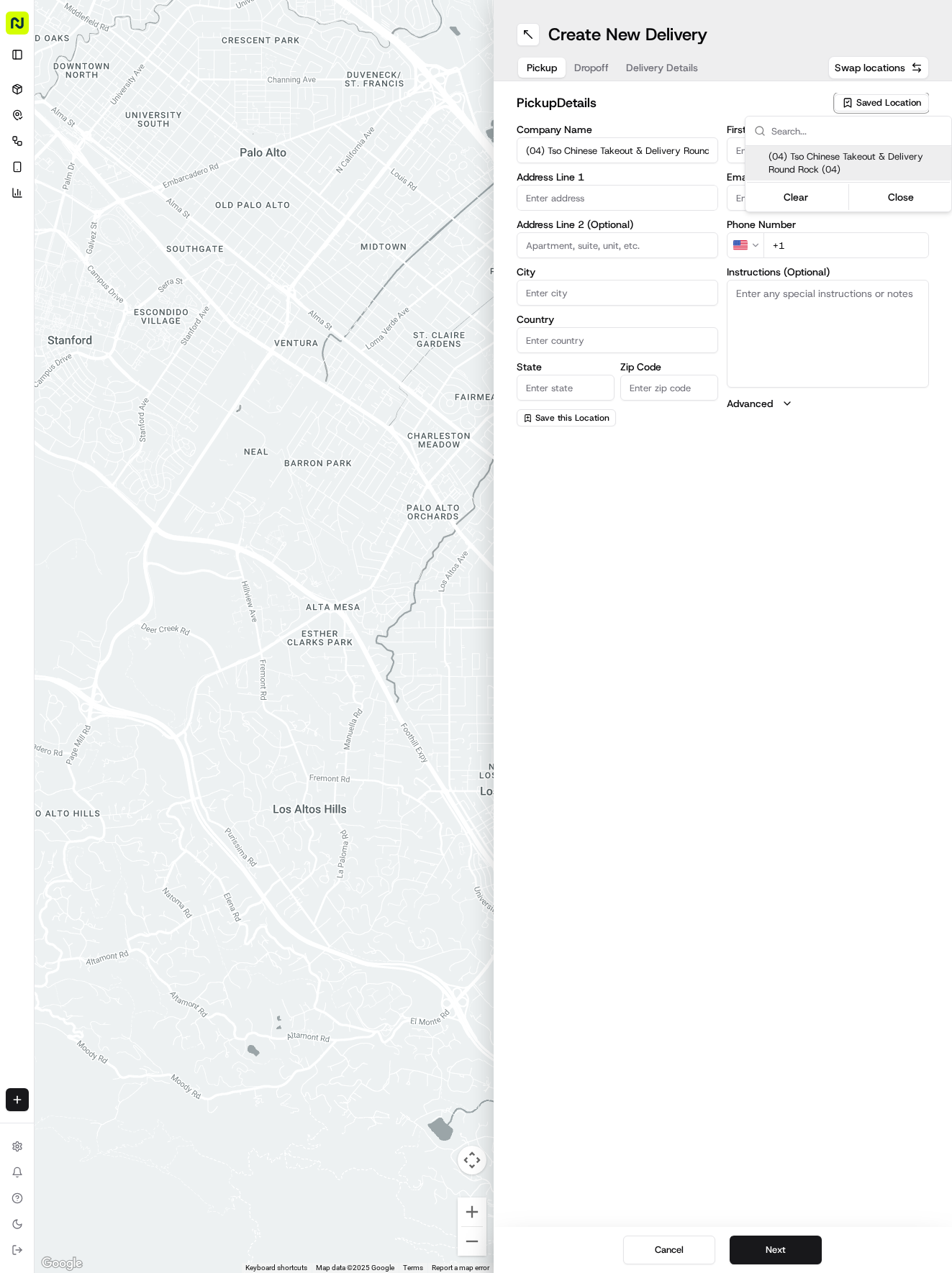
type input "Round Rock"
type input "US"
type input "[GEOGRAPHIC_DATA]"
type input "78664"
type input "Tso Chinese"
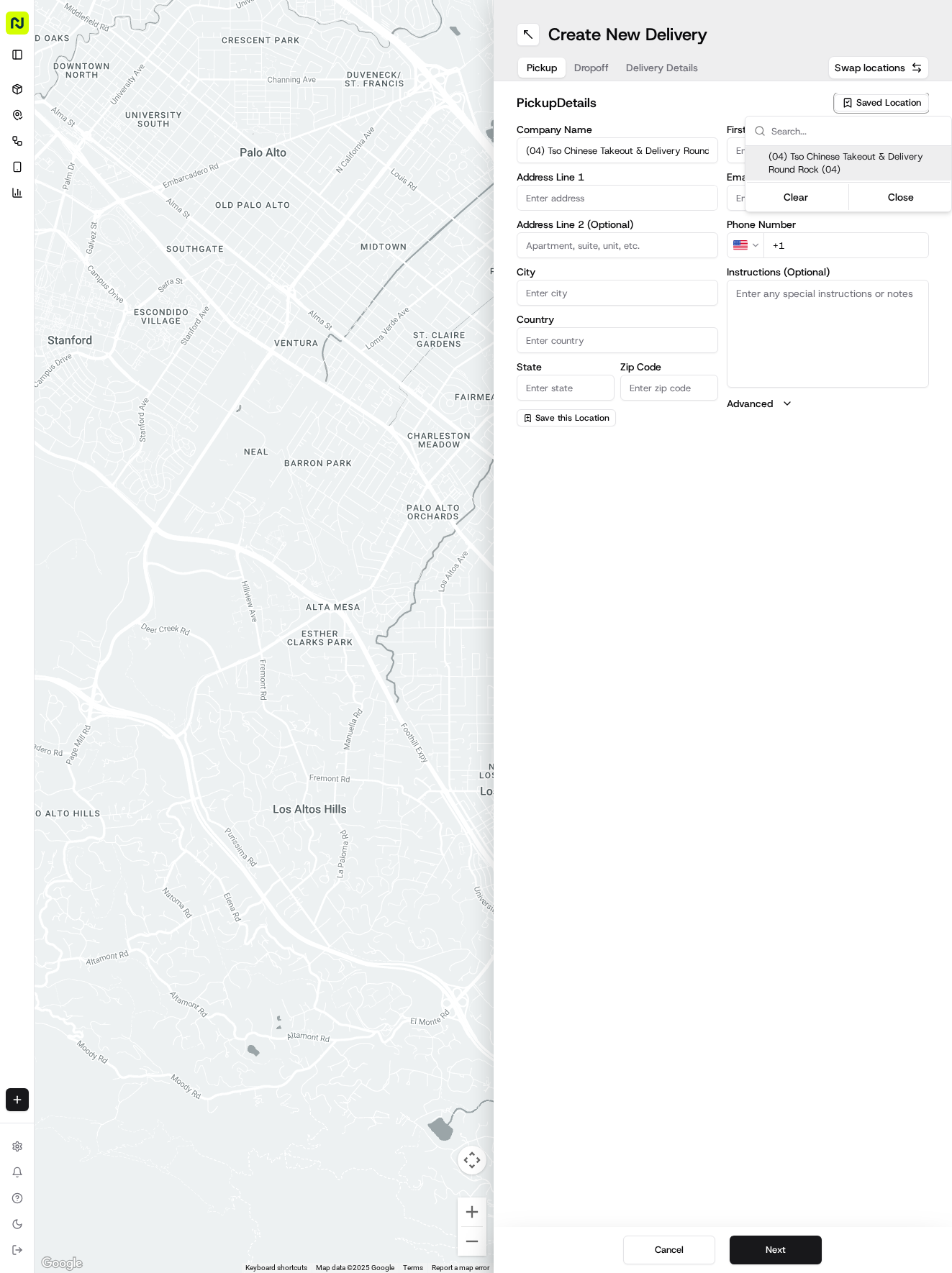
type input "Round Rock Manager"
type input "[EMAIL_ADDRESS][DOMAIN_NAME]"
type input "[PHONE_NUMBER]"
type textarea "Submit a picture displaying address & food as Proof of Delivery. Envía una foto…"
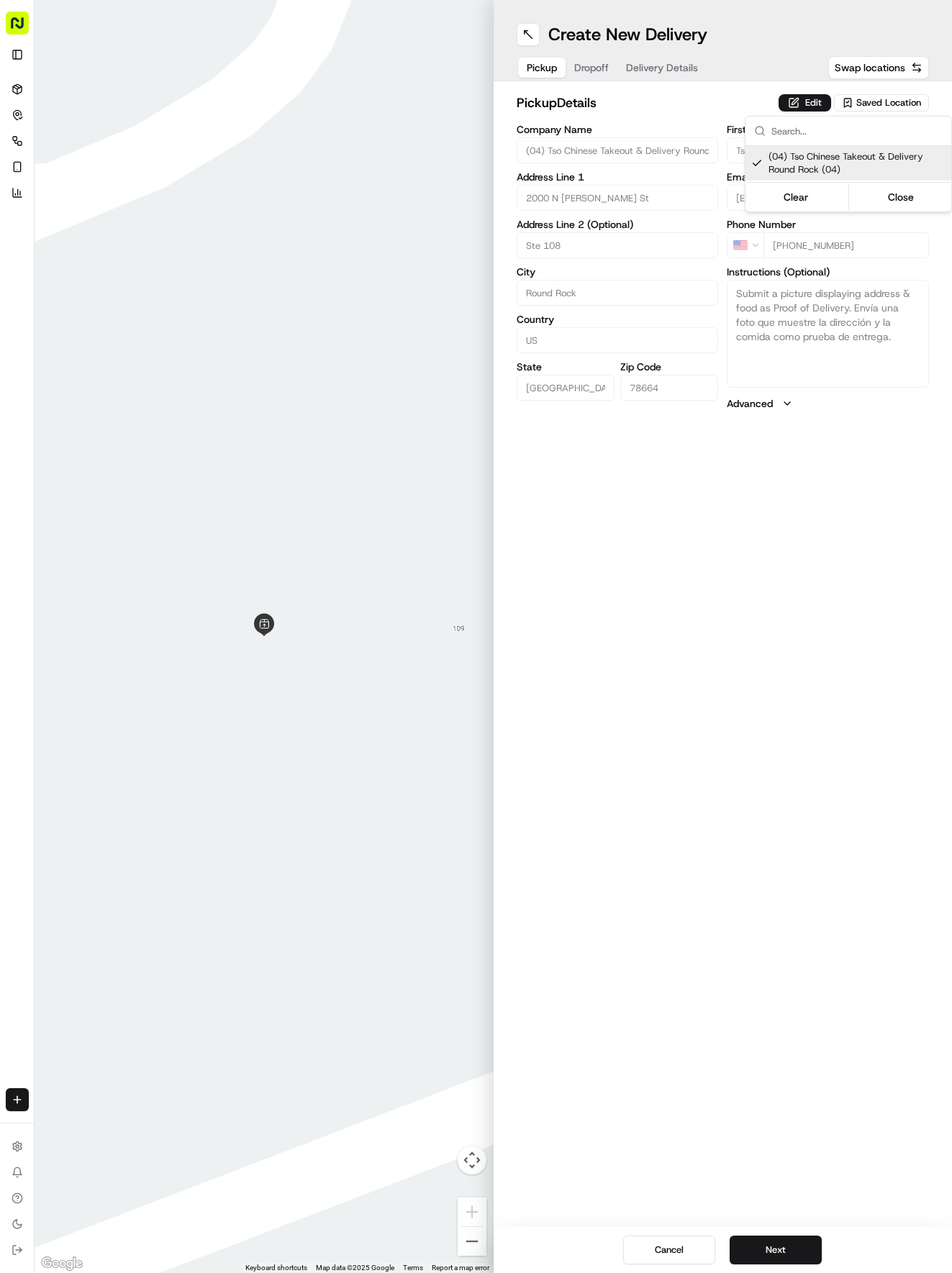
click at [668, 72] on html "Tso Chinese 04 Round Rock [EMAIL_ADDRESS][DOMAIN_NAME] Toggle Sidebar Deliverie…" at bounding box center [476, 636] width 952 height 1273
click at [668, 72] on span "Delivery Details" at bounding box center [662, 67] width 72 height 15
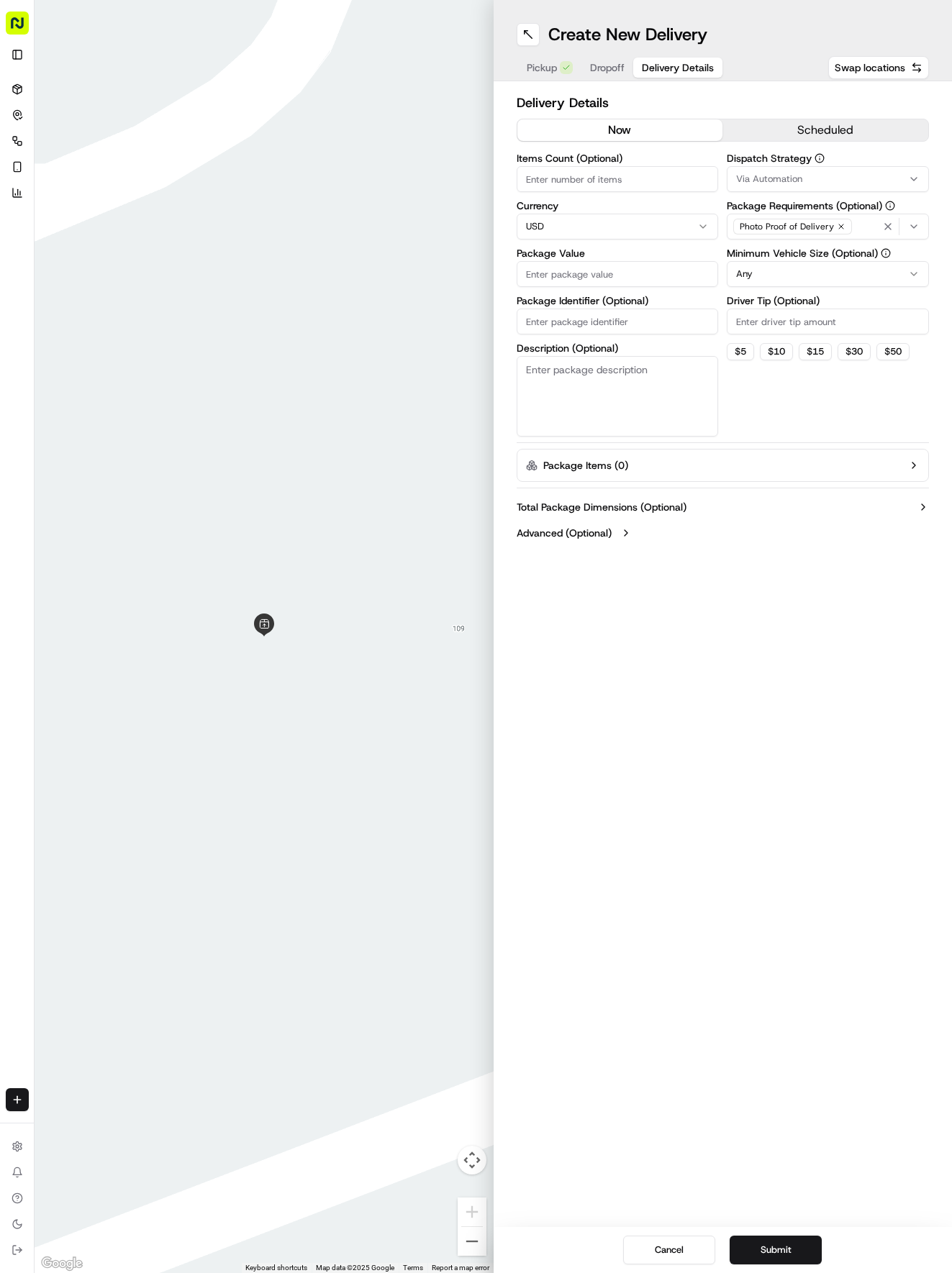
paste input "KN1VC6S"
type input "KN1VC6S"
click at [604, 316] on input "KN1VC6S" at bounding box center [618, 321] width 202 height 26
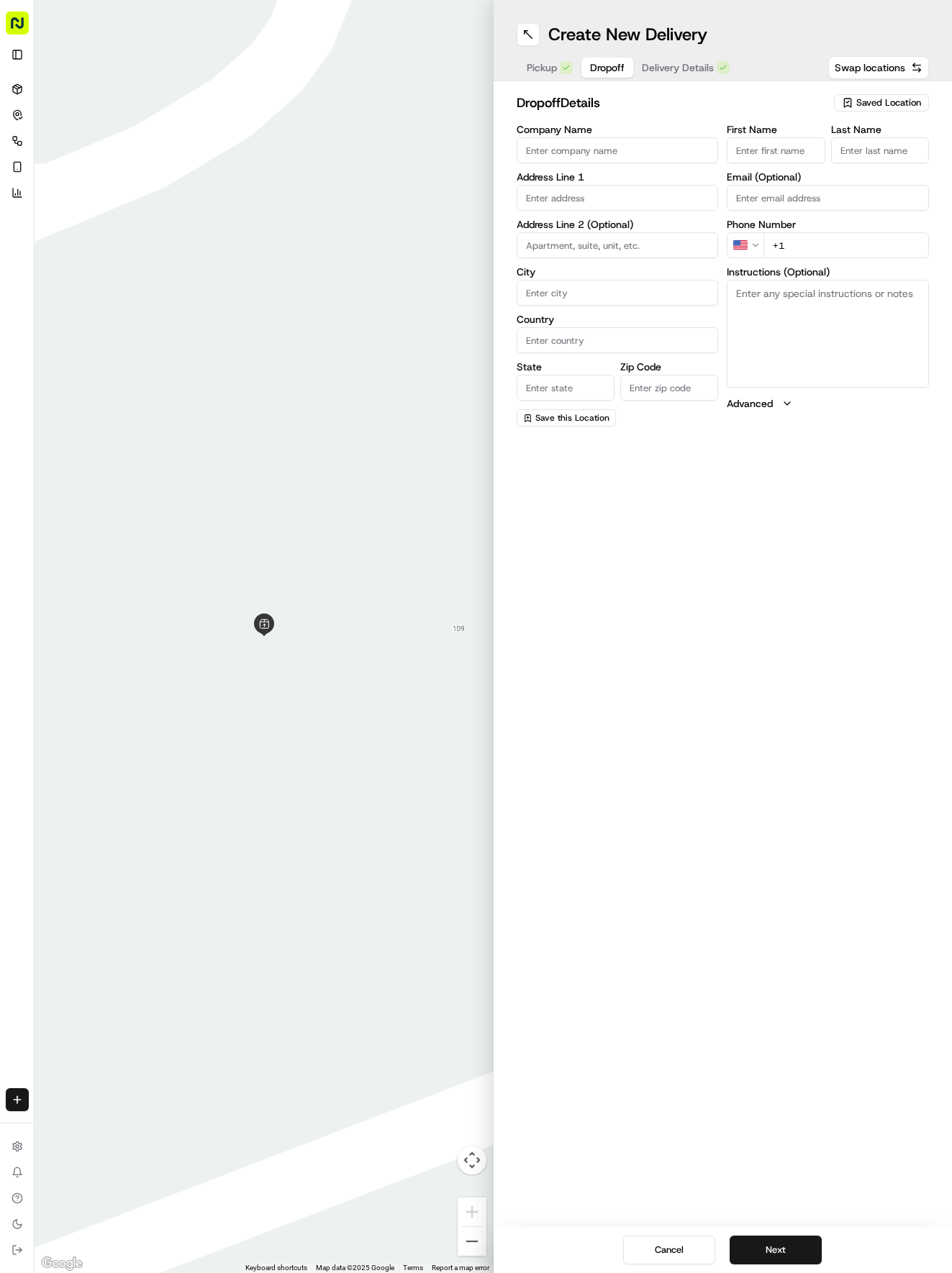
click at [594, 73] on span "Dropoff" at bounding box center [606, 67] width 34 height 15
click at [589, 195] on input "text" at bounding box center [618, 198] width 202 height 26
type input "[STREET_ADDRESS]"
type input "Round Rock"
type input "[GEOGRAPHIC_DATA]"
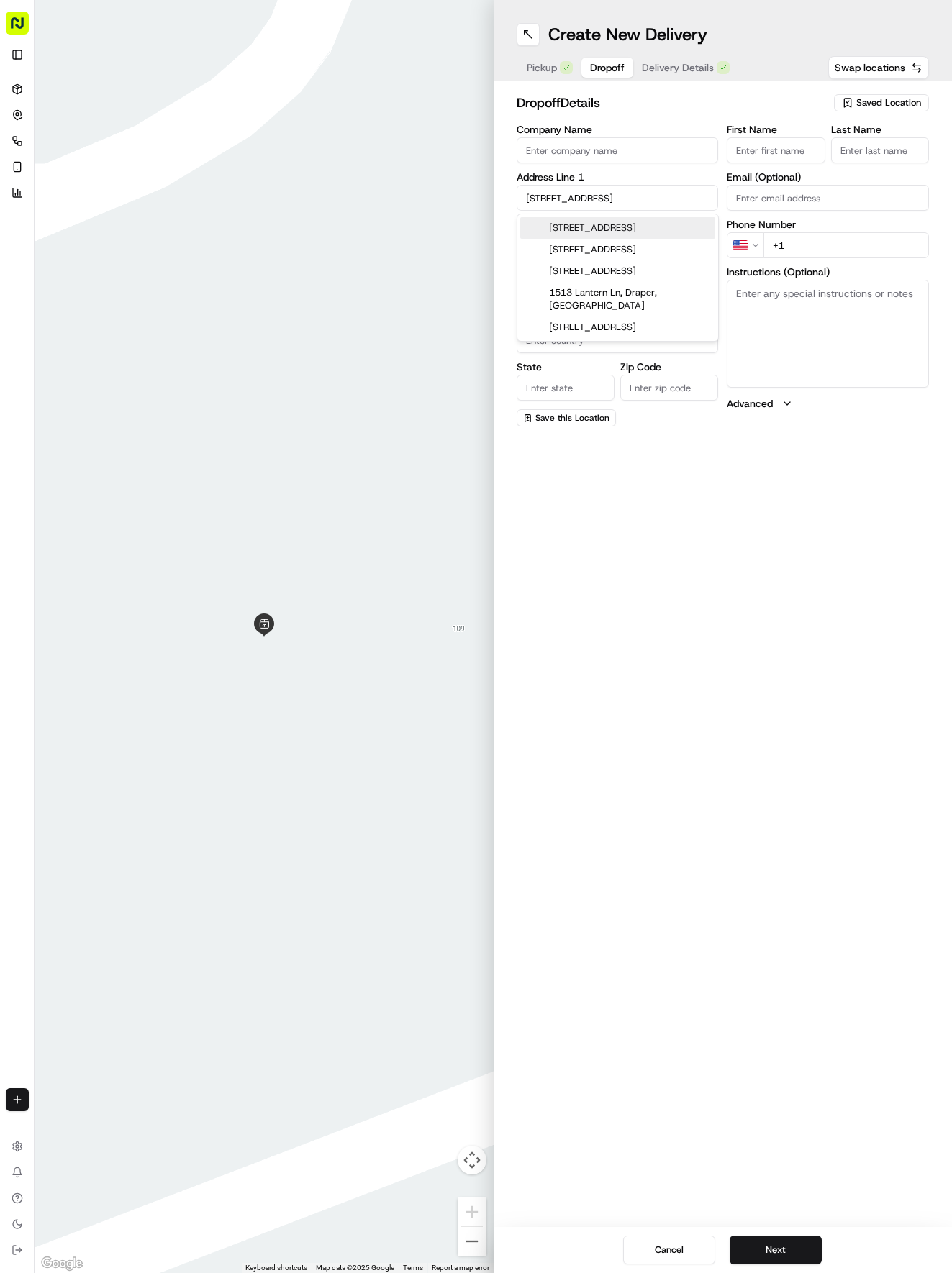
type input "[GEOGRAPHIC_DATA]"
type input "78681"
type input "[STREET_ADDRESS]"
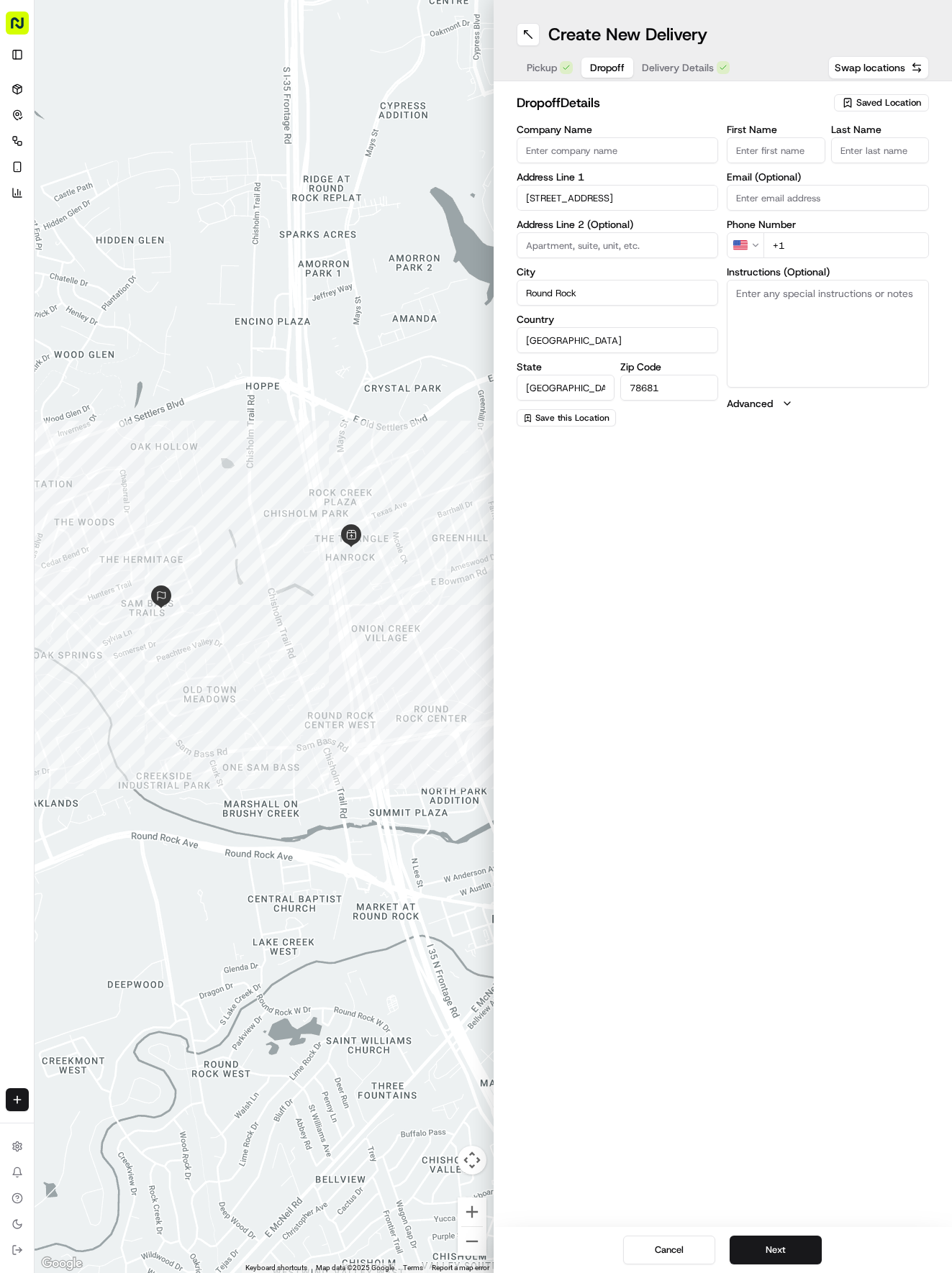
click at [782, 162] on input "First Name" at bounding box center [775, 150] width 98 height 26
type input "[PERSON_NAME]"
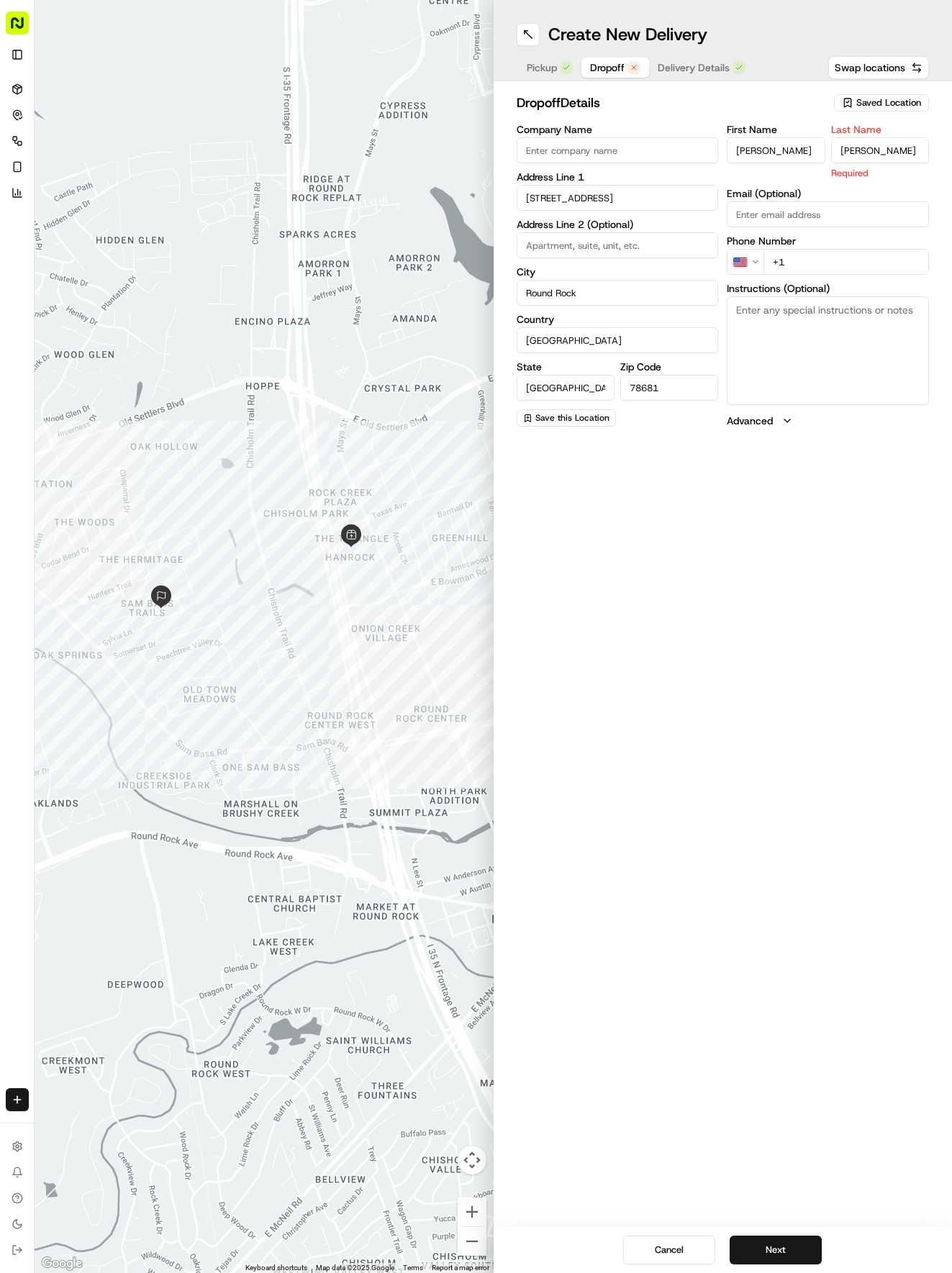
type input "[PERSON_NAME]"
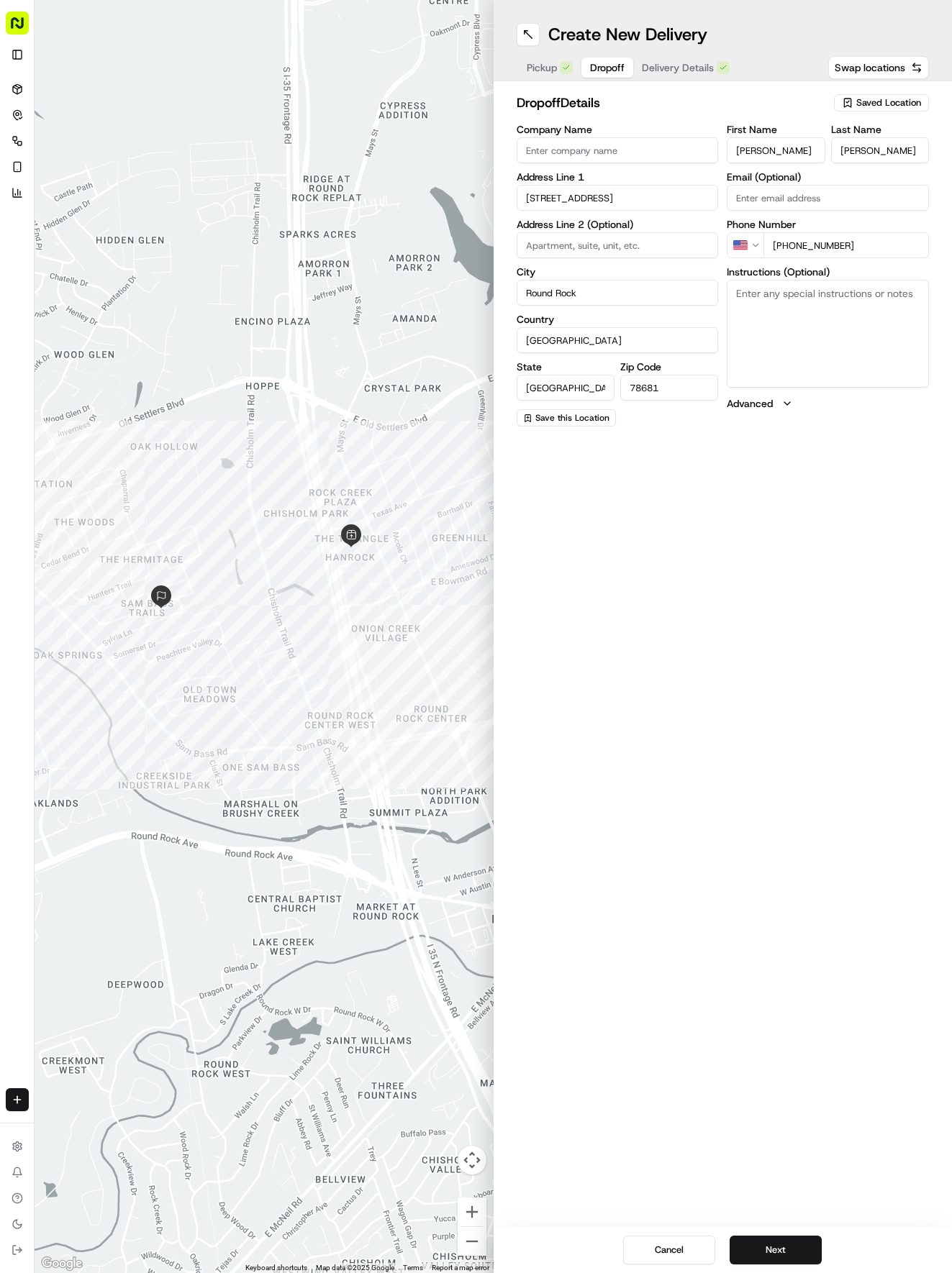
type input "[PHONE_NUMBER]"
click at [831, 332] on textarea "Instructions (Optional)" at bounding box center [827, 334] width 202 height 108
paste textarea "House: red brick, black door, cream garage door, porch light on to help ID."
type textarea "House: red brick, black door, cream garage door, porch light on to help ID."
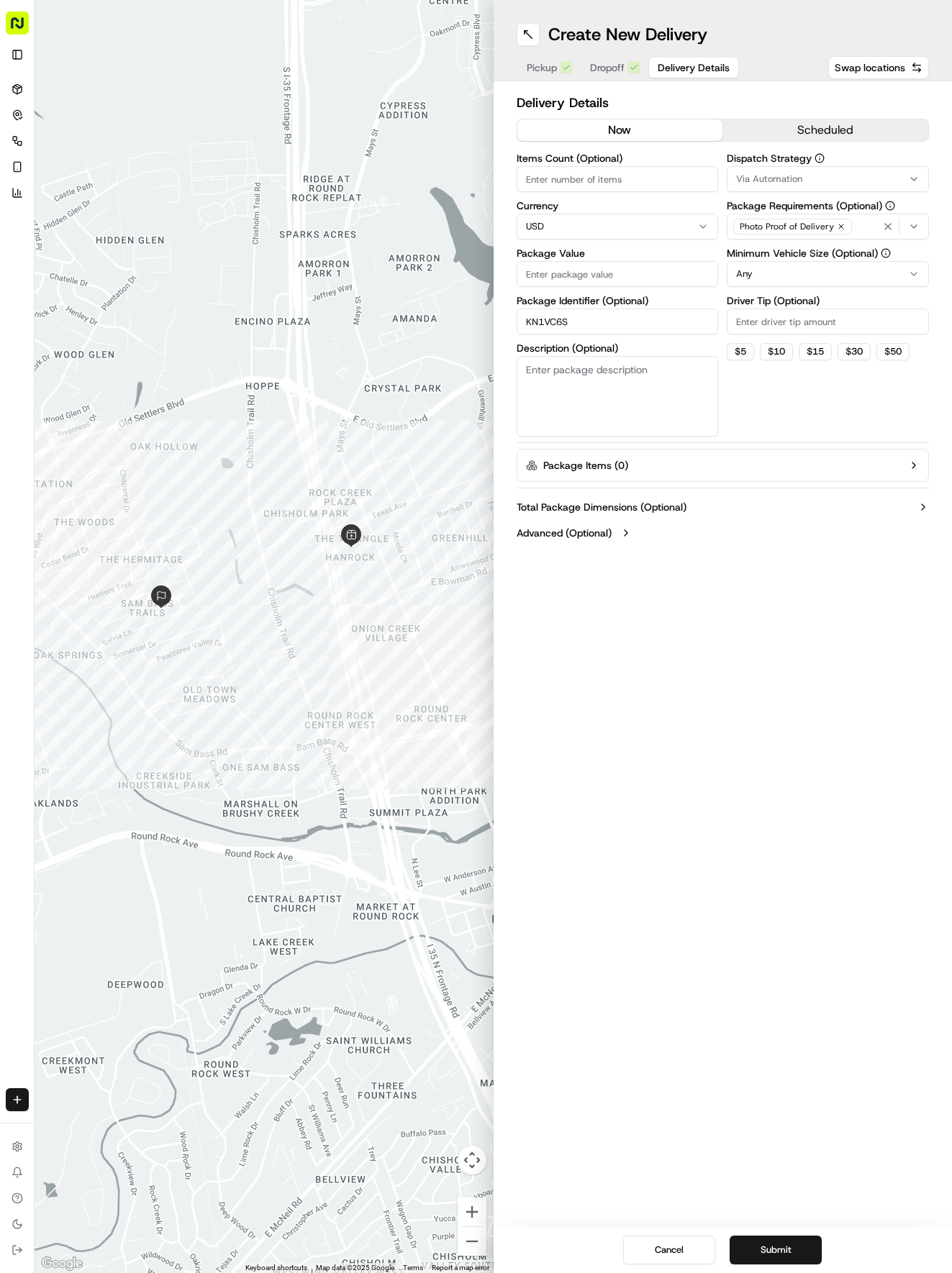
click at [668, 65] on span "Delivery Details" at bounding box center [694, 67] width 72 height 15
click at [649, 273] on input "Package Value" at bounding box center [618, 273] width 202 height 26
type input "52.34"
click at [819, 187] on button "Via Automation" at bounding box center [827, 179] width 202 height 26
drag, startPoint x: 815, startPoint y: 255, endPoint x: 818, endPoint y: 319, distance: 64.1
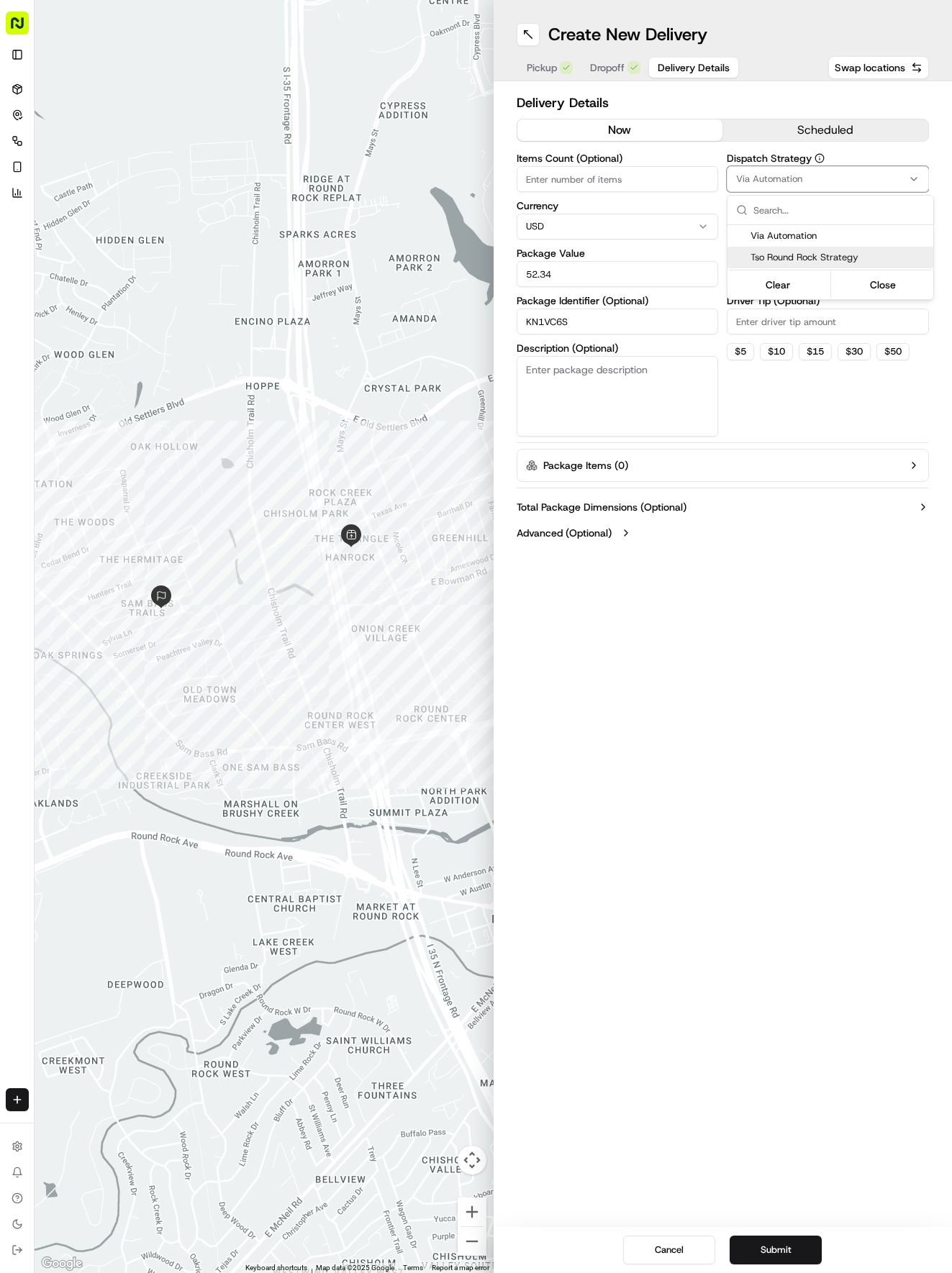
click at [815, 259] on span "Tso Round Rock Strategy" at bounding box center [839, 257] width 177 height 13
drag, startPoint x: 819, startPoint y: 346, endPoint x: 818, endPoint y: 277, distance: 69.0
click at [813, 321] on html "Tso Chinese 04 Round Rock [EMAIL_ADDRESS][DOMAIN_NAME] Toggle Sidebar Deliverie…" at bounding box center [476, 636] width 952 height 1273
click at [818, 277] on html "Tso Chinese 04 Round Rock [EMAIL_ADDRESS][DOMAIN_NAME] Toggle Sidebar Deliverie…" at bounding box center [476, 636] width 952 height 1273
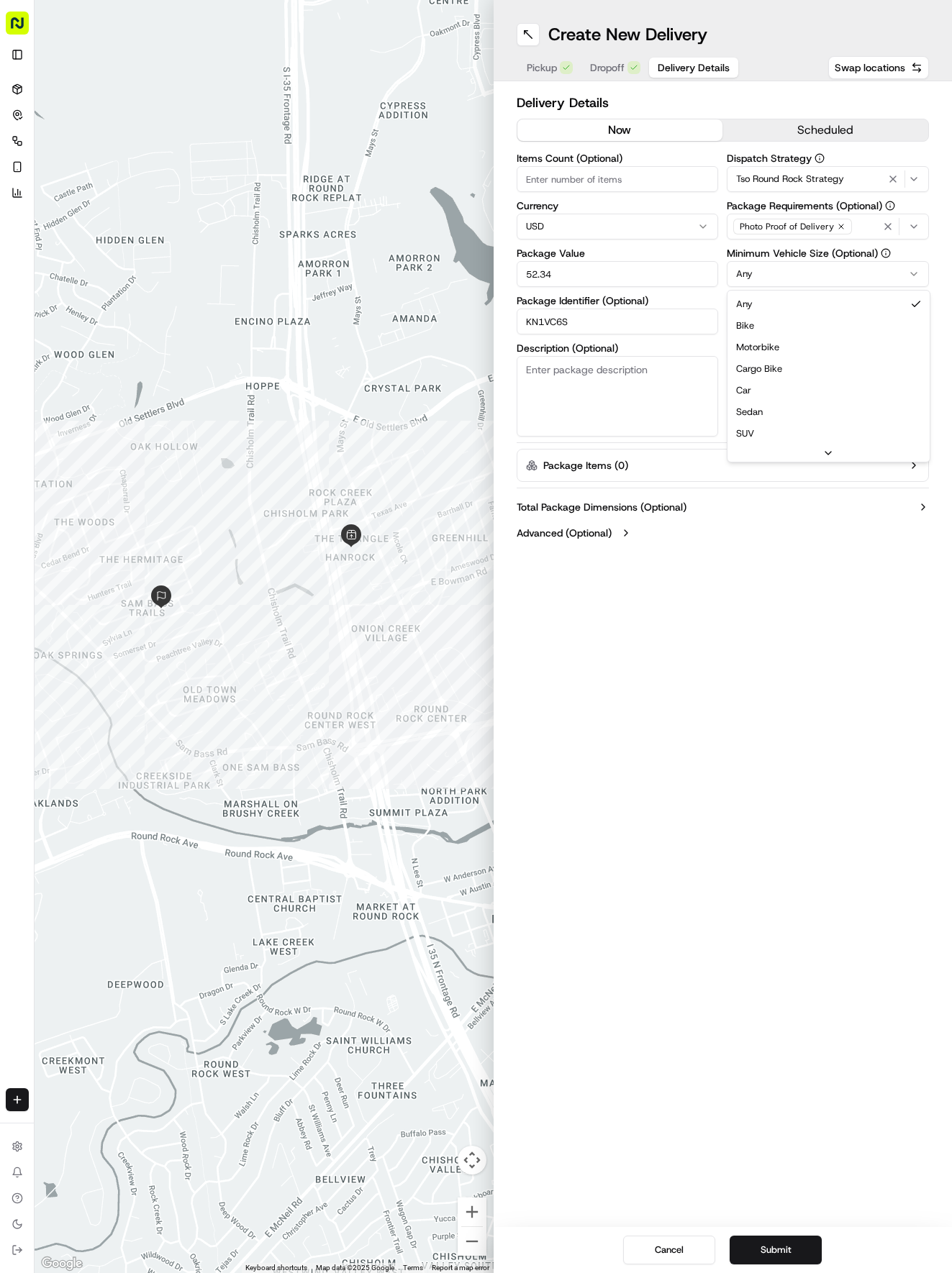
drag, startPoint x: 809, startPoint y: 380, endPoint x: 816, endPoint y: 334, distance: 46.5
click at [816, 321] on input "Driver Tip (Optional)" at bounding box center [827, 321] width 202 height 26
type input "2"
click at [780, 1234] on div "Cancel Submit" at bounding box center [723, 1250] width 459 height 46
click at [776, 1234] on div "Cancel Submit" at bounding box center [723, 1250] width 459 height 46
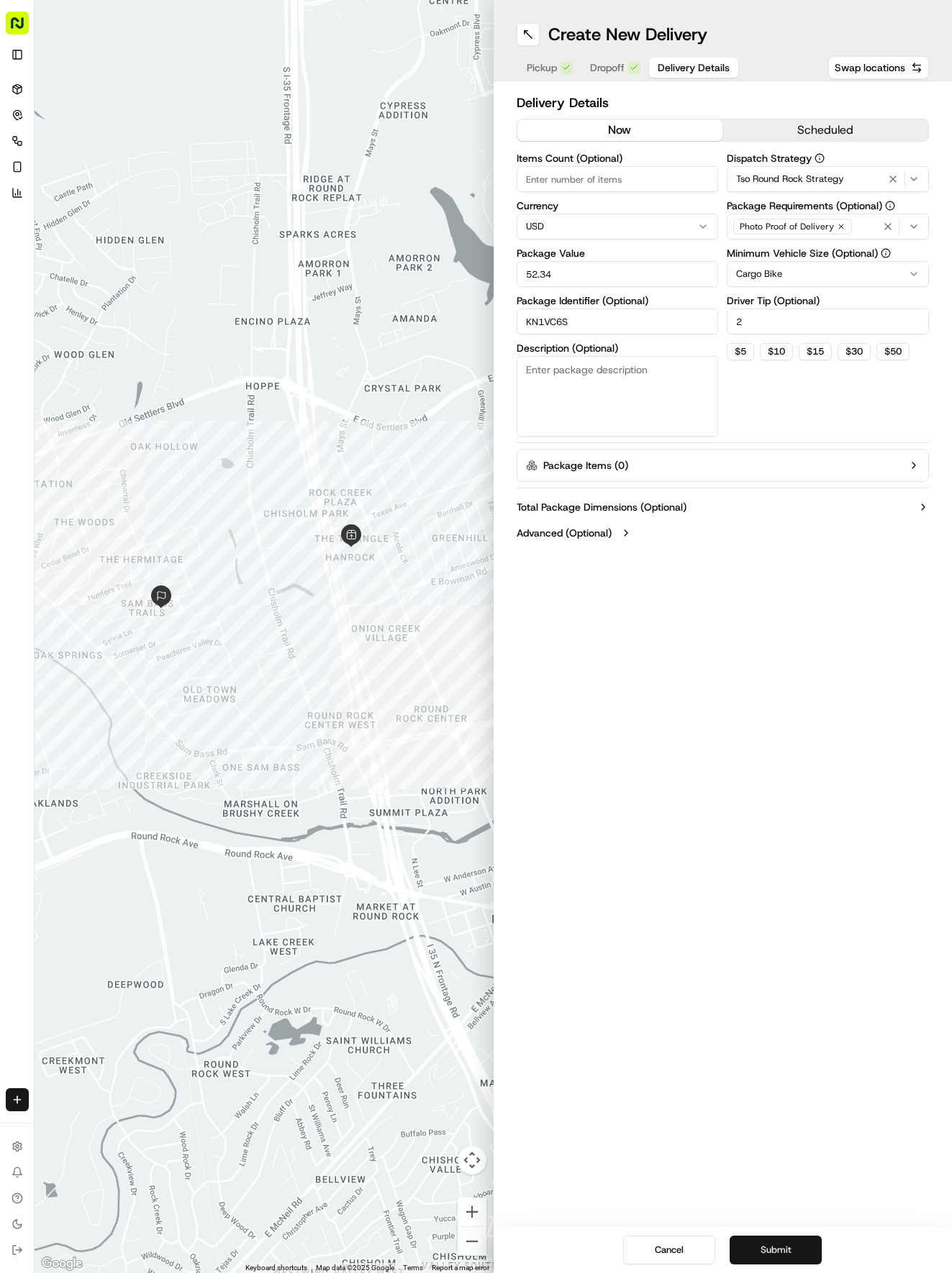
click at [771, 1242] on button "Submit" at bounding box center [775, 1251] width 92 height 29
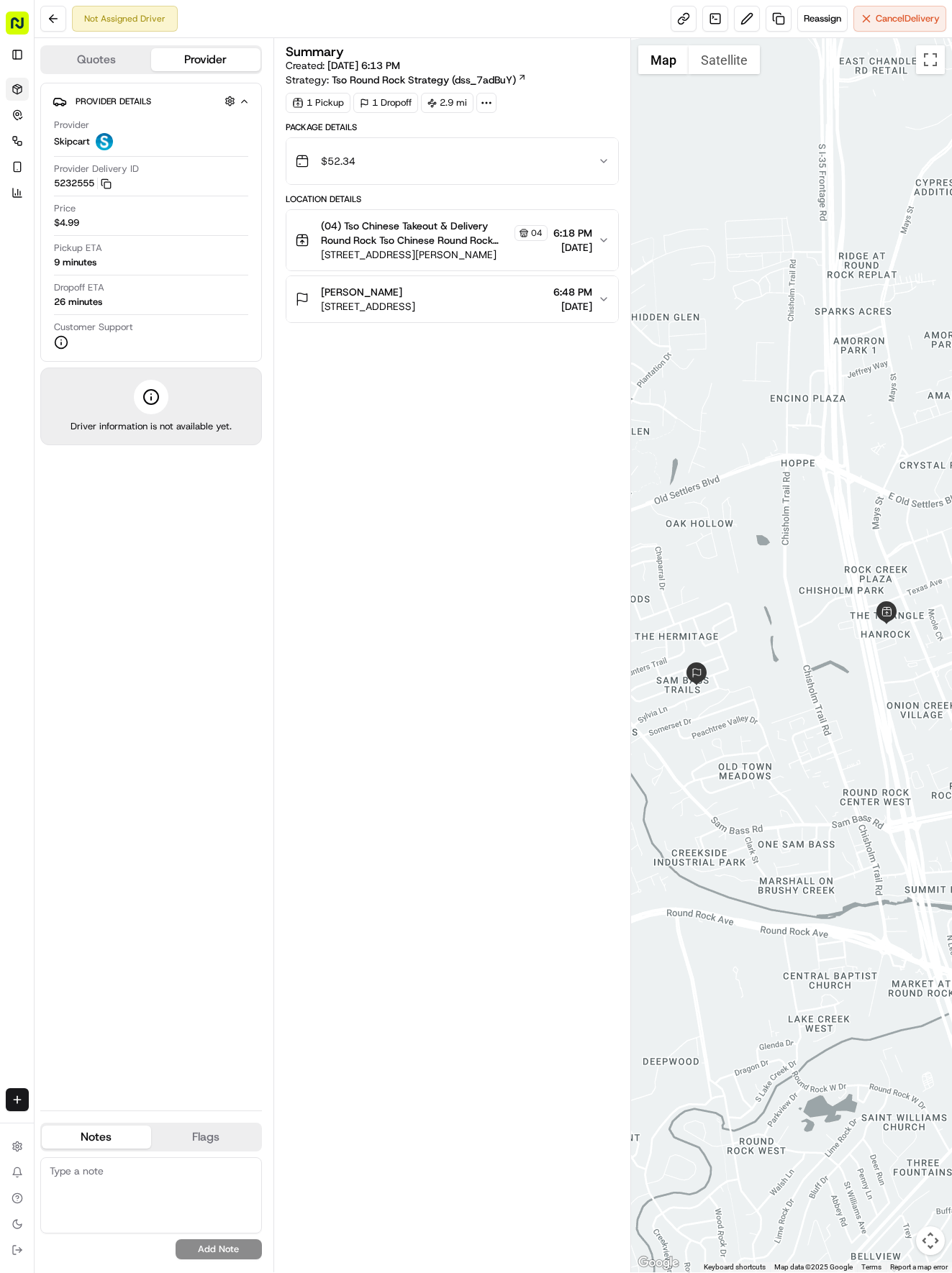
click at [13, 85] on icon at bounding box center [18, 90] width 12 height 12
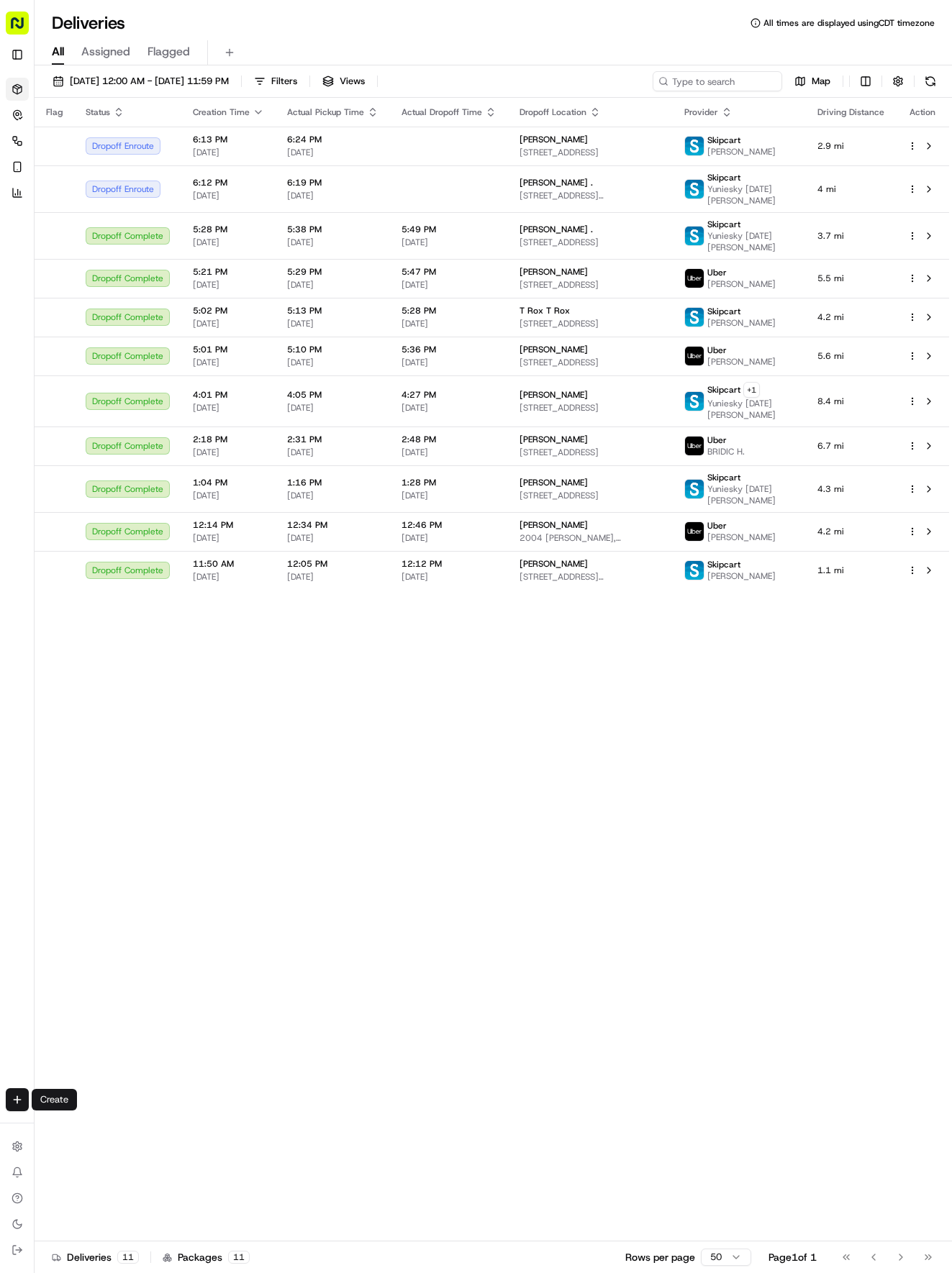
click at [19, 1085] on div "Create" at bounding box center [17, 1099] width 34 height 34
click at [16, 1090] on html "Tso Chinese 04 Round Rock [EMAIL_ADDRESS][DOMAIN_NAME] Toggle Sidebar Deliverie…" at bounding box center [476, 636] width 952 height 1273
click at [87, 1122] on link "Delivery" at bounding box center [112, 1126] width 154 height 26
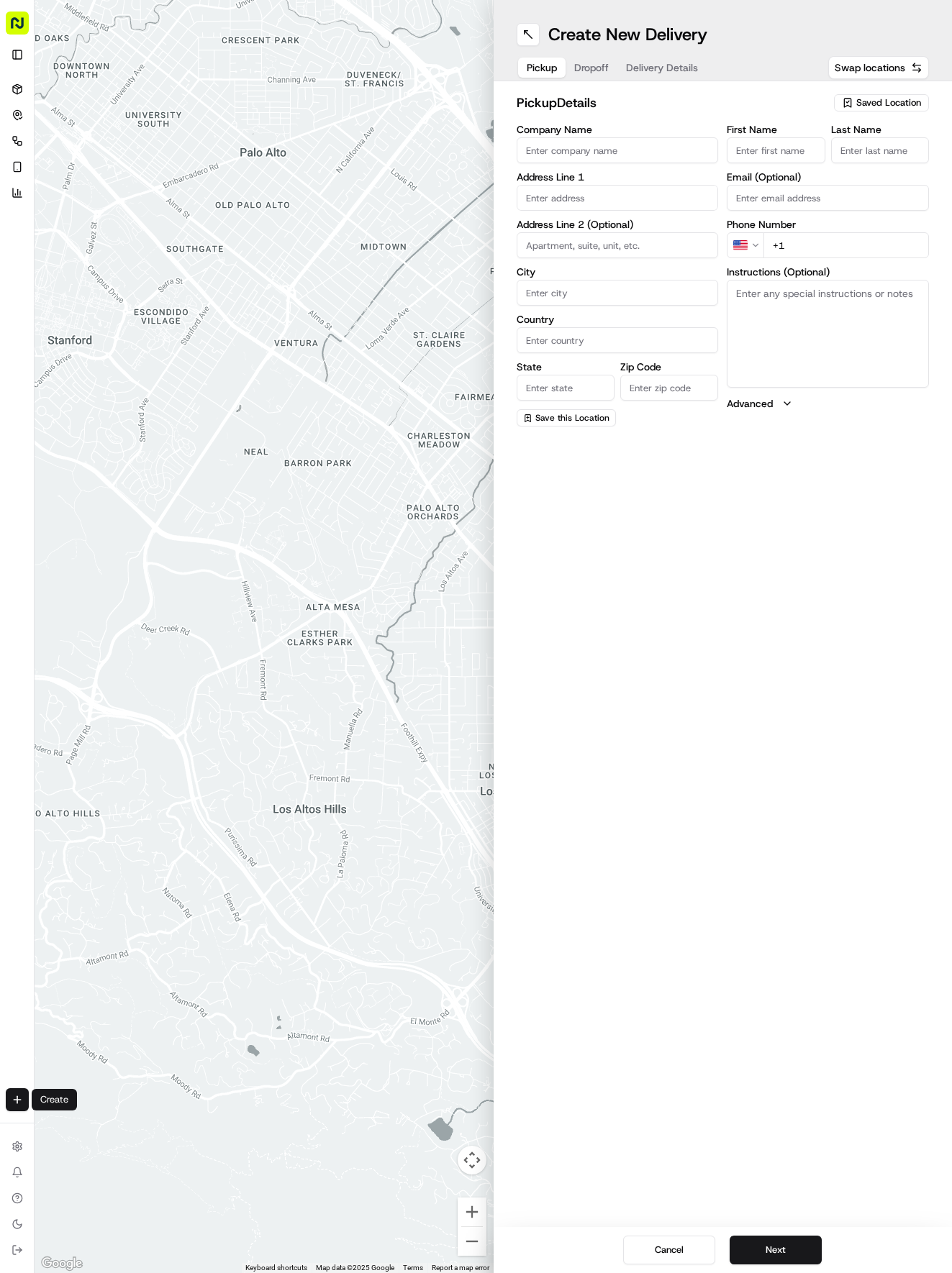
click at [903, 103] on span "Saved Location" at bounding box center [889, 102] width 65 height 13
click at [880, 163] on span "(04) Tso Chinese Takeout & Delivery Round Rock (04)" at bounding box center [857, 163] width 177 height 26
type input "(04) Tso Chinese Takeout & Delivery Round Rock"
type input "2000 N [PERSON_NAME] St"
type input "Ste 108"
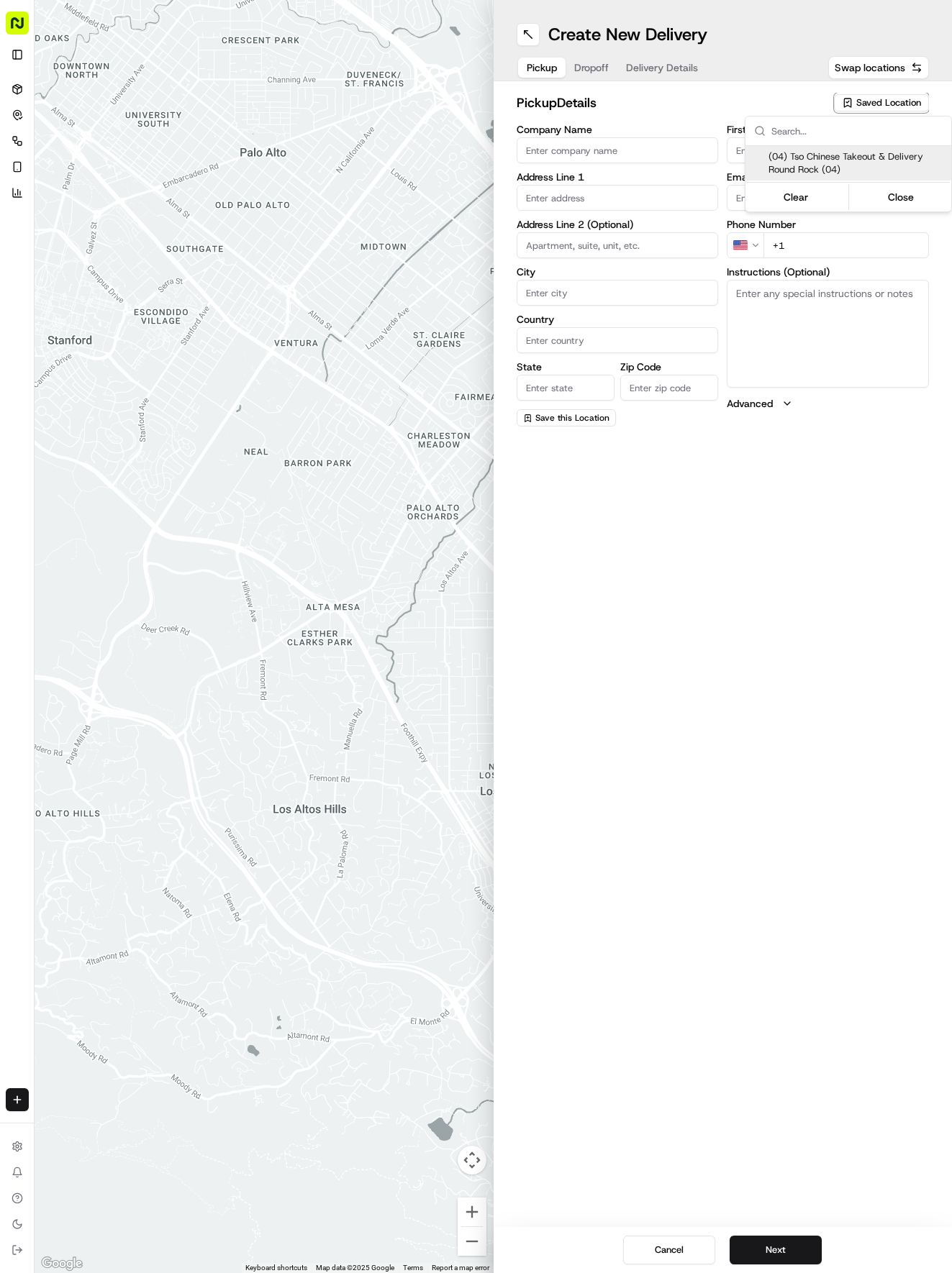
type input "Round Rock"
type input "US"
type input "[GEOGRAPHIC_DATA]"
type input "78664"
type input "Tso Chinese"
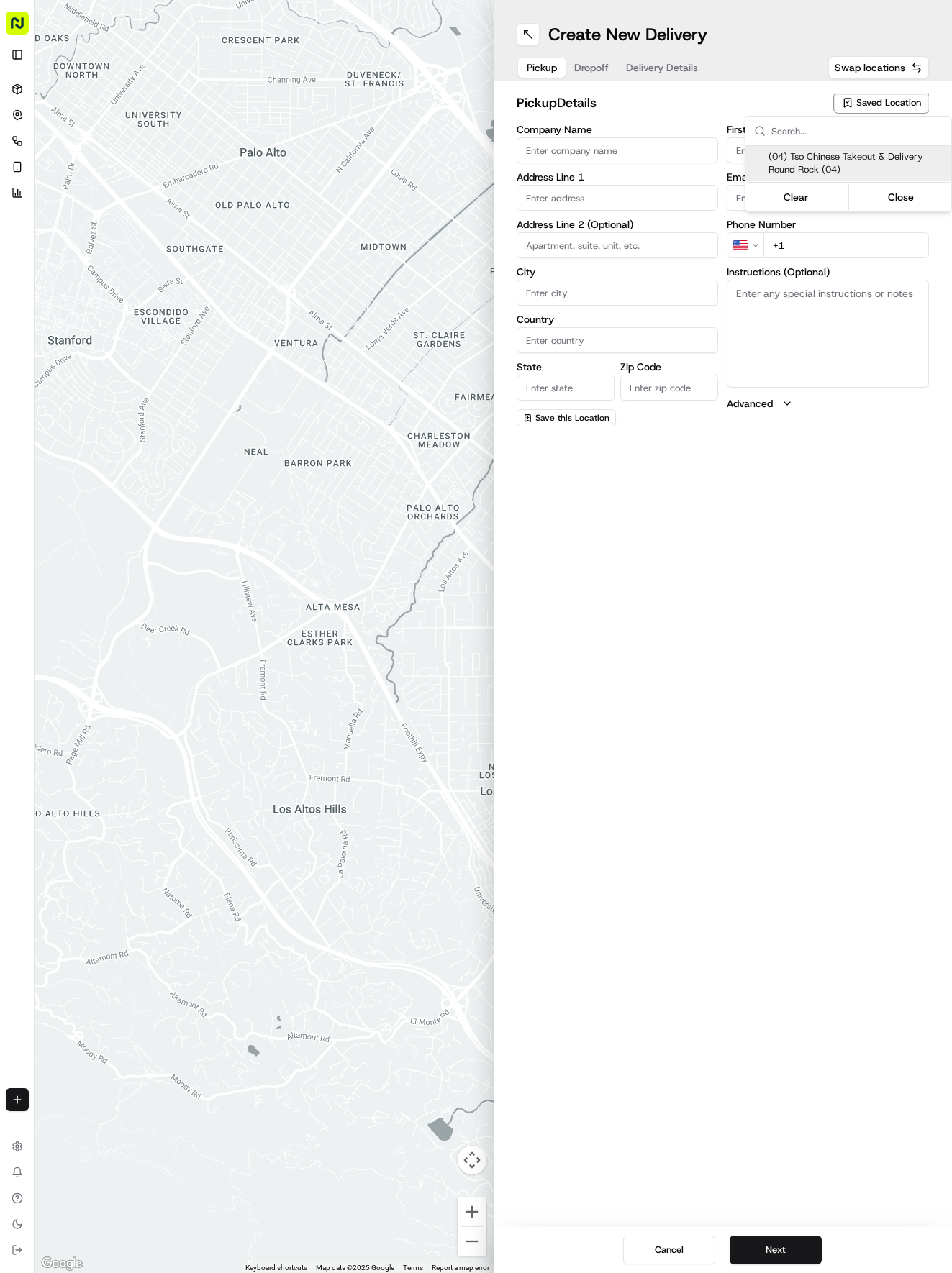
type input "Round Rock Manager"
type input "[EMAIL_ADDRESS][DOMAIN_NAME]"
type input "[PHONE_NUMBER]"
type textarea "Submit a picture displaying address & food as Proof of Delivery. Envía una foto…"
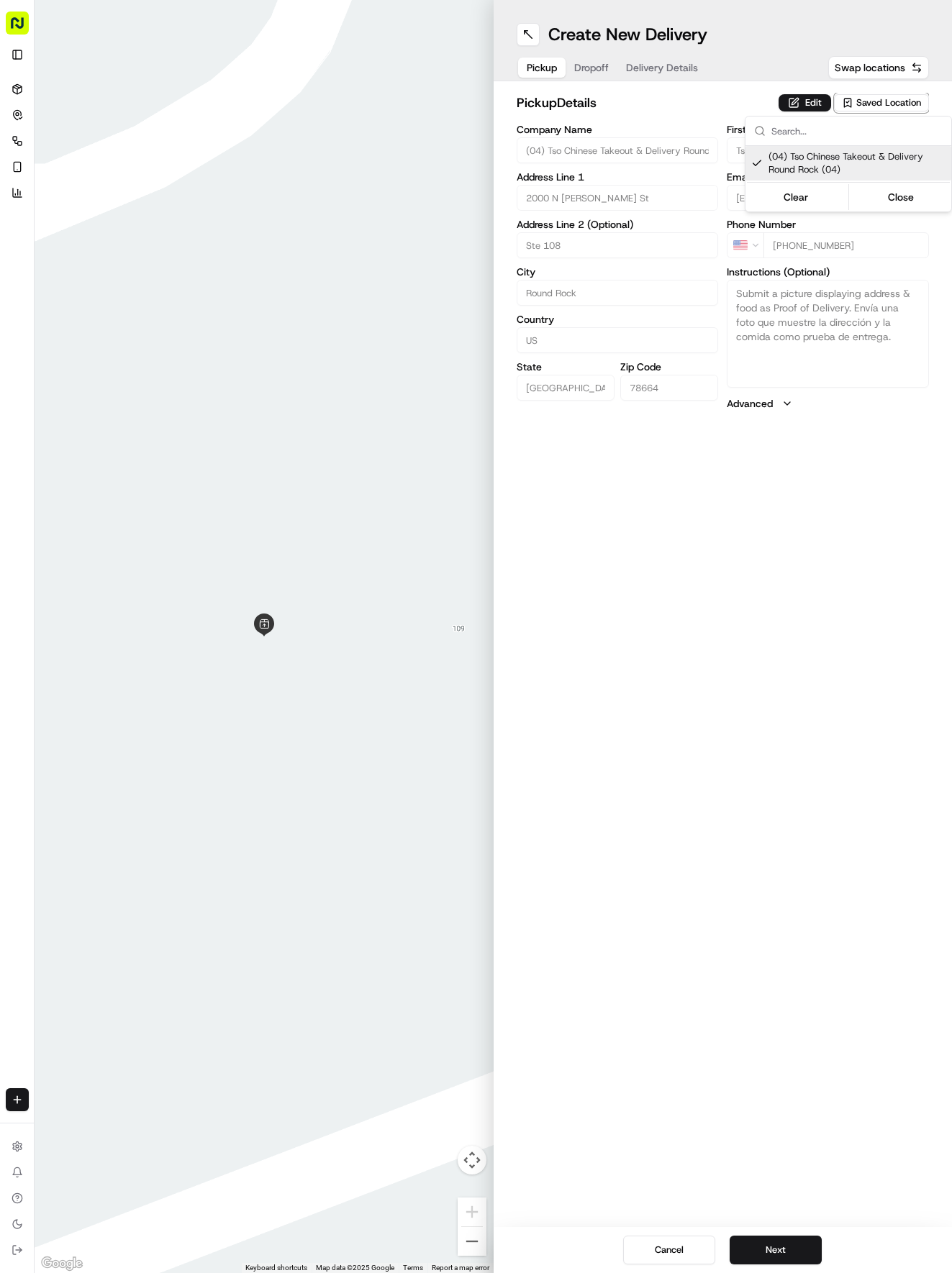
click at [784, 1248] on html "Tso Chinese 04 Round Rock [EMAIL_ADDRESS][DOMAIN_NAME] Toggle Sidebar Deliverie…" at bounding box center [476, 636] width 952 height 1273
click at [784, 1248] on button "Next" at bounding box center [775, 1251] width 92 height 29
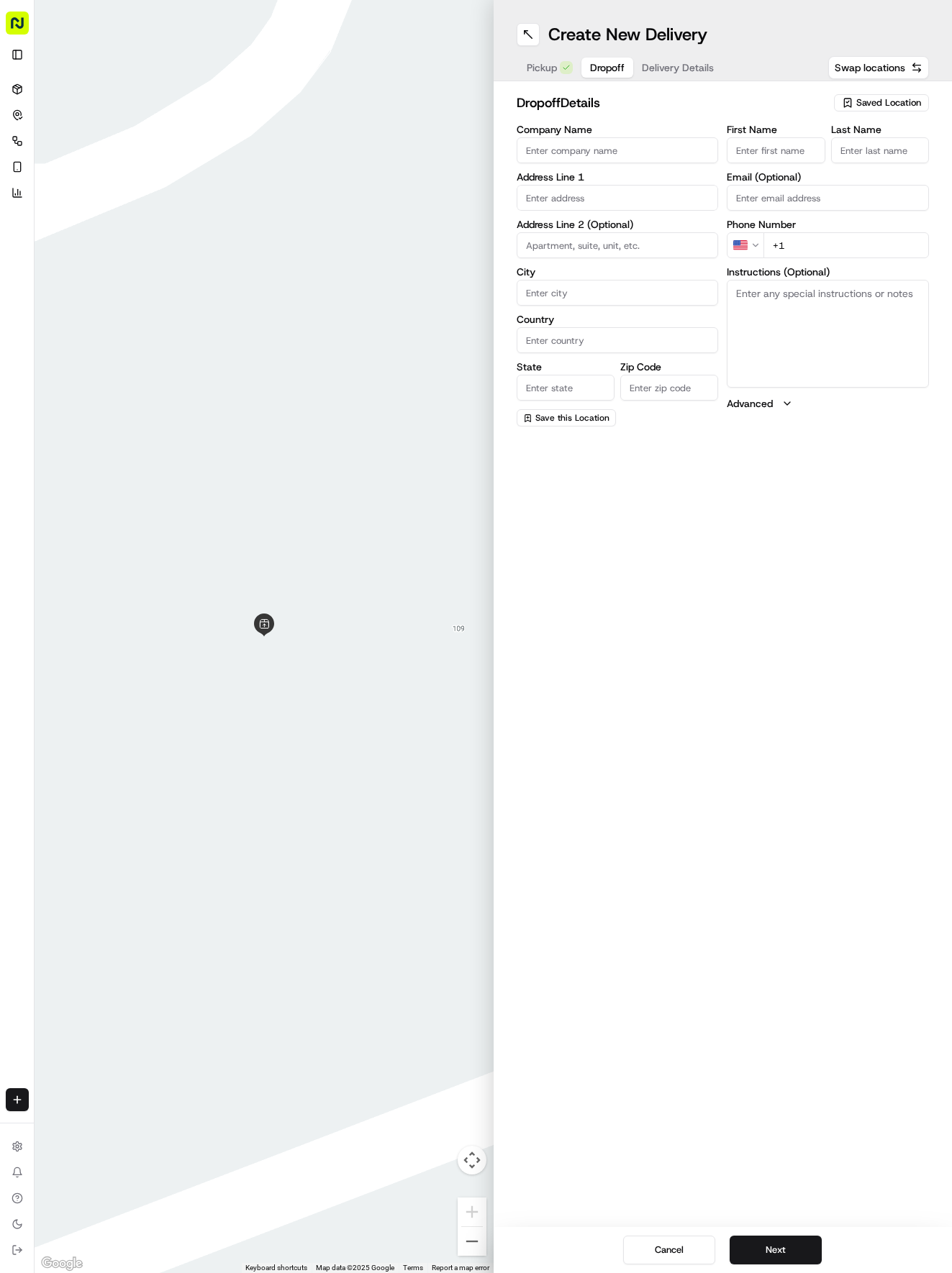
click at [678, 46] on div "Create New Delivery Pickup Dropoff Delivery Details Swap locations" at bounding box center [723, 41] width 459 height 82
click at [675, 66] on span "Delivery Details" at bounding box center [677, 67] width 72 height 15
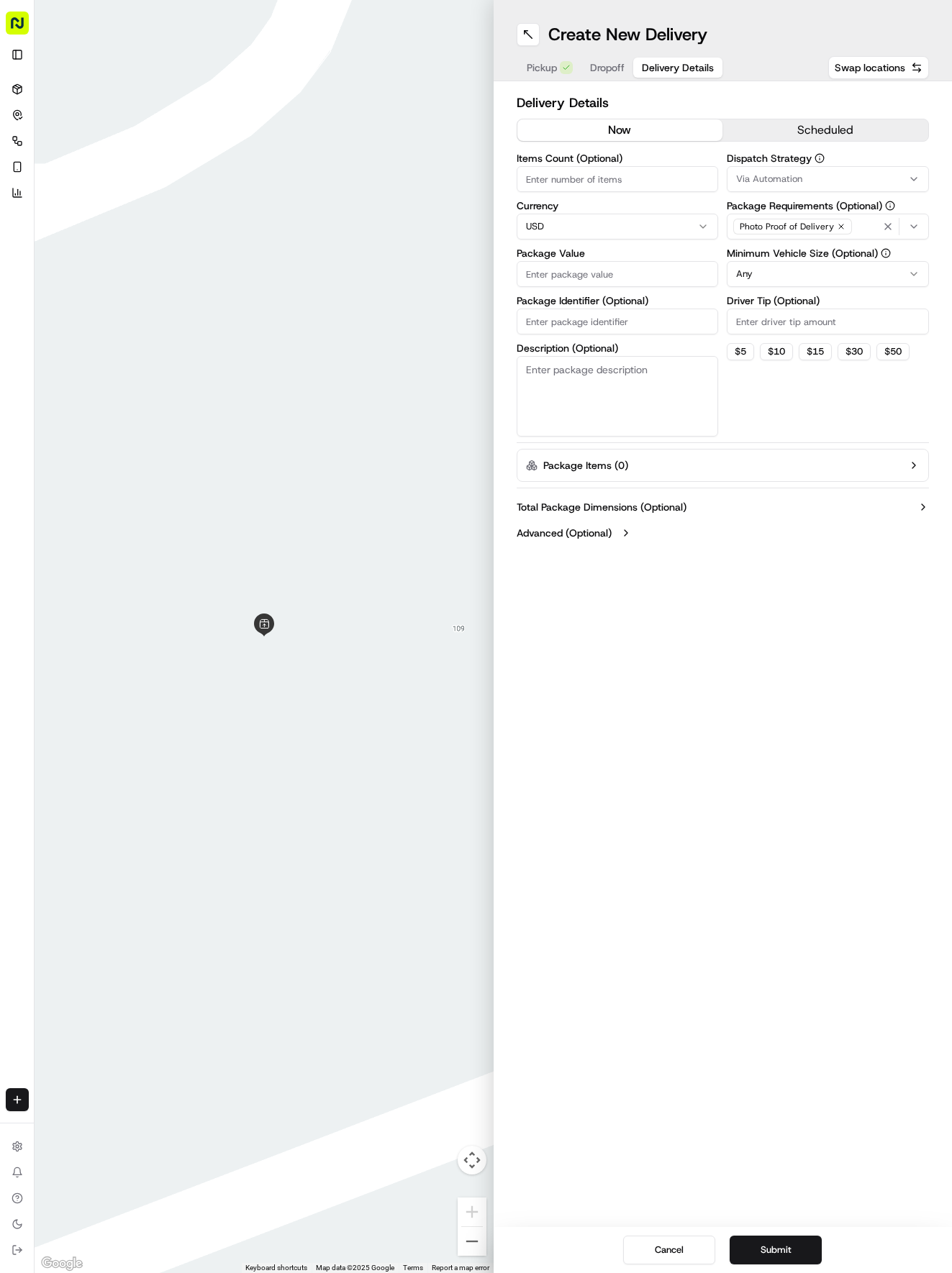
drag, startPoint x: 832, startPoint y: 164, endPoint x: 825, endPoint y: 178, distance: 15.7
click at [829, 172] on div "Dispatch Strategy Via Automation" at bounding box center [827, 172] width 202 height 39
click at [825, 178] on div "Via Automation" at bounding box center [827, 178] width 195 height 13
click at [808, 249] on div "Tso Round Rock Strategy" at bounding box center [829, 258] width 205 height 21
click at [796, 250] on div "Tso Round Rock Strategy" at bounding box center [829, 258] width 205 height 21
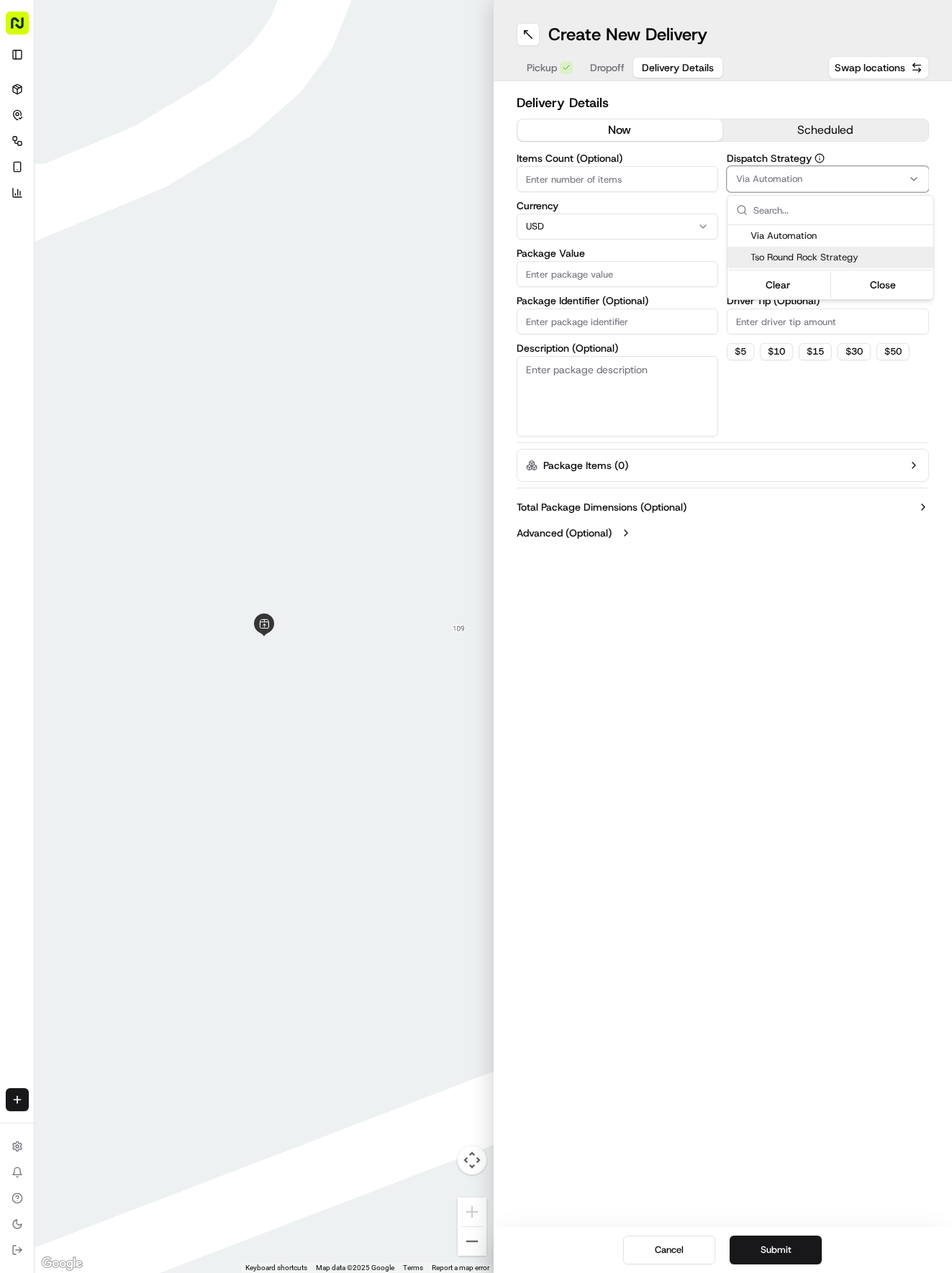
click at [768, 250] on div "Tso Round Rock Strategy" at bounding box center [829, 258] width 205 height 21
click at [682, 199] on html "Tso Chinese 04 Round Rock [EMAIL_ADDRESS][DOMAIN_NAME] Toggle Sidebar Deliverie…" at bounding box center [476, 636] width 952 height 1273
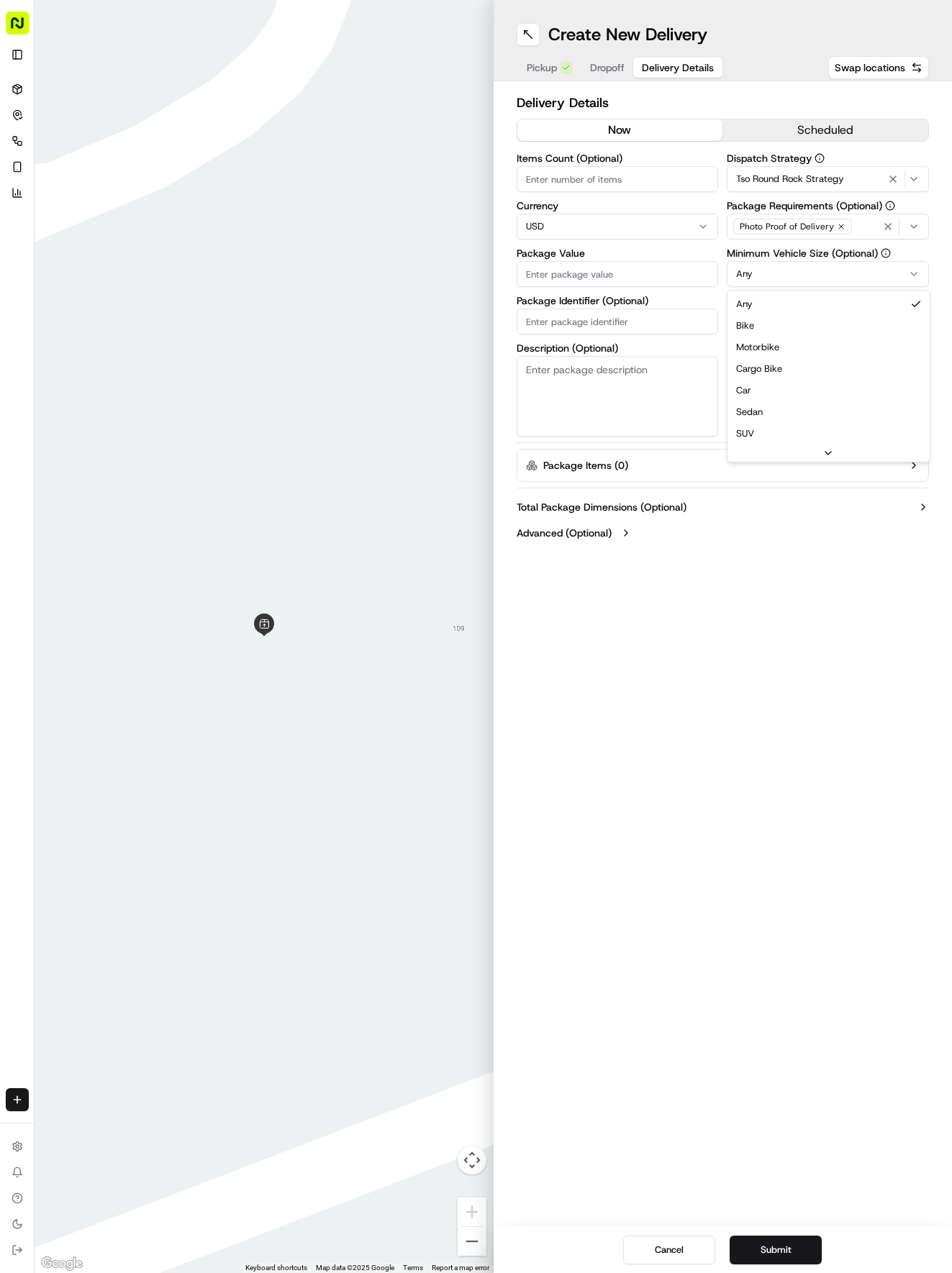
click at [795, 271] on html "Tso Chinese 04 Round Rock [EMAIL_ADDRESS][DOMAIN_NAME] Toggle Sidebar Deliverie…" at bounding box center [476, 636] width 952 height 1273
click at [782, 322] on input "Driver Tip (Optional)" at bounding box center [827, 321] width 202 height 26
type input "2"
click at [601, 175] on input "Items Count (Optional)" at bounding box center [618, 179] width 202 height 26
type input "6"
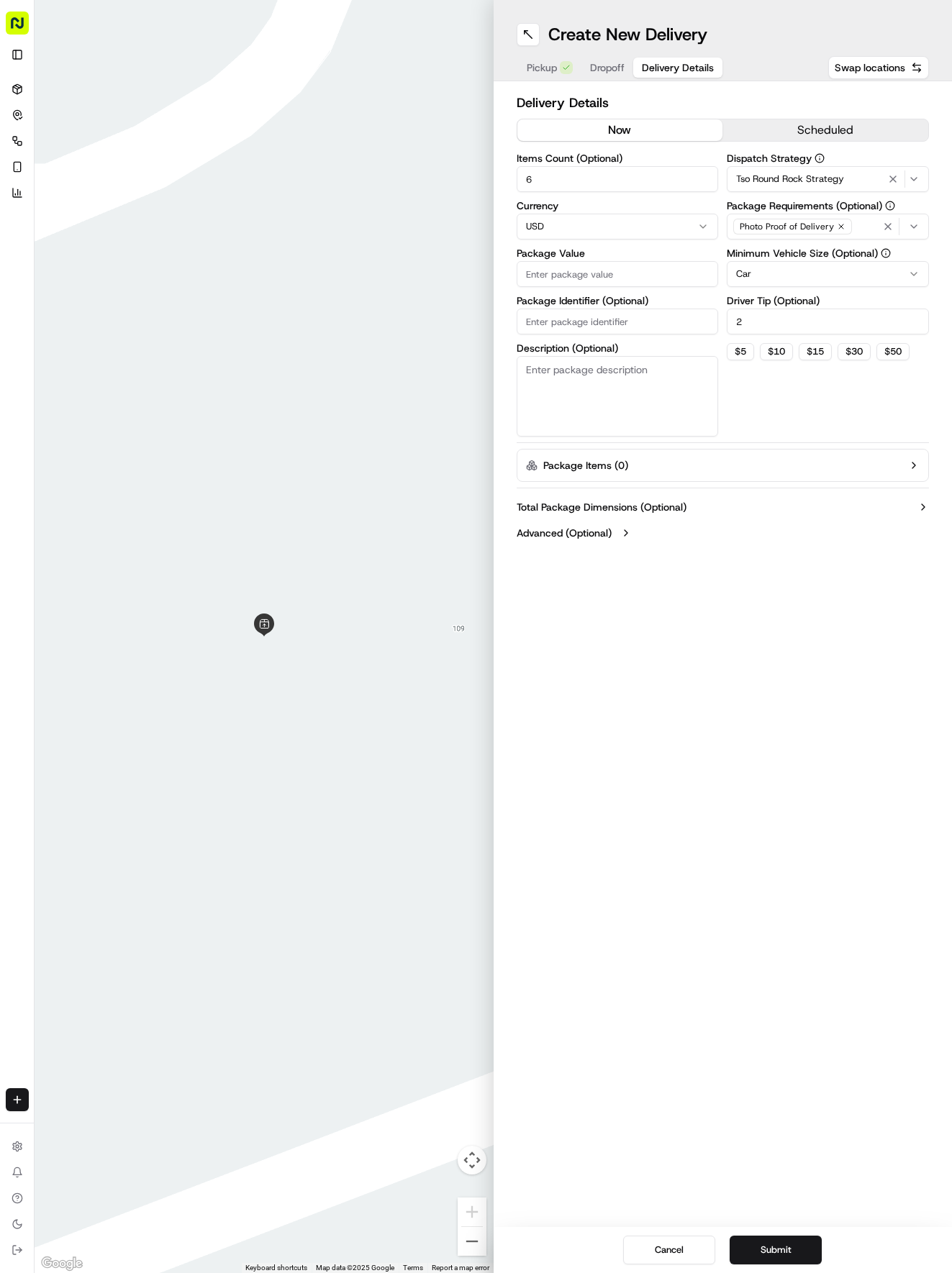
click at [618, 272] on input "Package Value" at bounding box center [618, 273] width 202 height 26
type input "64.73"
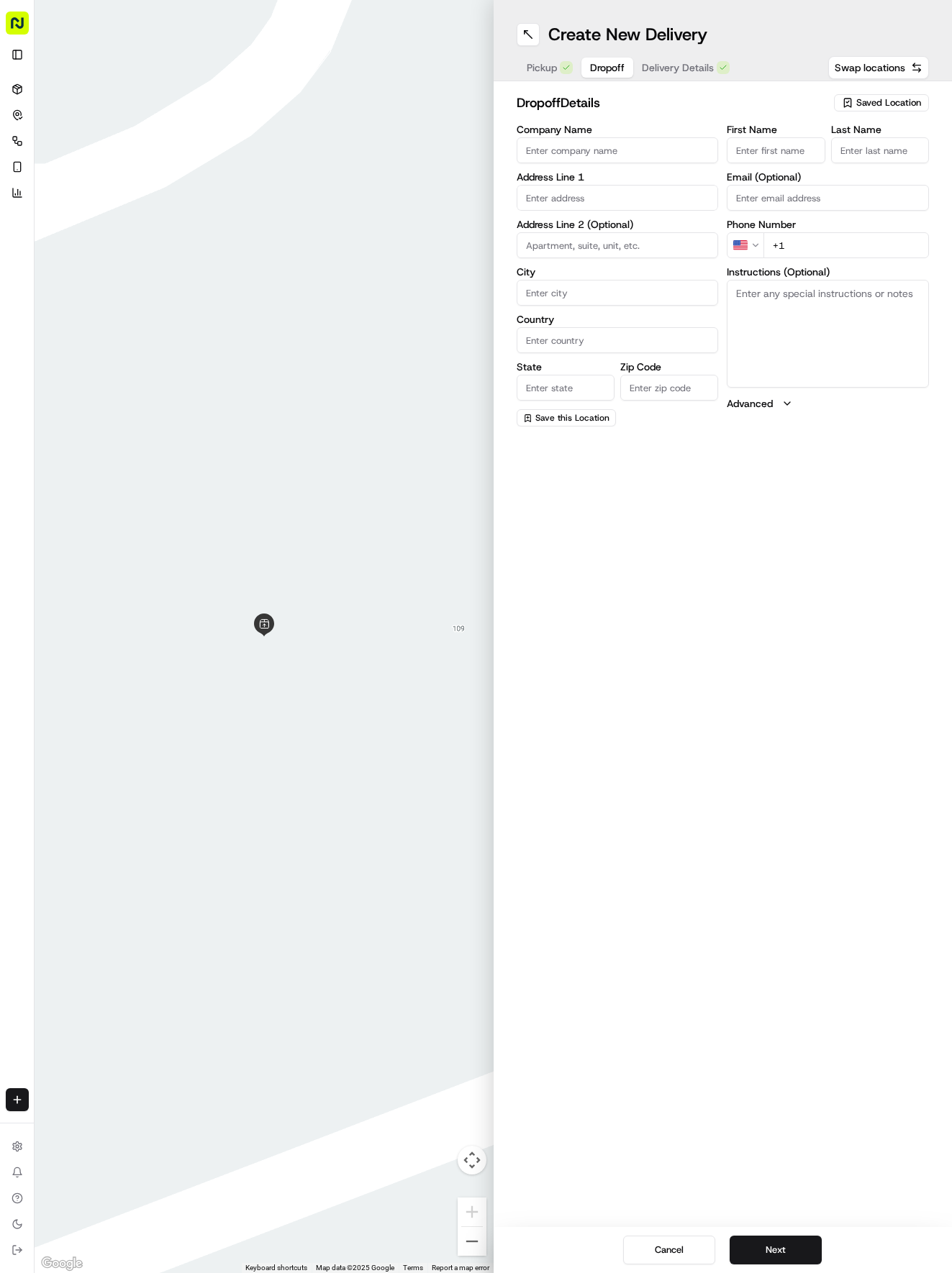
click at [608, 62] on span "Dropoff" at bounding box center [606, 67] width 34 height 15
click at [746, 150] on input "First Name" at bounding box center [775, 150] width 98 height 26
type input "l"
type input "[PERSON_NAME]"
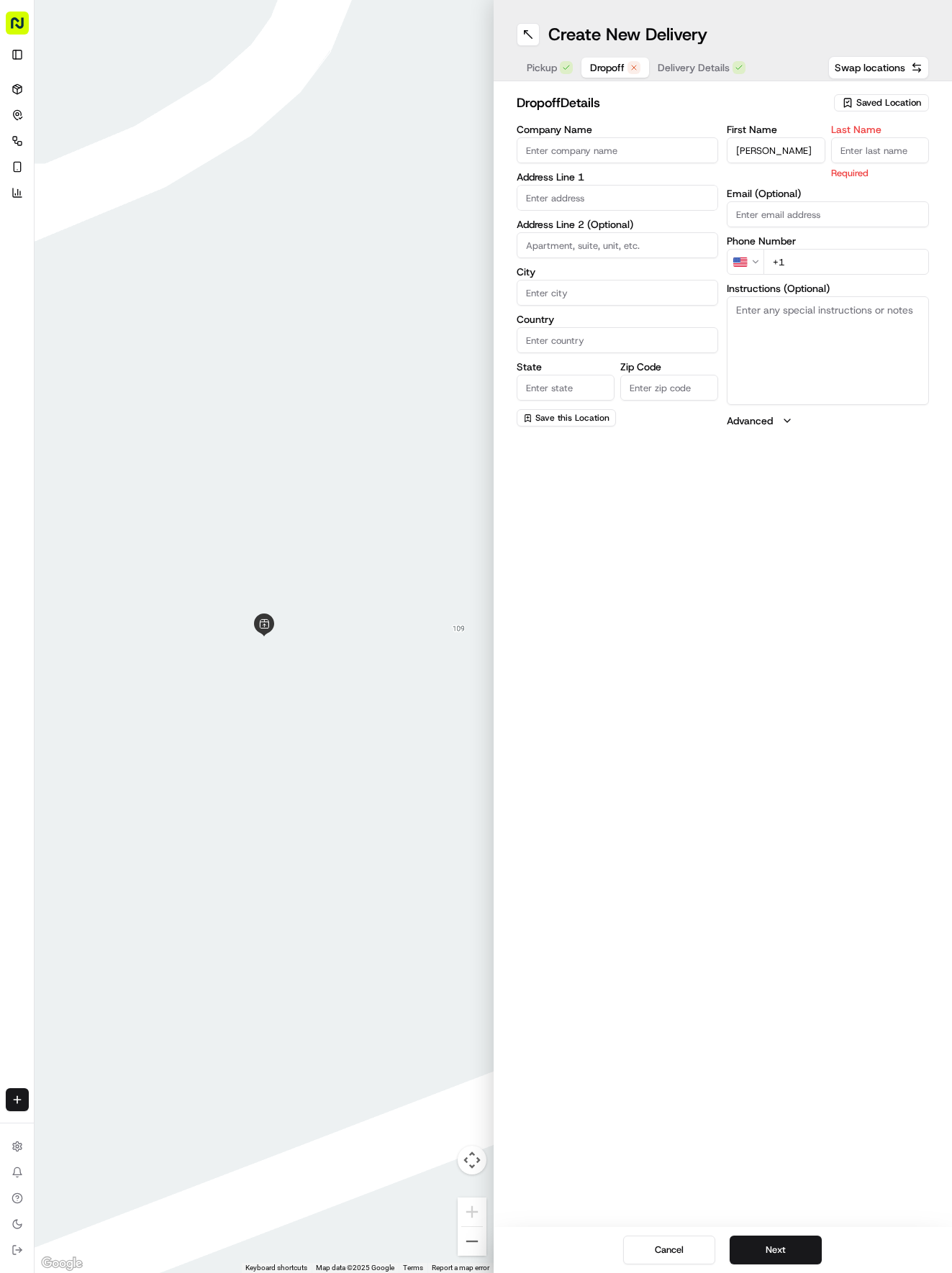
click at [870, 153] on input "Last Name" at bounding box center [880, 150] width 98 height 26
click at [812, 253] on input "+1" at bounding box center [846, 245] width 165 height 26
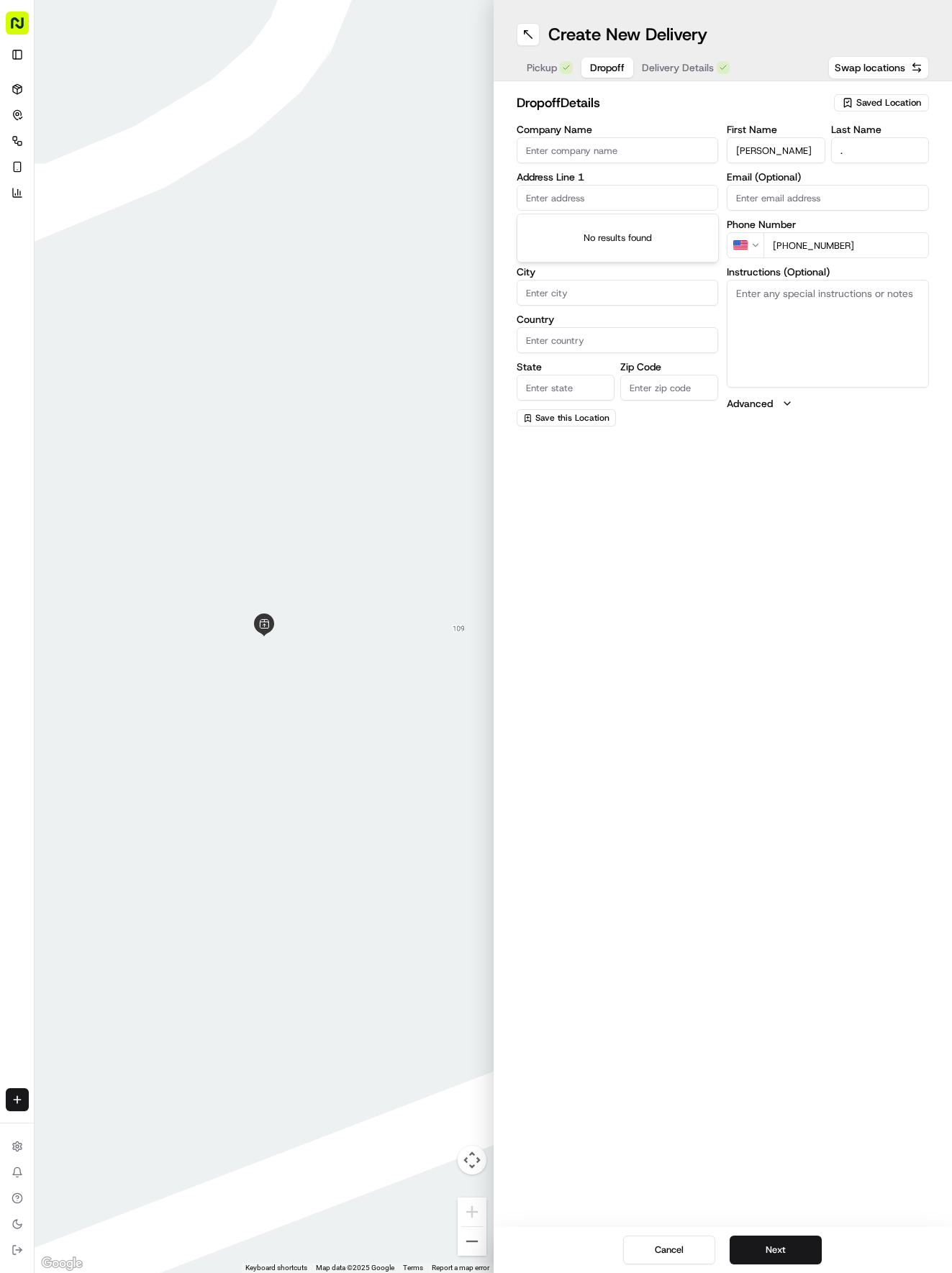
click at [604, 190] on input "text" at bounding box center [618, 198] width 202 height 26
click at [592, 226] on div "[STREET_ADDRESS]" at bounding box center [617, 228] width 195 height 21
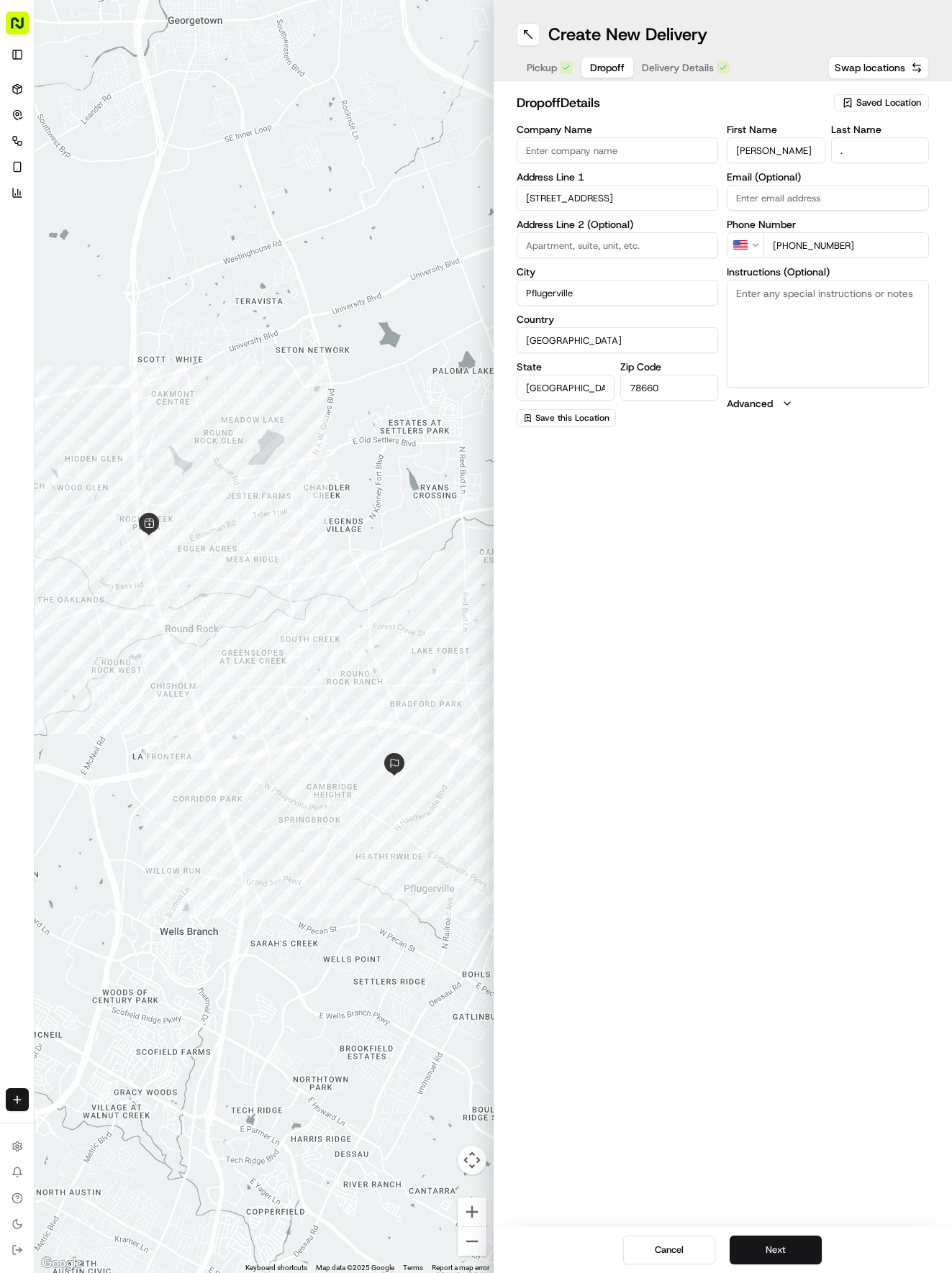
click at [787, 1239] on button "Next" at bounding box center [775, 1251] width 92 height 29
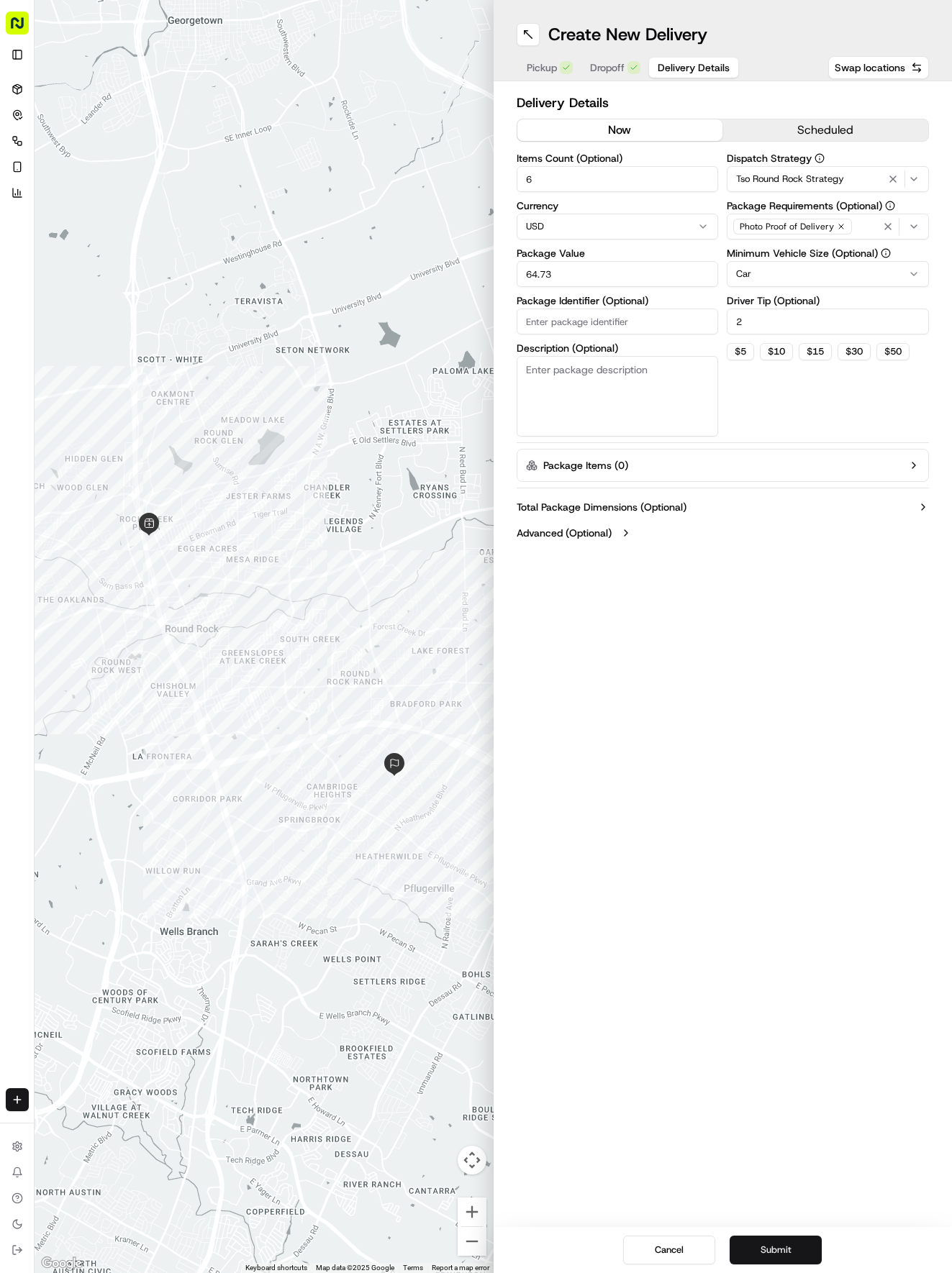
click at [781, 1251] on button "Submit" at bounding box center [775, 1251] width 92 height 29
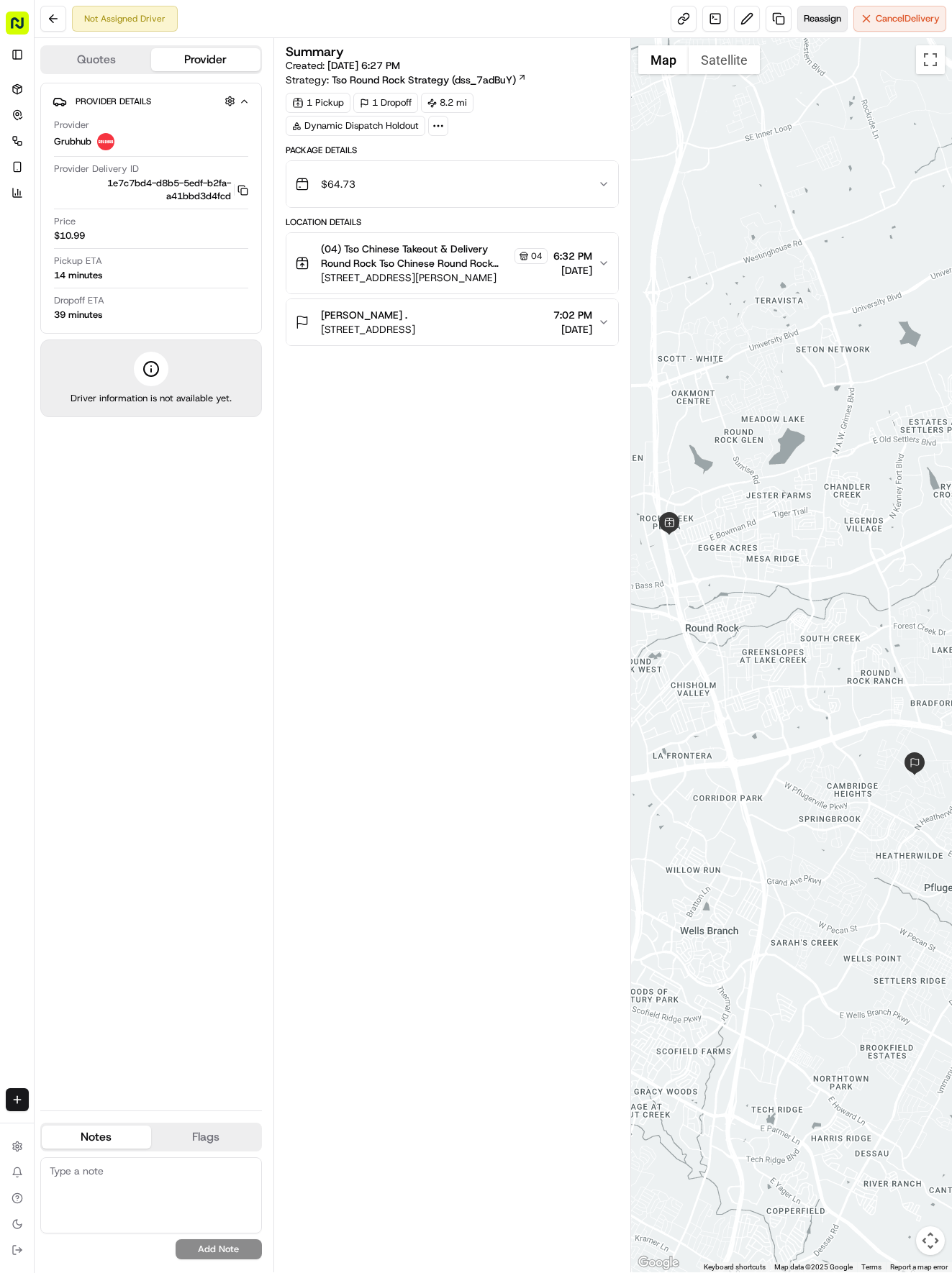
click at [814, 20] on span "Reassign" at bounding box center [823, 18] width 37 height 13
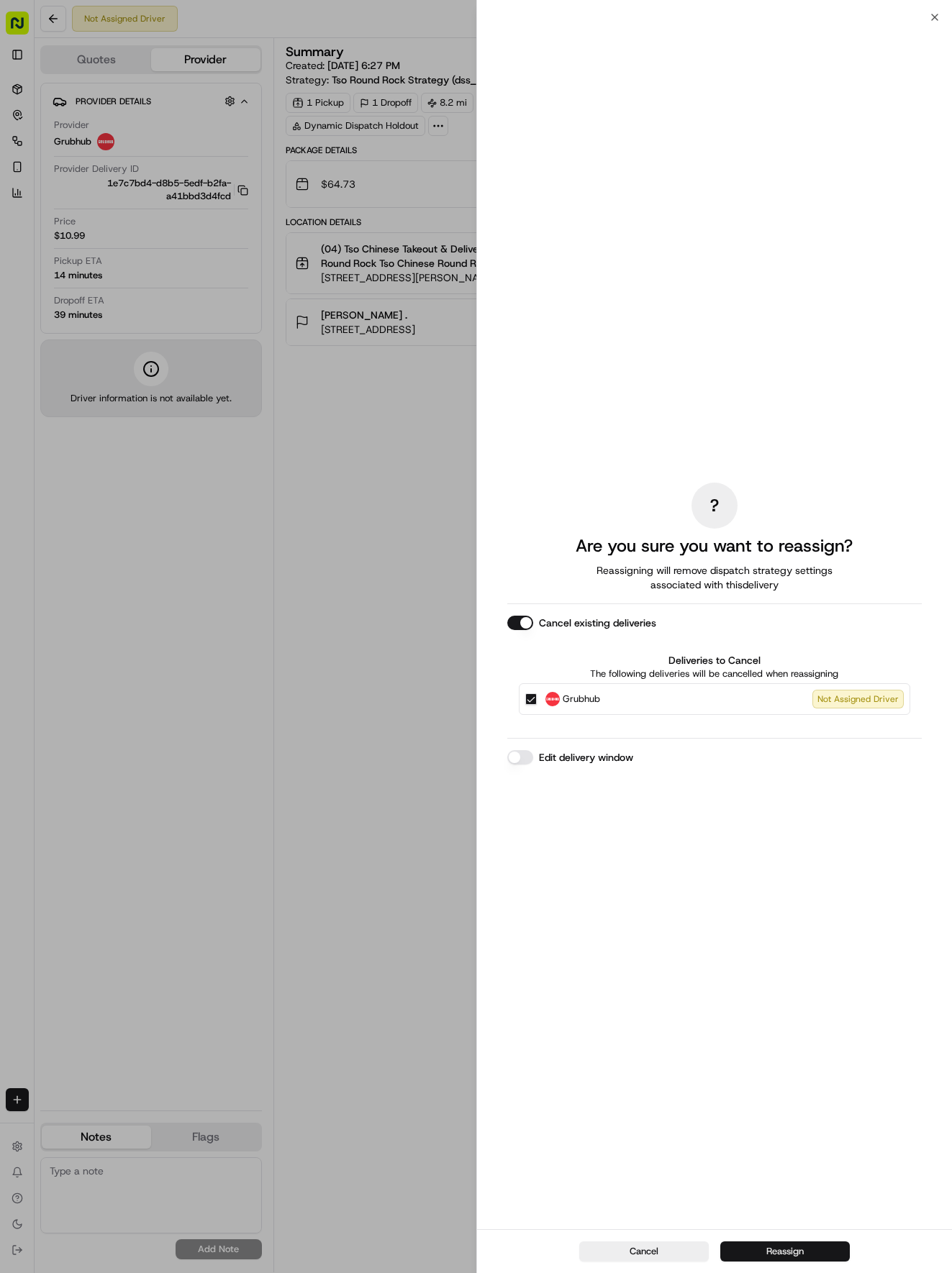
click at [802, 1253] on button "Reassign" at bounding box center [785, 1252] width 129 height 20
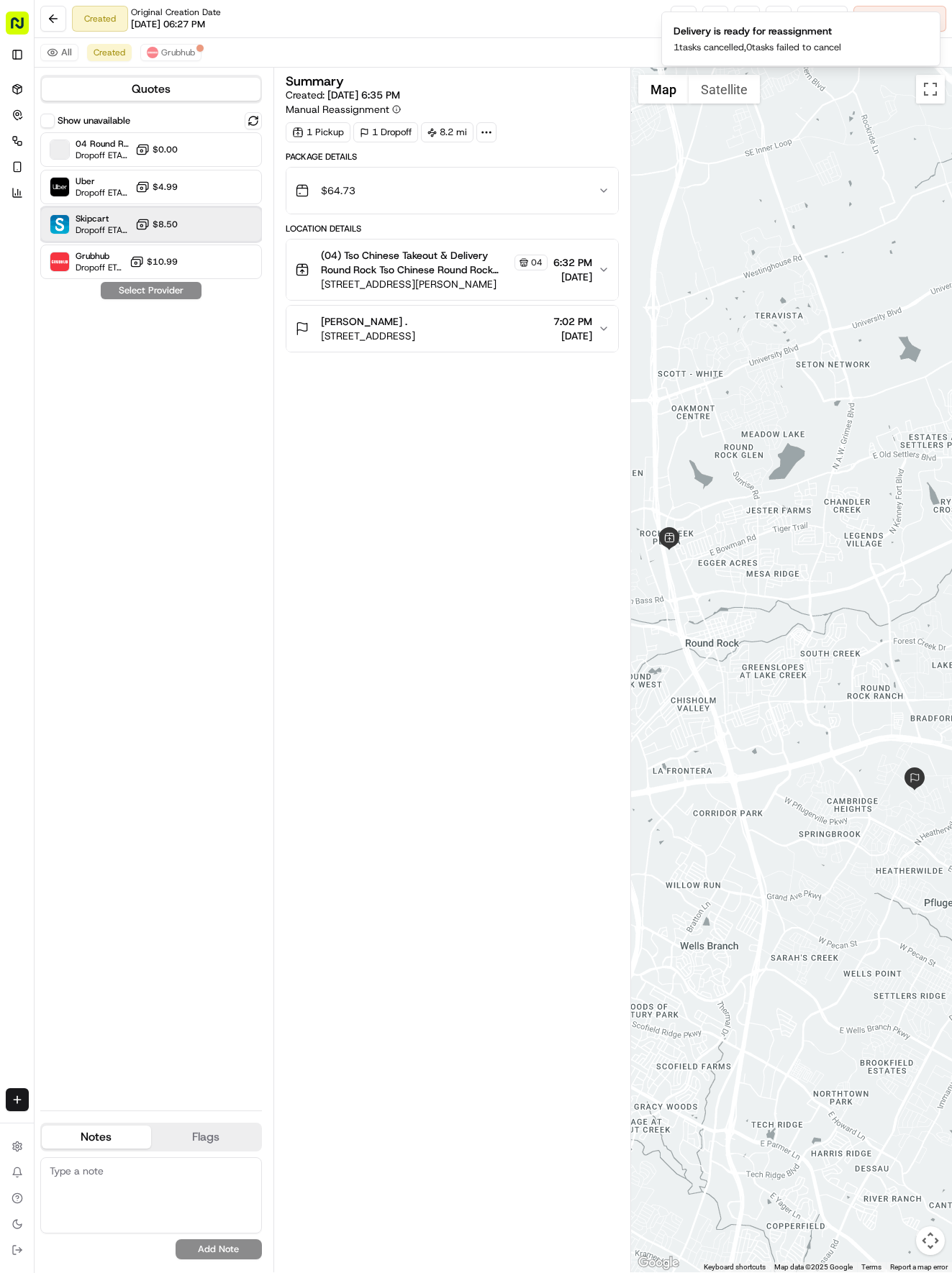
click at [186, 225] on div "Skipcart Dropoff ETA 30 minutes $8.50" at bounding box center [151, 224] width 222 height 34
click at [179, 288] on button "Assign Provider" at bounding box center [151, 291] width 102 height 18
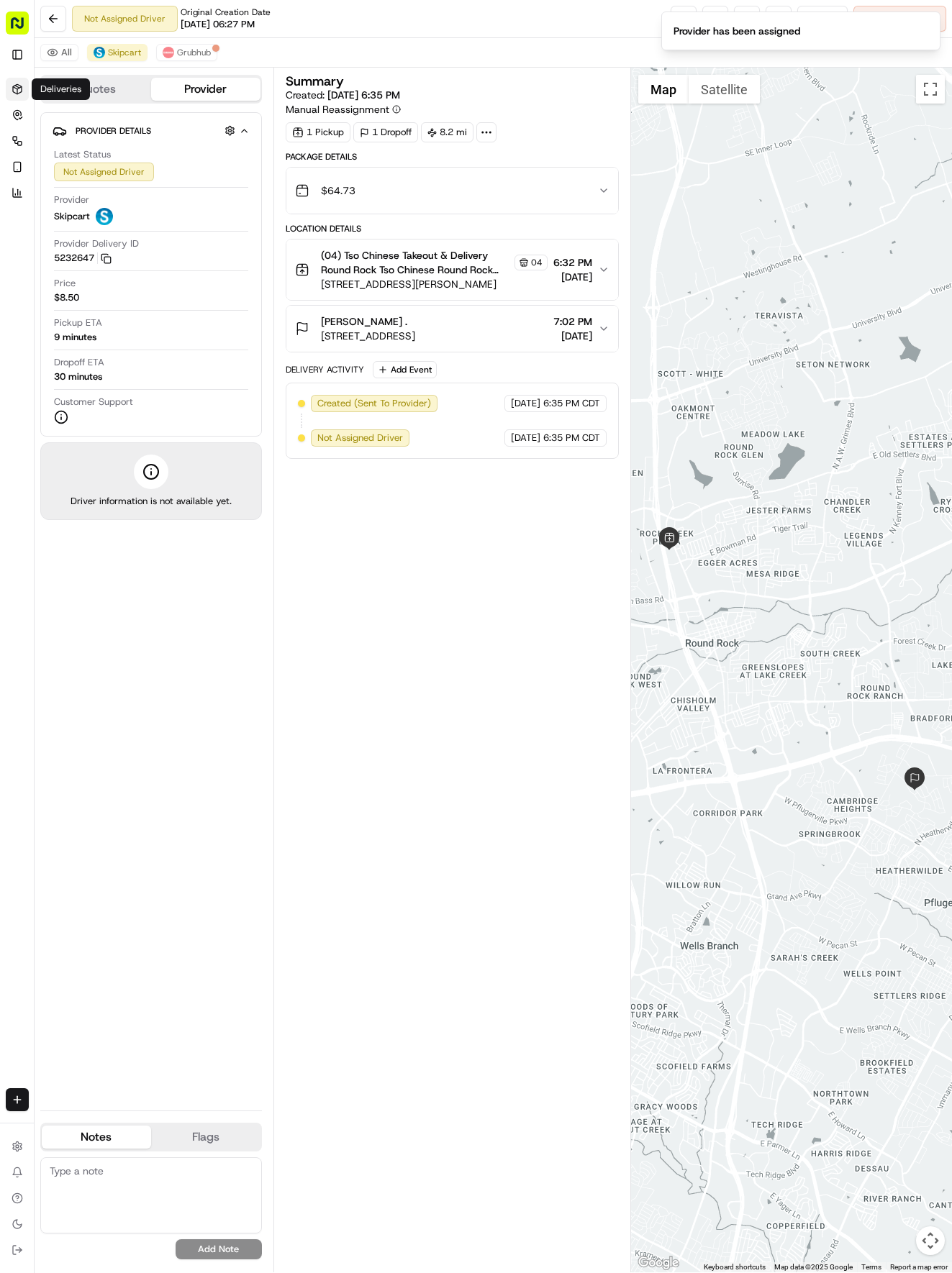
click at [17, 82] on link "Deliveries" at bounding box center [18, 90] width 23 height 23
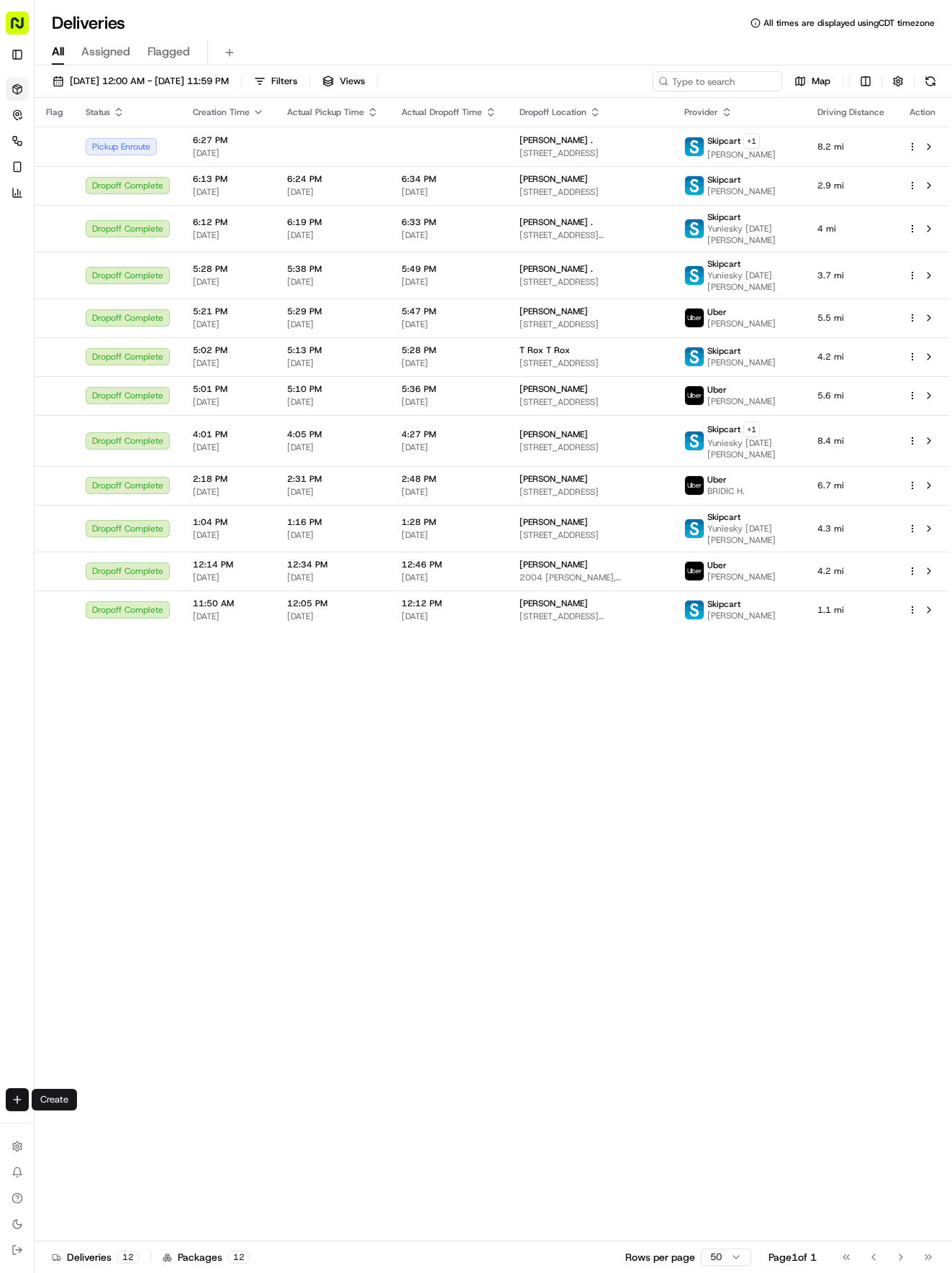
click at [11, 1104] on html "Tso Chinese 04 Round Rock [EMAIL_ADDRESS][DOMAIN_NAME] Toggle Sidebar Deliverie…" at bounding box center [476, 636] width 952 height 1273
click at [68, 1122] on link "Delivery" at bounding box center [112, 1126] width 154 height 26
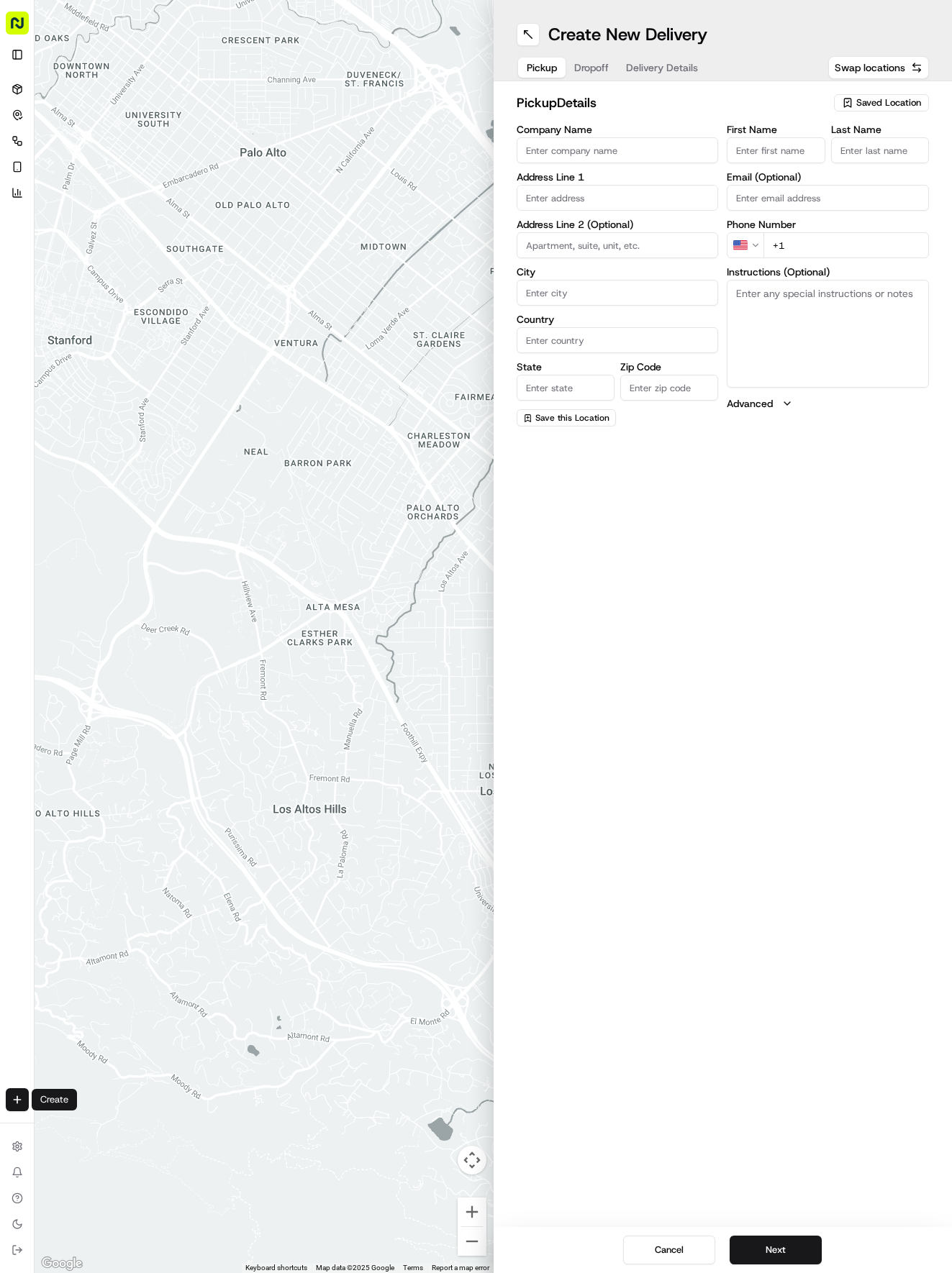
click at [864, 100] on span "Saved Location" at bounding box center [889, 102] width 65 height 13
click at [853, 160] on span "(04) Tso Chinese Takeout & Delivery Round Rock (04)" at bounding box center [857, 163] width 177 height 26
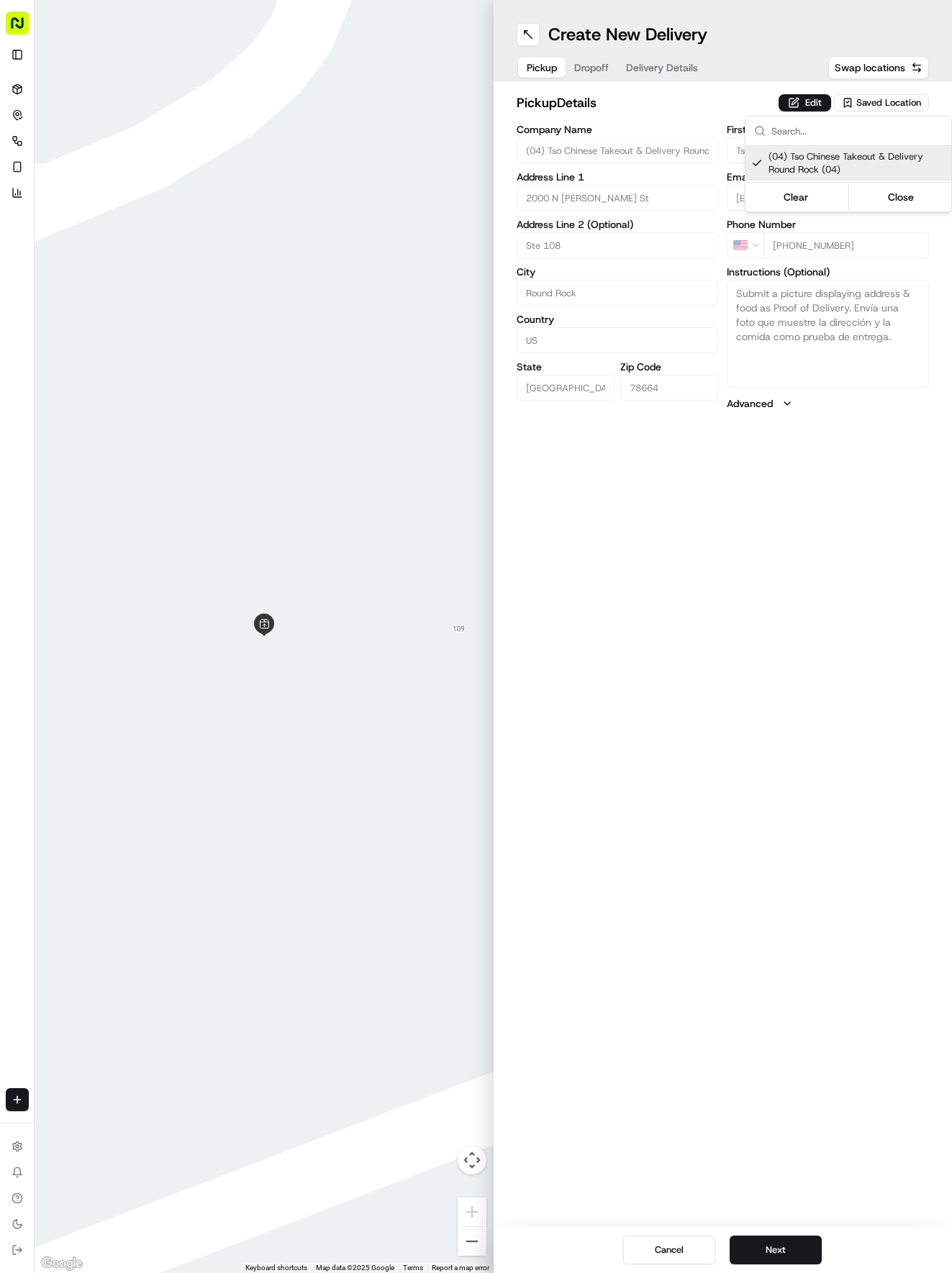
click at [785, 1242] on html "Tso Chinese 04 Round Rock [EMAIL_ADDRESS][DOMAIN_NAME] Toggle Sidebar Deliverie…" at bounding box center [476, 636] width 952 height 1273
click at [781, 1242] on button "Next" at bounding box center [775, 1251] width 92 height 29
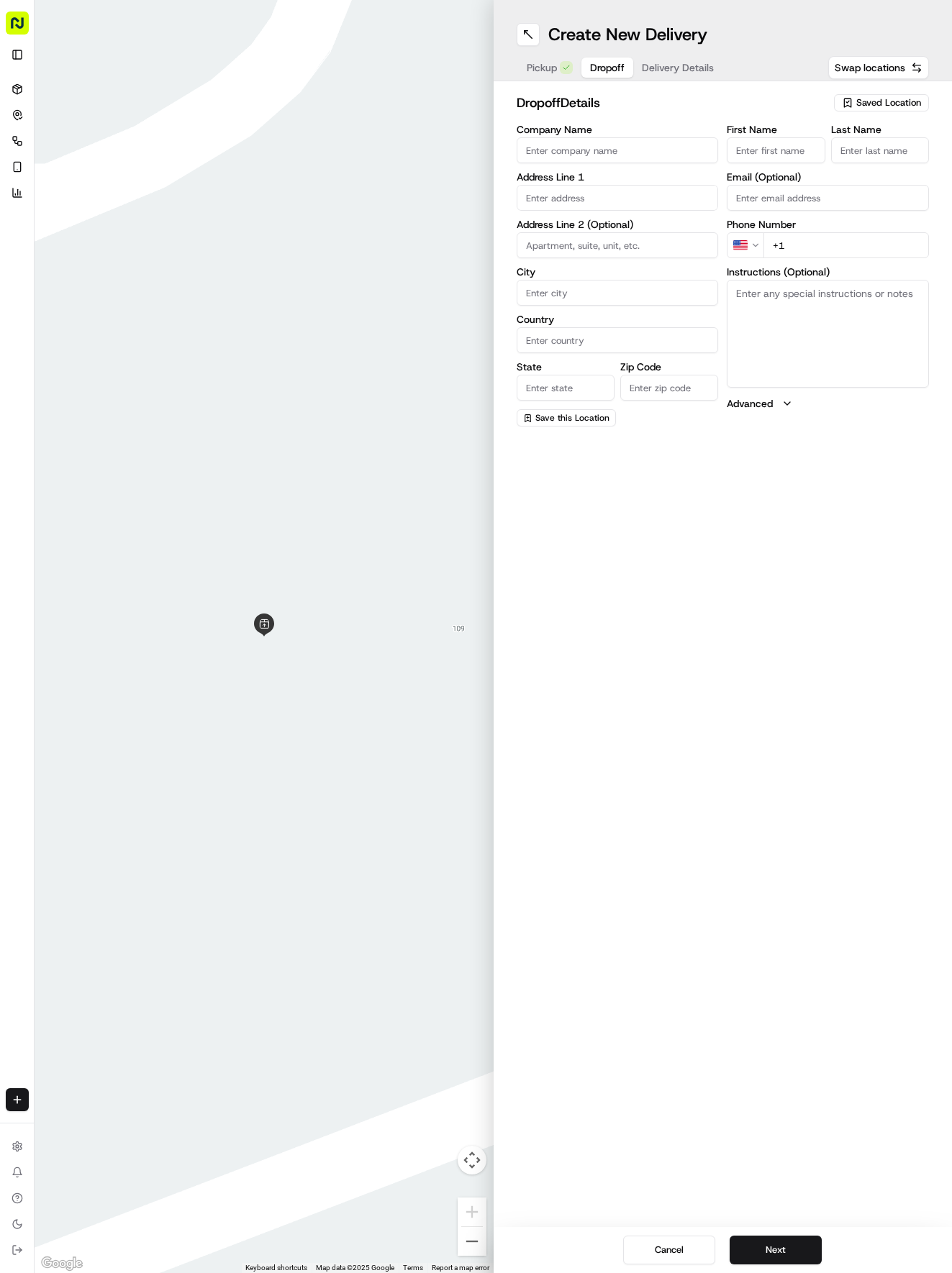
click at [787, 157] on input "First Name" at bounding box center [775, 150] width 98 height 26
click at [880, 153] on input "Last Name" at bounding box center [880, 150] width 98 height 26
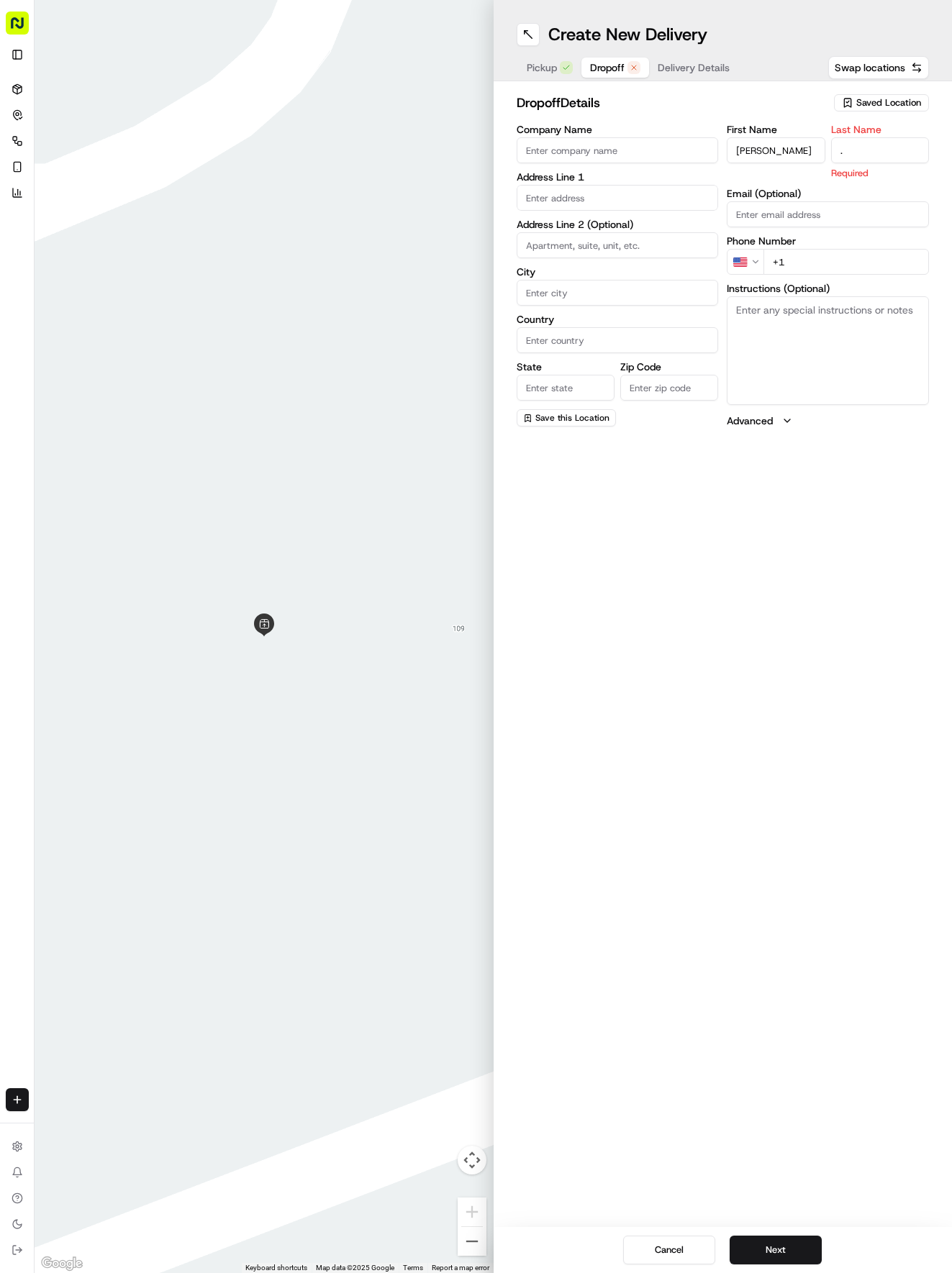
click at [636, 153] on input "Company Name" at bounding box center [618, 150] width 202 height 26
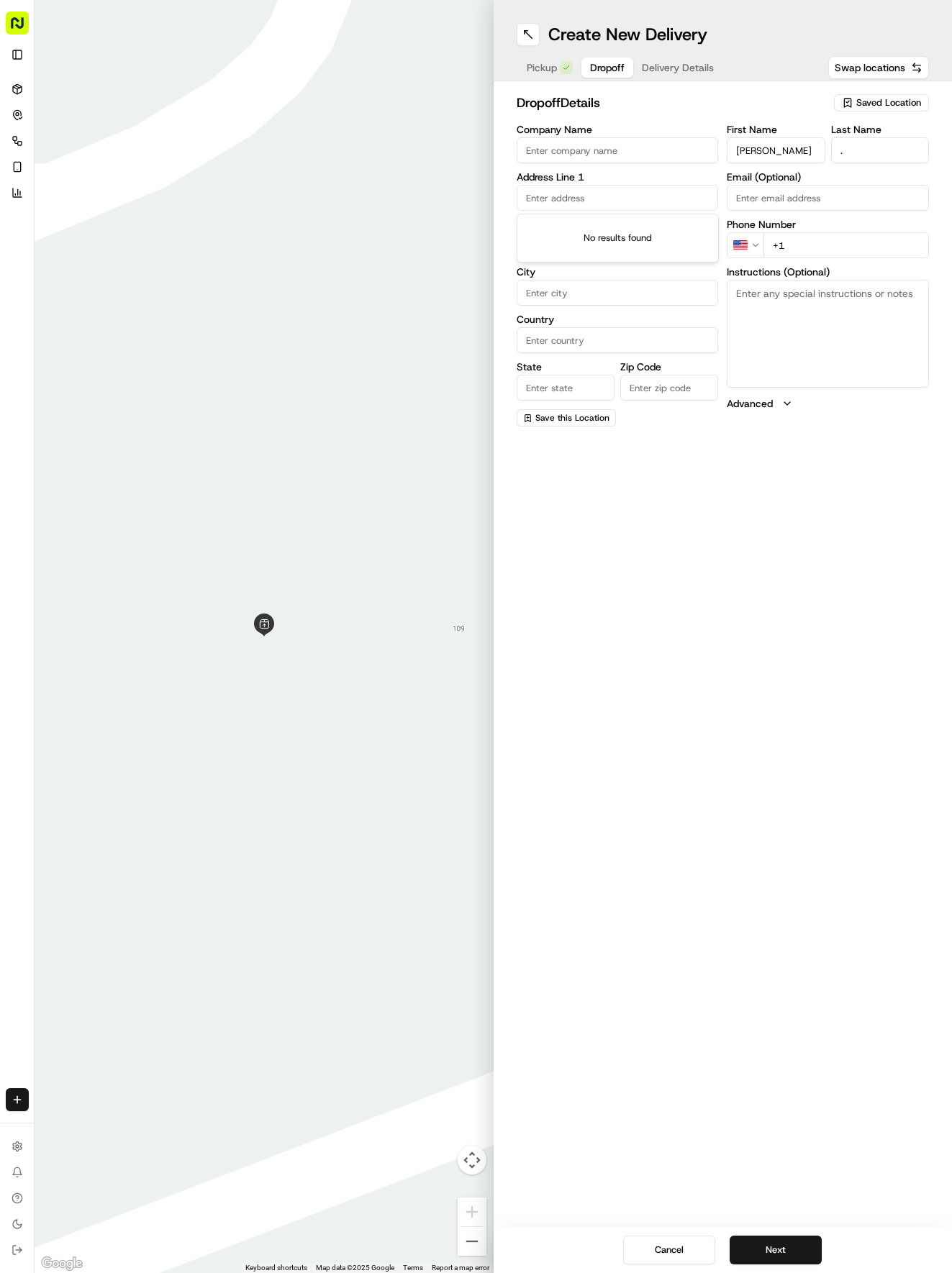
click at [579, 193] on input "text" at bounding box center [618, 198] width 202 height 26
click at [622, 231] on div "[STREET_ADDRESS]" at bounding box center [617, 228] width 195 height 21
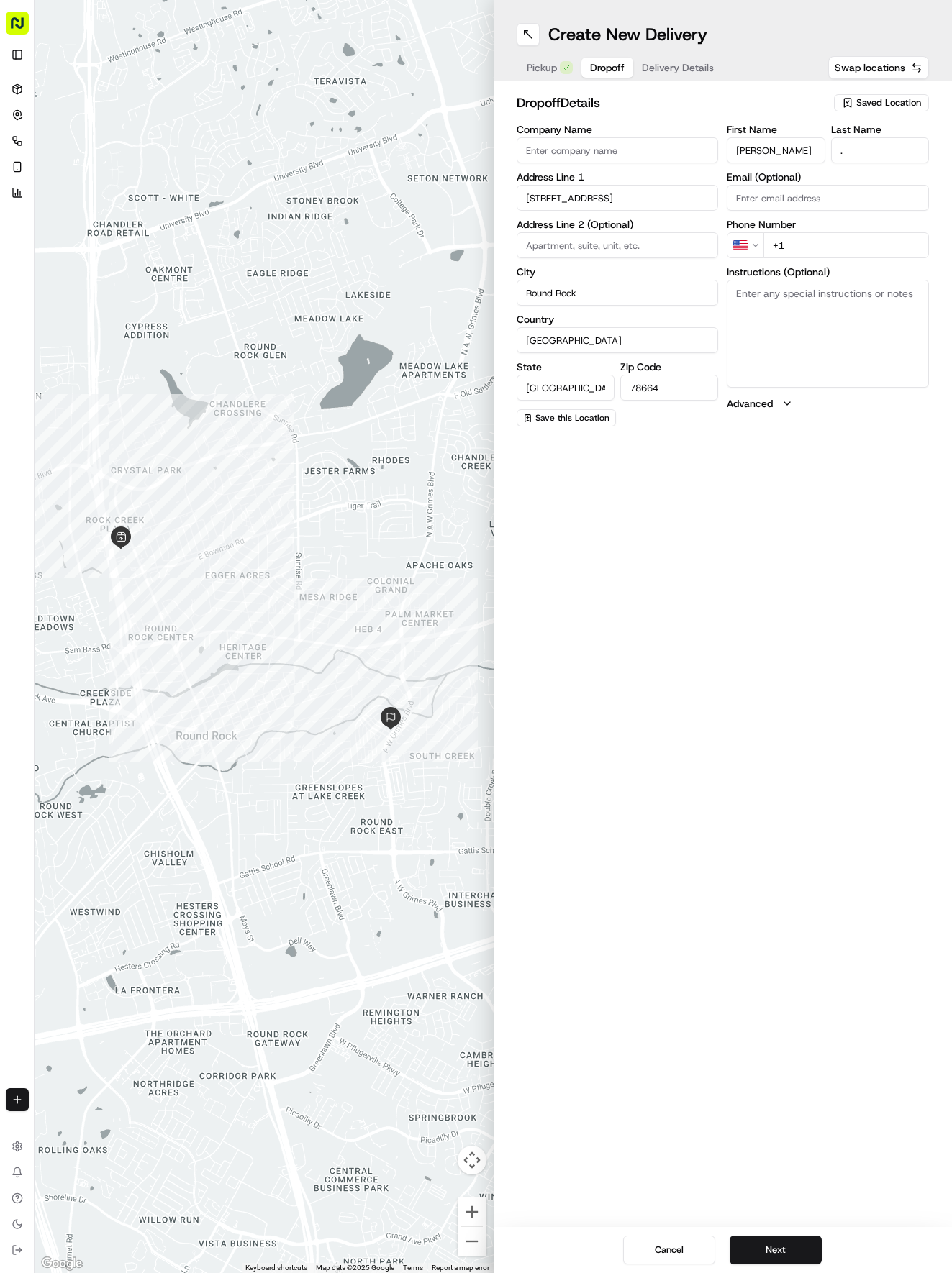
click at [828, 250] on input "+1" at bounding box center [846, 245] width 165 height 26
click at [769, 316] on textarea "Instructions (Optional)" at bounding box center [827, 334] width 202 height 108
click at [687, 66] on span "Delivery Details" at bounding box center [677, 67] width 72 height 15
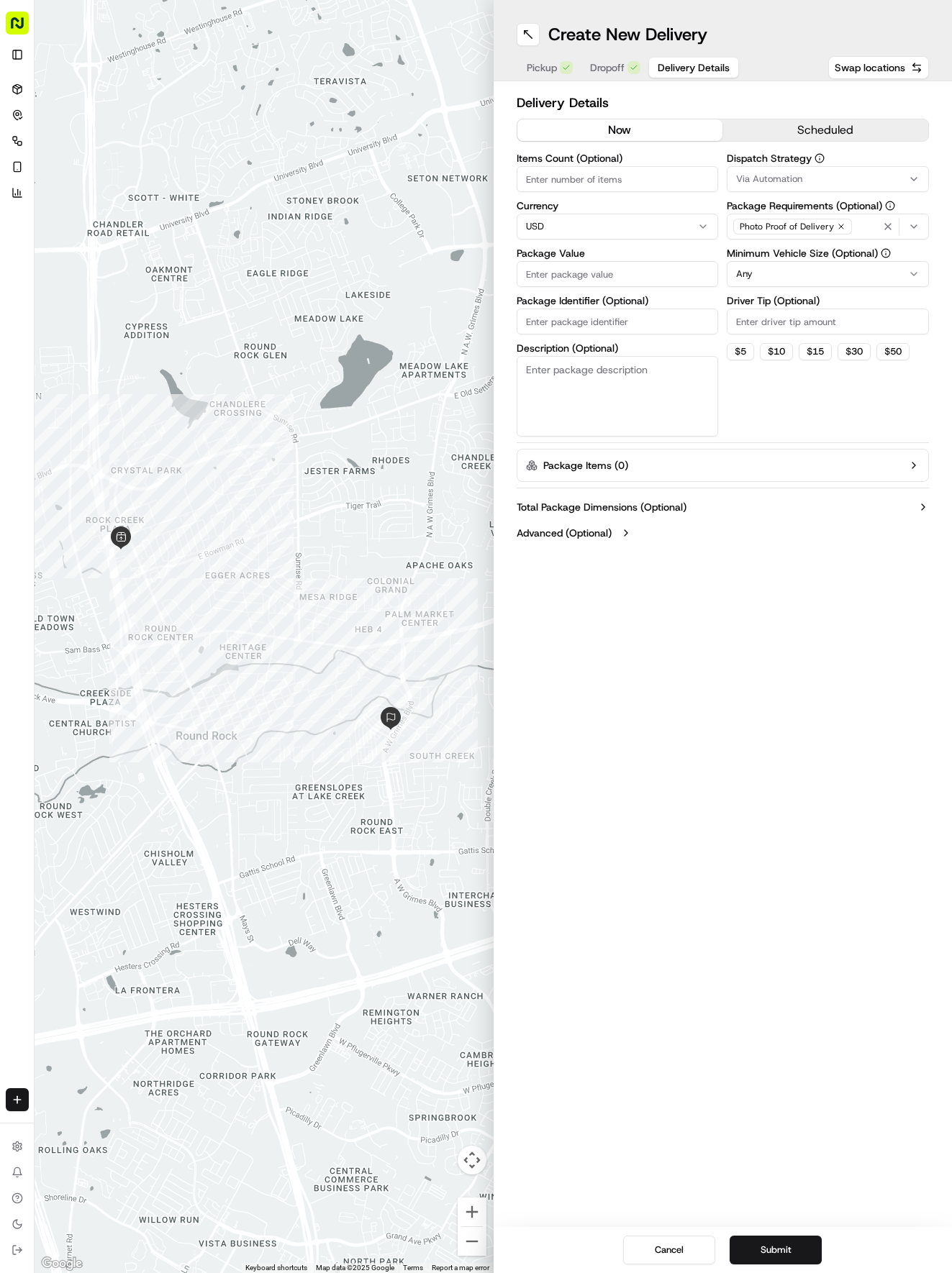
click at [754, 183] on span "Via Automation" at bounding box center [769, 178] width 66 height 13
click at [746, 246] on div "Via Automation" at bounding box center [829, 236] width 205 height 21
click at [699, 243] on html "Tso Chinese 04 Round Rock [EMAIL_ADDRESS][DOMAIN_NAME] Toggle Sidebar Deliverie…" at bounding box center [476, 636] width 952 height 1273
click at [804, 175] on div "Via Automation" at bounding box center [827, 179] width 195 height 18
click at [787, 252] on span "Tso Round Rock Strategy" at bounding box center [839, 257] width 177 height 13
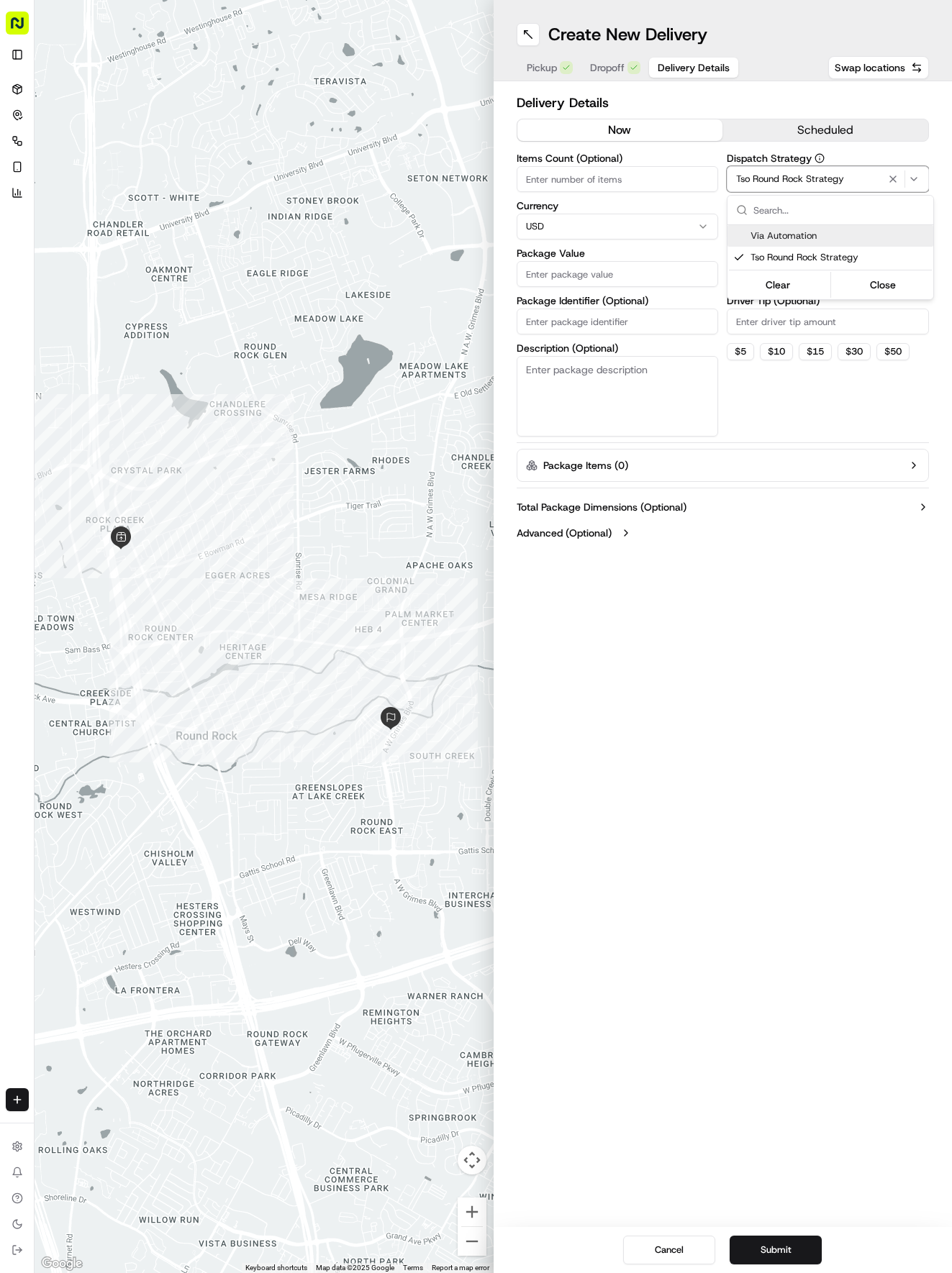
click at [708, 243] on html "Tso Chinese 04 Round Rock [EMAIL_ADDRESS][DOMAIN_NAME] Toggle Sidebar Deliverie…" at bounding box center [476, 636] width 952 height 1273
click at [802, 258] on label "Minimum Vehicle Size (Optional)" at bounding box center [827, 253] width 202 height 10
click at [790, 271] on html "Tso Chinese 04 Round Rock [EMAIL_ADDRESS][DOMAIN_NAME] Toggle Sidebar Deliverie…" at bounding box center [476, 636] width 952 height 1273
click at [779, 324] on input "Driver Tip (Optional)" at bounding box center [827, 321] width 202 height 26
click at [567, 184] on input "Items Count (Optional)" at bounding box center [618, 179] width 202 height 26
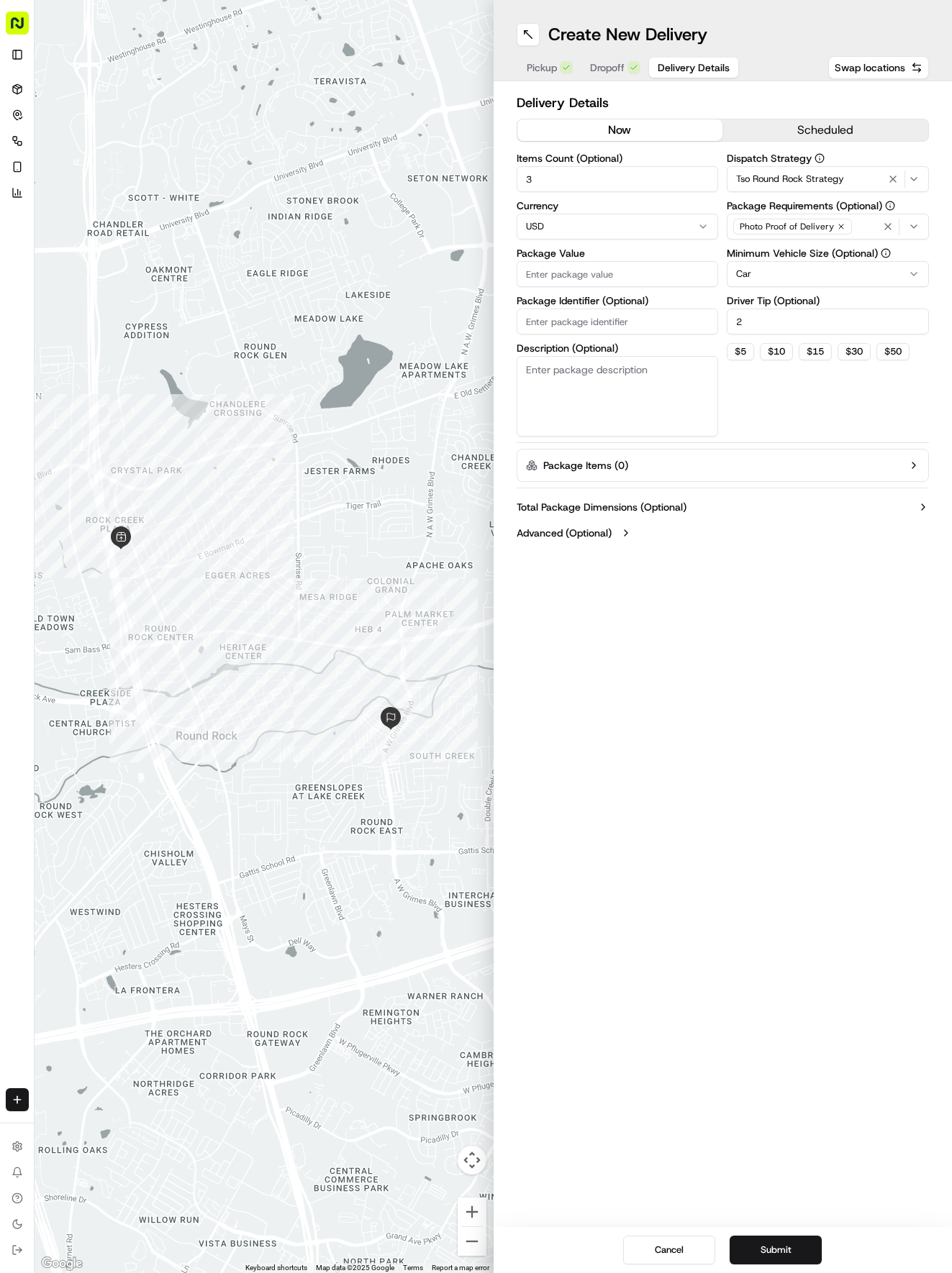
click at [546, 282] on input "Package Value" at bounding box center [618, 273] width 202 height 26
click at [779, 1251] on button "Submit" at bounding box center [775, 1251] width 92 height 29
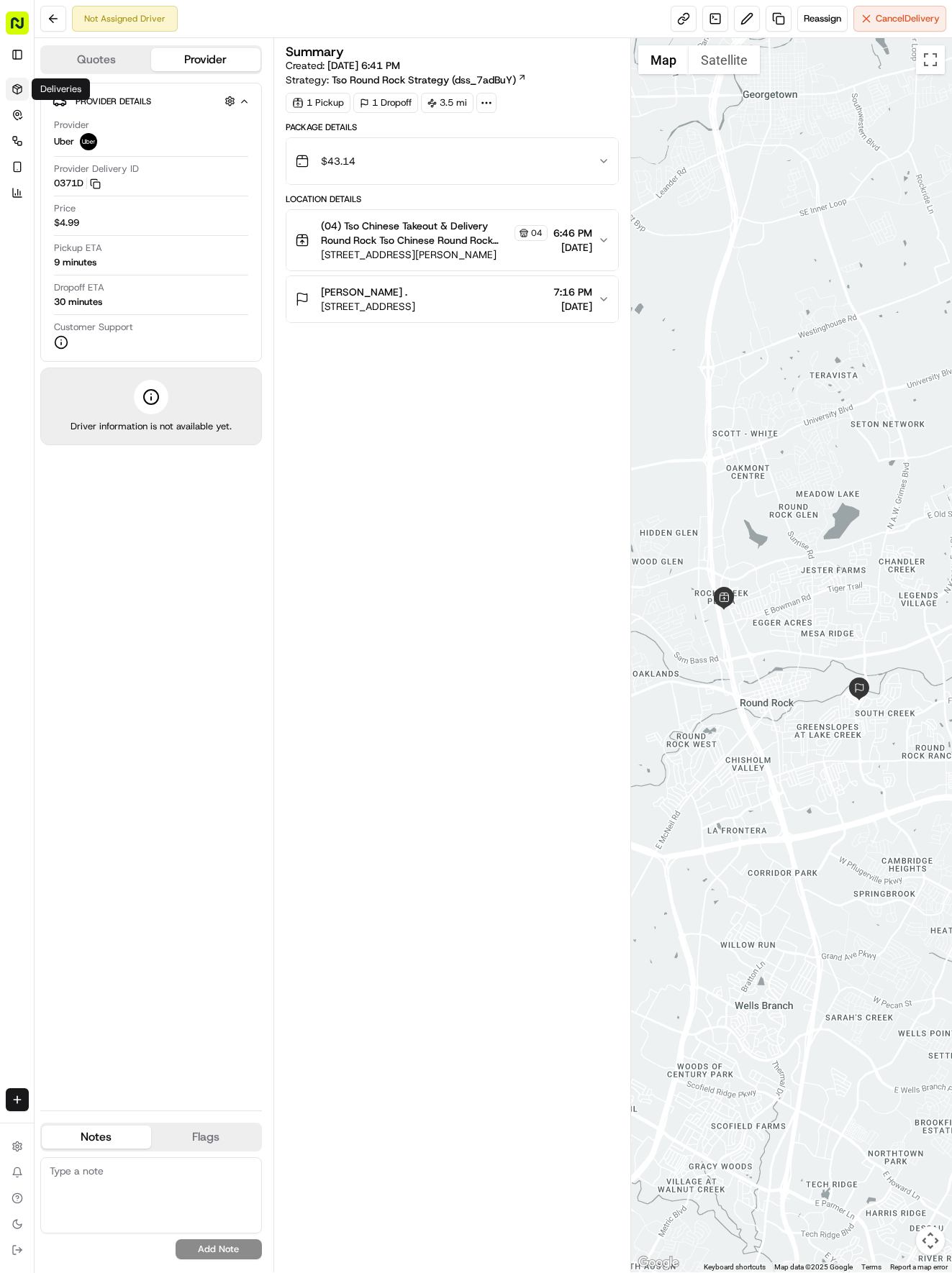
click at [16, 91] on icon at bounding box center [18, 90] width 12 height 12
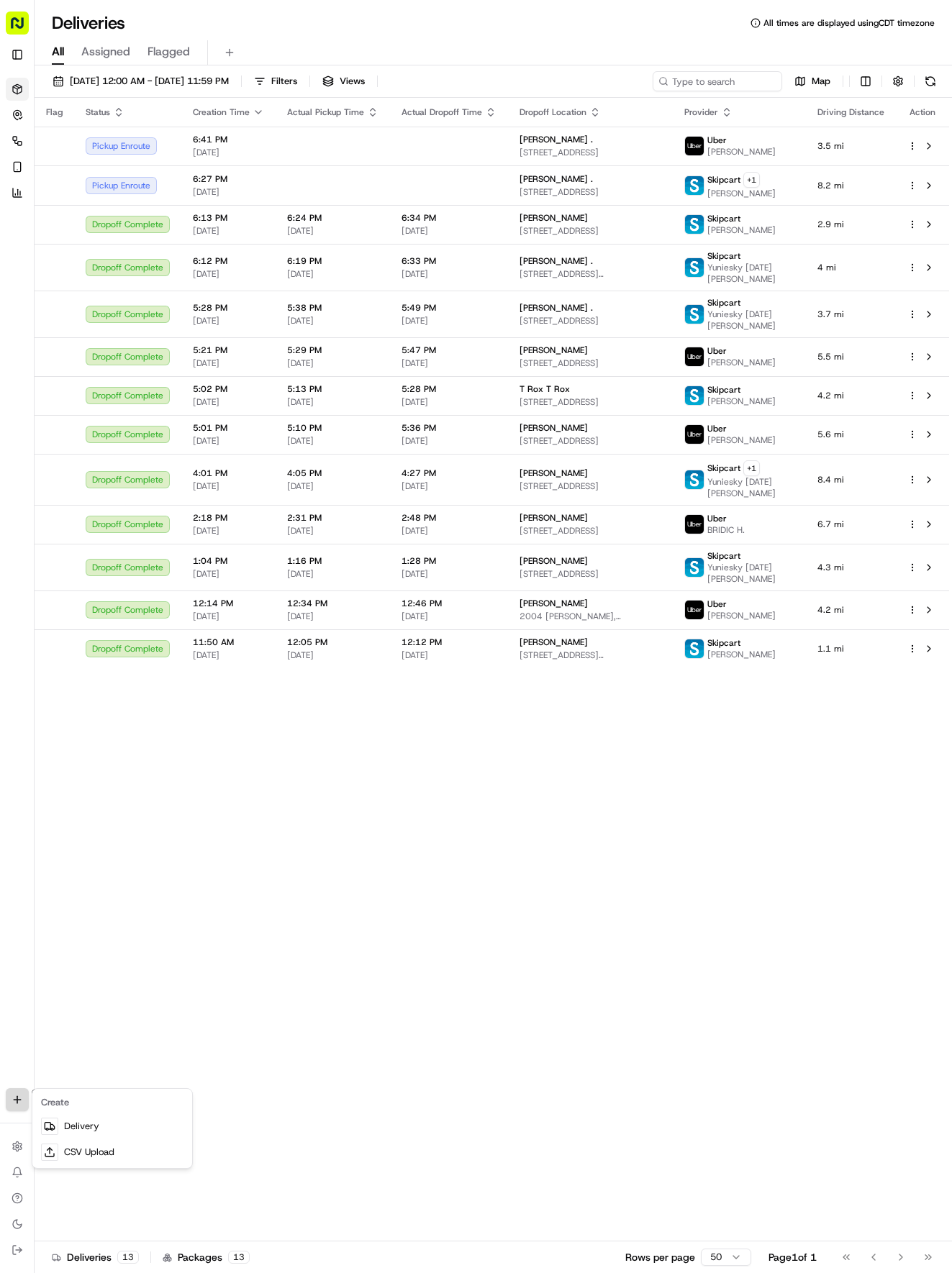
click at [16, 1099] on html "Tso Chinese 04 Round Rock [EMAIL_ADDRESS][DOMAIN_NAME] Toggle Sidebar Deliverie…" at bounding box center [476, 636] width 952 height 1273
click at [90, 1127] on link "Delivery" at bounding box center [112, 1126] width 154 height 26
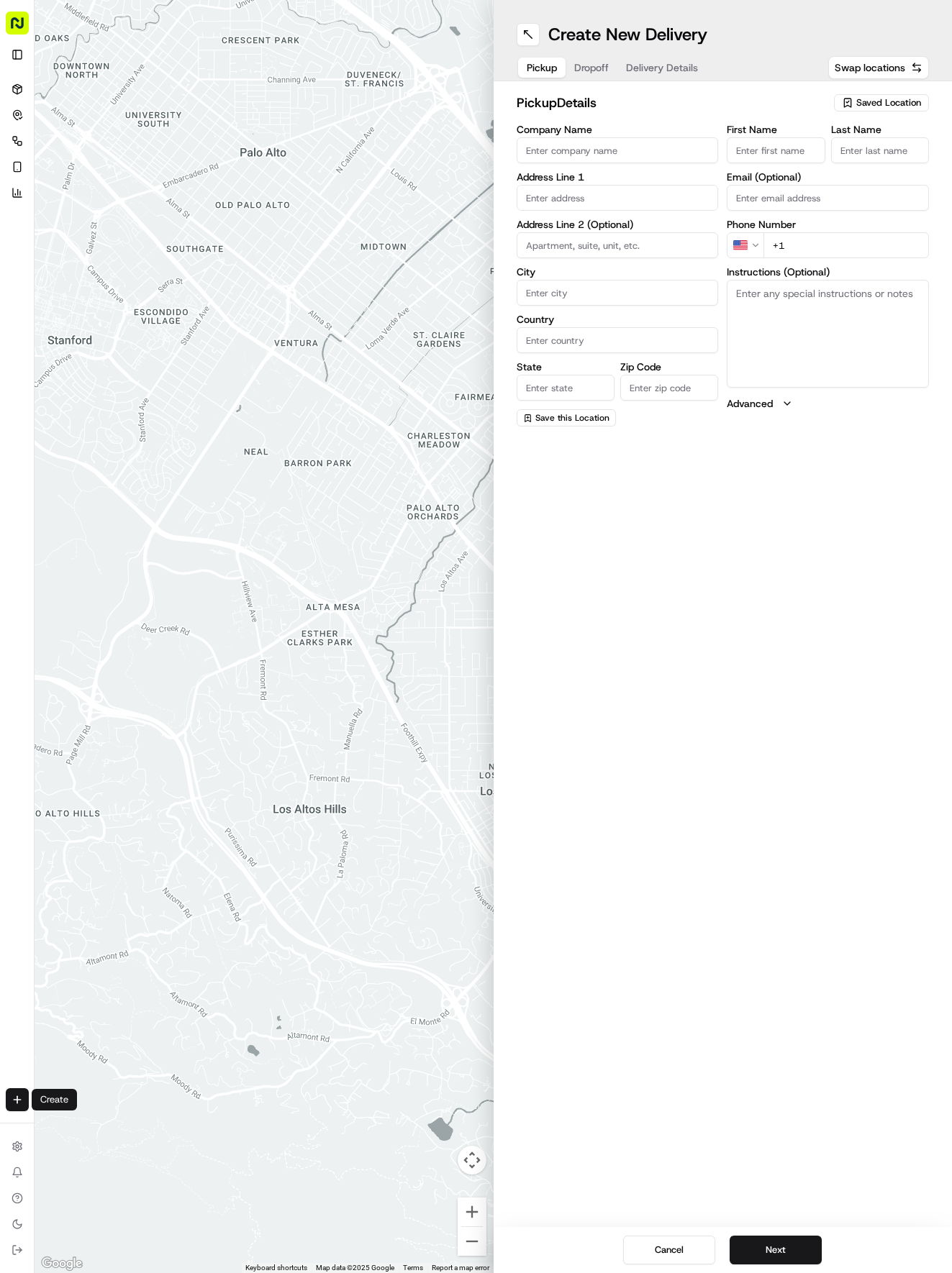
click at [875, 100] on span "Saved Location" at bounding box center [889, 102] width 65 height 13
click at [877, 158] on span "(04) Tso Chinese Takeout & Delivery Round Rock (04)" at bounding box center [857, 163] width 177 height 26
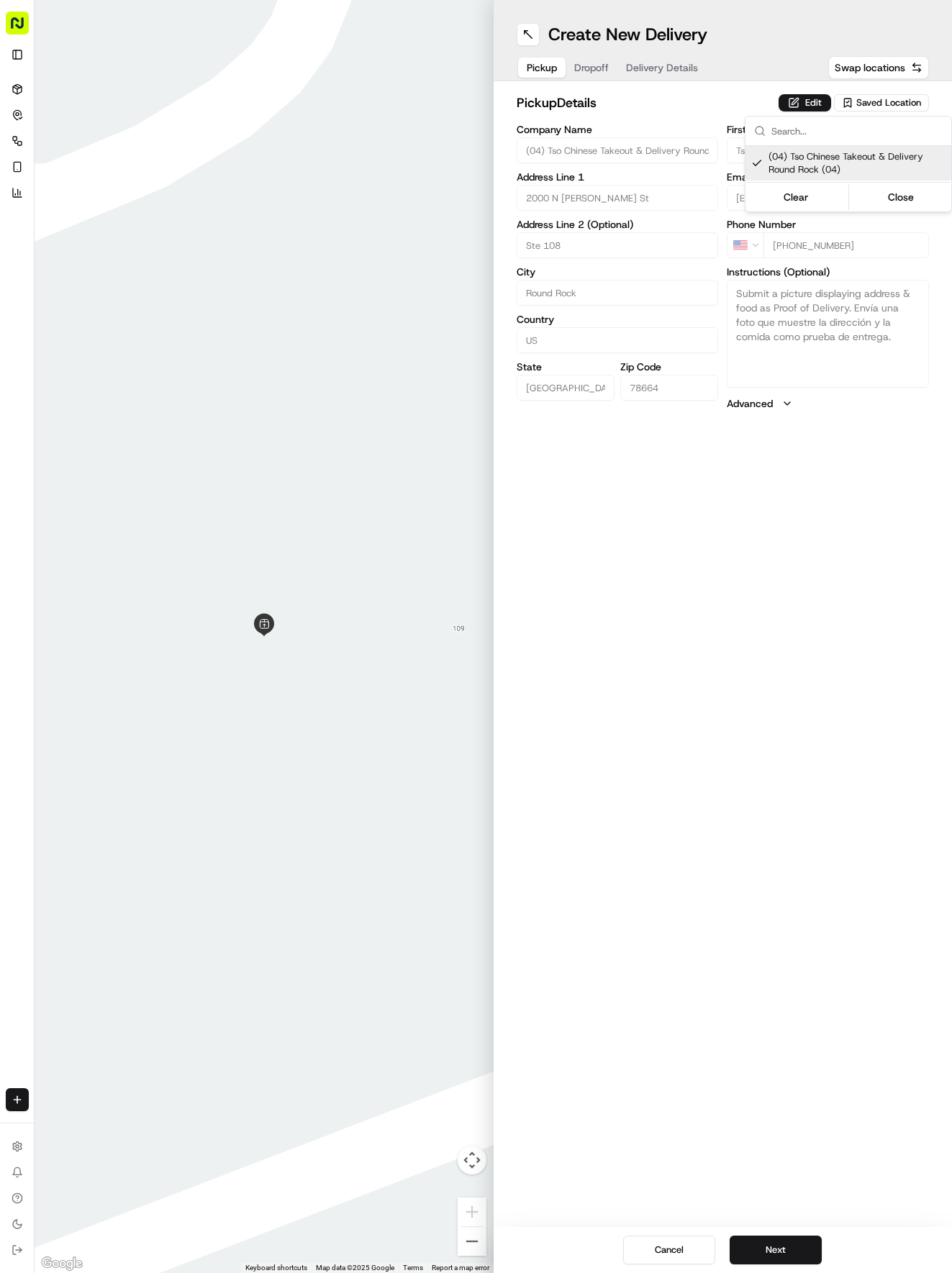
drag, startPoint x: 769, startPoint y: 1238, endPoint x: 768, endPoint y: 1271, distance: 33.0
click at [769, 1253] on html "Tso Chinese 04 Round Rock [EMAIL_ADDRESS][DOMAIN_NAME] Toggle Sidebar Deliverie…" at bounding box center [476, 636] width 952 height 1273
click at [771, 1245] on button "Next" at bounding box center [775, 1251] width 92 height 29
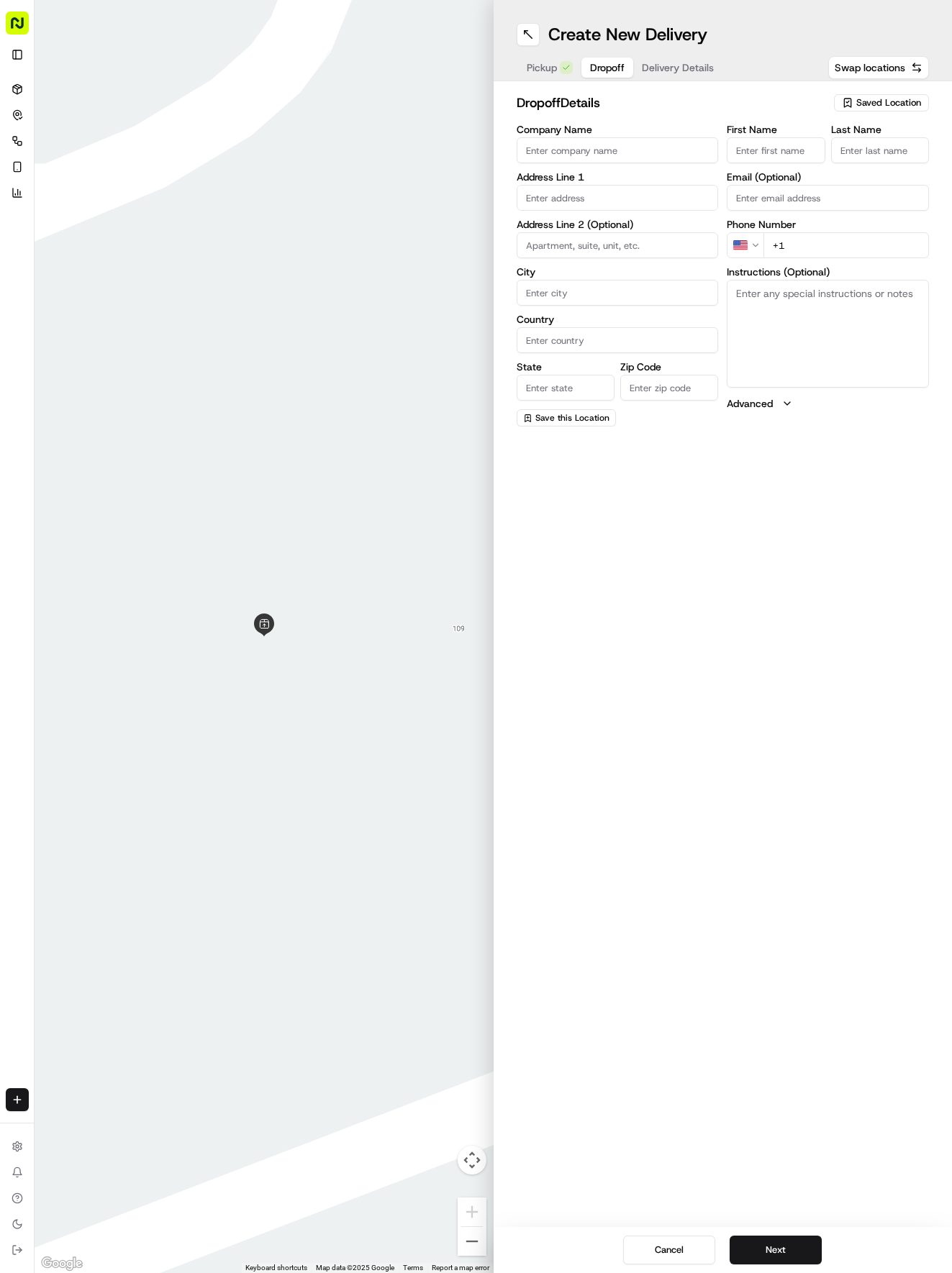
click at [792, 142] on input "First Name" at bounding box center [775, 150] width 98 height 26
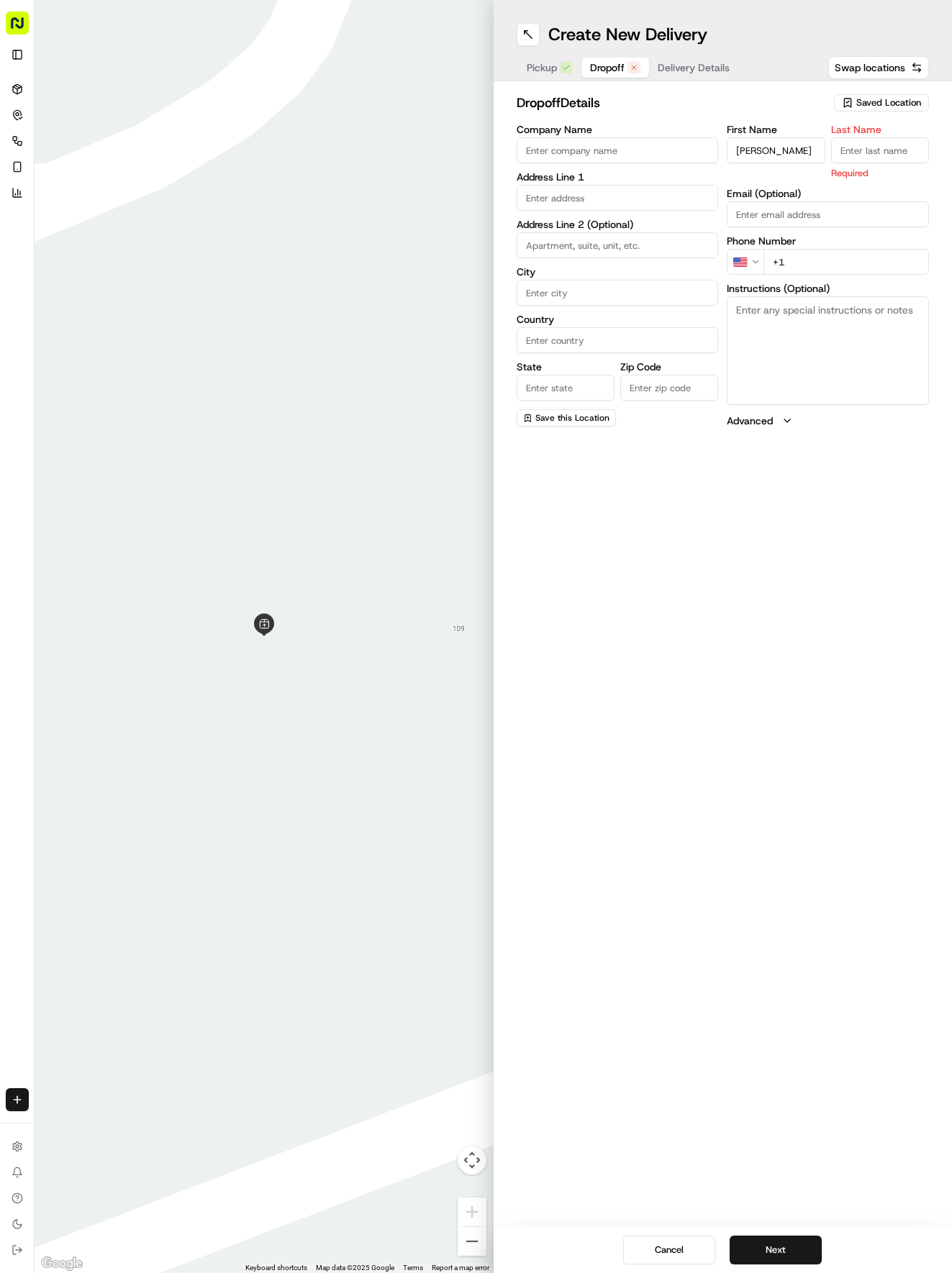
drag, startPoint x: 892, startPoint y: 135, endPoint x: 892, endPoint y: 151, distance: 16.0
click at [892, 142] on div "Last Name Required" at bounding box center [880, 152] width 98 height 55
click at [896, 157] on input "Last Name" at bounding box center [880, 150] width 98 height 26
click at [874, 269] on div "First Name [PERSON_NAME] Last Name [PERSON_NAME] Email (Optional) Phone Number …" at bounding box center [827, 275] width 202 height 302
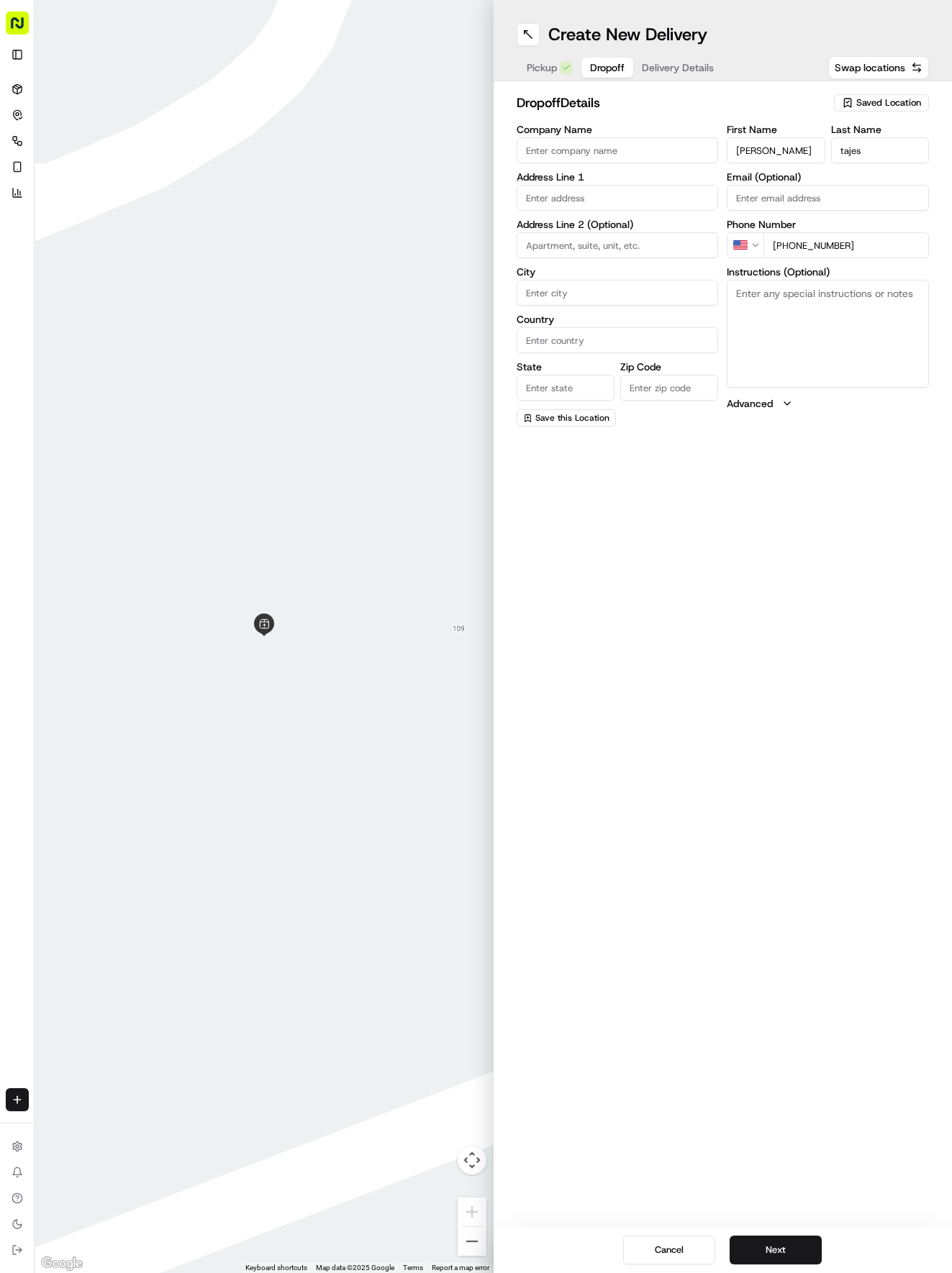
click at [558, 145] on input "Company Name" at bounding box center [618, 150] width 202 height 26
click at [565, 199] on input "text" at bounding box center [618, 198] width 202 height 26
click at [618, 235] on div "[STREET_ADDRESS]" at bounding box center [617, 228] width 195 height 21
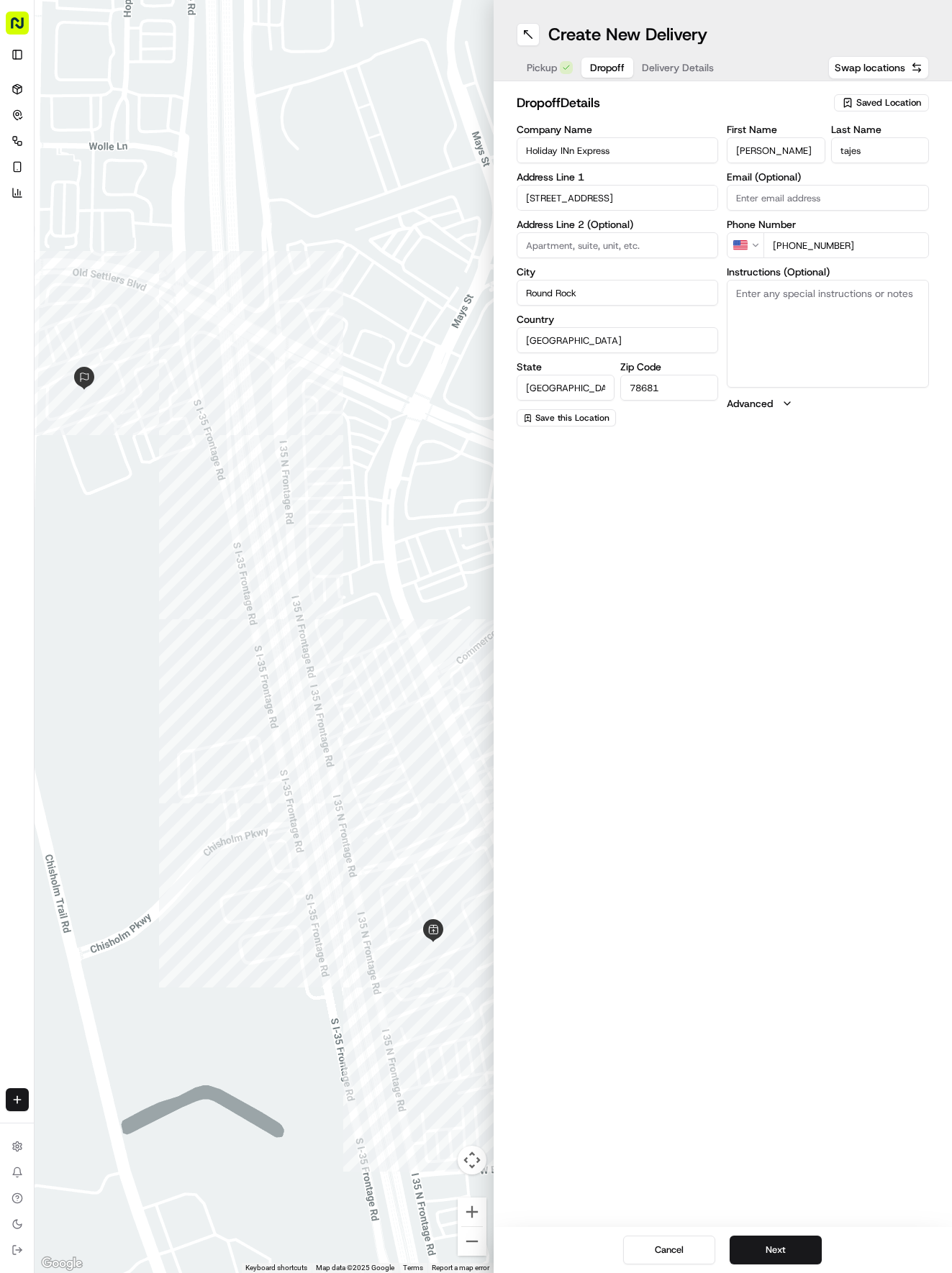
click at [798, 307] on textarea "Instructions (Optional)" at bounding box center [827, 334] width 202 height 108
click at [804, 1233] on div "Cancel Next" at bounding box center [723, 1250] width 459 height 46
click at [804, 1248] on button "Next" at bounding box center [775, 1251] width 92 height 29
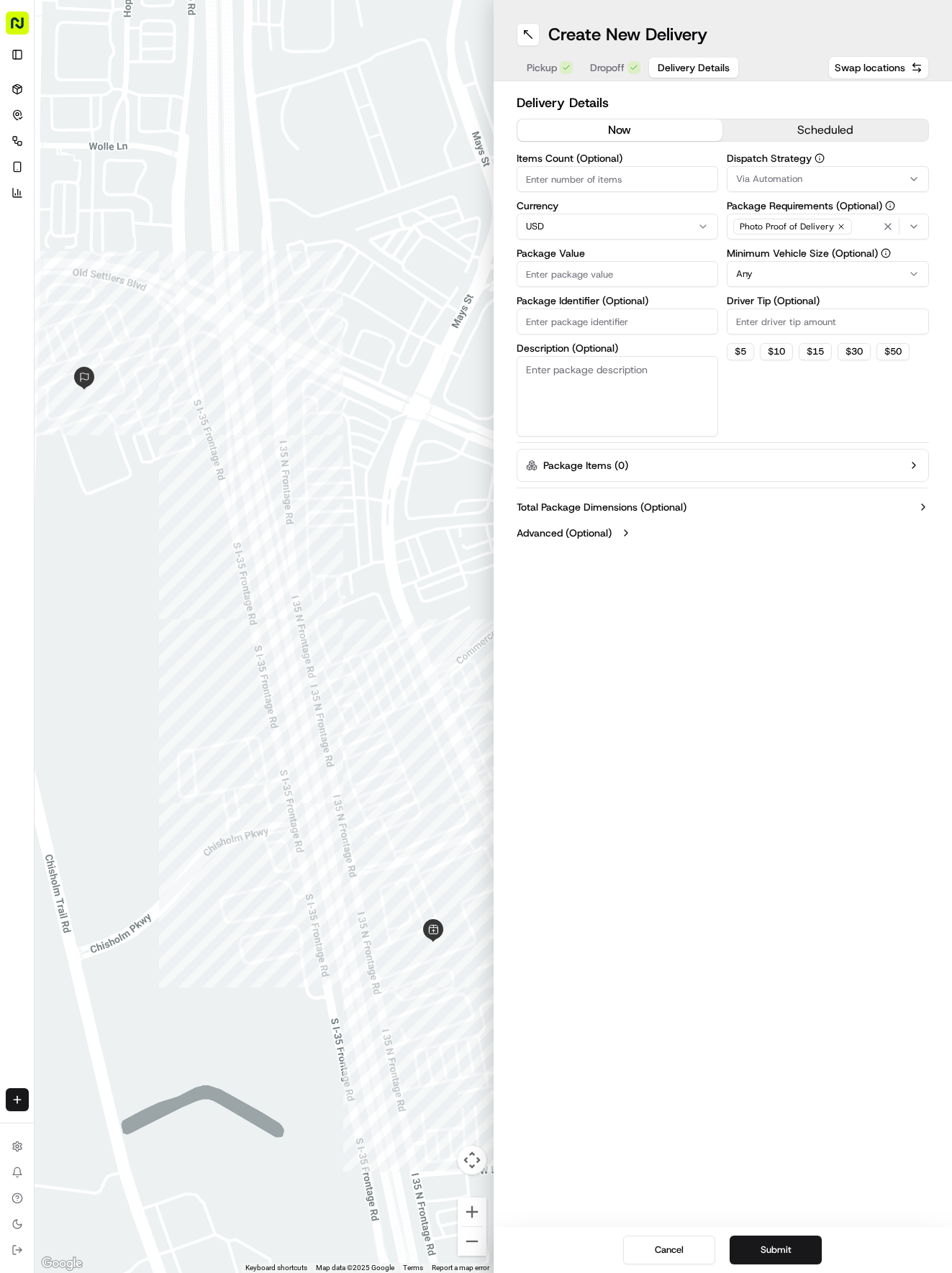
click at [842, 166] on button "Via Automation" at bounding box center [827, 179] width 202 height 26
click at [818, 249] on div "Tso Round Rock Strategy" at bounding box center [829, 258] width 205 height 21
click at [749, 492] on html "Tso Chinese 04 Round Rock [EMAIL_ADDRESS][DOMAIN_NAME] Toggle Sidebar Deliverie…" at bounding box center [476, 636] width 952 height 1273
click at [771, 315] on input "Driver Tip (Optional)" at bounding box center [827, 321] width 202 height 26
click at [759, 272] on html "Tso Chinese 04 Round Rock [EMAIL_ADDRESS][DOMAIN_NAME] Toggle Sidebar Deliverie…" at bounding box center [476, 636] width 952 height 1273
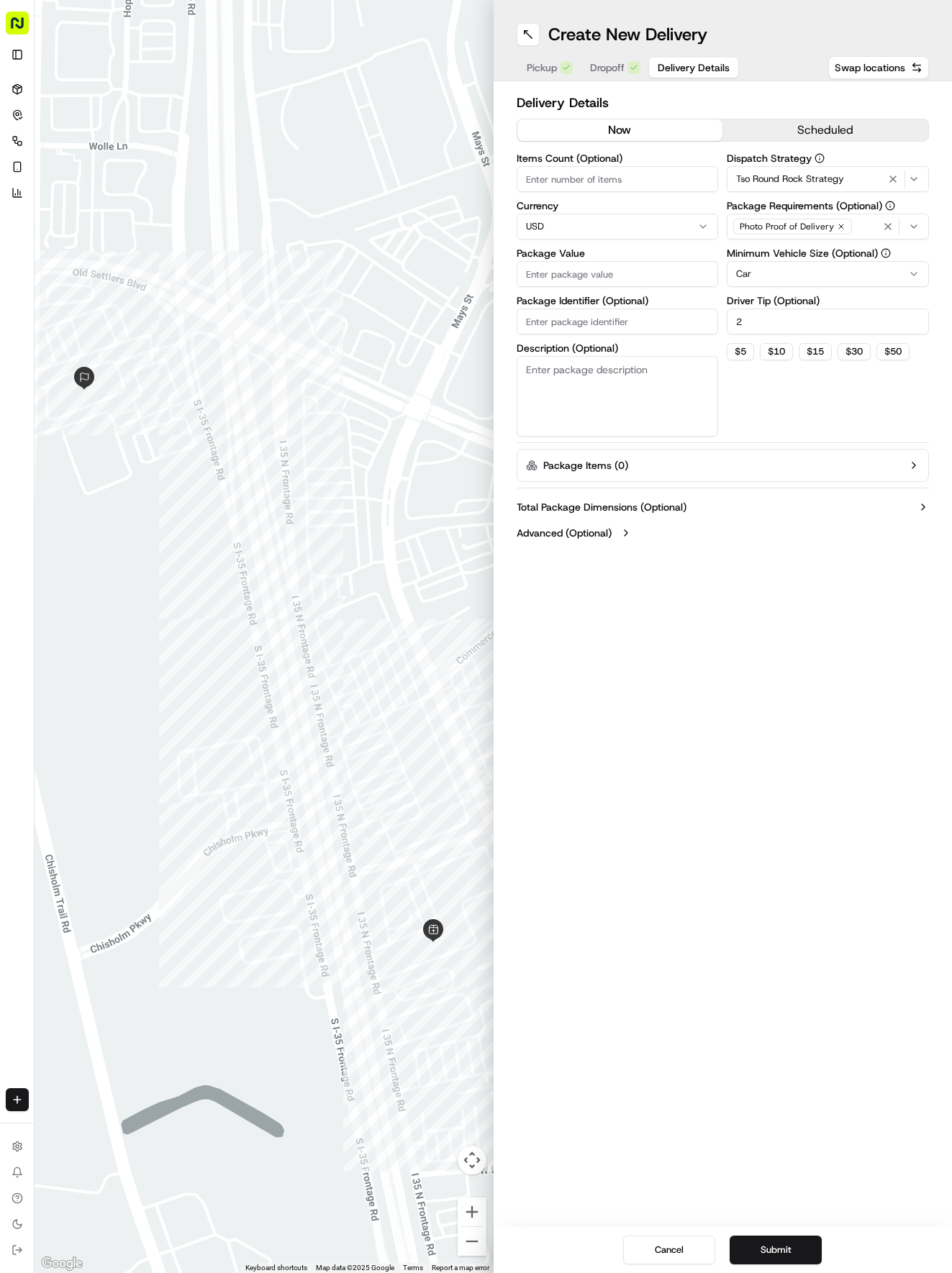
click at [564, 175] on input "Items Count (Optional)" at bounding box center [618, 179] width 202 height 26
click at [576, 285] on input "Package Value" at bounding box center [618, 273] width 202 height 26
click at [789, 1251] on button "Submit" at bounding box center [775, 1251] width 92 height 29
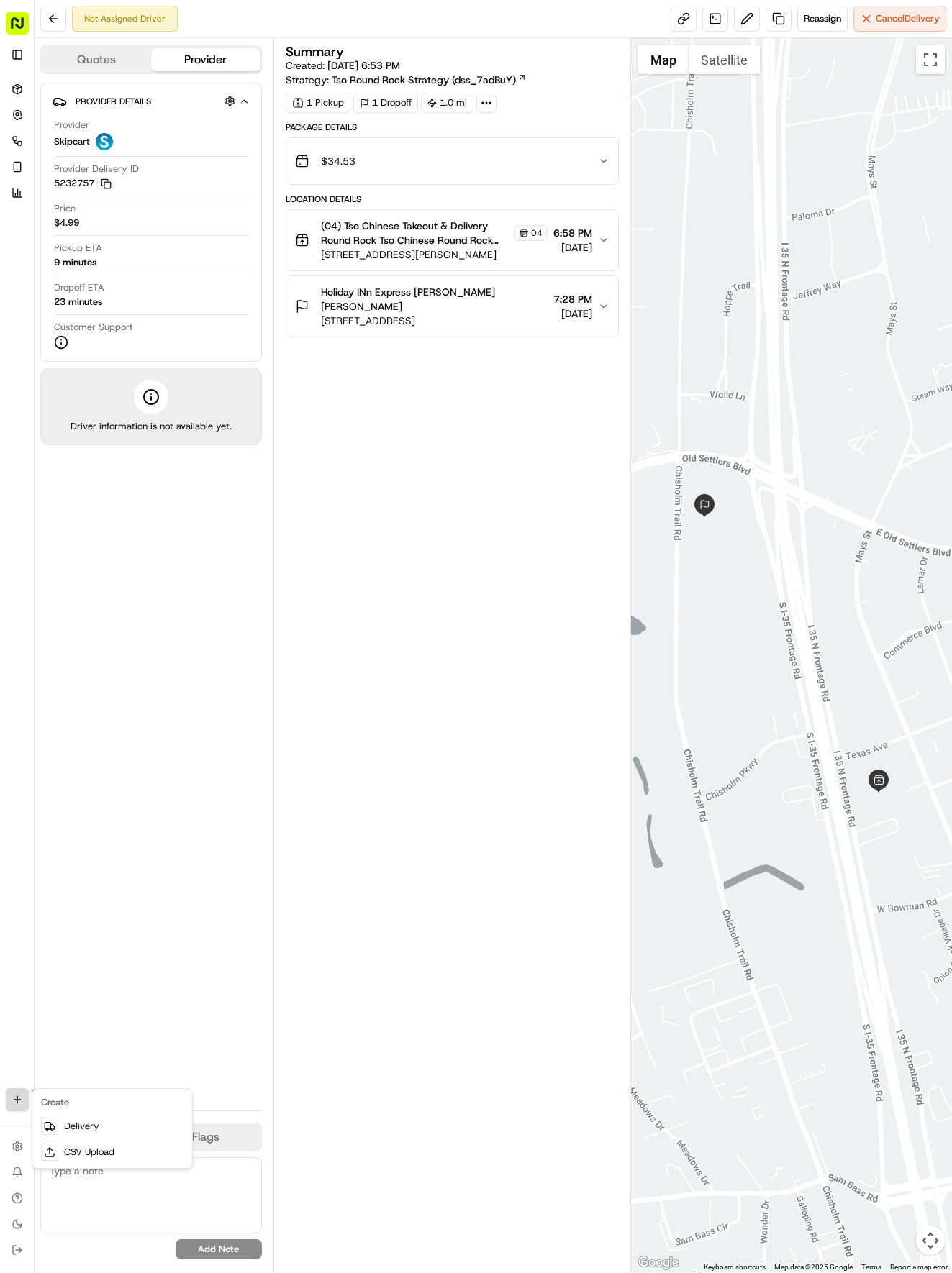
click at [16, 1092] on html "Tso Chinese 04 Round Rock [EMAIL_ADDRESS][DOMAIN_NAME] Toggle Sidebar Deliverie…" at bounding box center [476, 636] width 952 height 1273
click at [62, 1126] on link "Delivery" at bounding box center [112, 1126] width 154 height 26
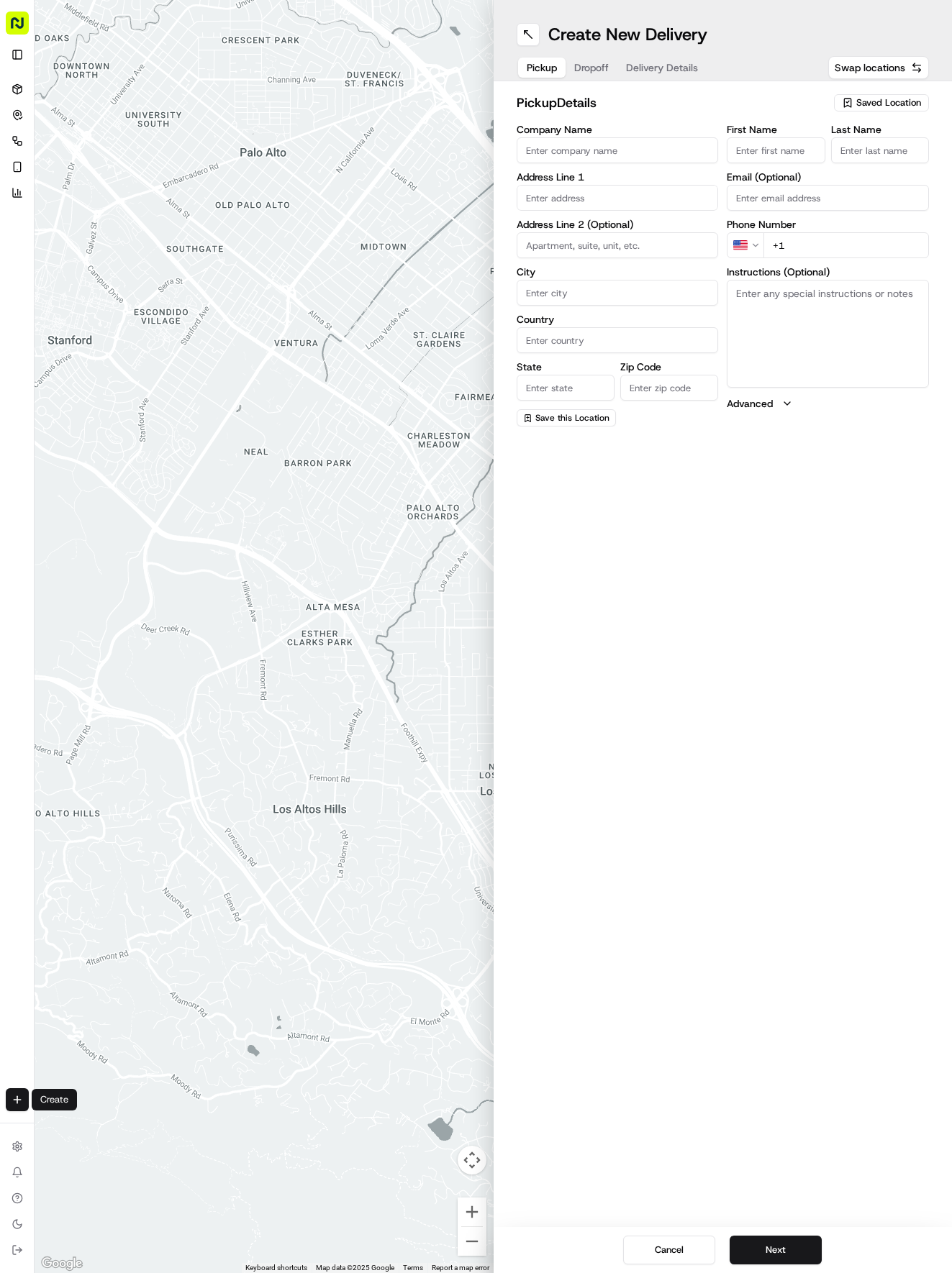
click at [892, 99] on span "Saved Location" at bounding box center [889, 102] width 65 height 13
click at [815, 153] on span "(04) Tso Chinese Takeout & Delivery Round Rock (04)" at bounding box center [857, 163] width 177 height 26
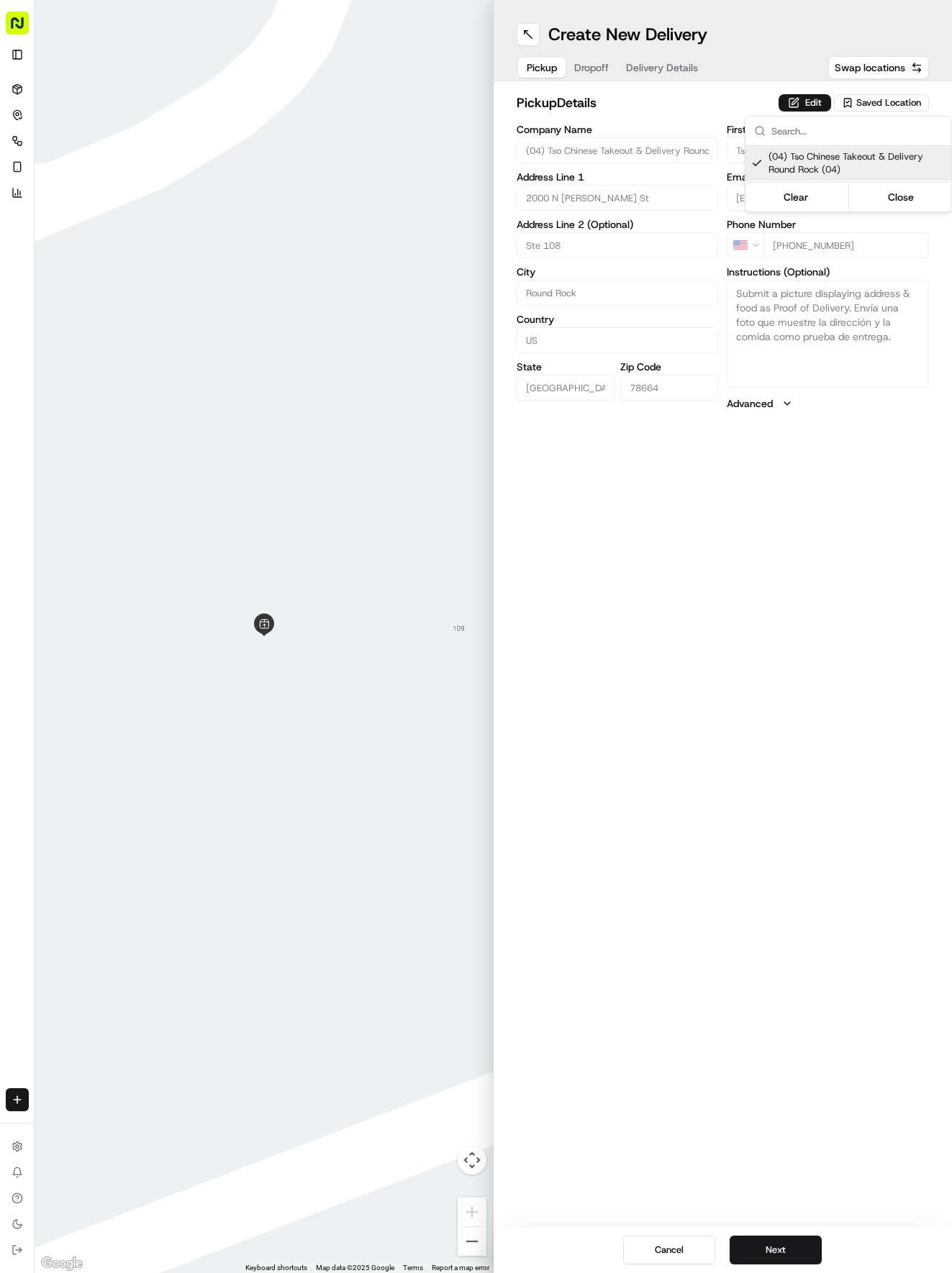
click at [684, 875] on html "Tso Chinese 04 Round Rock [EMAIL_ADDRESS][DOMAIN_NAME] Toggle Sidebar Deliverie…" at bounding box center [476, 636] width 952 height 1273
click at [771, 1252] on button "Next" at bounding box center [775, 1251] width 92 height 29
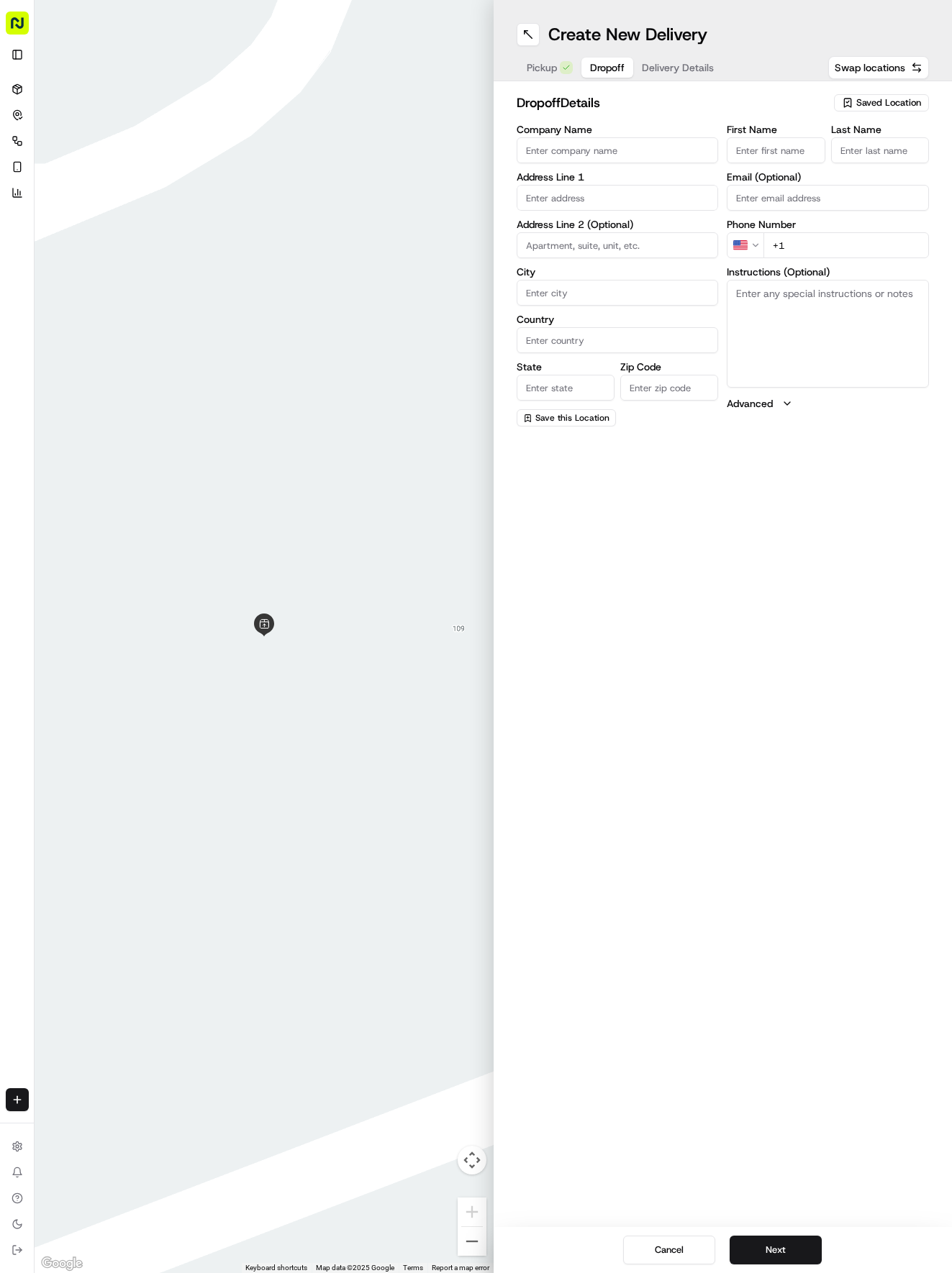
click at [754, 145] on input "First Name" at bounding box center [775, 150] width 98 height 26
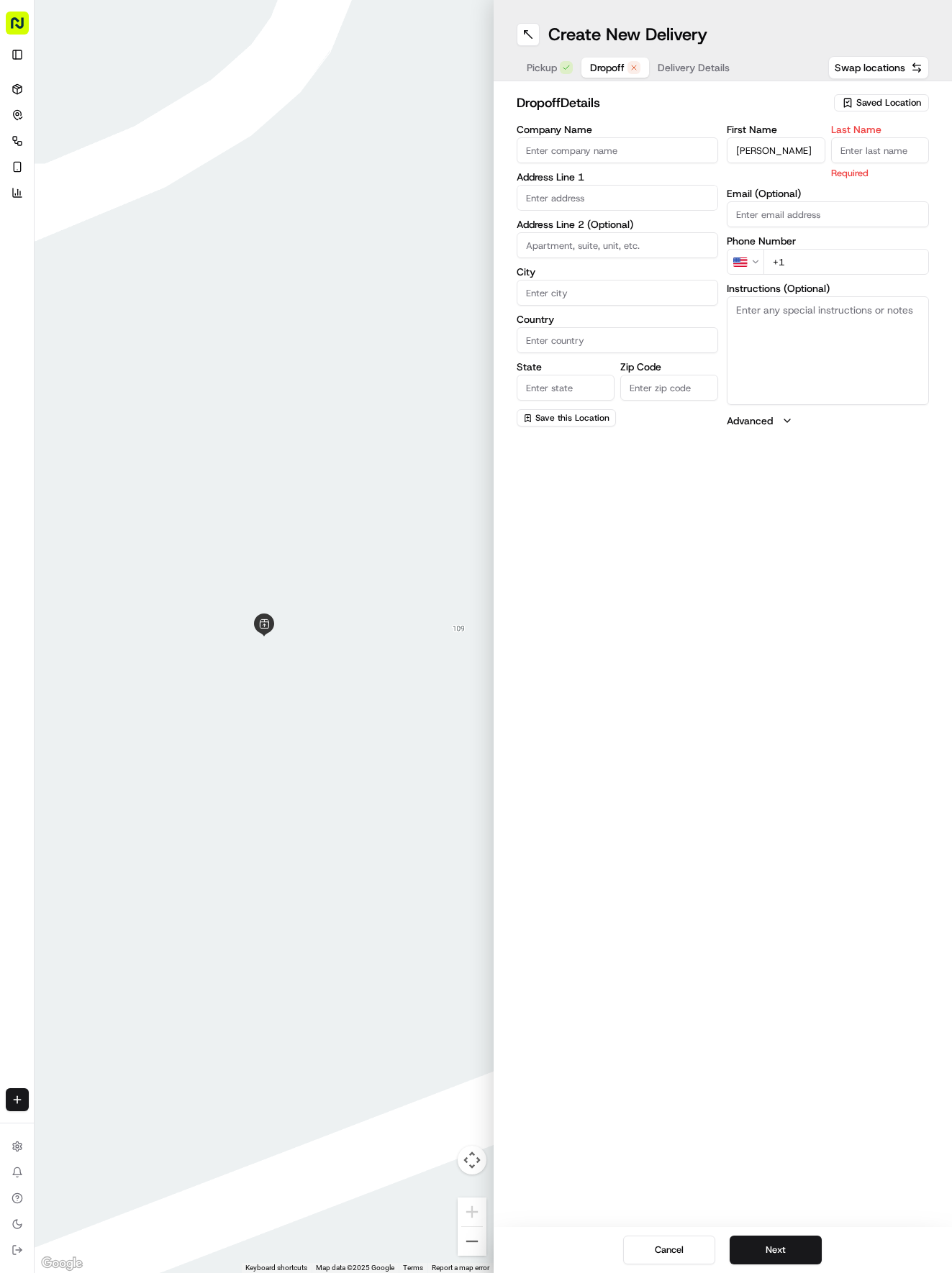
click at [884, 151] on input "Last Name" at bounding box center [880, 150] width 98 height 26
click at [802, 222] on div "First Name [PERSON_NAME] Last Name . Required Email (Optional) Phone Number US …" at bounding box center [827, 276] width 202 height 304
drag, startPoint x: 781, startPoint y: 479, endPoint x: 771, endPoint y: 431, distance: 49.0
click at [778, 470] on div "Create New Delivery Pickup Dropoff Delivery Details Swap locations dropoff Deta…" at bounding box center [723, 636] width 459 height 1273
click at [823, 241] on input "+1" at bounding box center [846, 245] width 165 height 26
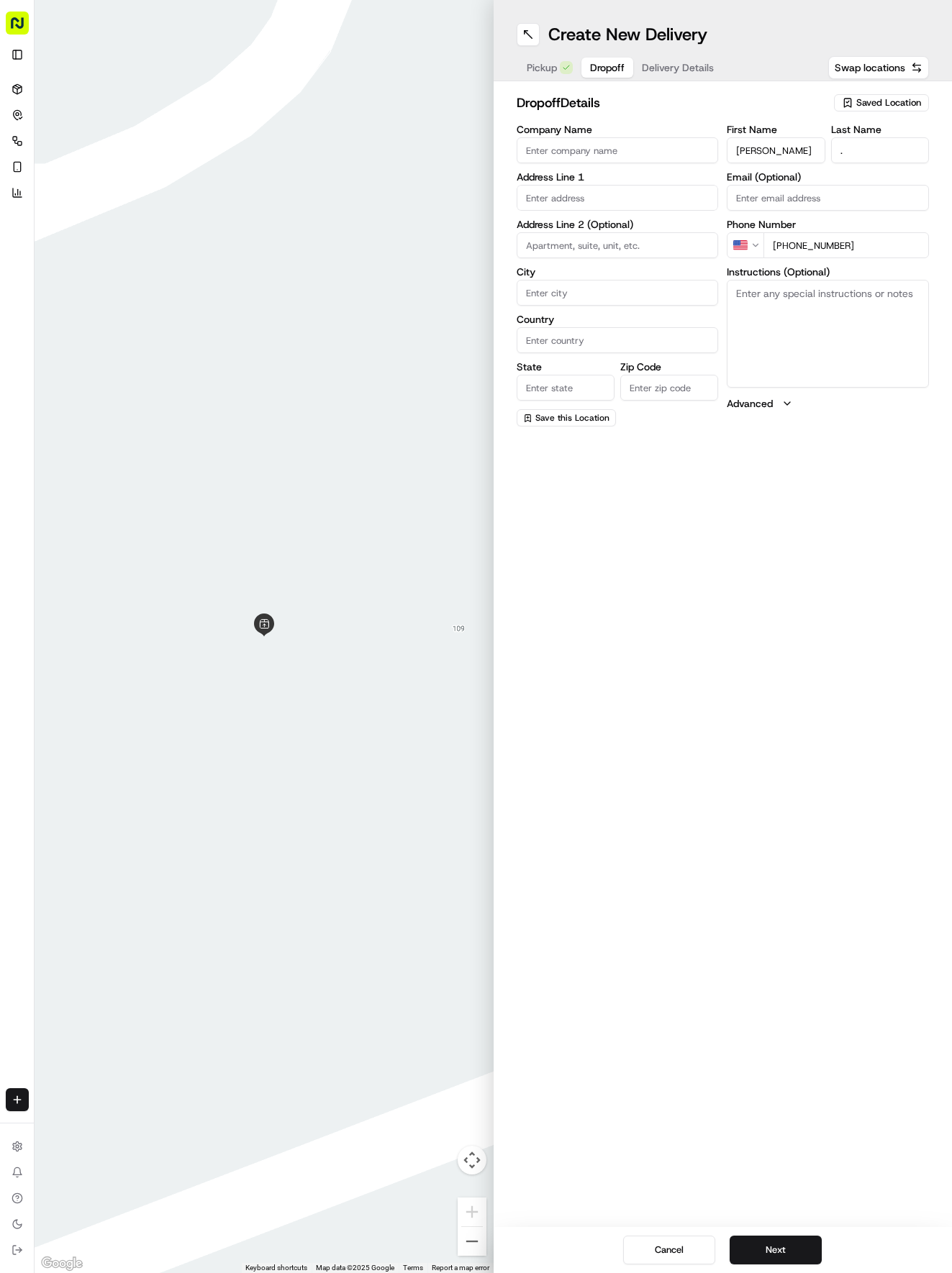
click at [603, 201] on input "text" at bounding box center [618, 198] width 202 height 26
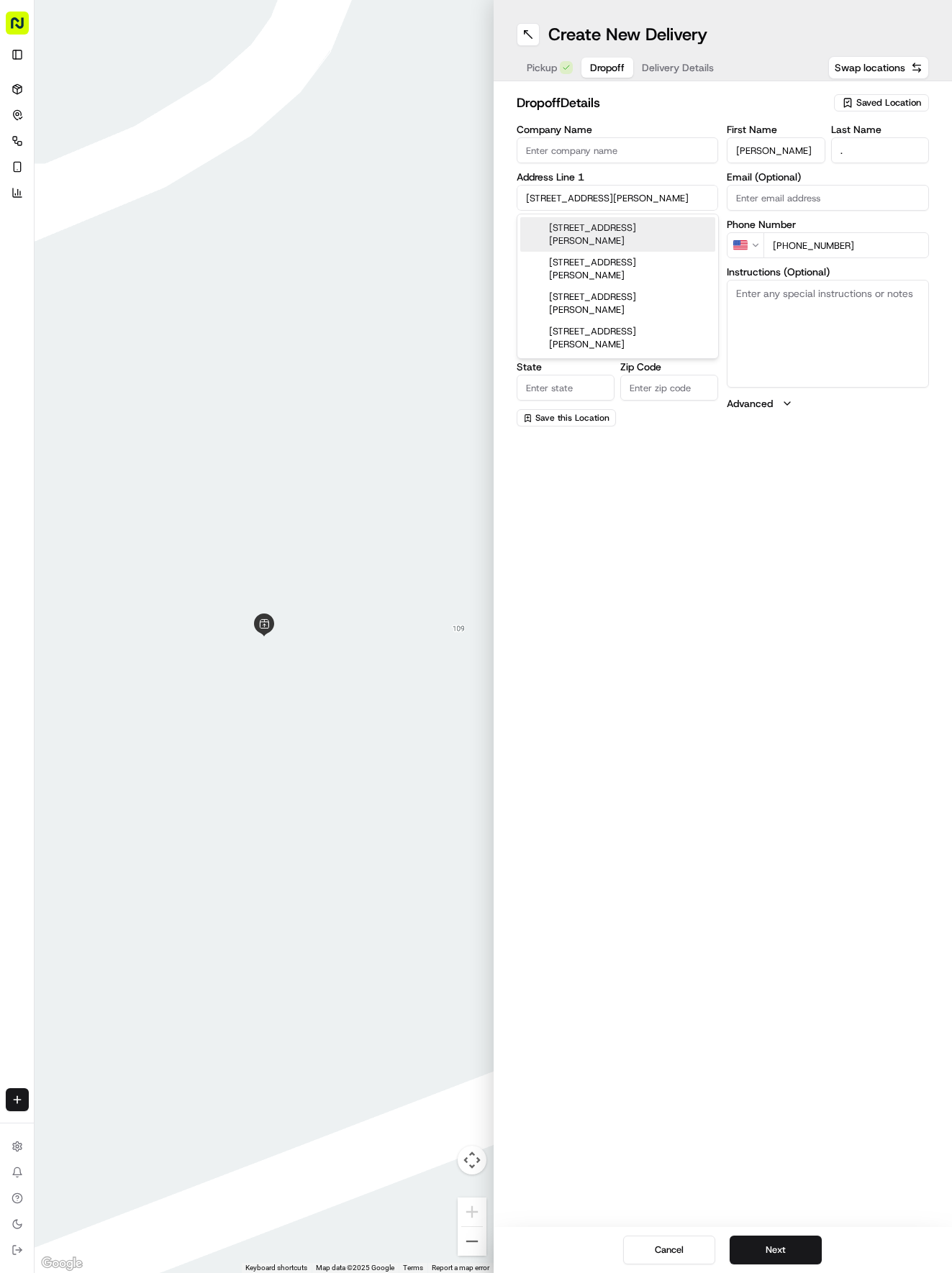
click at [673, 222] on div "[STREET_ADDRESS][PERSON_NAME]" at bounding box center [617, 234] width 195 height 34
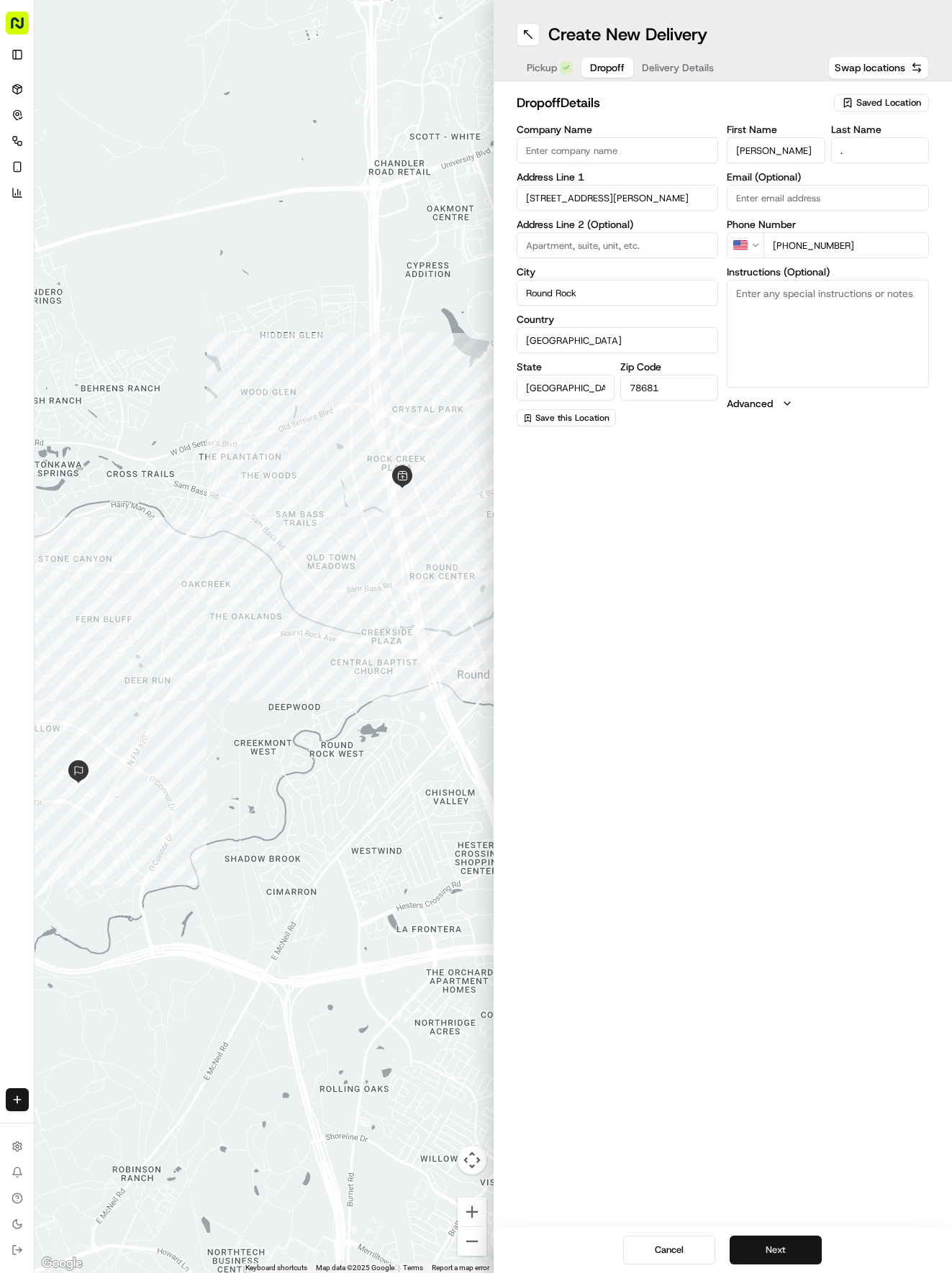
click at [776, 1245] on button "Next" at bounding box center [775, 1251] width 92 height 29
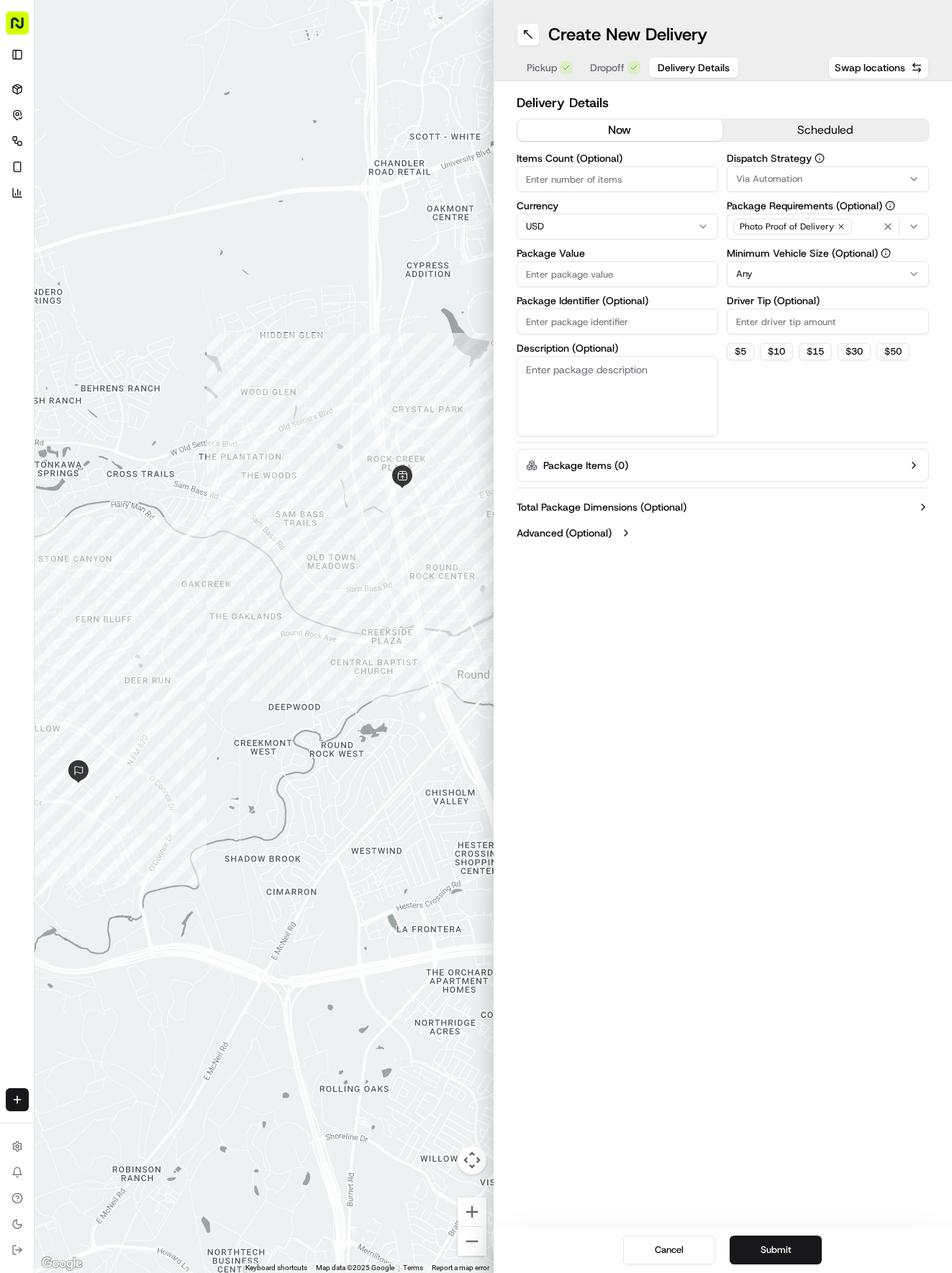
click at [796, 175] on span "Via Automation" at bounding box center [769, 178] width 66 height 13
click at [790, 262] on span "Tso Round Rock Strategy" at bounding box center [839, 257] width 177 height 13
click at [697, 545] on html "Tso Chinese 04 Round Rock [EMAIL_ADDRESS][DOMAIN_NAME] Toggle Sidebar Deliverie…" at bounding box center [476, 636] width 952 height 1273
click at [787, 268] on html "Tso Chinese 04 Round Rock [EMAIL_ADDRESS][DOMAIN_NAME] Toggle Sidebar Deliverie…" at bounding box center [476, 636] width 952 height 1273
click at [757, 315] on input "Driver Tip (Optional)" at bounding box center [827, 321] width 202 height 26
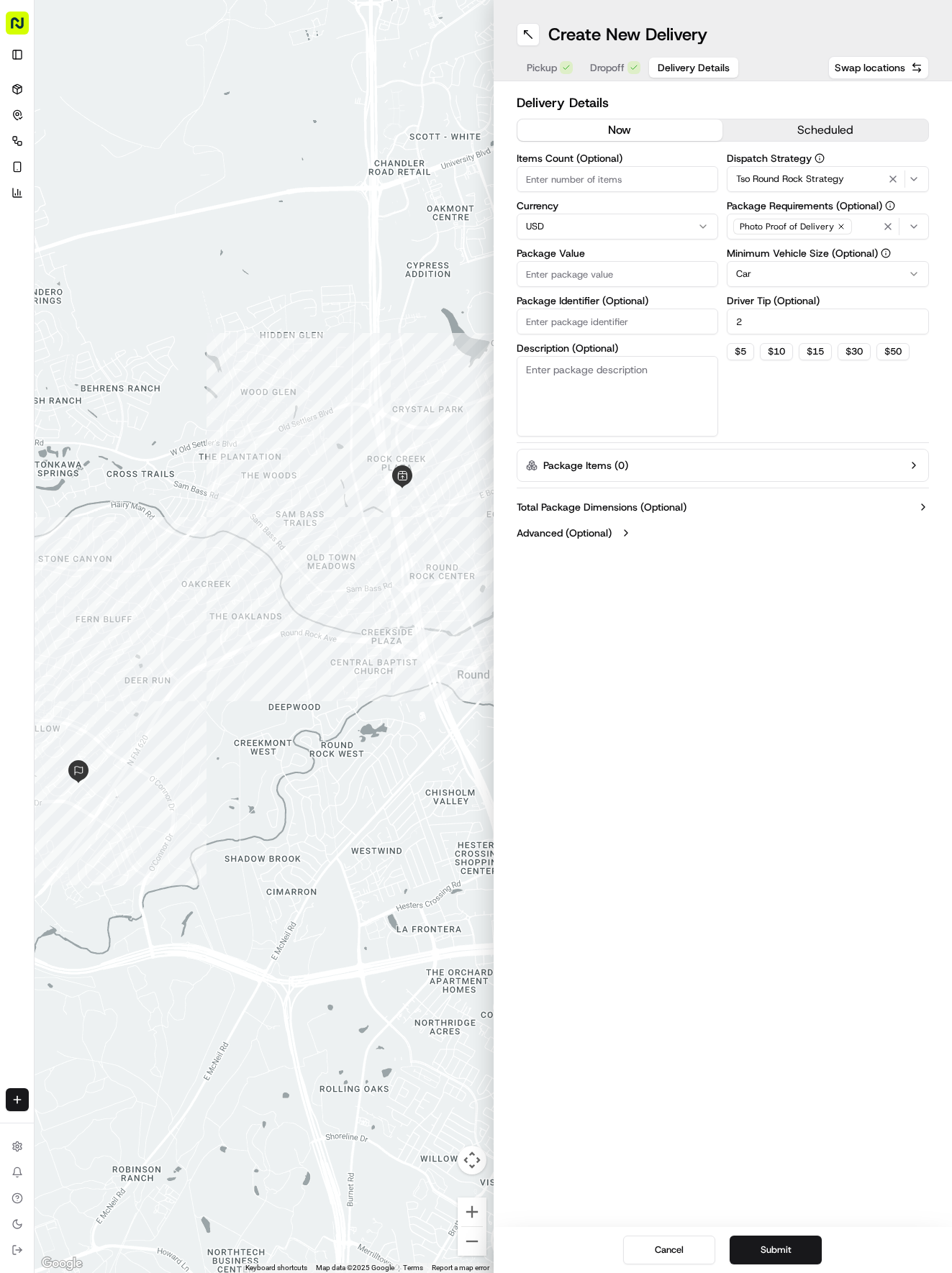
click at [604, 171] on input "Items Count (Optional)" at bounding box center [618, 179] width 202 height 26
click at [552, 268] on input "Package Value" at bounding box center [618, 273] width 202 height 26
click at [778, 1249] on button "Submit" at bounding box center [775, 1251] width 92 height 29
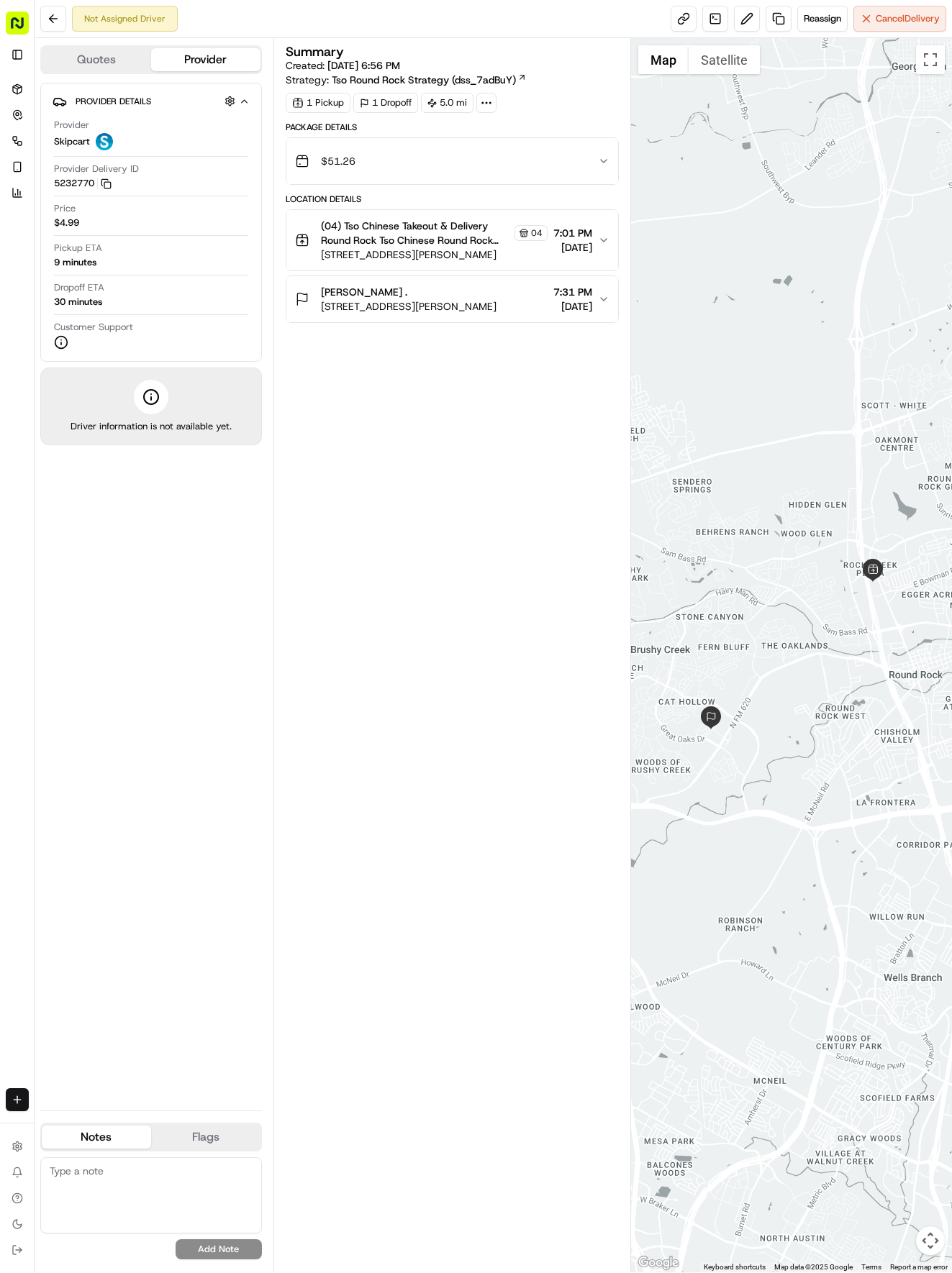
click at [13, 1093] on html "Tso Chinese 04 Round Rock [EMAIL_ADDRESS][DOMAIN_NAME] Toggle Sidebar Deliverie…" at bounding box center [476, 636] width 952 height 1273
click at [102, 1122] on link "Delivery" at bounding box center [112, 1126] width 154 height 26
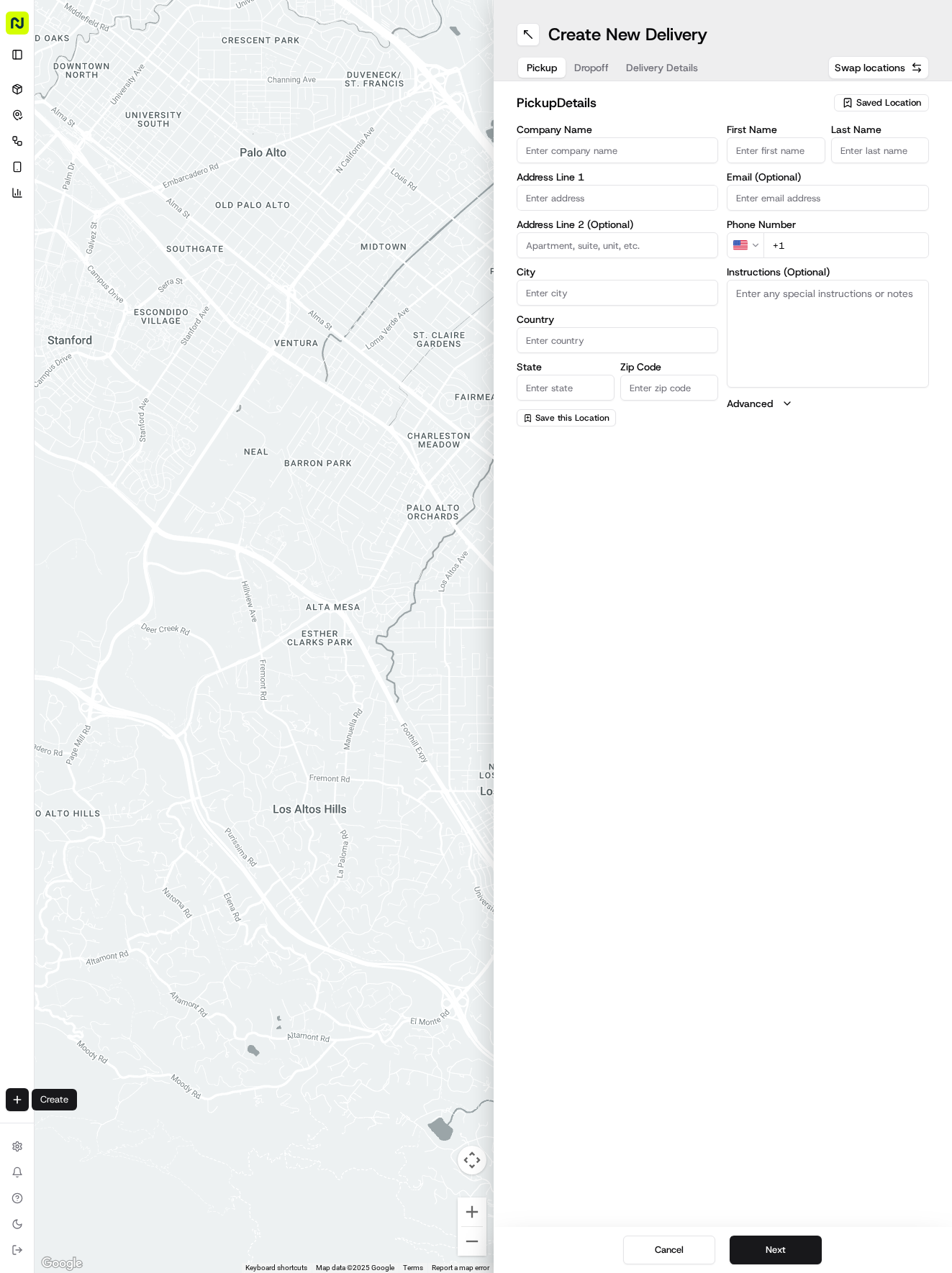
drag, startPoint x: 884, startPoint y: 93, endPoint x: 878, endPoint y: 106, distance: 14.3
click at [882, 95] on button "Saved Location" at bounding box center [882, 102] width 95 height 20
click at [857, 156] on span "(04) Tso Chinese Takeout & Delivery Round Rock (04)" at bounding box center [857, 163] width 177 height 26
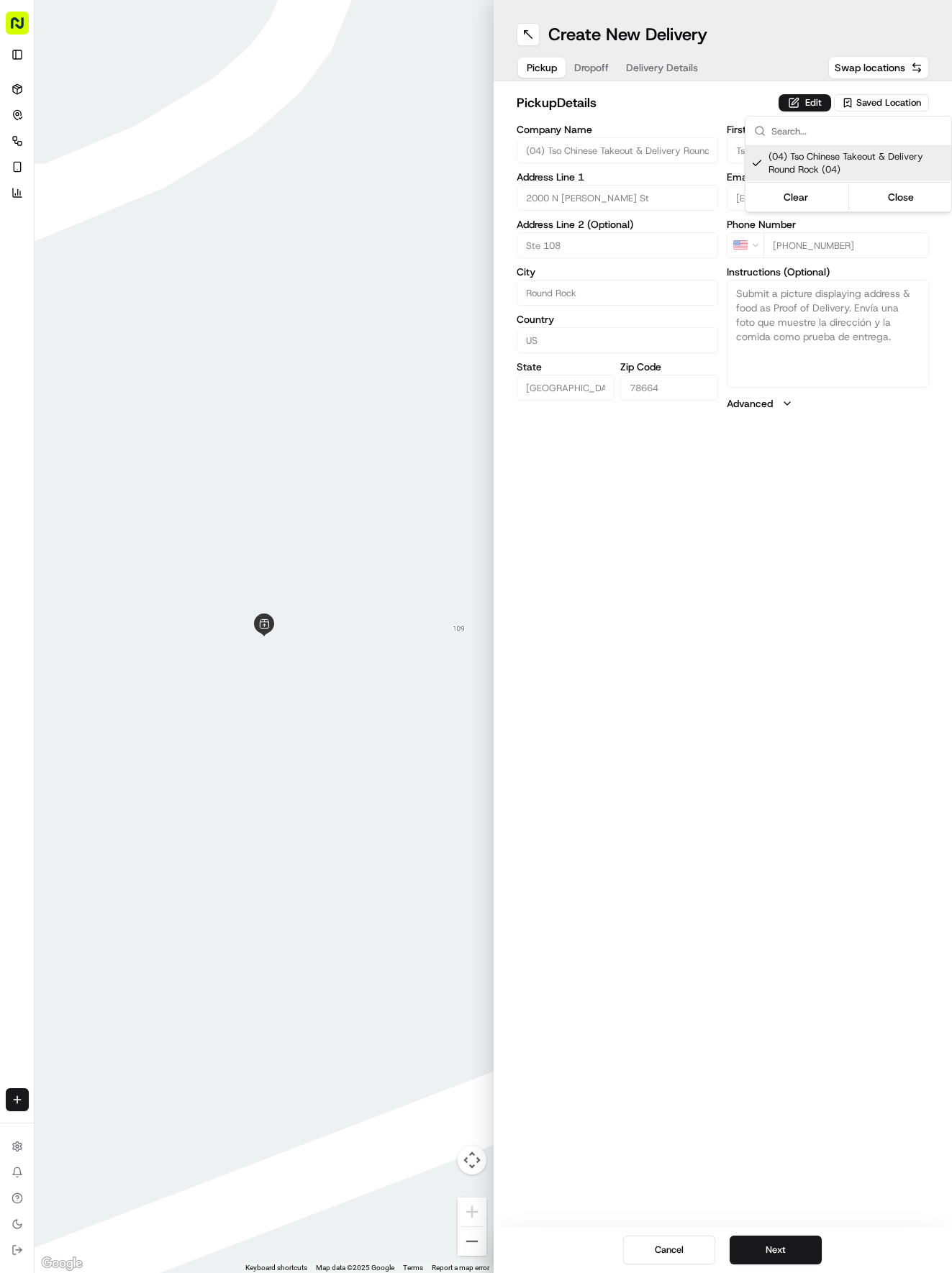
click at [782, 1249] on html "Tso Chinese 04 Round Rock [EMAIL_ADDRESS][DOMAIN_NAME] Toggle Sidebar Deliverie…" at bounding box center [476, 636] width 952 height 1273
click at [782, 1249] on button "Next" at bounding box center [775, 1251] width 92 height 29
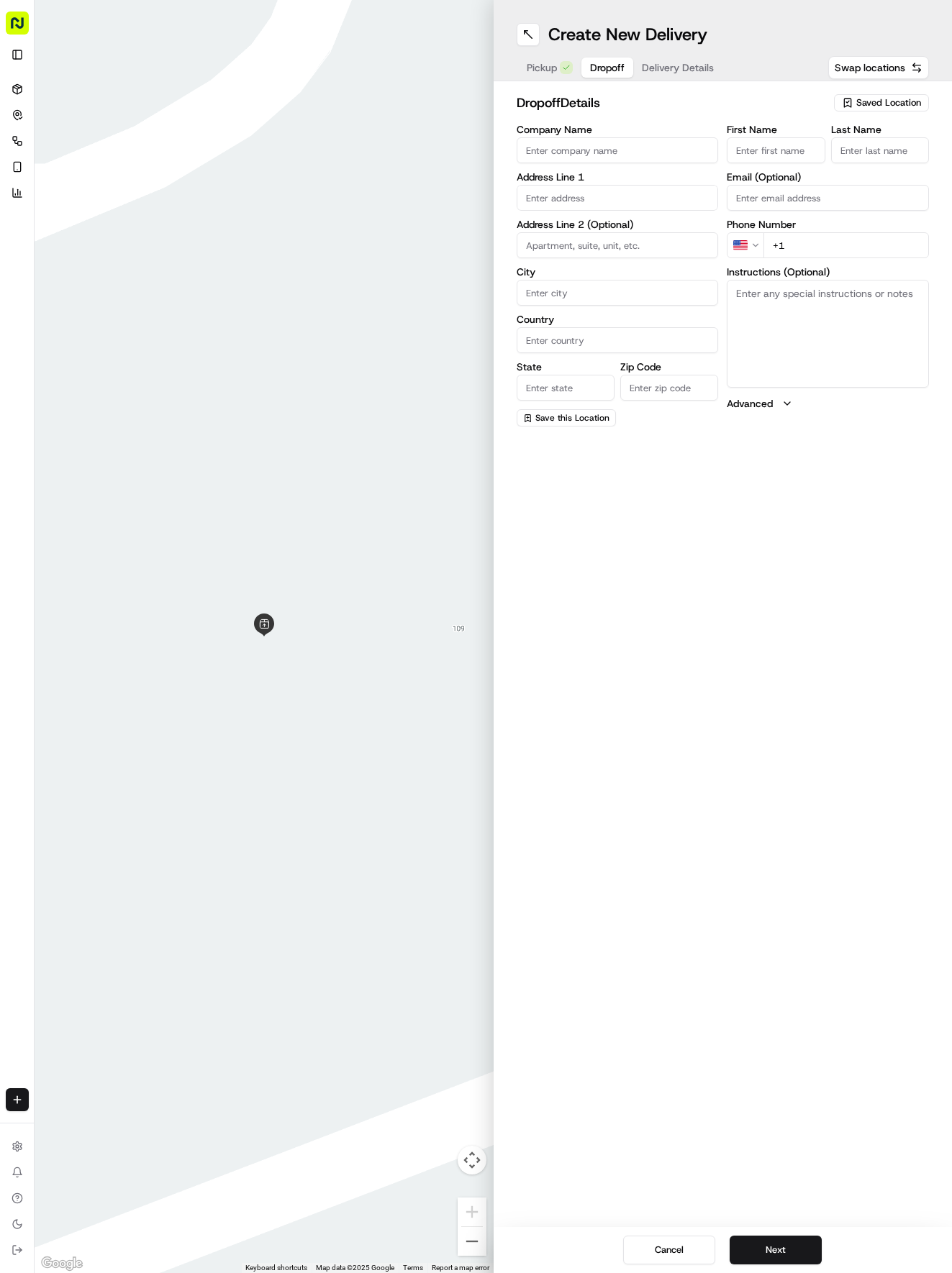
click at [761, 157] on input "First Name" at bounding box center [775, 150] width 98 height 26
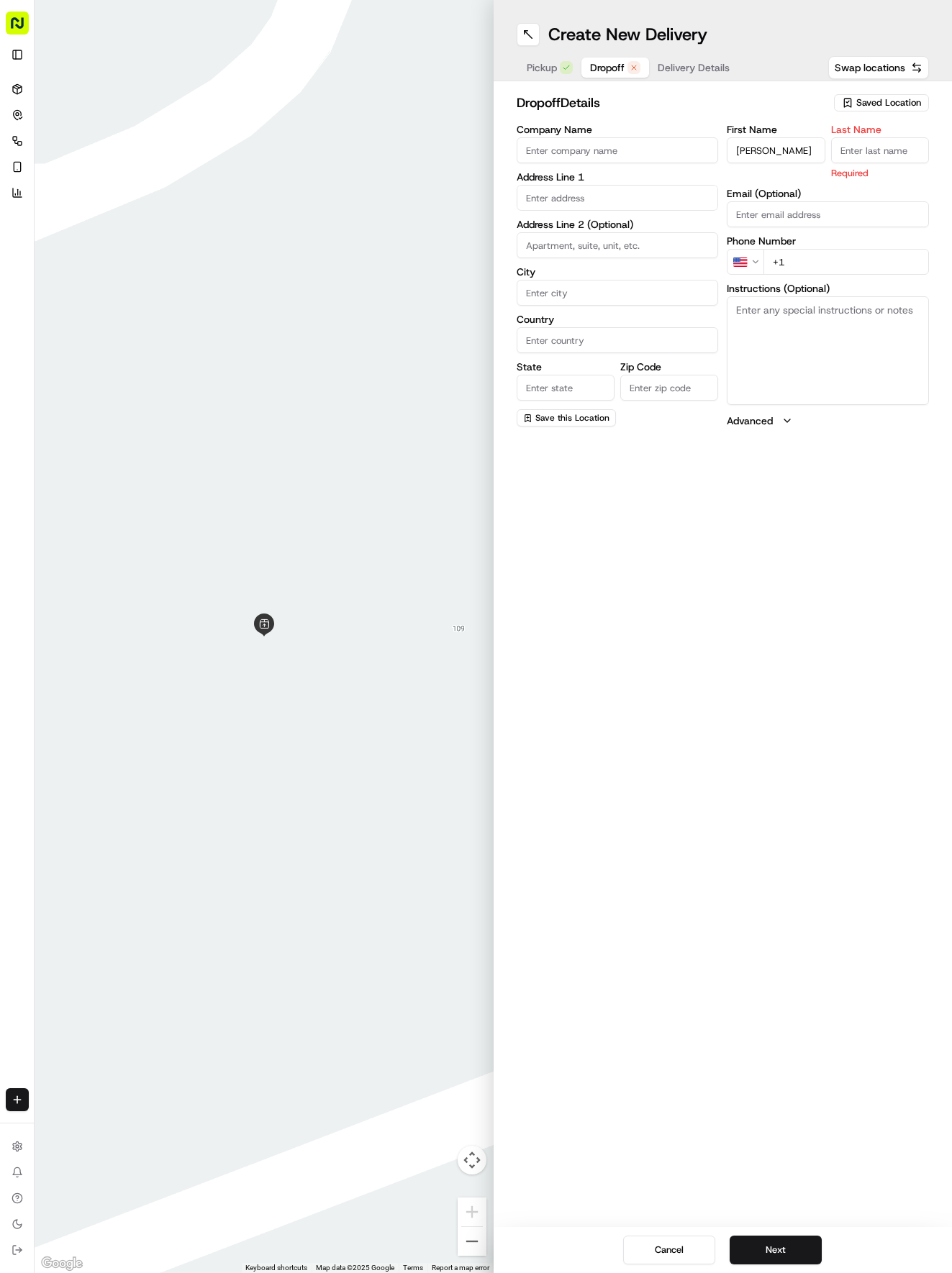
click at [908, 153] on input "Last Name" at bounding box center [880, 150] width 98 height 26
click at [818, 269] on div "First Name [PERSON_NAME] Last Name . Required Email (Optional) Phone Number US …" at bounding box center [827, 276] width 202 height 304
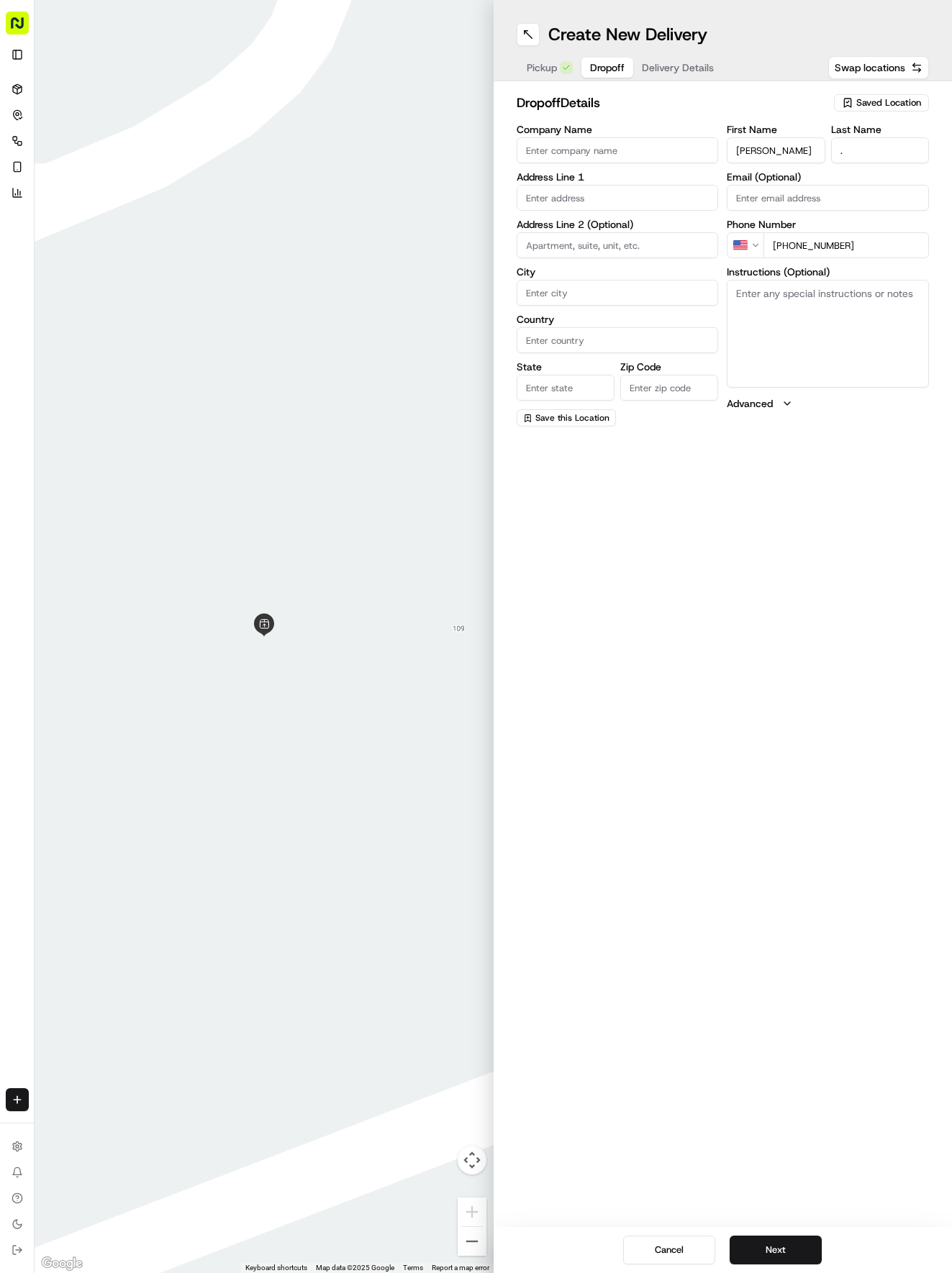
click at [788, 297] on textarea "Instructions (Optional)" at bounding box center [827, 334] width 202 height 108
paste textarea "Call from box to gain access. Turn right, stay left and then turn left 2nd full…"
click at [638, 201] on input "text" at bounding box center [618, 198] width 202 height 26
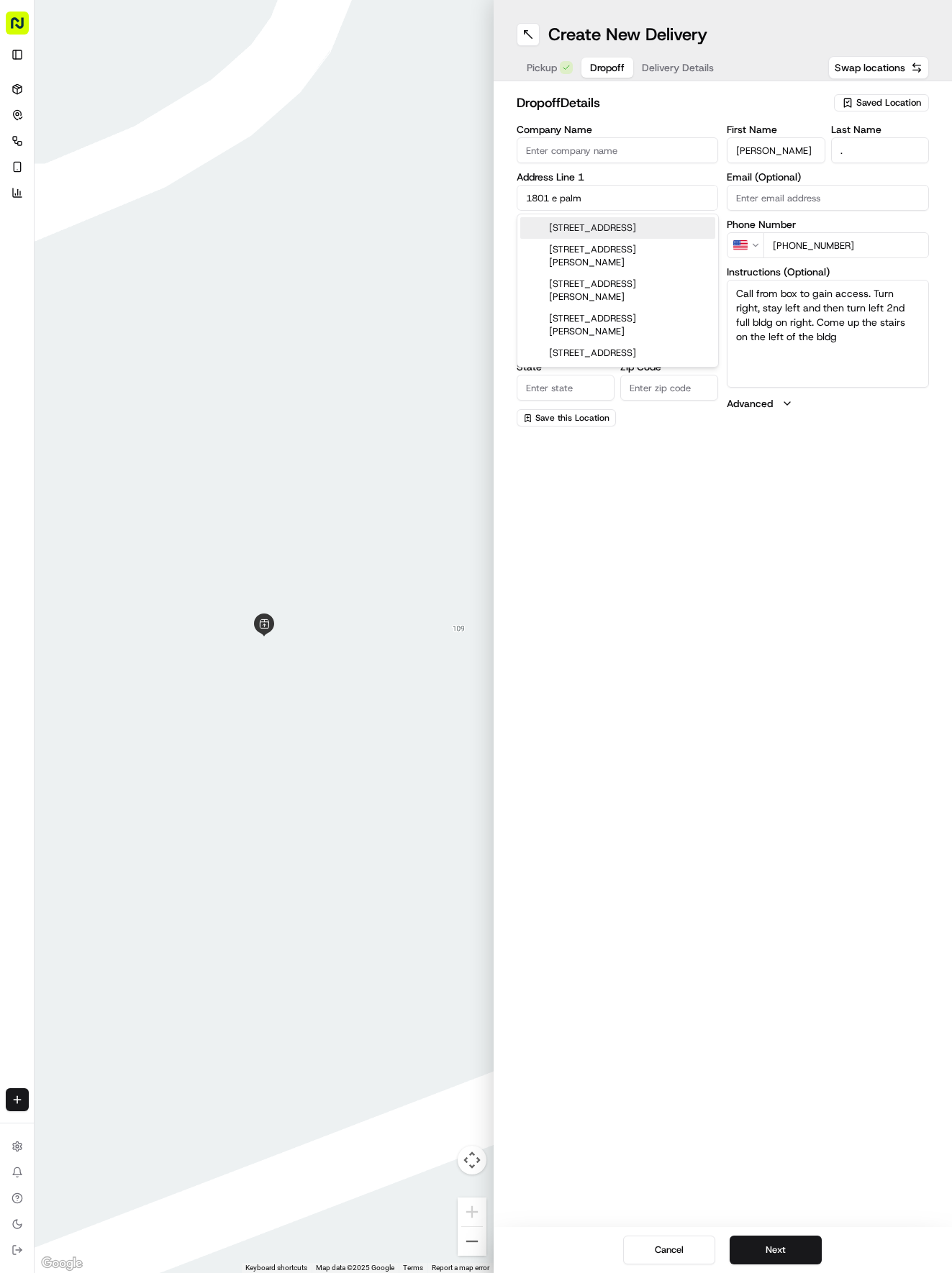
click at [584, 229] on div "[STREET_ADDRESS]" at bounding box center [617, 228] width 195 height 21
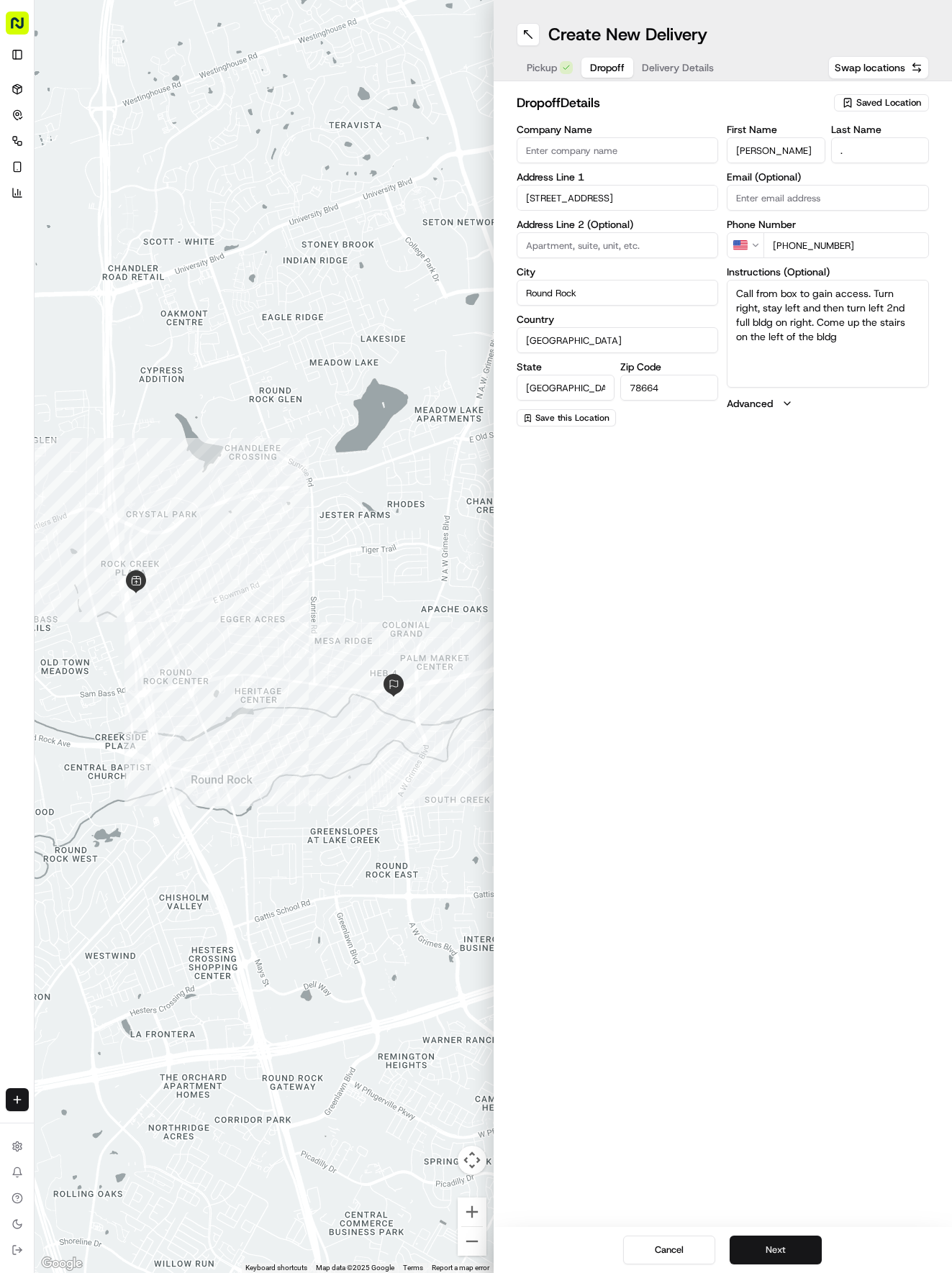
click at [798, 1248] on button "Next" at bounding box center [775, 1251] width 92 height 29
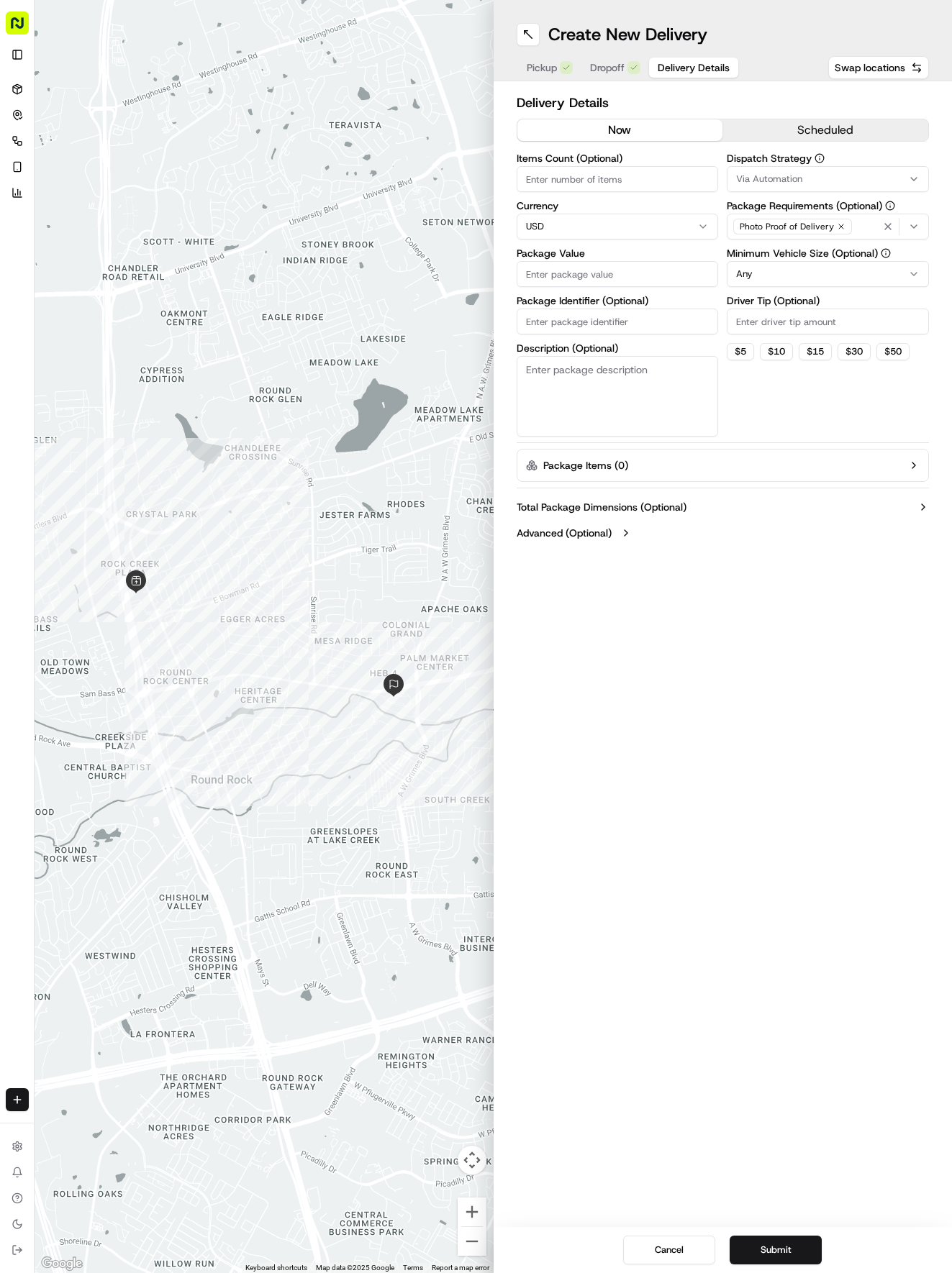
click at [828, 174] on div "Via Automation" at bounding box center [827, 178] width 195 height 13
click at [800, 255] on span "Tso Round Rock Strategy" at bounding box center [839, 257] width 177 height 13
click at [630, 204] on html "Tso Chinese 04 Round Rock [EMAIL_ADDRESS][DOMAIN_NAME] Toggle Sidebar Deliverie…" at bounding box center [476, 636] width 952 height 1273
click at [806, 274] on html "Tso Chinese 04 Round Rock [EMAIL_ADDRESS][DOMAIN_NAME] Toggle Sidebar Deliverie…" at bounding box center [476, 636] width 952 height 1273
click at [788, 319] on input "Driver Tip (Optional)" at bounding box center [827, 321] width 202 height 26
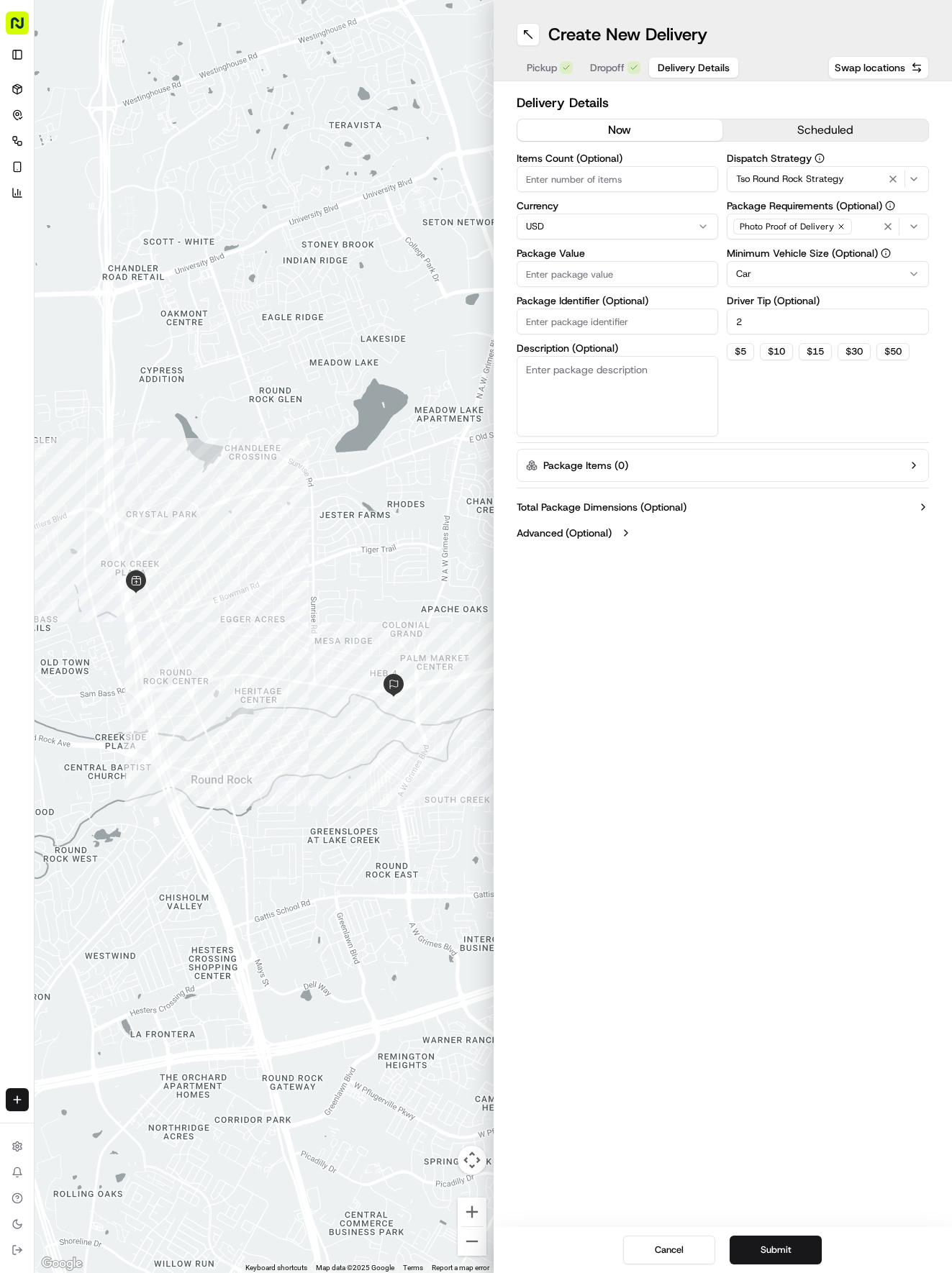
drag, startPoint x: 560, startPoint y: 165, endPoint x: 560, endPoint y: 175, distance: 10.0
click at [560, 175] on div "Items Count (Optional)" at bounding box center [618, 172] width 202 height 39
click at [542, 175] on input "Items Count (Optional)" at bounding box center [618, 179] width 202 height 26
click at [577, 272] on input "Package Value" at bounding box center [618, 273] width 202 height 26
click at [785, 1236] on button "Submit" at bounding box center [775, 1251] width 92 height 29
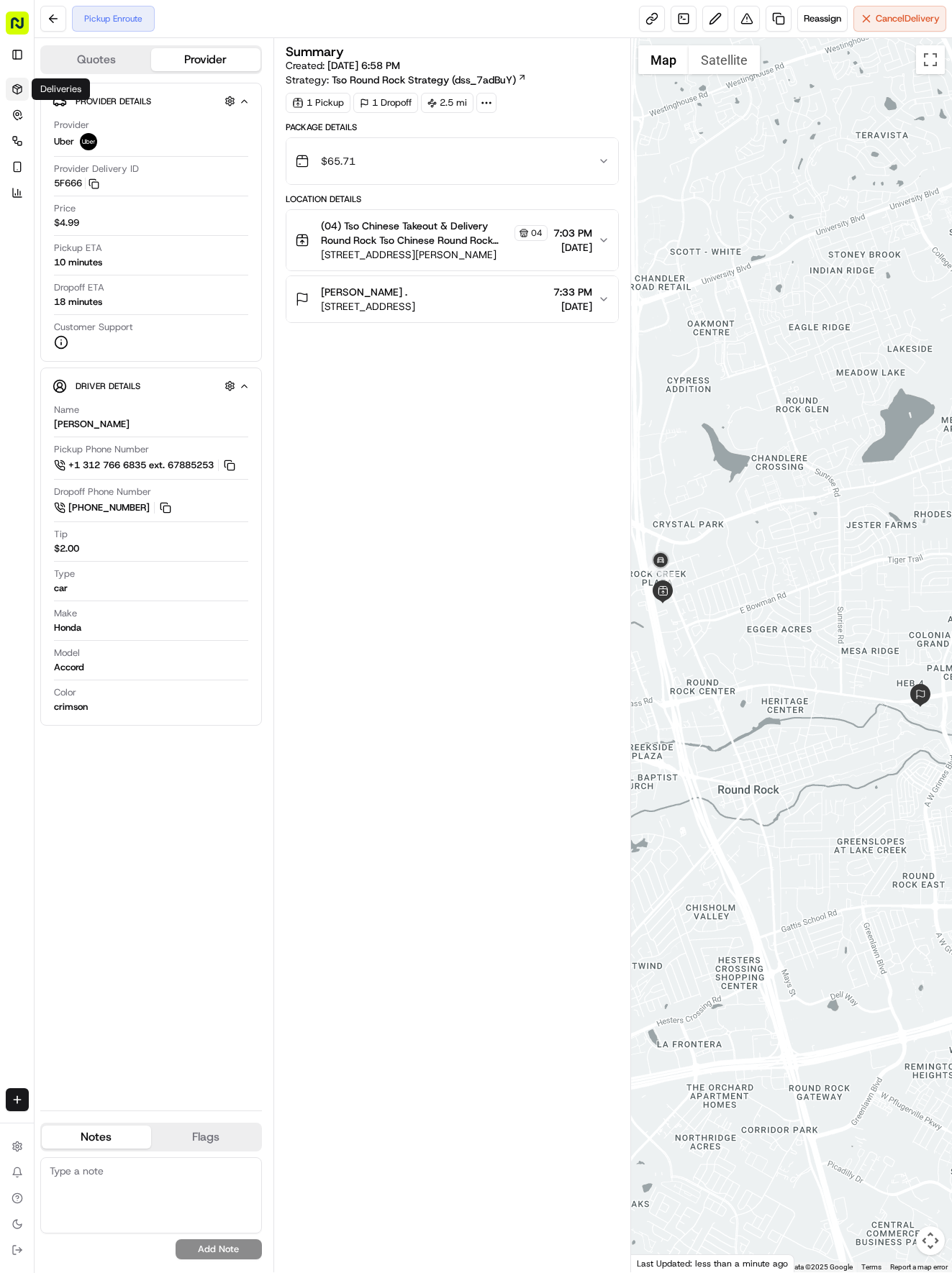
click at [18, 81] on link "Deliveries" at bounding box center [18, 90] width 23 height 23
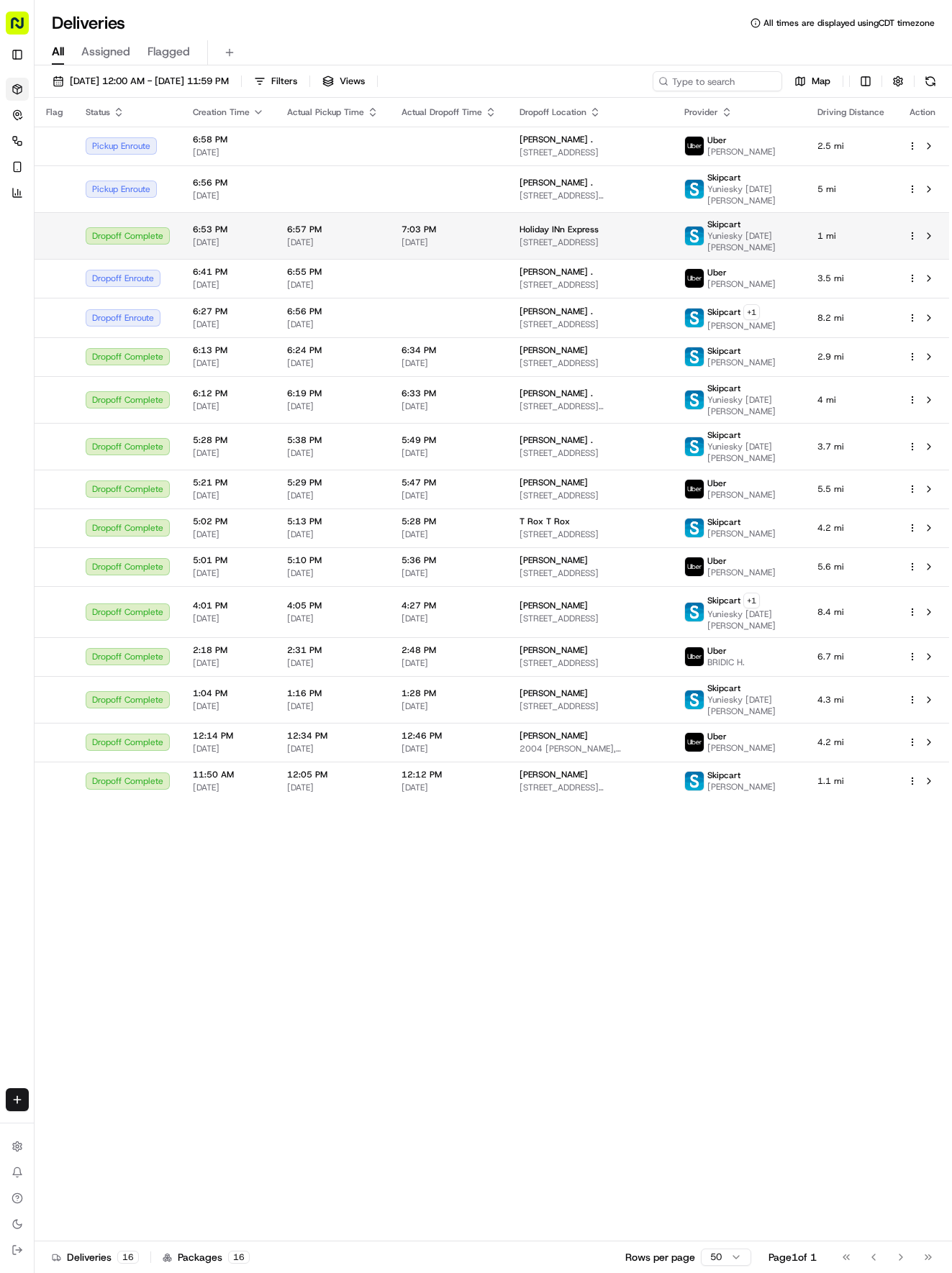
click at [512, 238] on td "Holiday INn Express [STREET_ADDRESS]" at bounding box center [590, 236] width 165 height 47
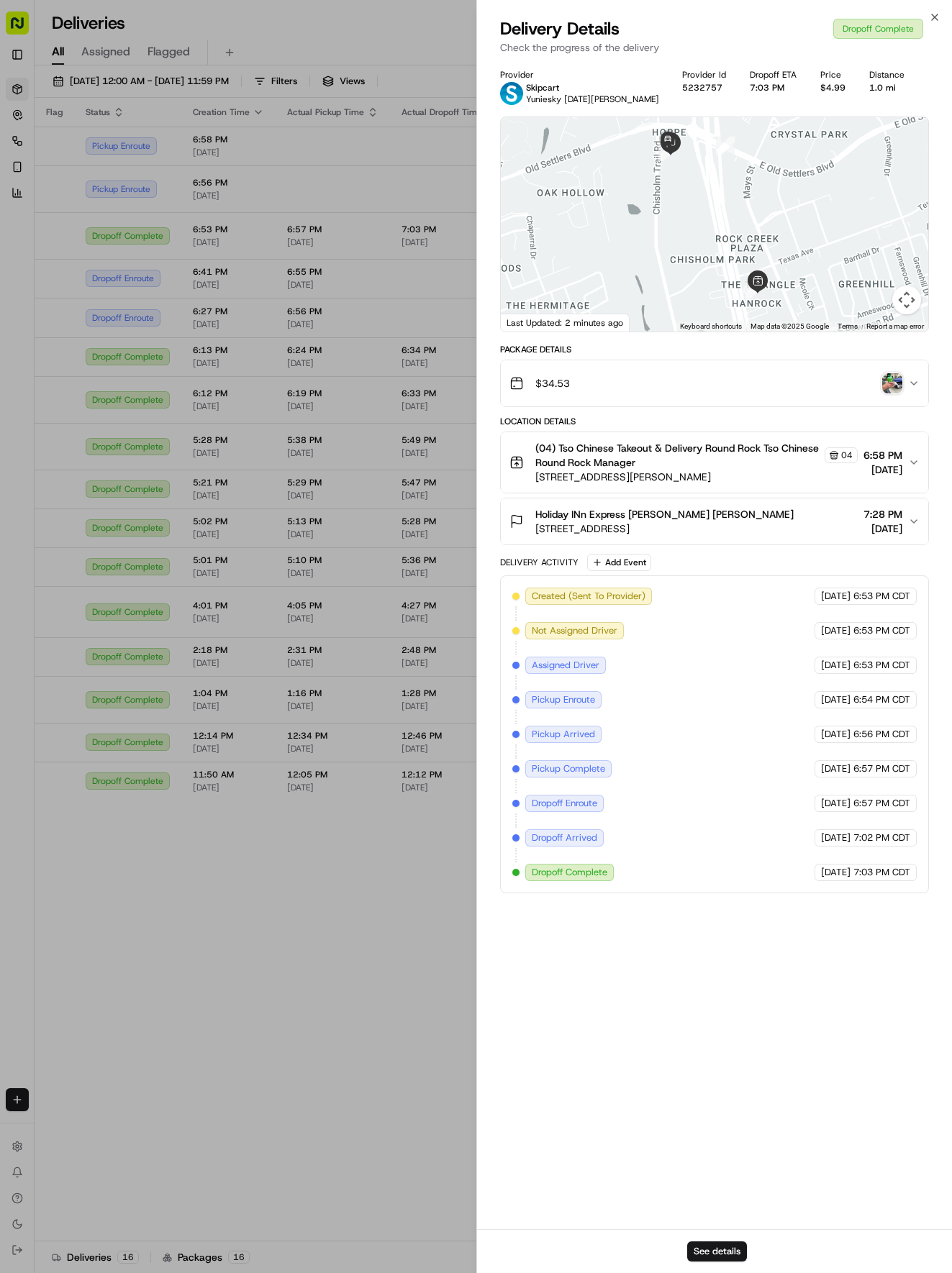
click at [834, 527] on div "Holiday INn Express [PERSON_NAME] [PERSON_NAME] [STREET_ADDRESS] 7:28 PM [DATE]" at bounding box center [709, 522] width 399 height 29
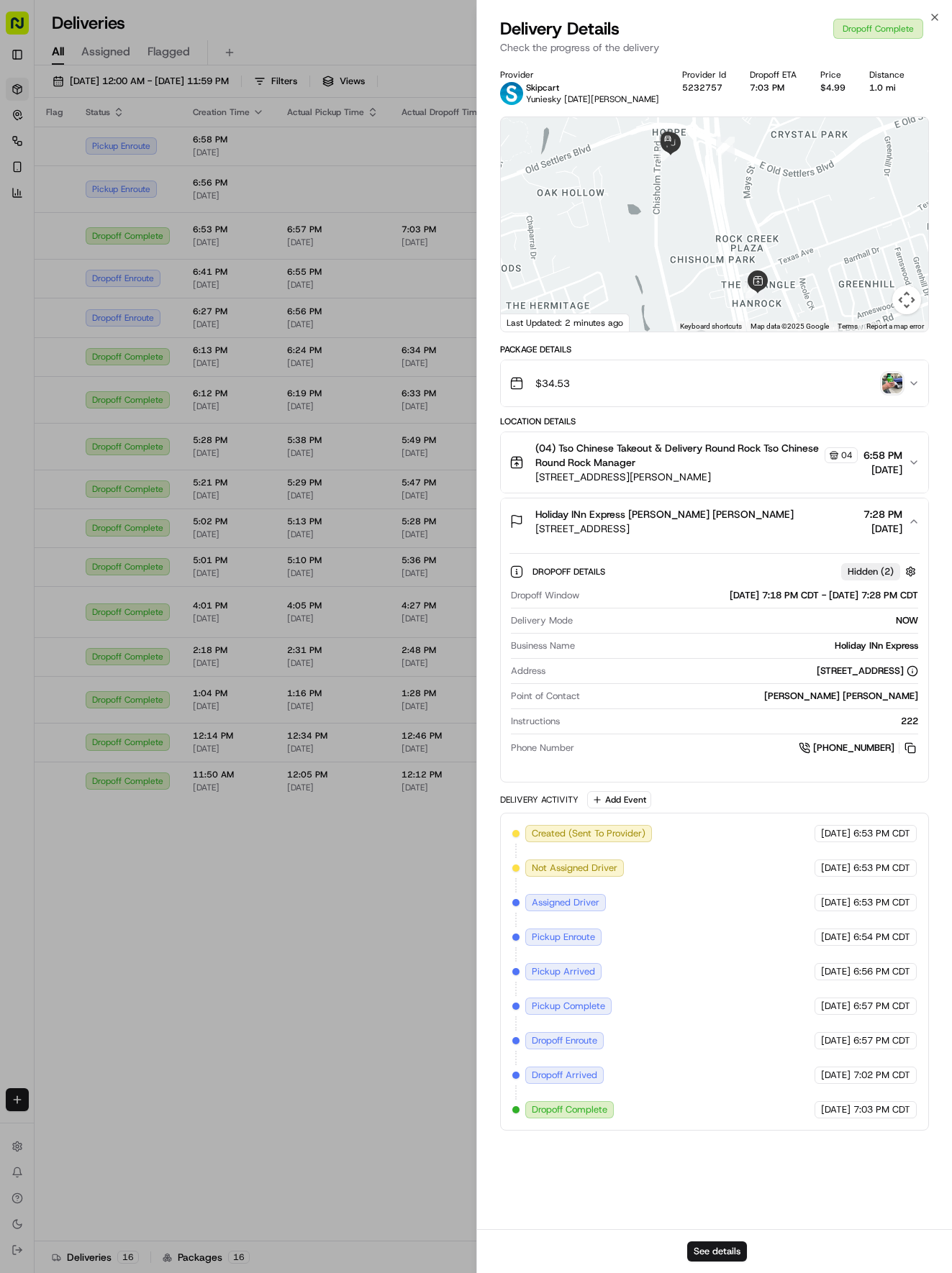
click at [834, 527] on div "Holiday INn Express [PERSON_NAME] [PERSON_NAME] [STREET_ADDRESS] 7:28 PM [DATE]" at bounding box center [709, 522] width 399 height 29
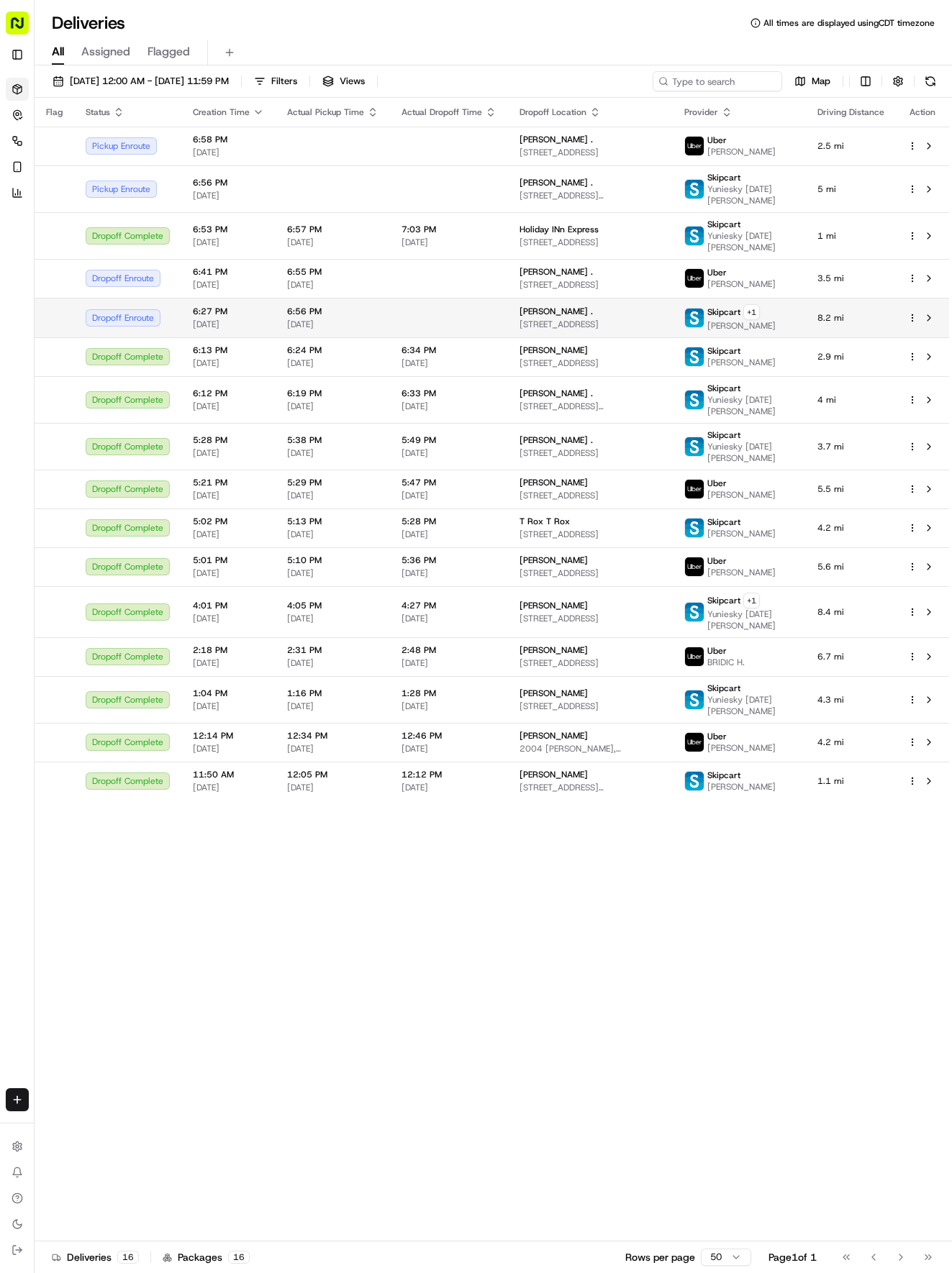
click at [403, 328] on td at bounding box center [449, 317] width 118 height 40
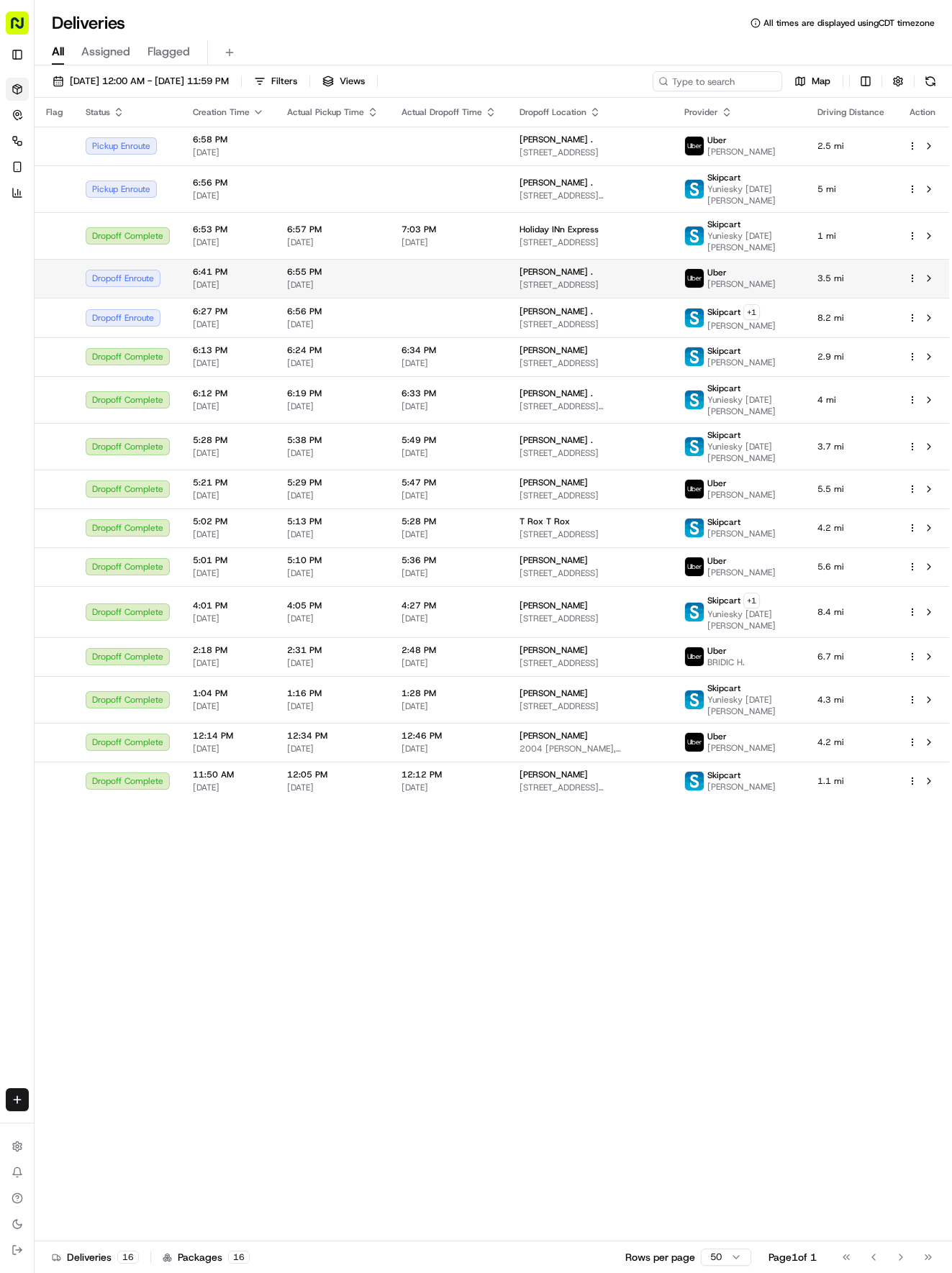
click at [403, 276] on td at bounding box center [449, 278] width 118 height 39
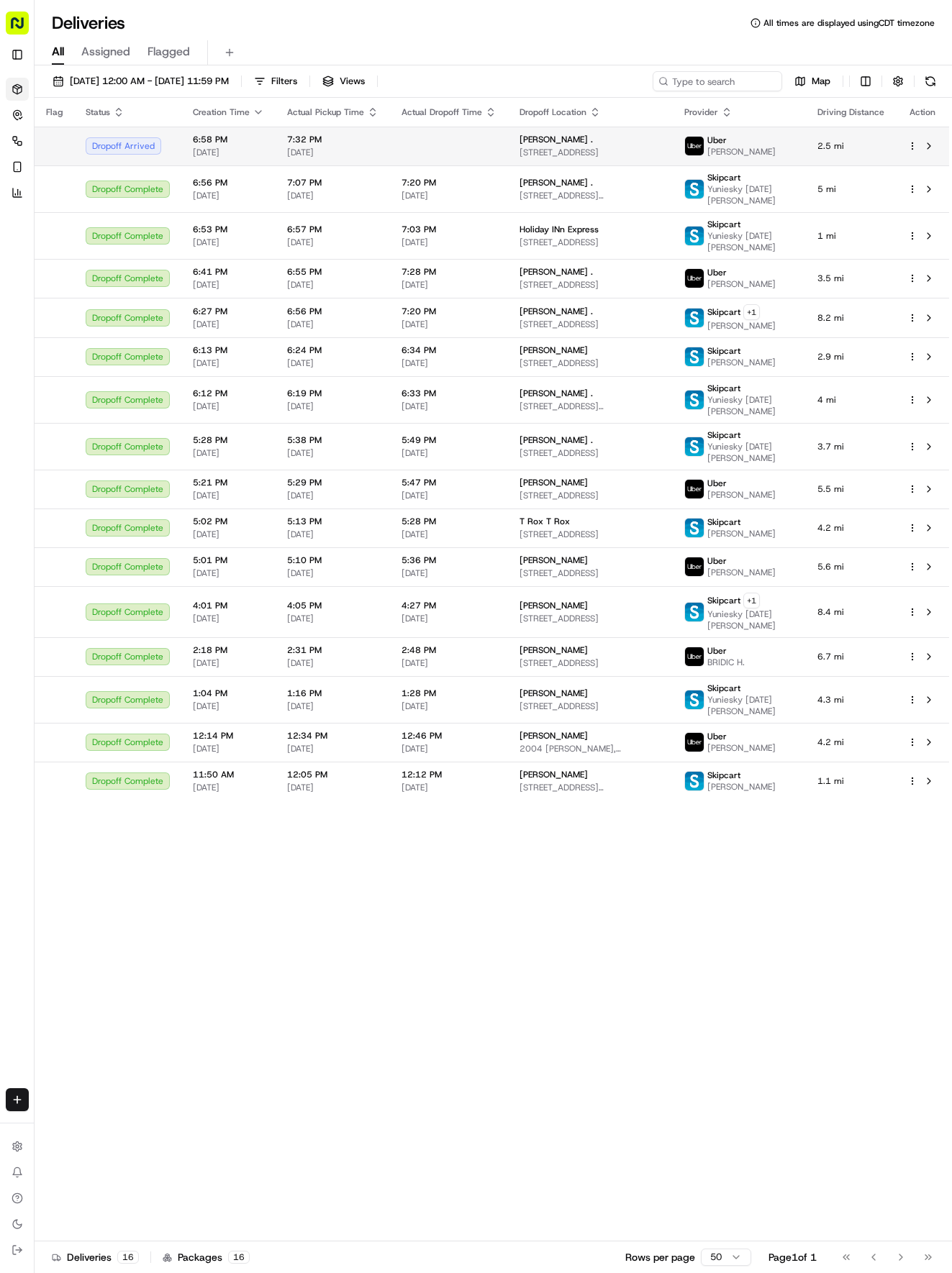
click at [466, 138] on td at bounding box center [449, 146] width 118 height 39
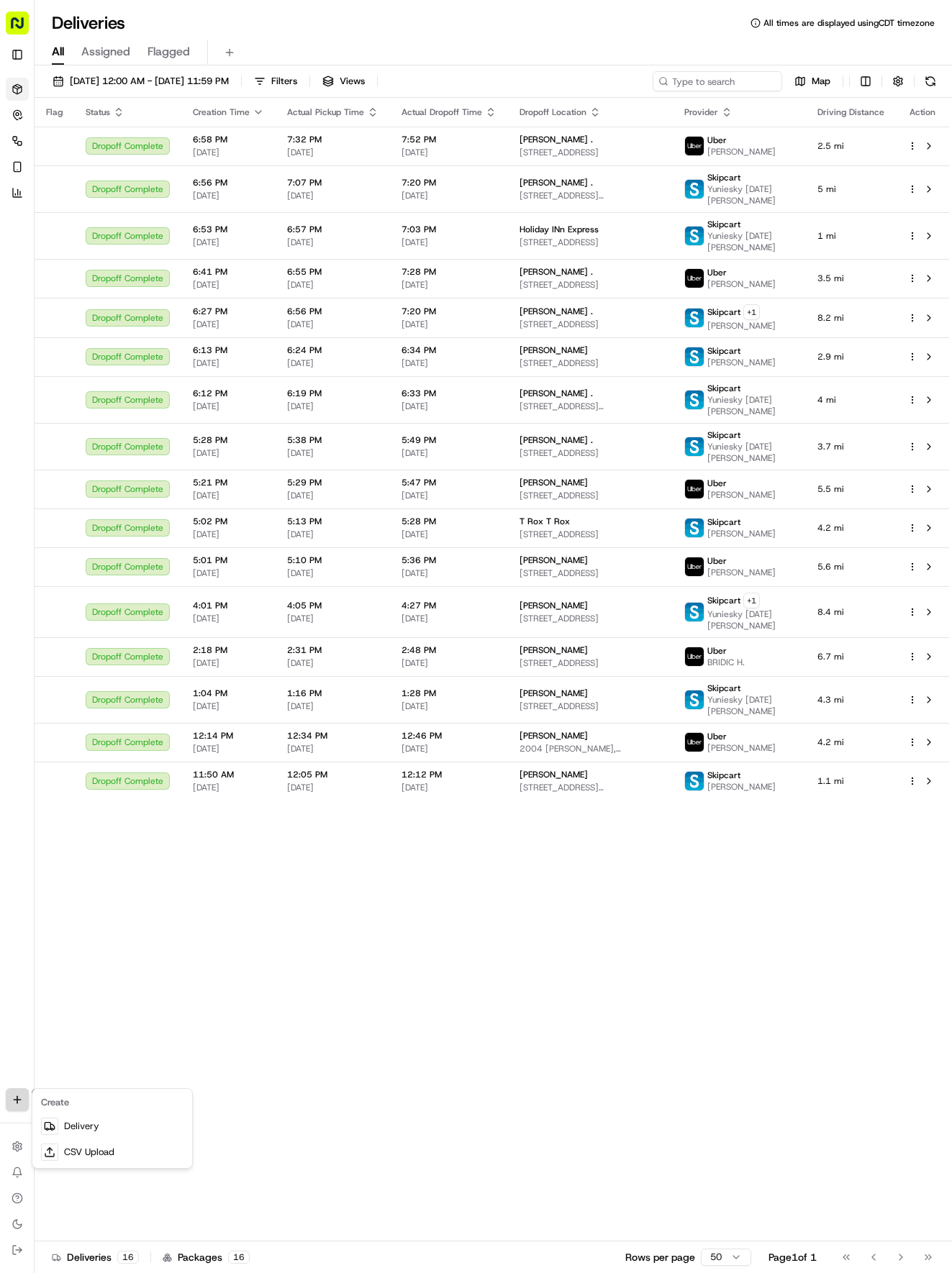
click at [23, 1096] on html "Tso Chinese 04 Round Rock [EMAIL_ADDRESS][DOMAIN_NAME] Toggle Sidebar Deliverie…" at bounding box center [476, 636] width 952 height 1273
click at [91, 1124] on link "Delivery" at bounding box center [112, 1126] width 154 height 26
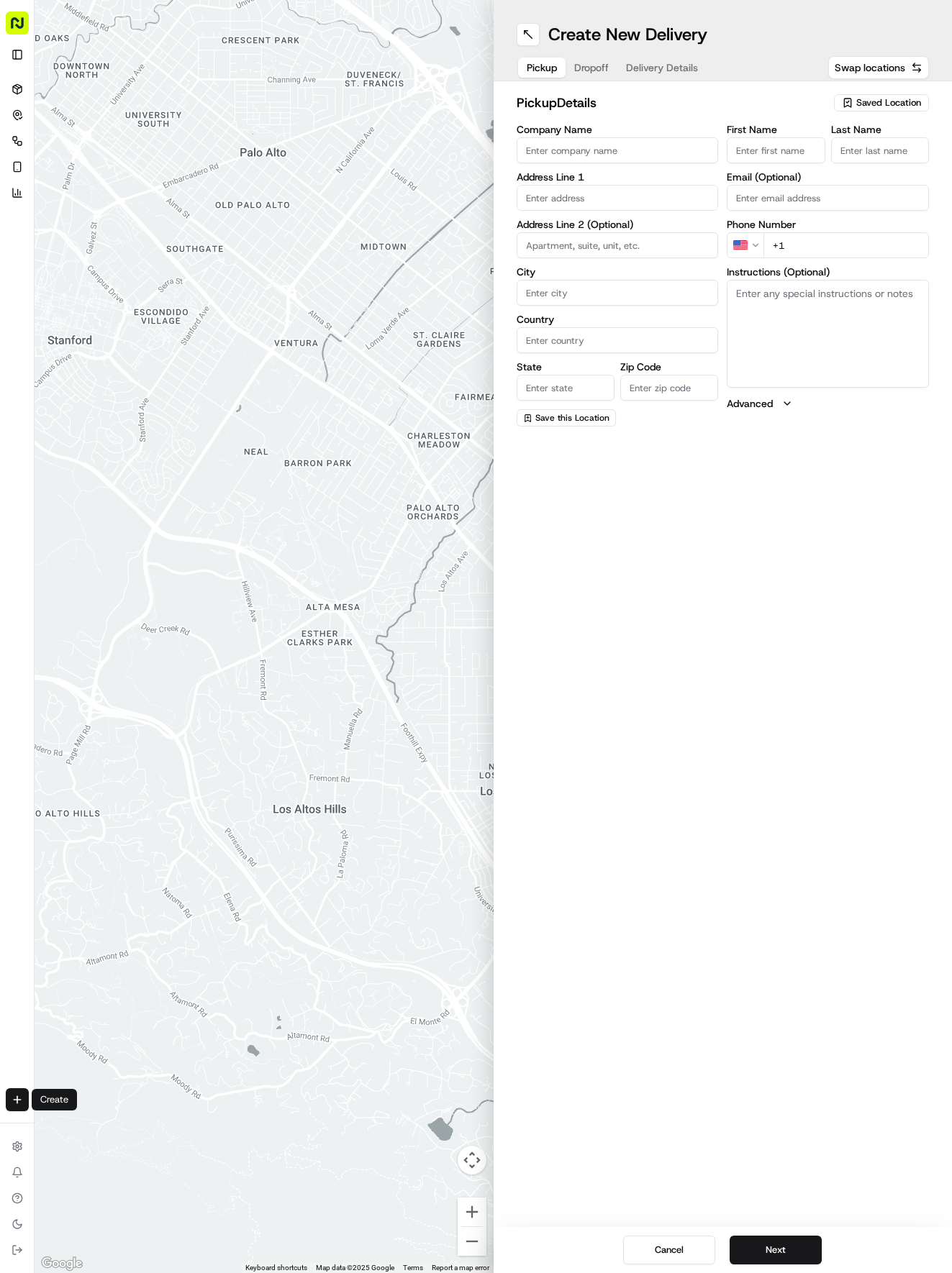
click at [876, 97] on span "Saved Location" at bounding box center [889, 102] width 65 height 13
click at [870, 158] on span "(04) Tso Chinese Takeout & Delivery Round Rock (04)" at bounding box center [857, 163] width 177 height 26
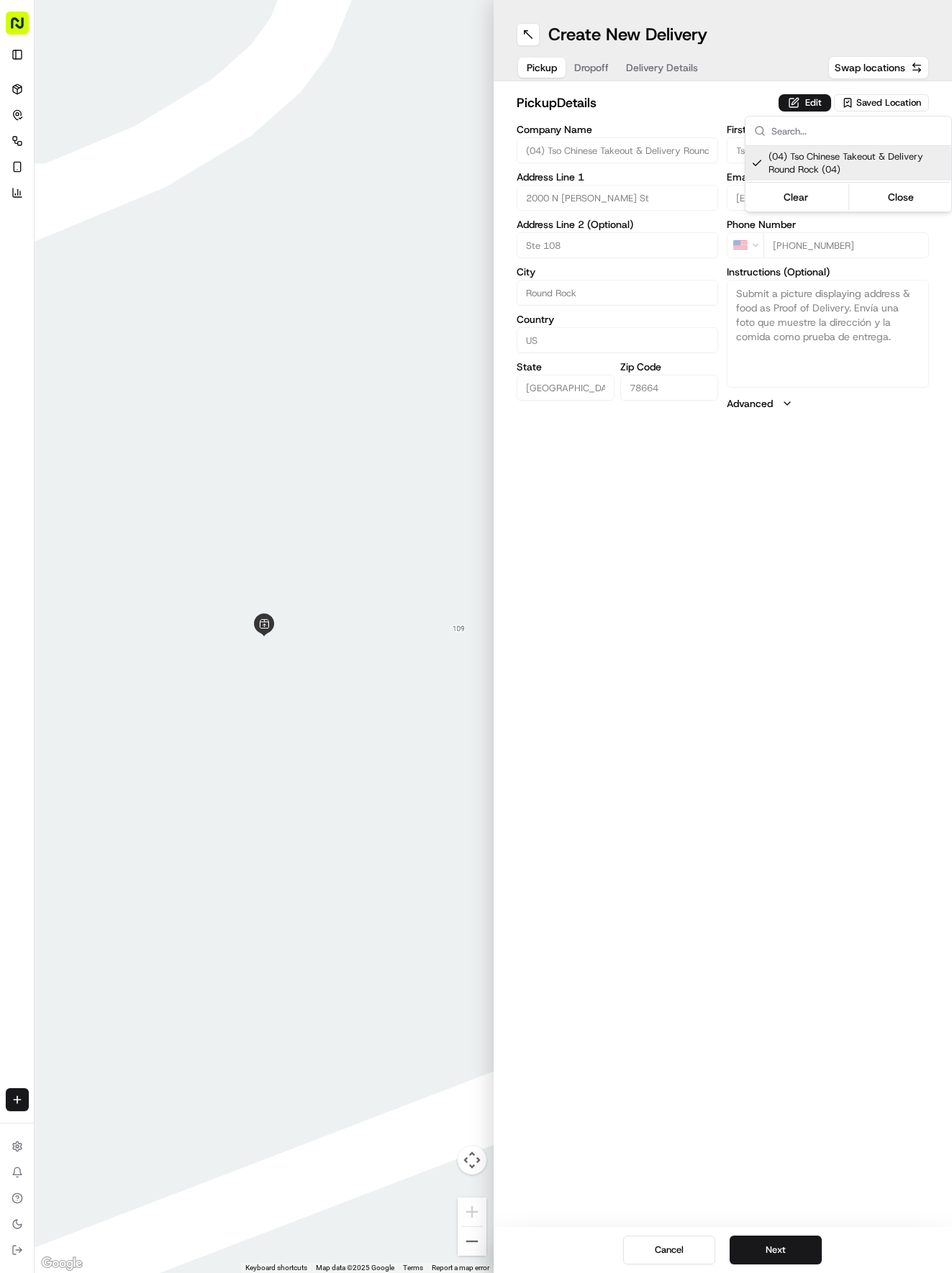
click at [786, 599] on html "Tso Chinese 04 Round Rock [EMAIL_ADDRESS][DOMAIN_NAME] Toggle Sidebar Deliverie…" at bounding box center [476, 636] width 952 height 1273
click at [790, 1240] on button "Next" at bounding box center [775, 1251] width 92 height 29
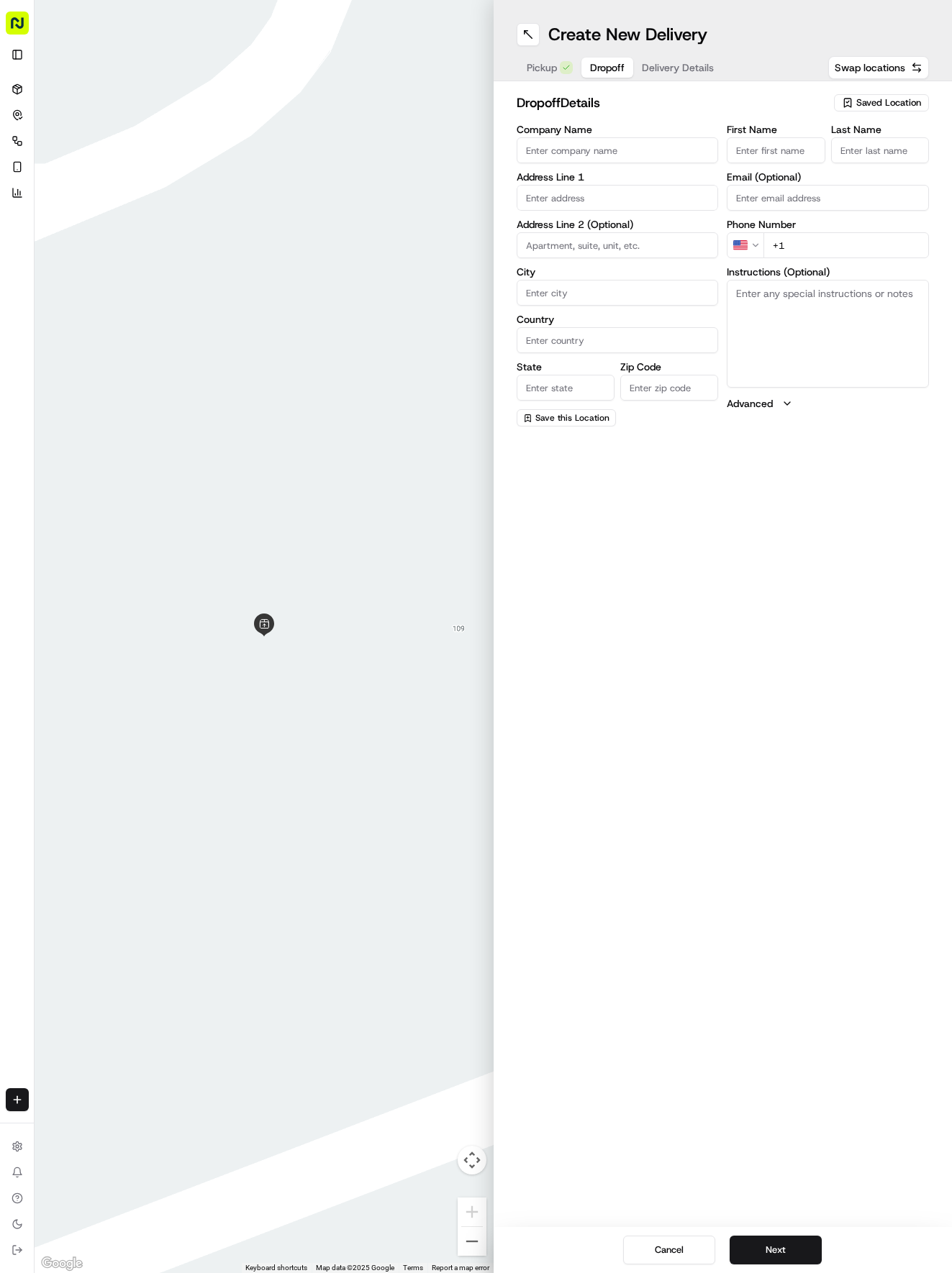
drag, startPoint x: 758, startPoint y: 136, endPoint x: 759, endPoint y: 144, distance: 8.1
click at [758, 142] on div "First Name" at bounding box center [775, 144] width 98 height 39
click at [780, 142] on input "First Name" at bounding box center [775, 150] width 98 height 26
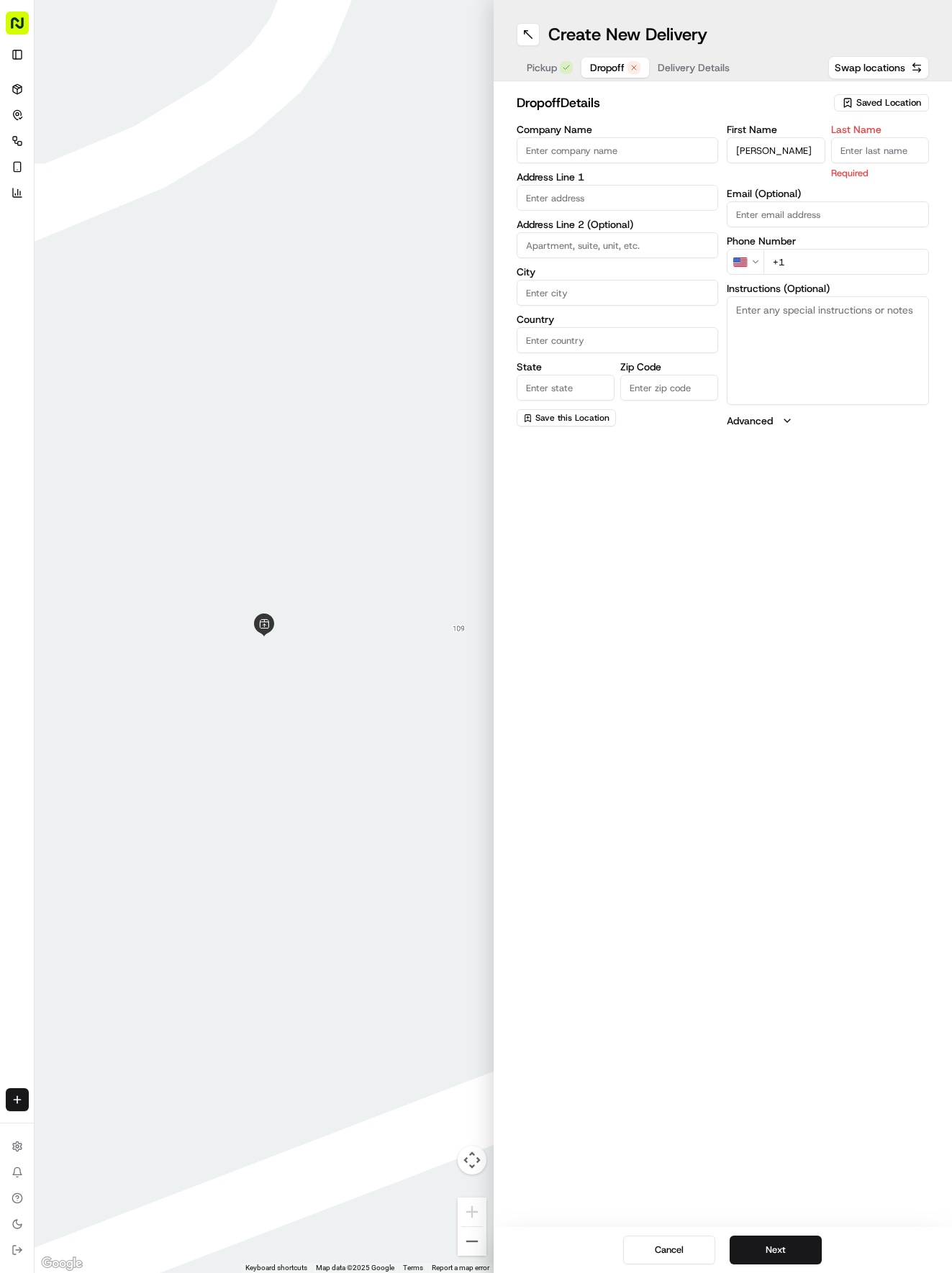
click at [791, 236] on div "Phone Number US +1" at bounding box center [827, 255] width 202 height 39
click at [819, 262] on input "+1" at bounding box center [846, 262] width 165 height 26
click at [557, 196] on input "text" at bounding box center [618, 198] width 202 height 26
click at [632, 231] on div "[STREET_ADDRESS]" at bounding box center [617, 228] width 195 height 21
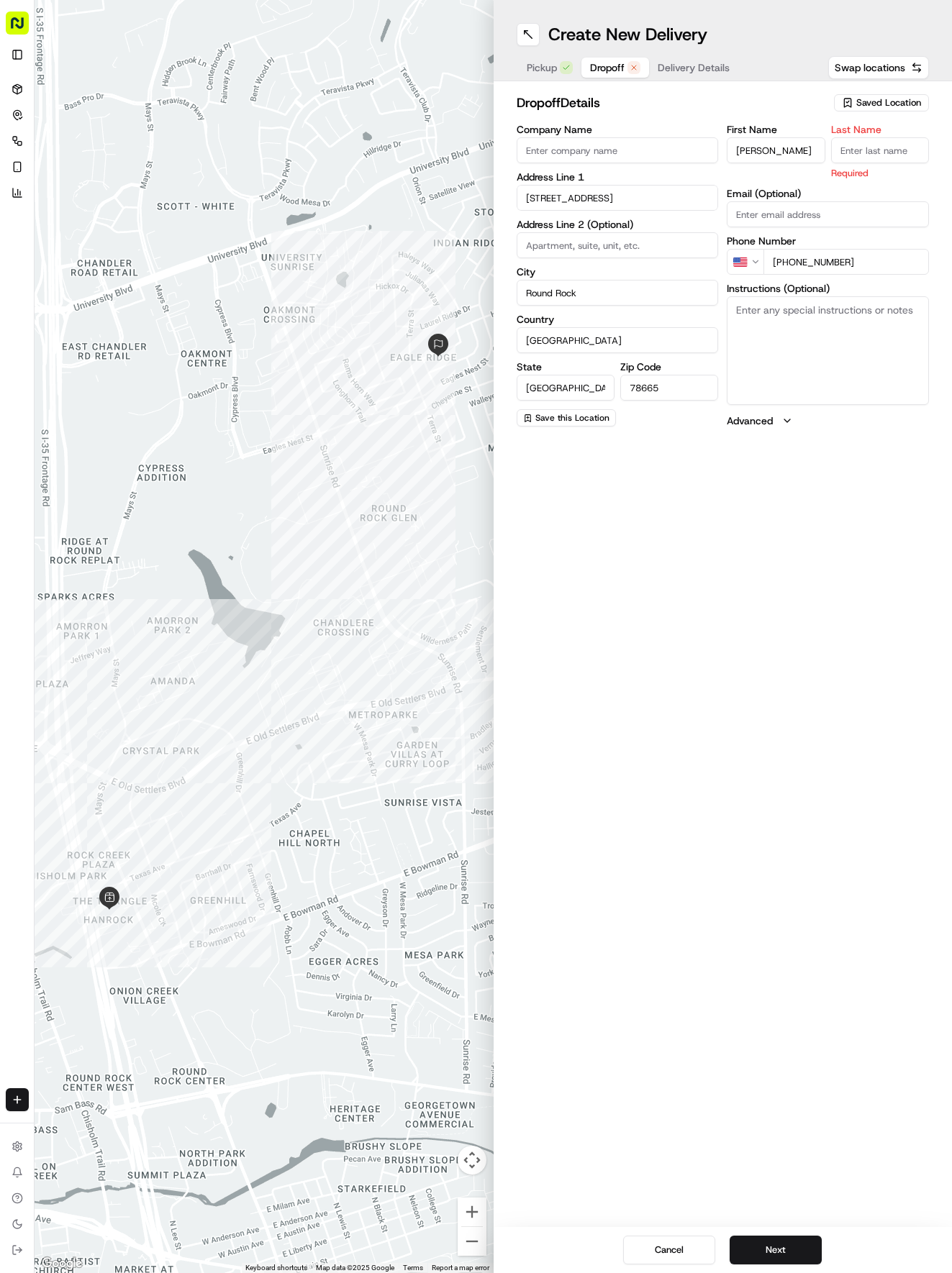
click at [860, 153] on input "Last Name" at bounding box center [880, 150] width 98 height 26
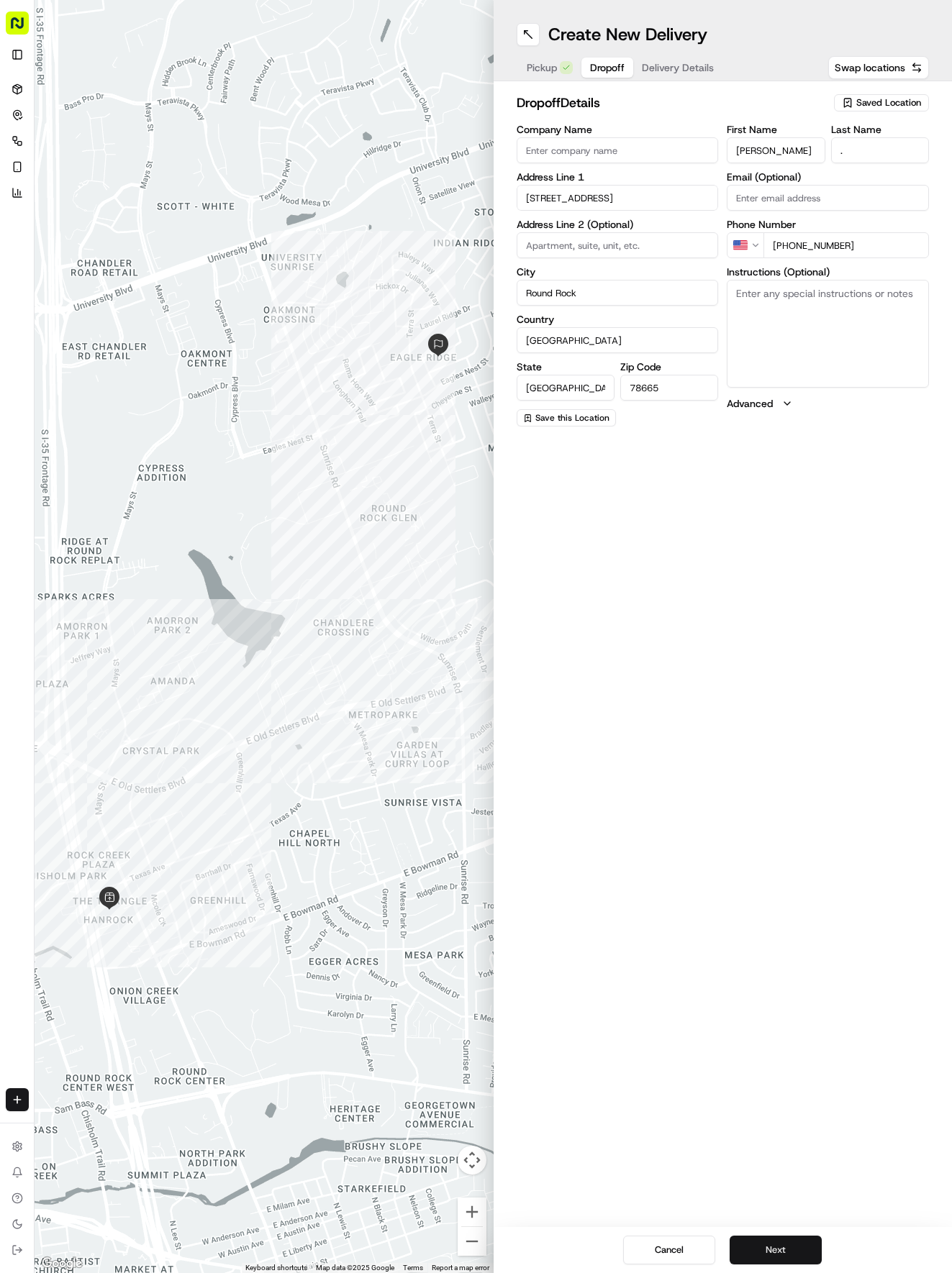
click at [797, 1255] on button "Next" at bounding box center [775, 1251] width 92 height 29
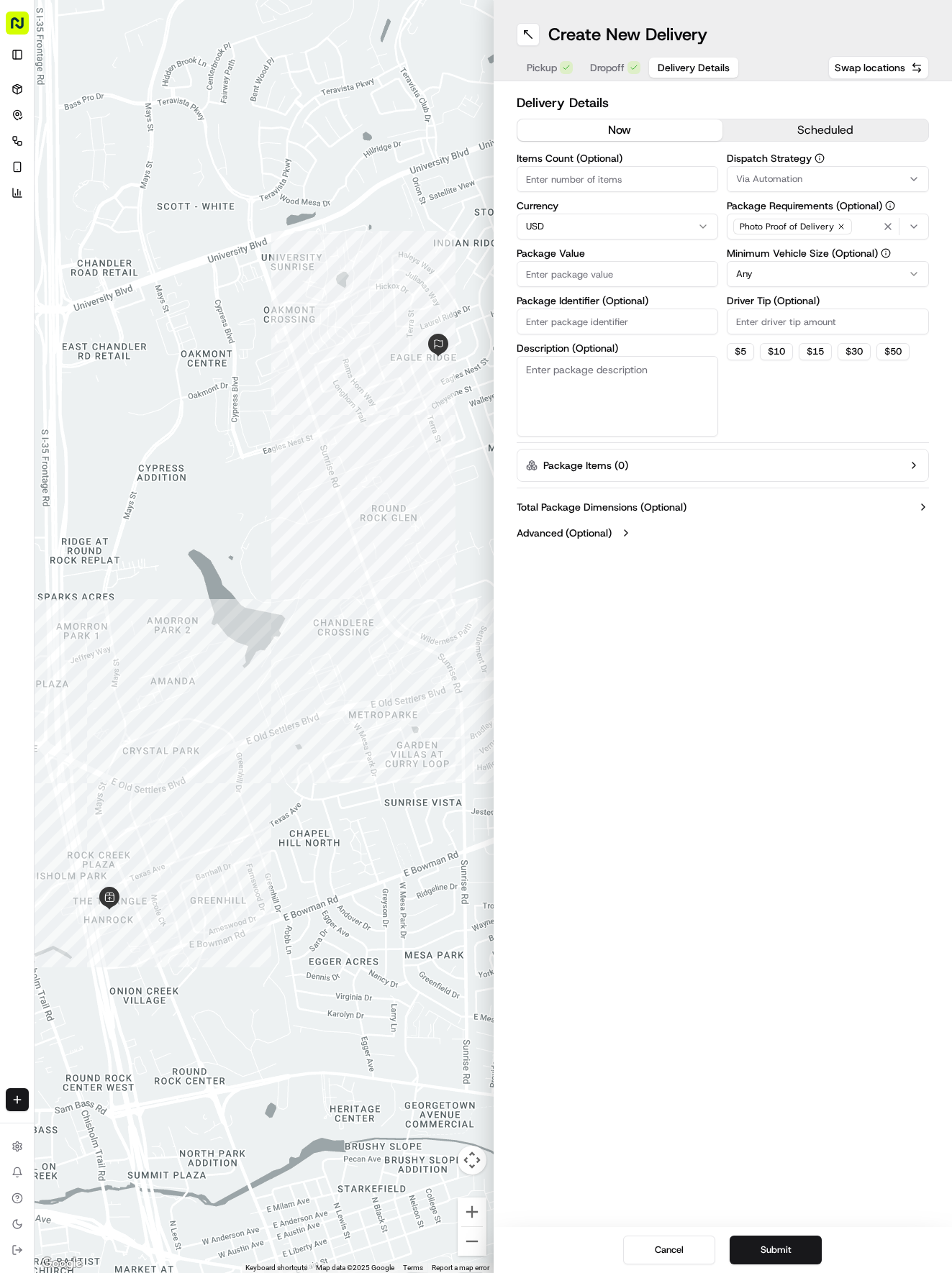
click at [780, 168] on button "Via Automation" at bounding box center [827, 179] width 202 height 26
click at [785, 258] on span "Tso Round Rock Strategy" at bounding box center [839, 257] width 177 height 13
click at [804, 577] on html "Tso Chinese 04 Round Rock [EMAIL_ADDRESS][DOMAIN_NAME] Toggle Sidebar Deliverie…" at bounding box center [476, 636] width 952 height 1273
click at [804, 264] on html "Tso Chinese 04 Round Rock [EMAIL_ADDRESS][DOMAIN_NAME] Toggle Sidebar Deliverie…" at bounding box center [476, 636] width 952 height 1273
click at [816, 315] on input "Driver Tip (Optional)" at bounding box center [827, 321] width 202 height 26
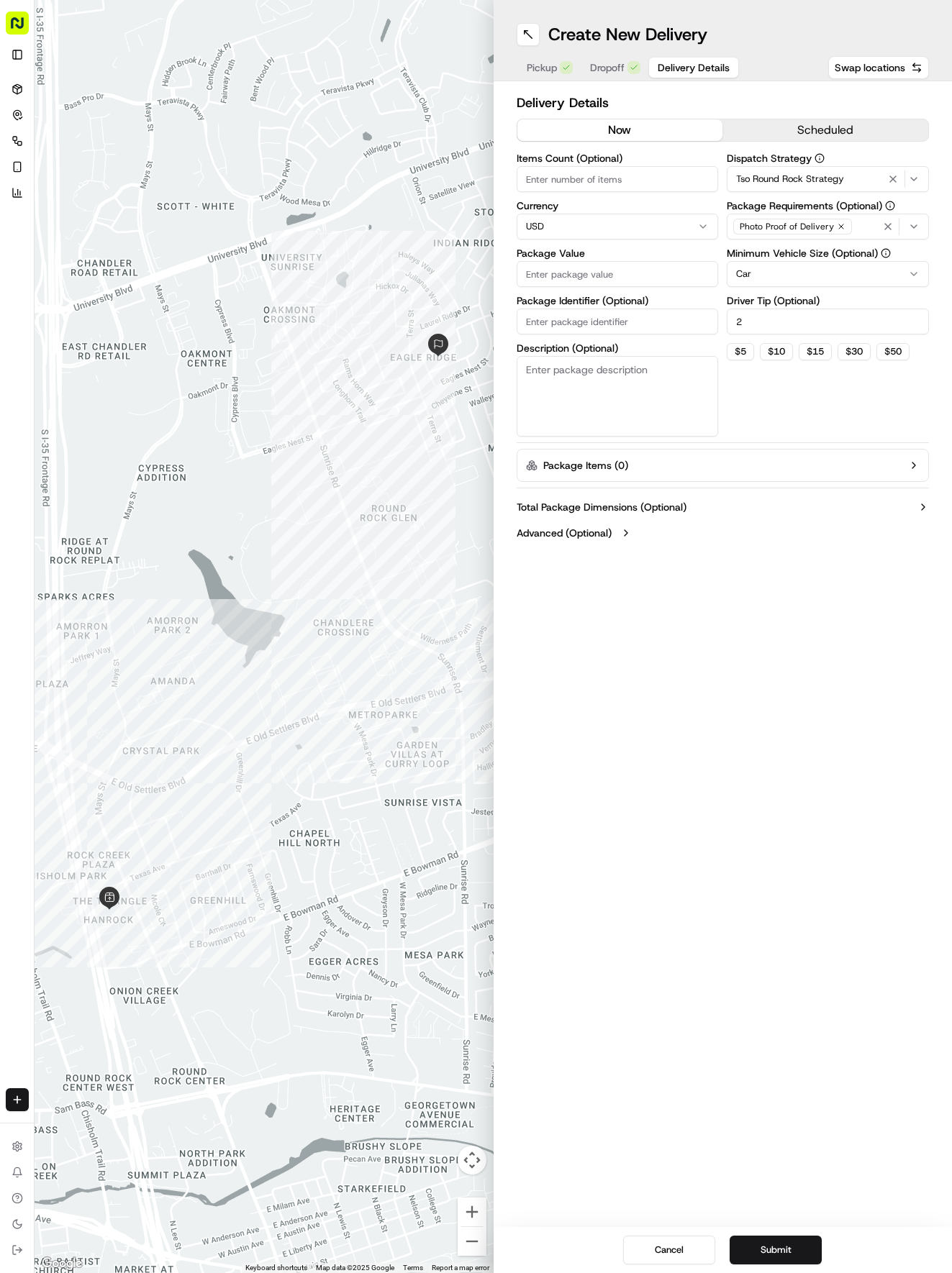
click at [602, 175] on input "Items Count (Optional)" at bounding box center [618, 179] width 202 height 26
click at [584, 282] on input "Package Value" at bounding box center [618, 273] width 202 height 26
click at [795, 1249] on button "Submit" at bounding box center [775, 1251] width 92 height 29
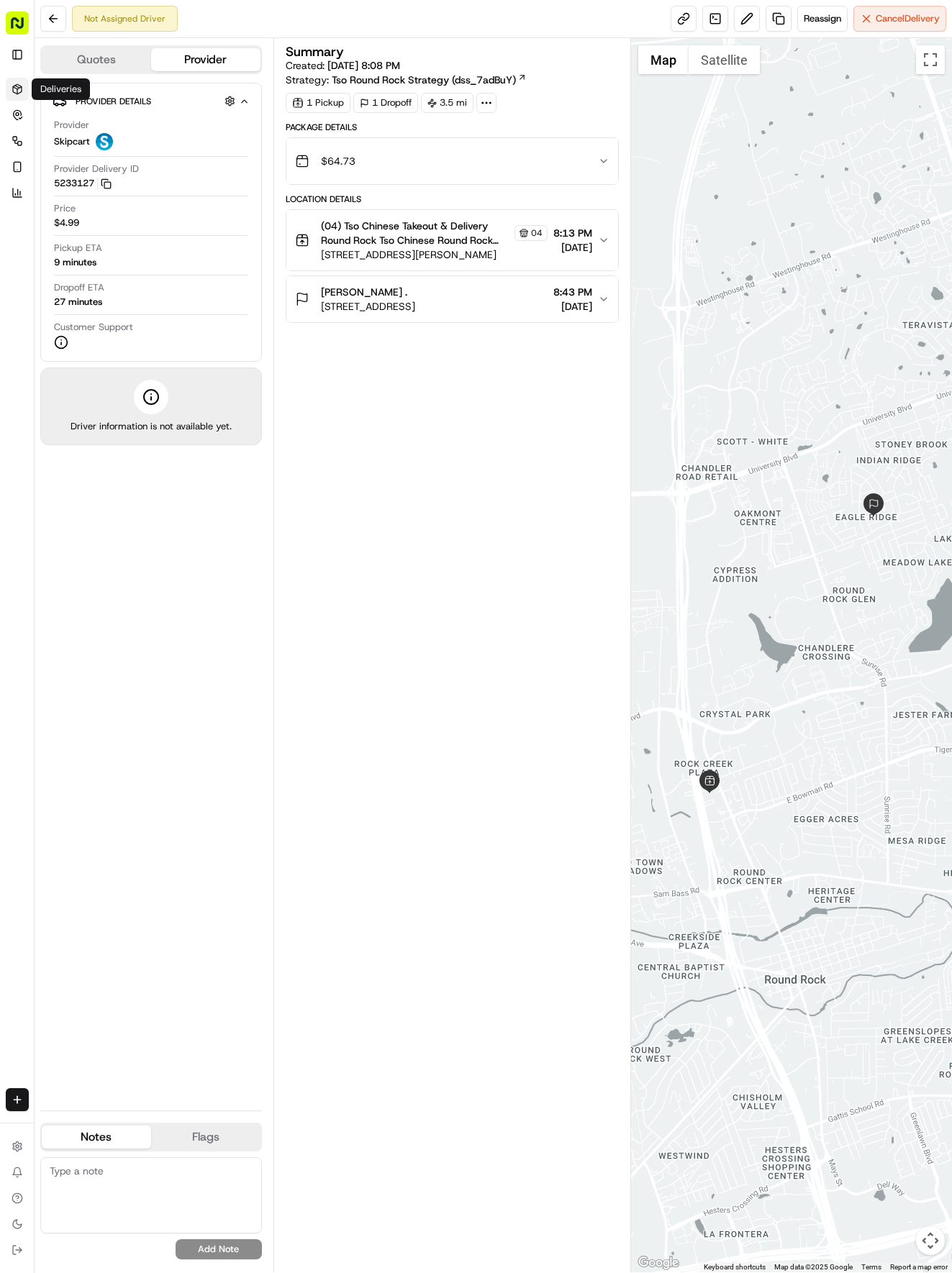
click at [18, 88] on icon at bounding box center [18, 90] width 12 height 12
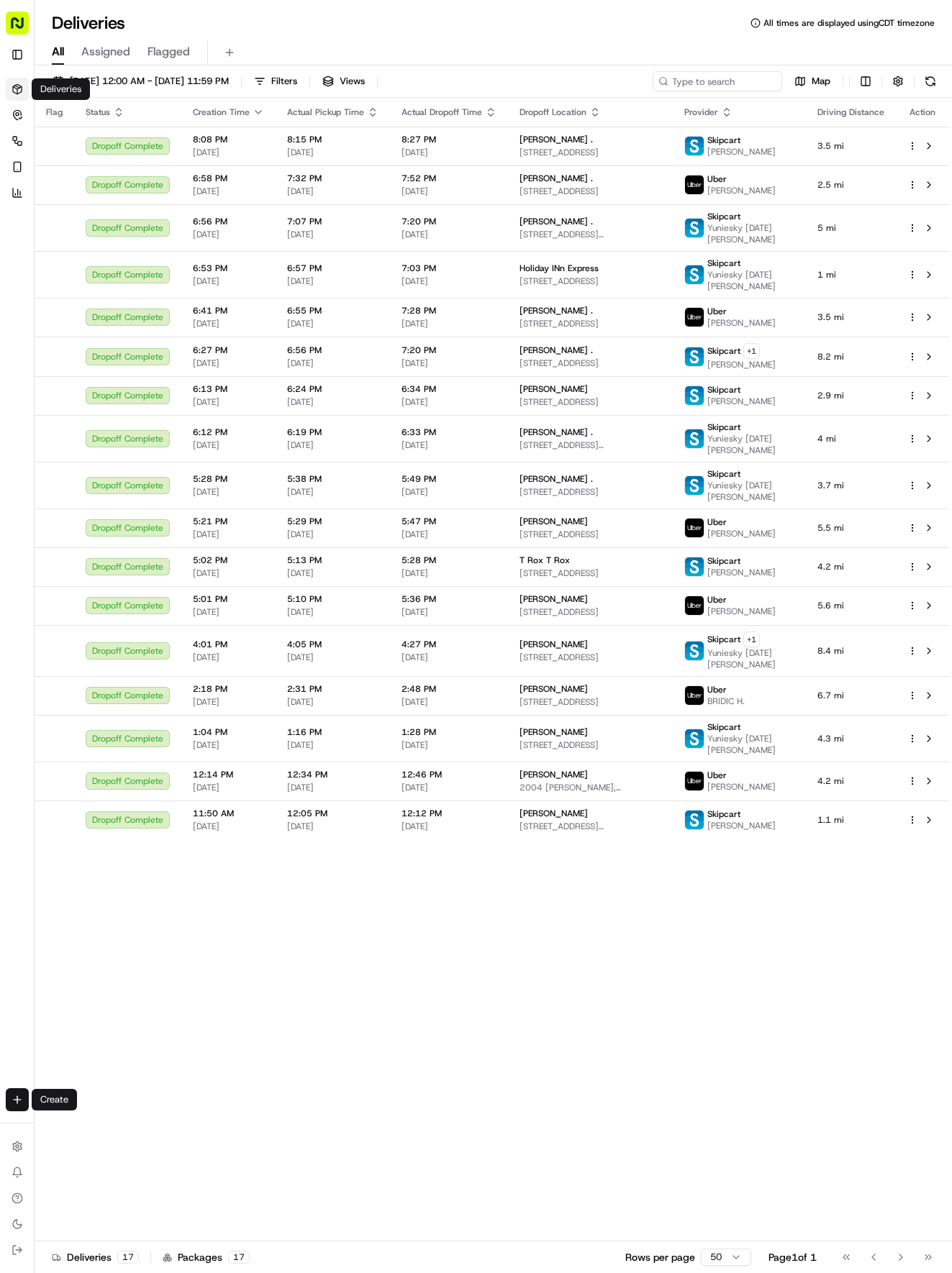
click at [11, 1094] on html "Tso Chinese 04 Round Rock [EMAIL_ADDRESS][DOMAIN_NAME] Toggle Sidebar Deliverie…" at bounding box center [476, 636] width 952 height 1273
click at [51, 1118] on div at bounding box center [50, 1127] width 18 height 18
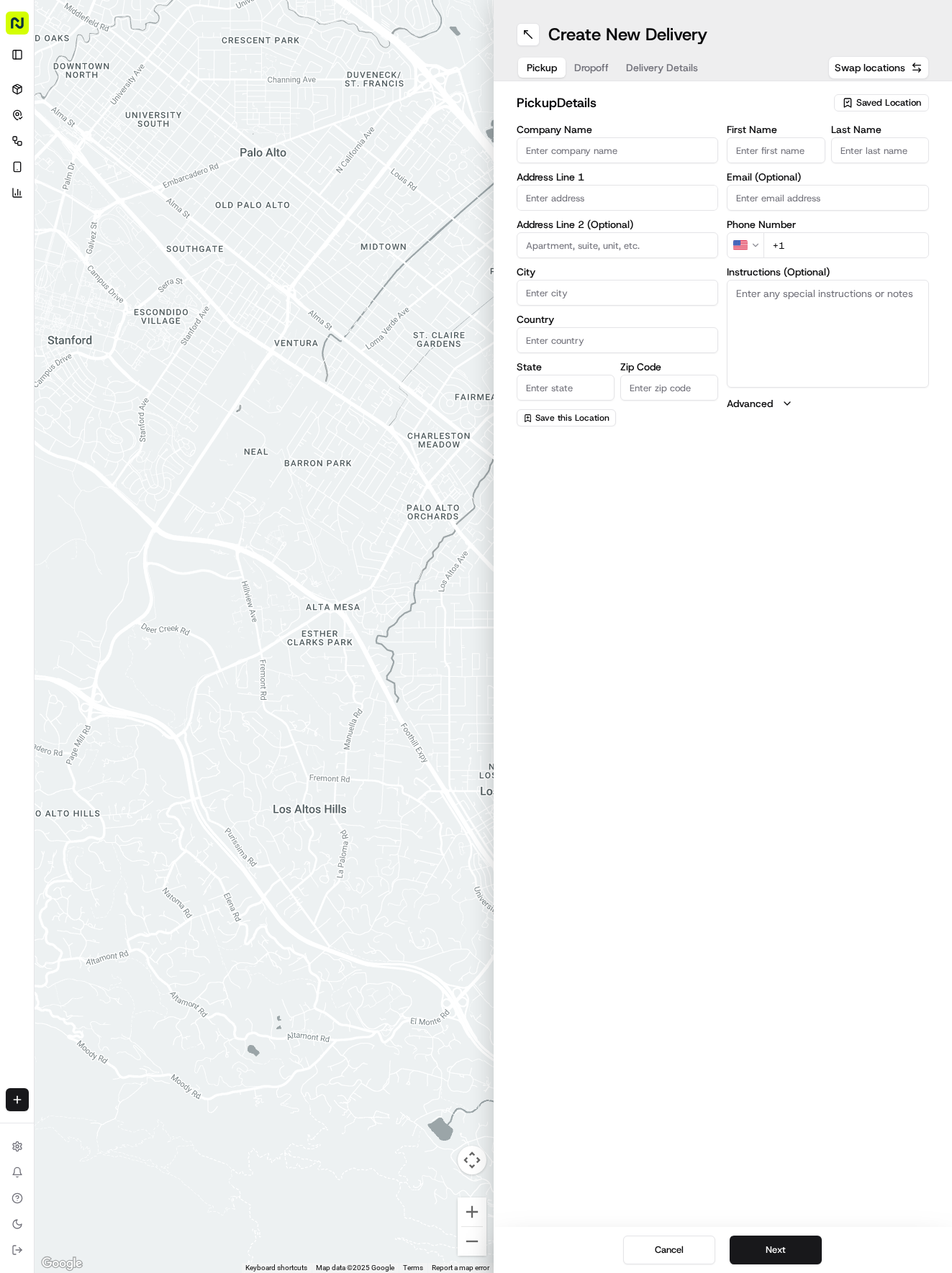
click at [875, 103] on span "Saved Location" at bounding box center [889, 102] width 65 height 13
click at [875, 103] on html "Tso Chinese 04 Round Rock [EMAIL_ADDRESS][DOMAIN_NAME] Toggle Sidebar Deliverie…" at bounding box center [476, 636] width 952 height 1273
click at [900, 96] on span "Saved Location" at bounding box center [889, 102] width 65 height 13
click at [878, 153] on span "(04) Tso Chinese Takeout & Delivery Round Rock (04)" at bounding box center [857, 163] width 177 height 26
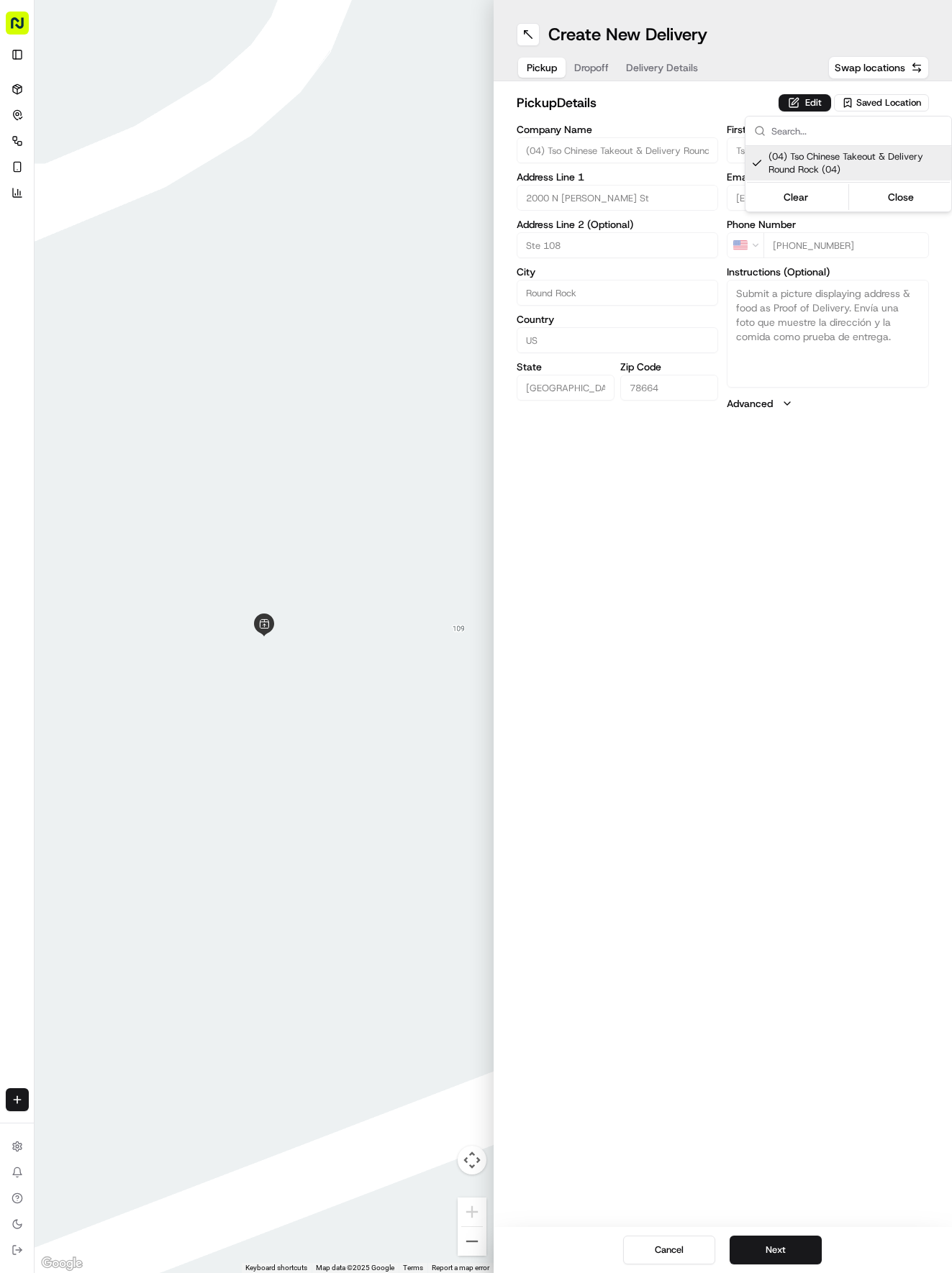
click at [784, 1247] on html "Tso Chinese 04 Round Rock [EMAIL_ADDRESS][DOMAIN_NAME] Toggle Sidebar Deliverie…" at bounding box center [476, 636] width 952 height 1273
click at [784, 1247] on button "Next" at bounding box center [775, 1251] width 92 height 29
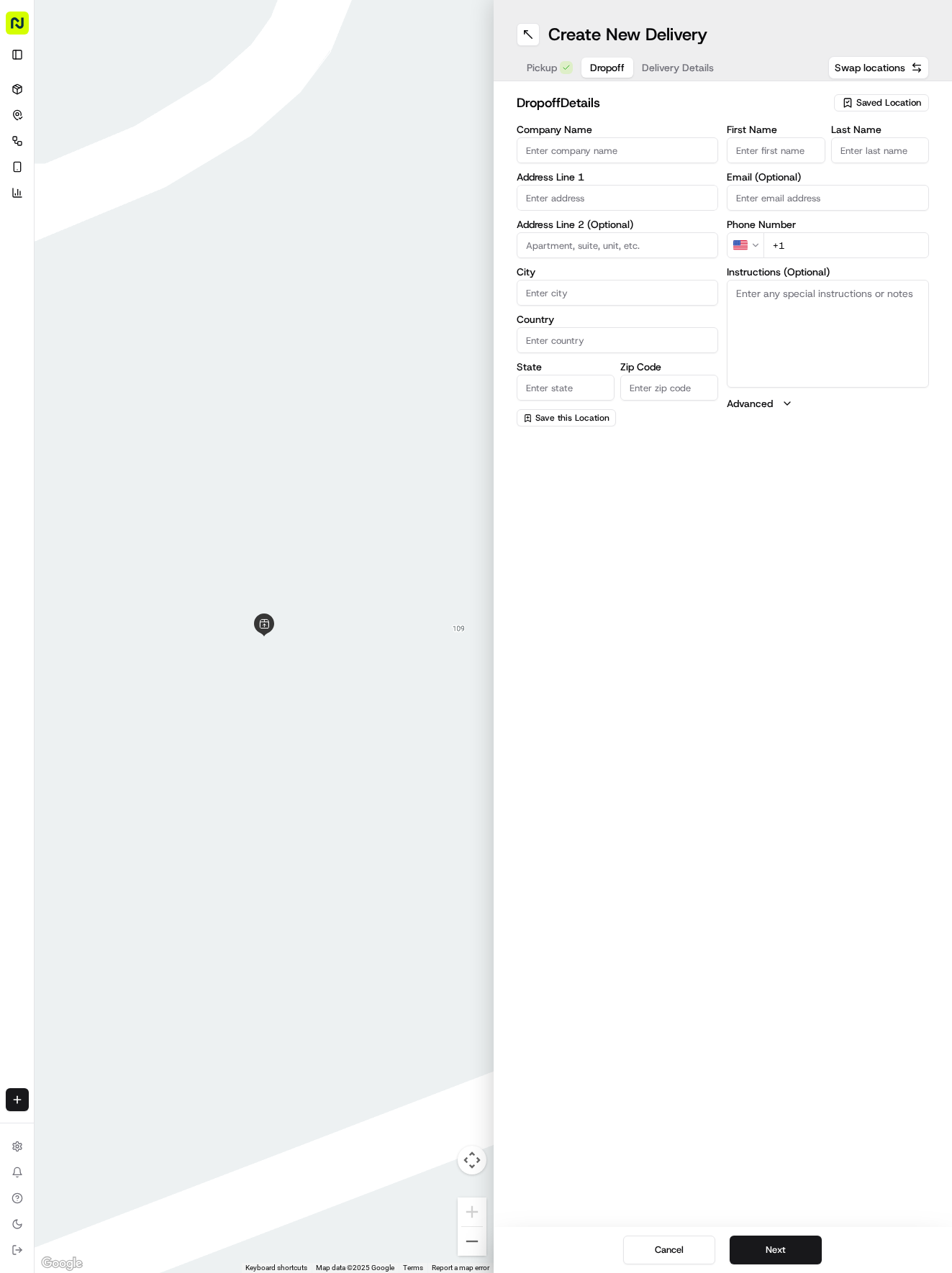
click at [782, 146] on input "First Name" at bounding box center [775, 150] width 98 height 26
click at [875, 148] on input "Last Name" at bounding box center [880, 150] width 98 height 26
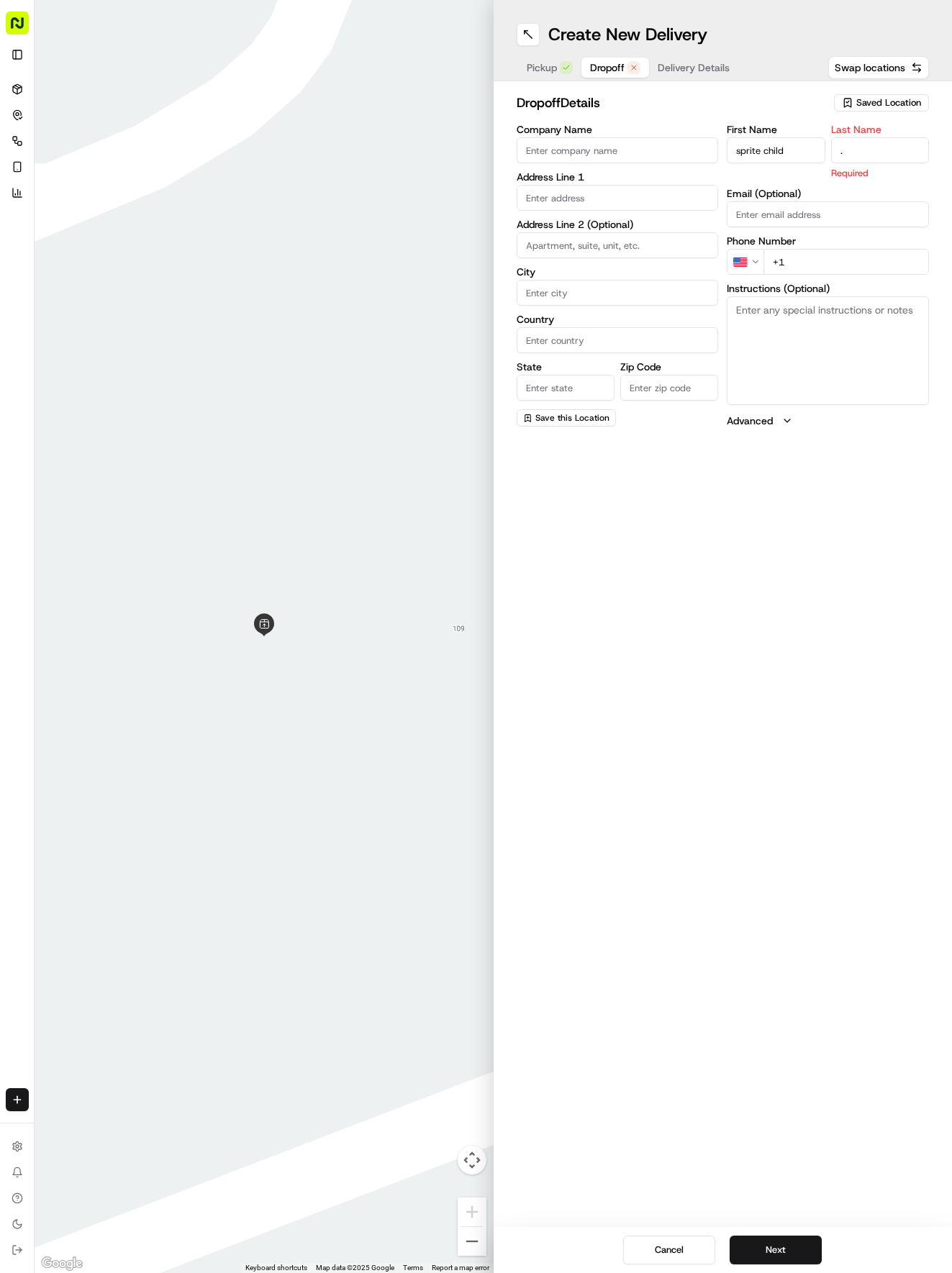
click at [845, 266] on div "First Name sprite child Last Name . Required Email (Optional) Phone Number US +…" at bounding box center [827, 276] width 202 height 304
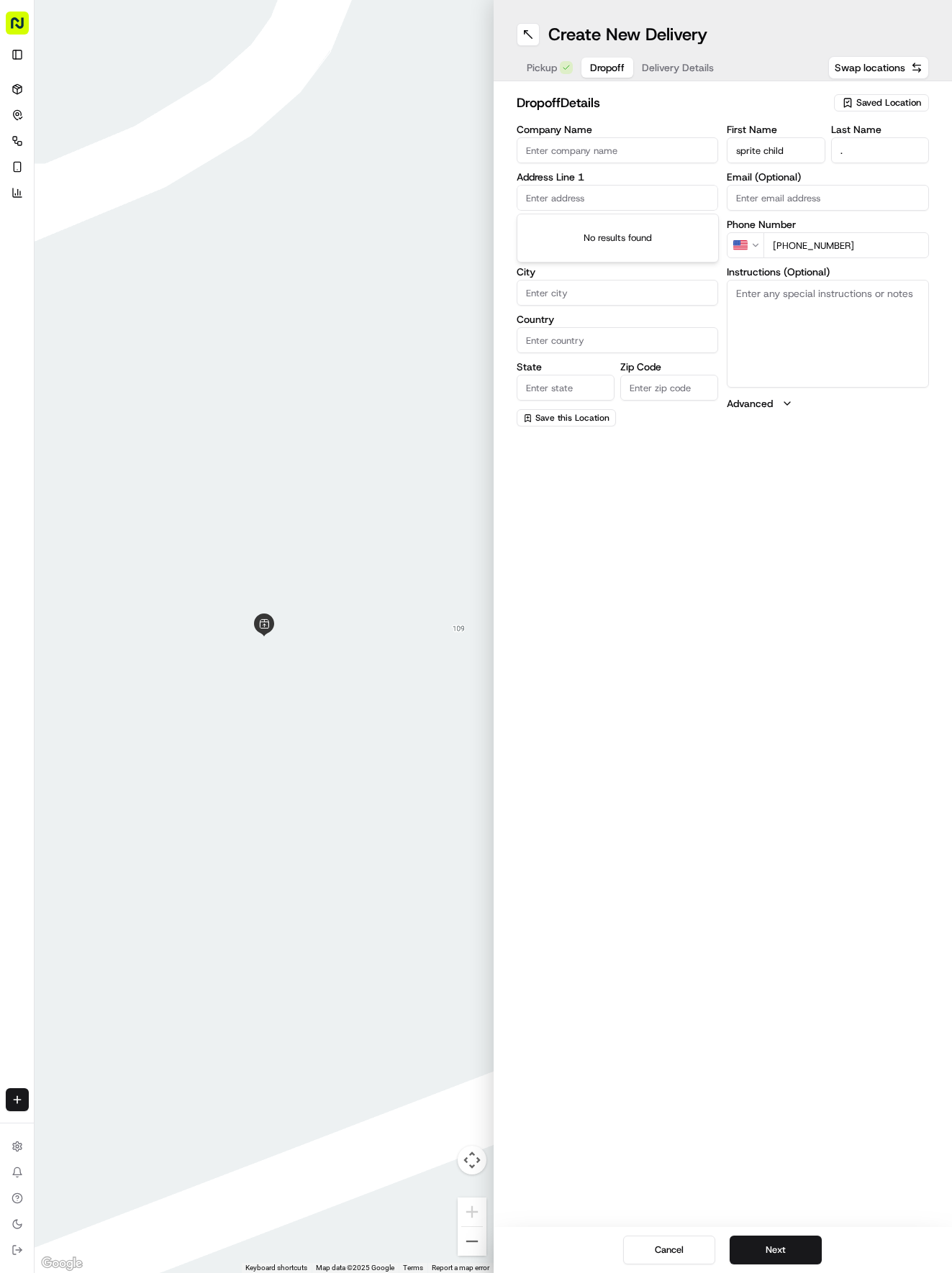
click at [583, 188] on input "text" at bounding box center [618, 198] width 202 height 26
click at [616, 224] on div "[STREET_ADDRESS]" at bounding box center [617, 228] width 195 height 21
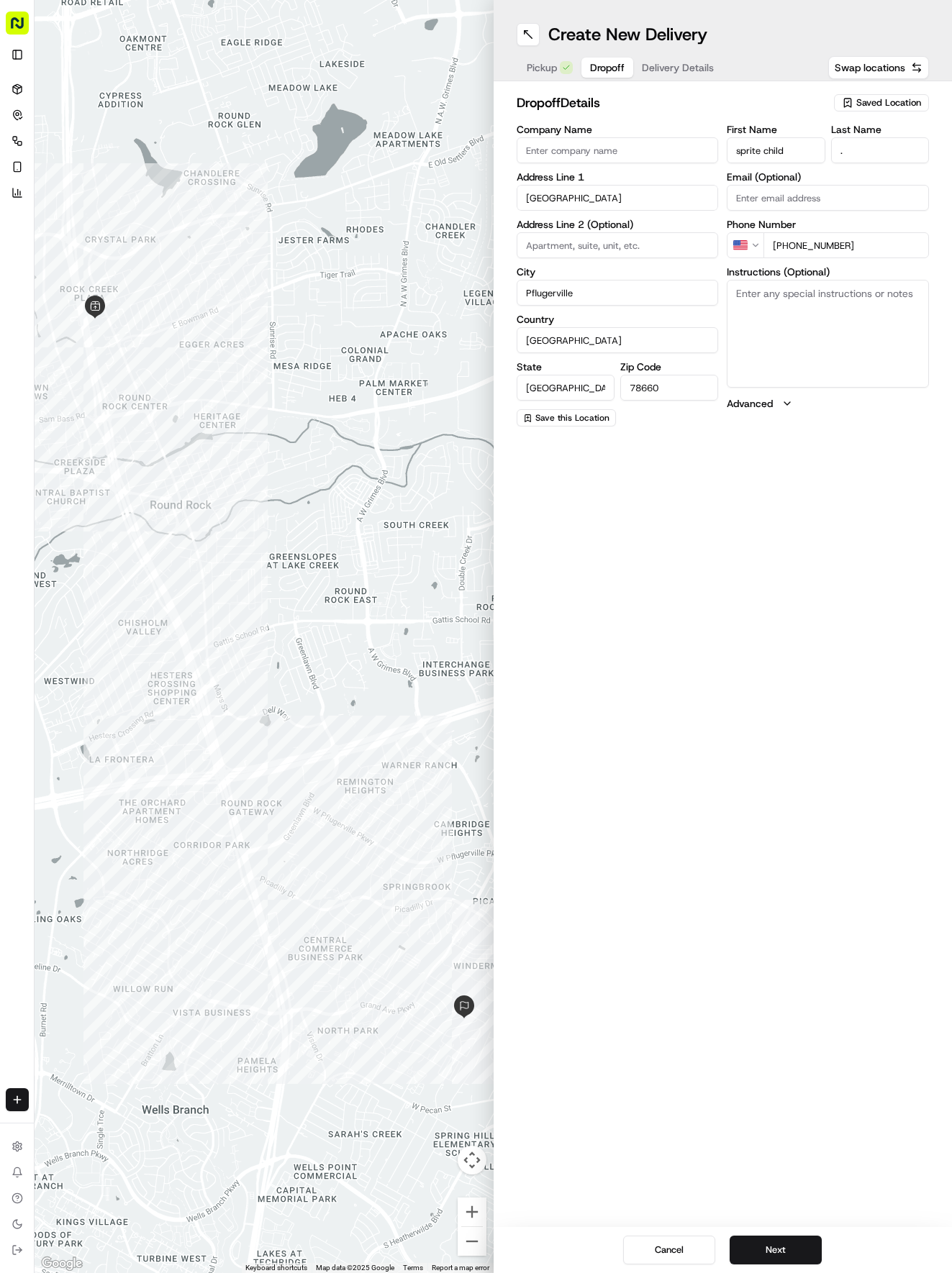
click at [807, 285] on textarea "Instructions (Optional)" at bounding box center [827, 334] width 202 height 108
click at [802, 1234] on div "Cancel Next" at bounding box center [723, 1250] width 459 height 46
click at [804, 1242] on button "Next" at bounding box center [775, 1251] width 92 height 29
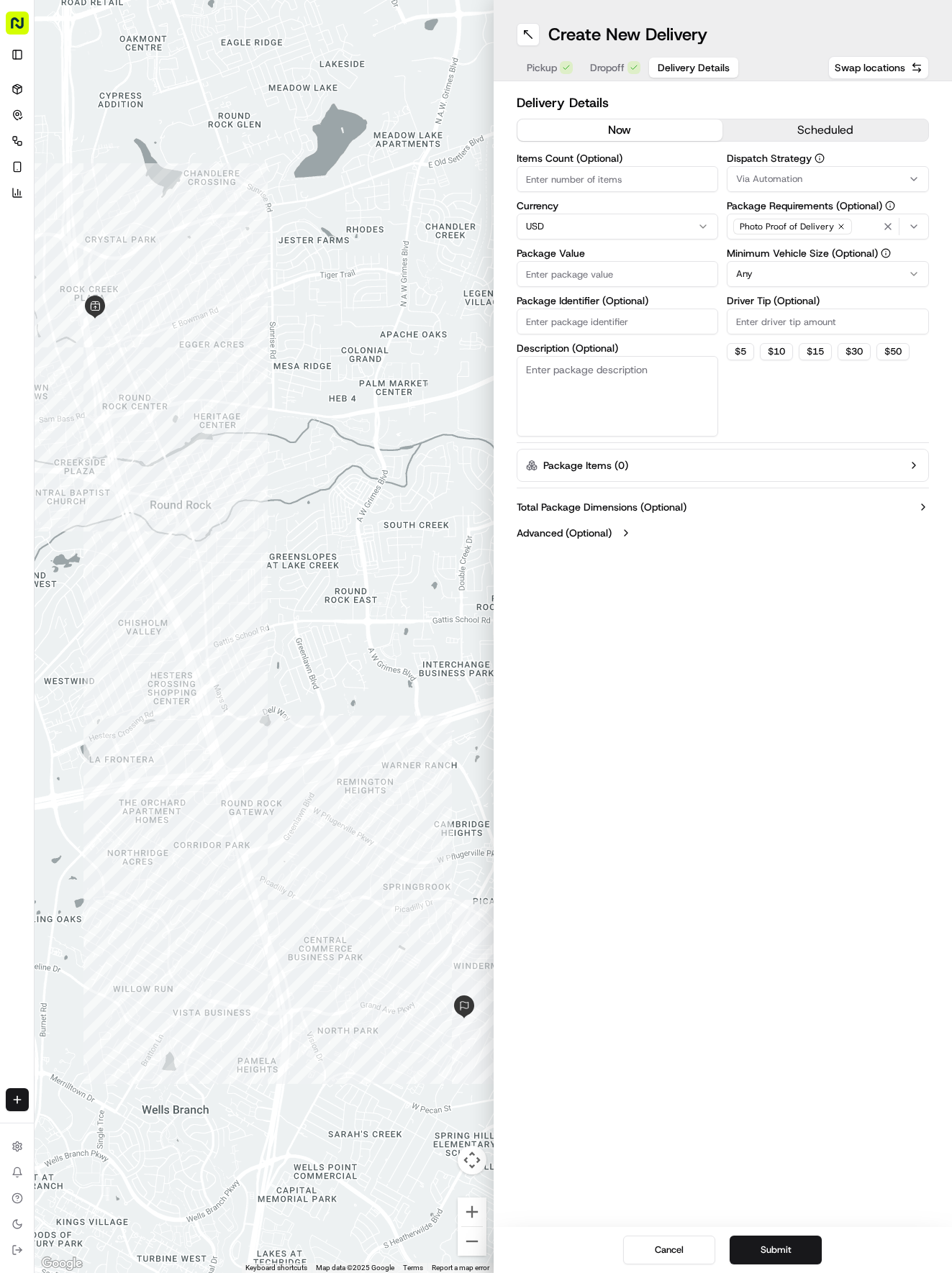
click at [781, 175] on span "Via Automation" at bounding box center [769, 178] width 66 height 13
click at [841, 247] on div "Tso Round Rock Strategy" at bounding box center [829, 258] width 205 height 21
click at [808, 651] on html "Tso Chinese 04 Round Rock [EMAIL_ADDRESS][DOMAIN_NAME] Toggle Sidebar Deliverie…" at bounding box center [476, 636] width 952 height 1273
click at [867, 287] on div "Minimum Vehicle Size (Optional) Any Any Bike Motorbike Cargo Bike Car Sedan SUV…" at bounding box center [827, 268] width 202 height 39
click at [825, 320] on input "Driver Tip (Optional)" at bounding box center [827, 321] width 202 height 26
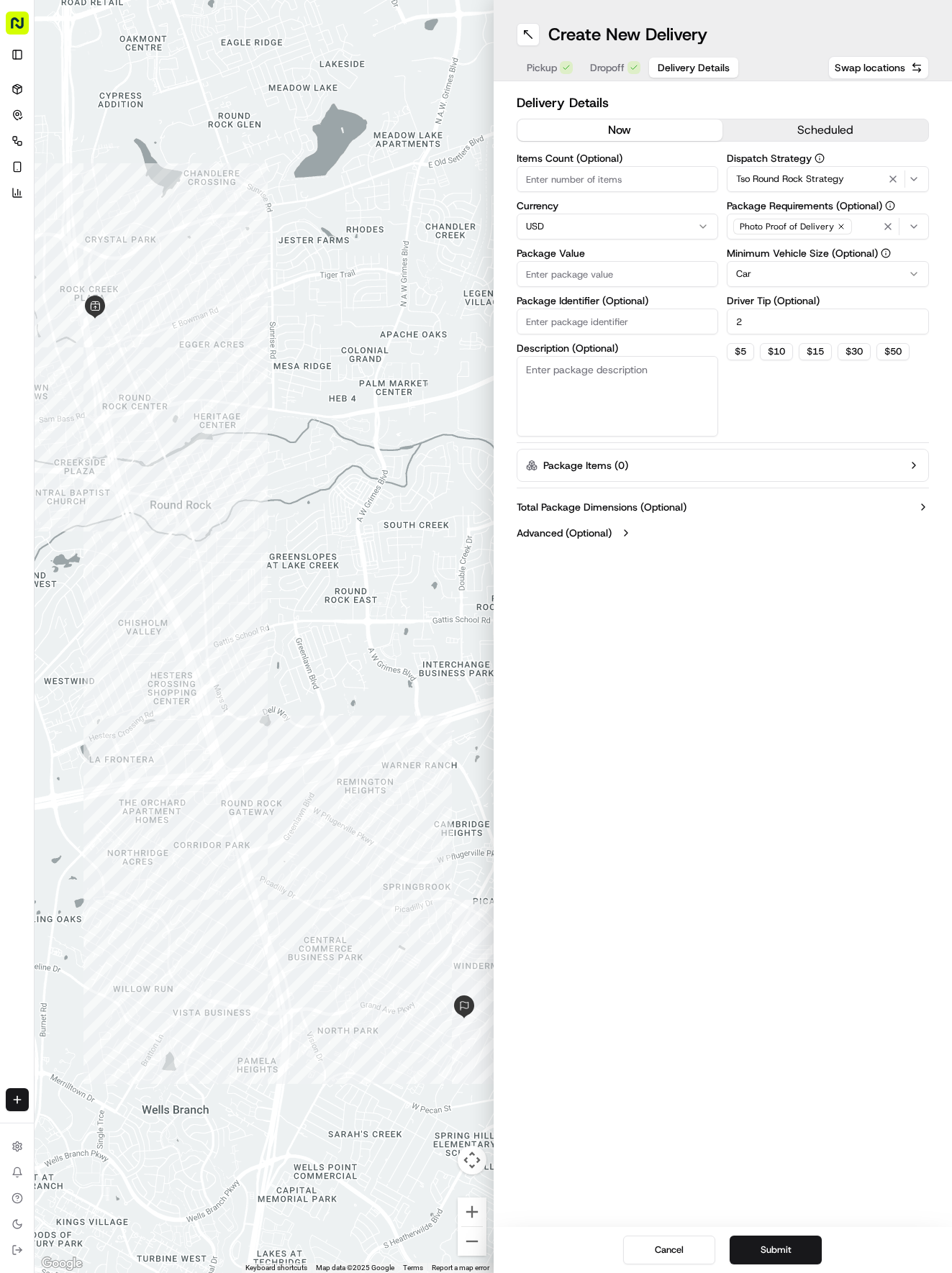
click at [552, 170] on input "Items Count (Optional)" at bounding box center [618, 179] width 202 height 26
click at [549, 269] on input "Package Value" at bounding box center [618, 273] width 202 height 26
click at [779, 1247] on button "Submit" at bounding box center [775, 1251] width 92 height 29
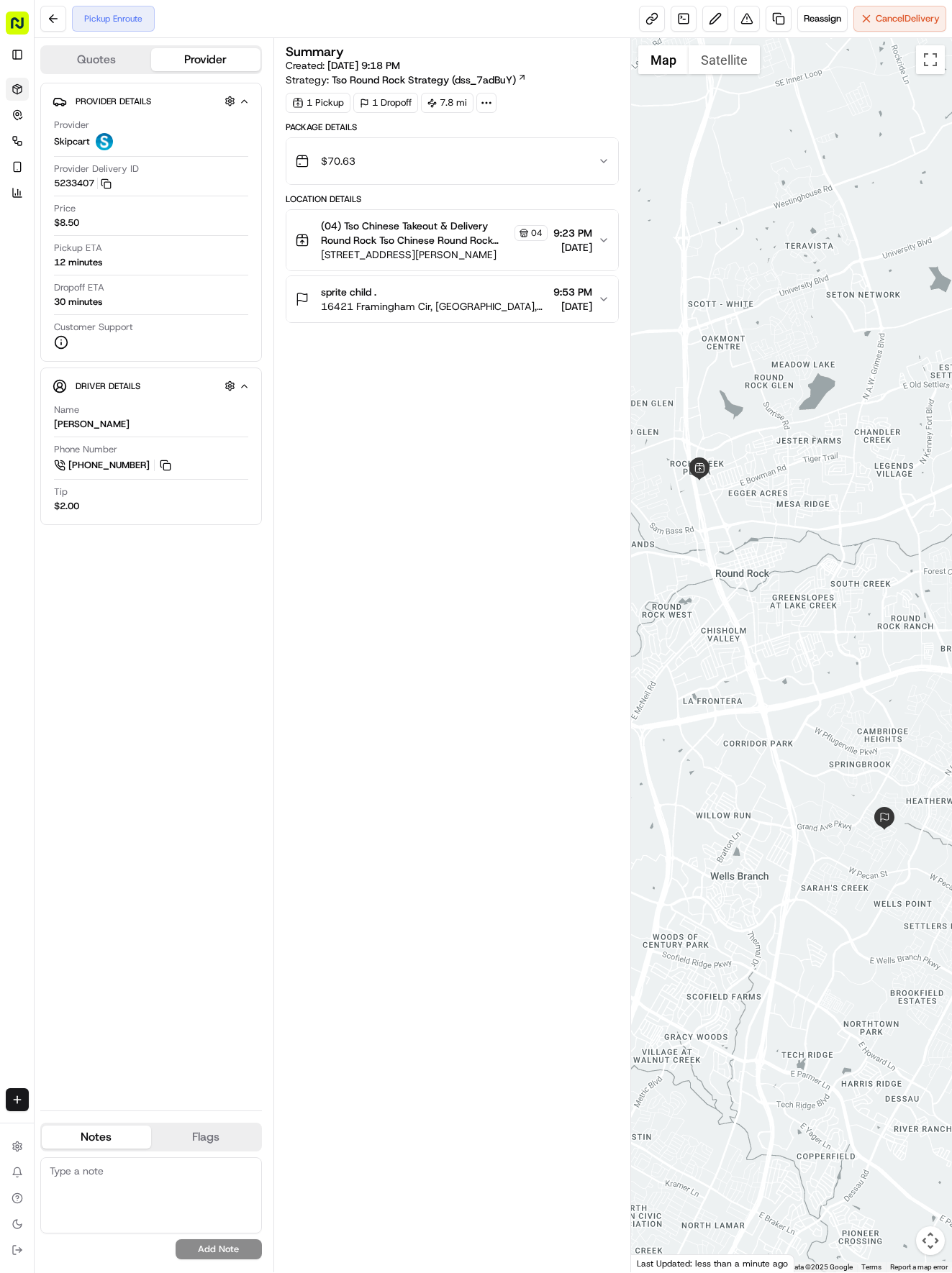
click at [17, 92] on icon at bounding box center [17, 89] width 9 height 10
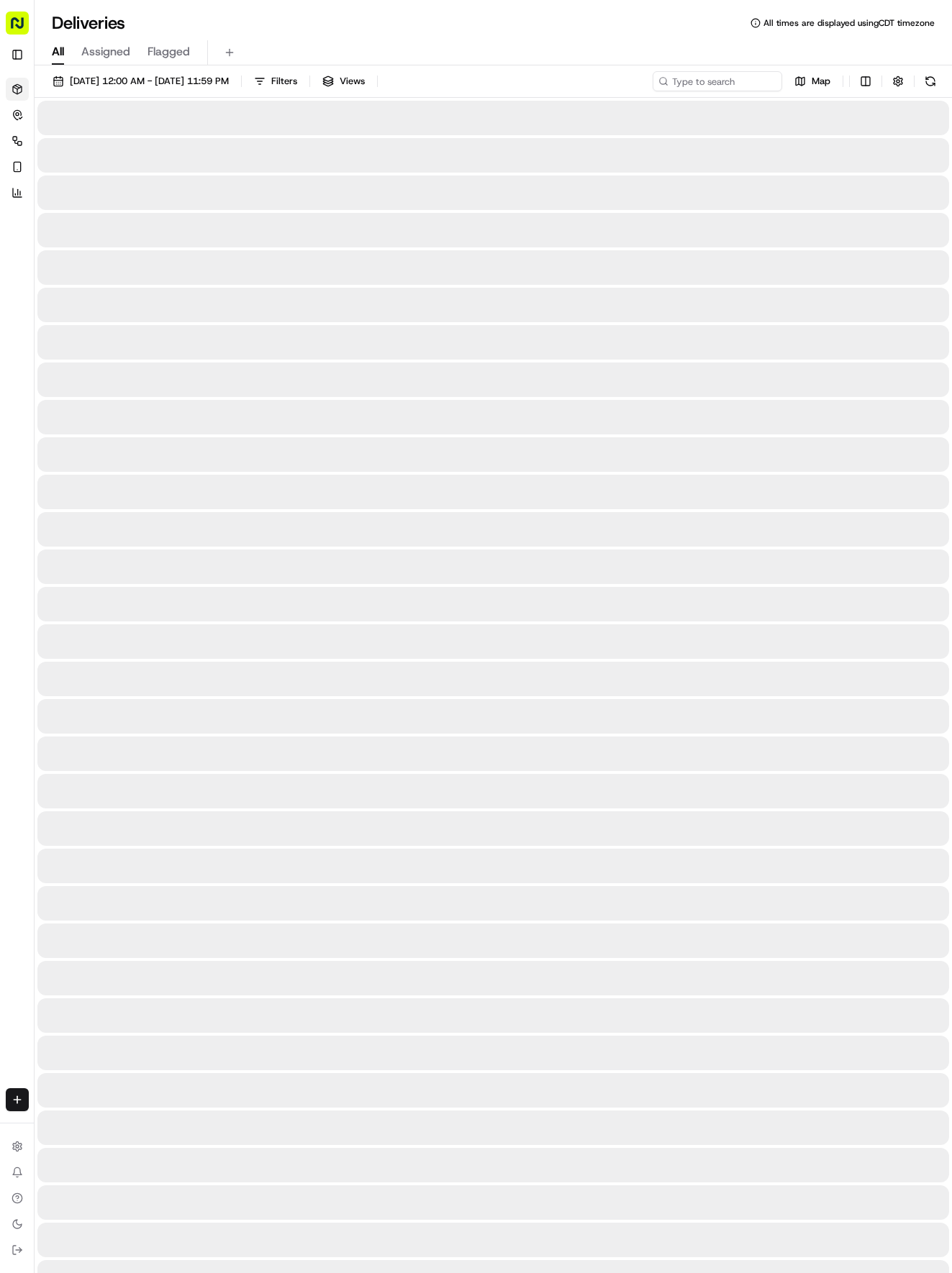
click at [17, 92] on icon at bounding box center [17, 89] width 9 height 10
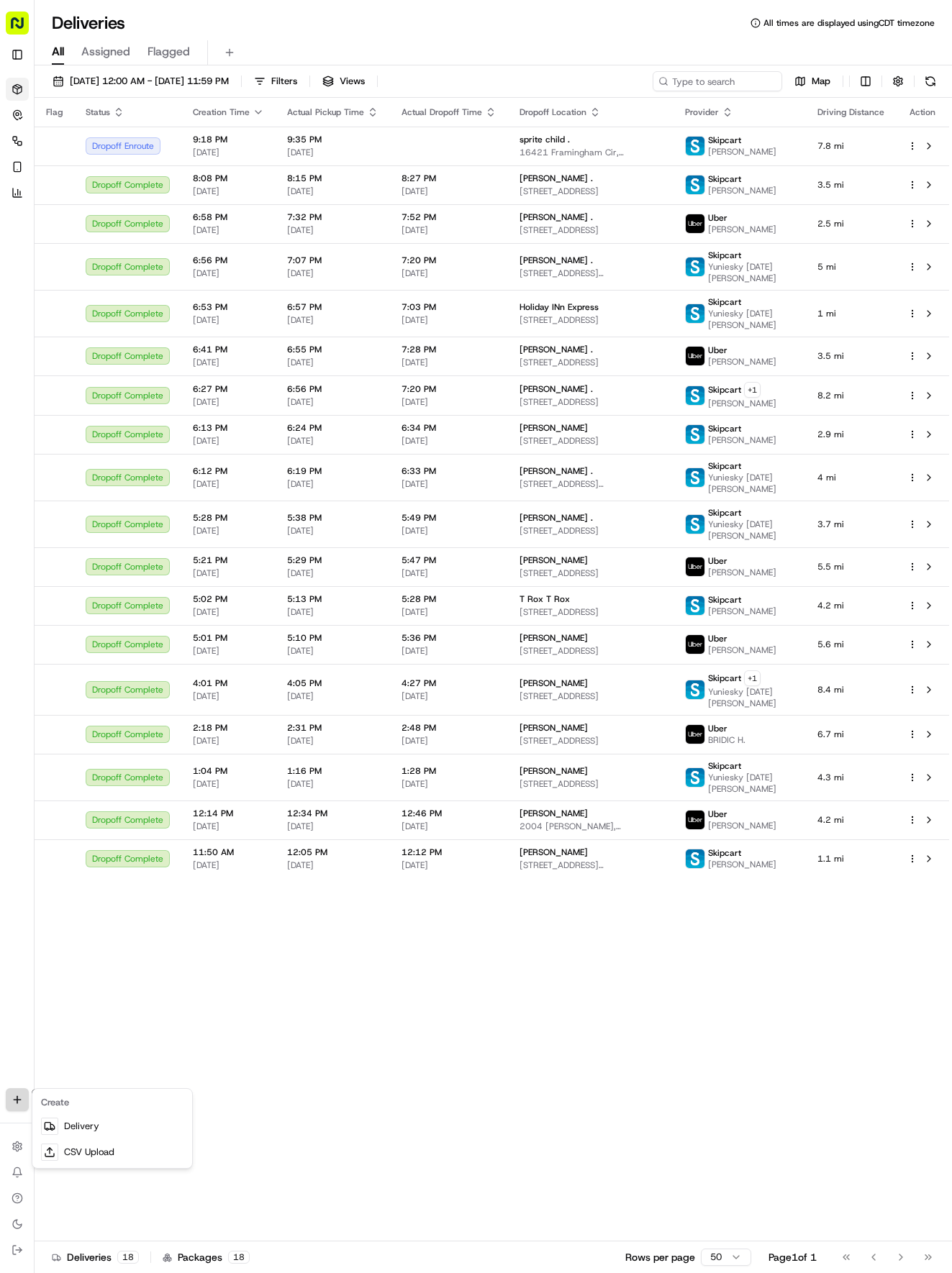
click at [14, 1093] on html "Tso Chinese 04 Round Rock [EMAIL_ADDRESS][DOMAIN_NAME] Toggle Sidebar Deliverie…" at bounding box center [476, 636] width 952 height 1273
click at [71, 1123] on link "Delivery" at bounding box center [112, 1126] width 154 height 26
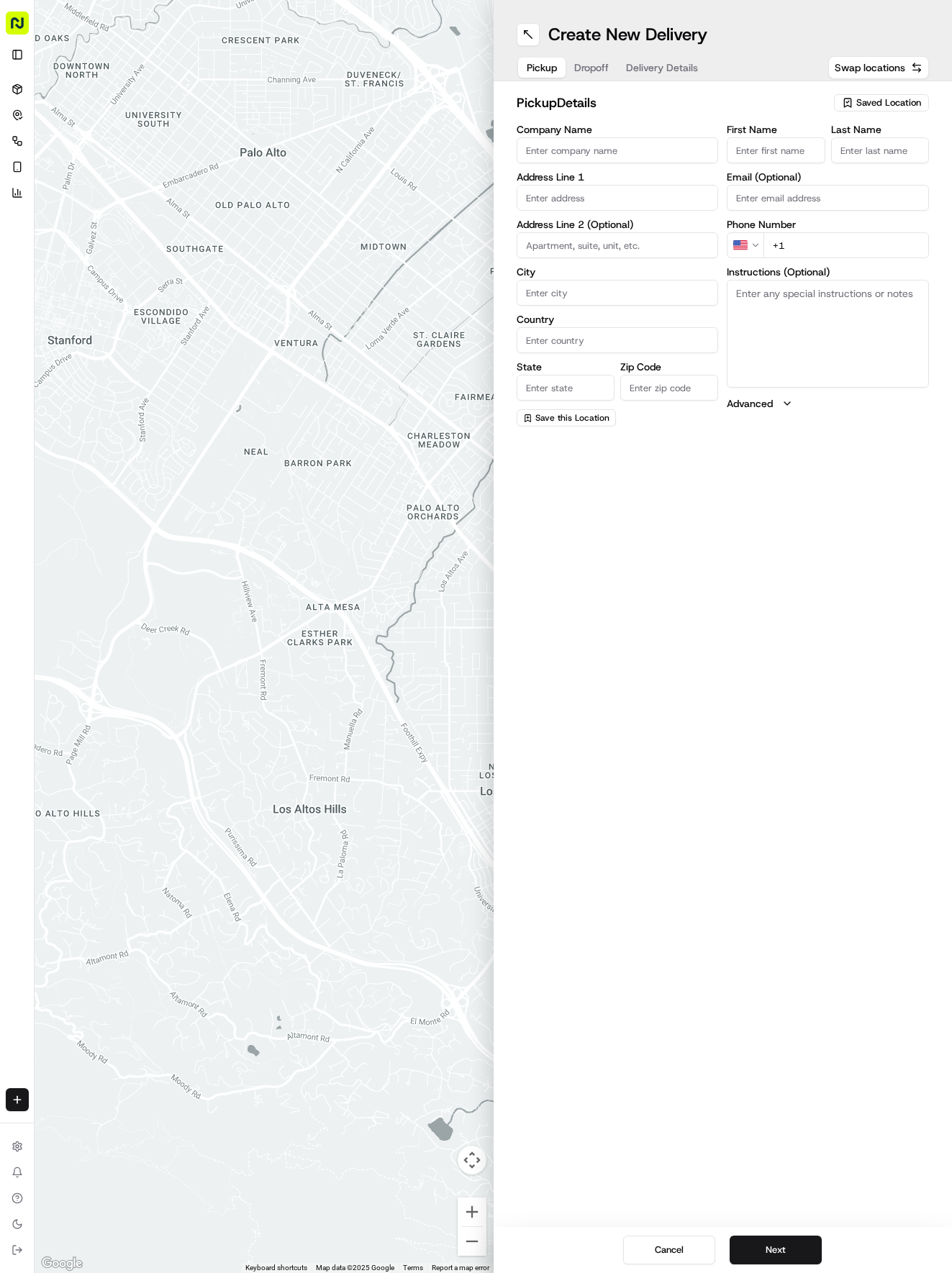
click at [889, 100] on span "Saved Location" at bounding box center [889, 102] width 65 height 13
click at [865, 160] on span "(04) Tso Chinese Takeout & Delivery Round Rock (04)" at bounding box center [857, 163] width 177 height 26
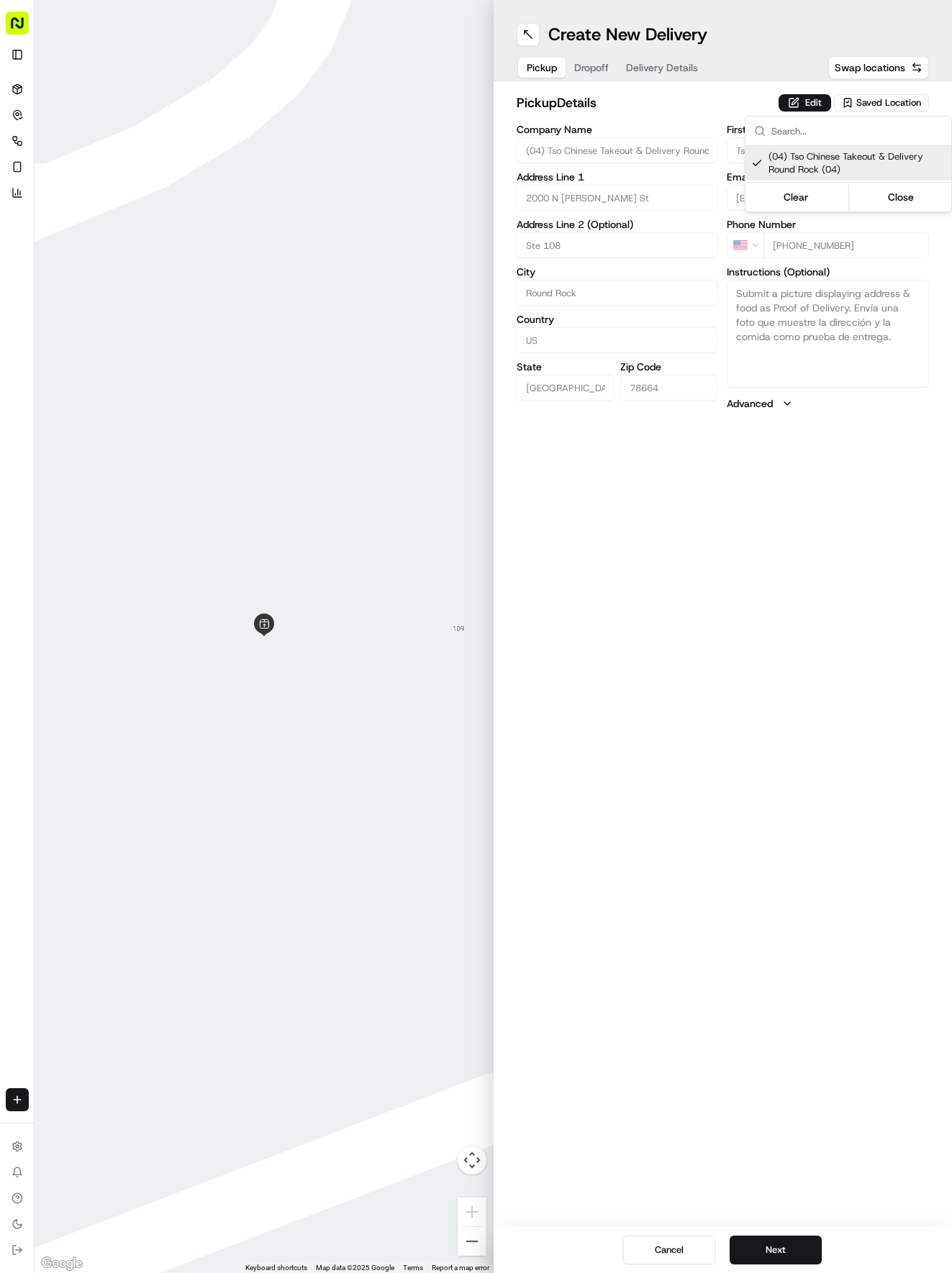
click at [776, 1243] on html "Tso Chinese 04 Round Rock [EMAIL_ADDRESS][DOMAIN_NAME] Toggle Sidebar Deliverie…" at bounding box center [476, 636] width 952 height 1273
click at [776, 1243] on button "Next" at bounding box center [775, 1251] width 92 height 29
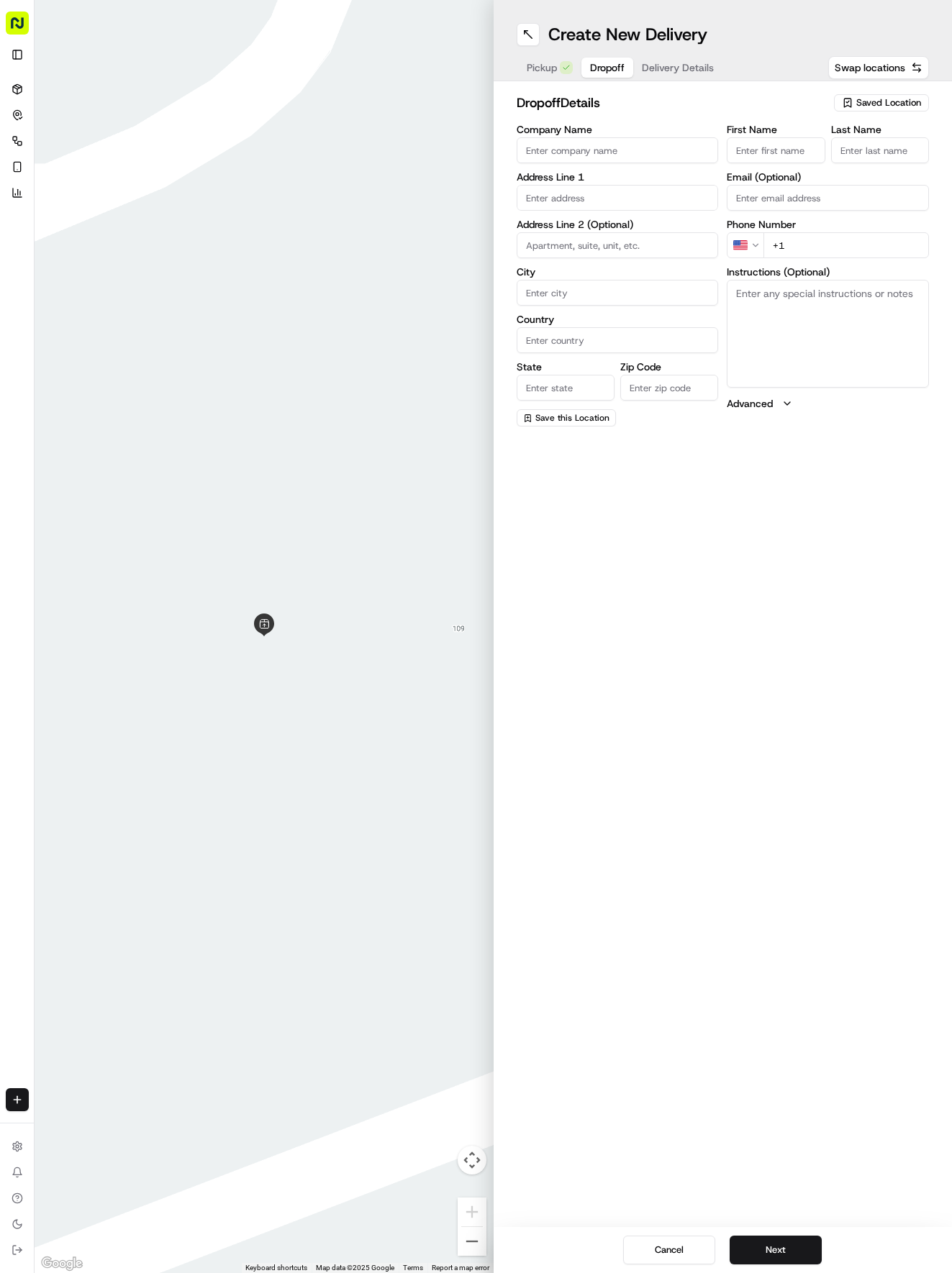
click at [760, 142] on input "First Name" at bounding box center [775, 150] width 98 height 26
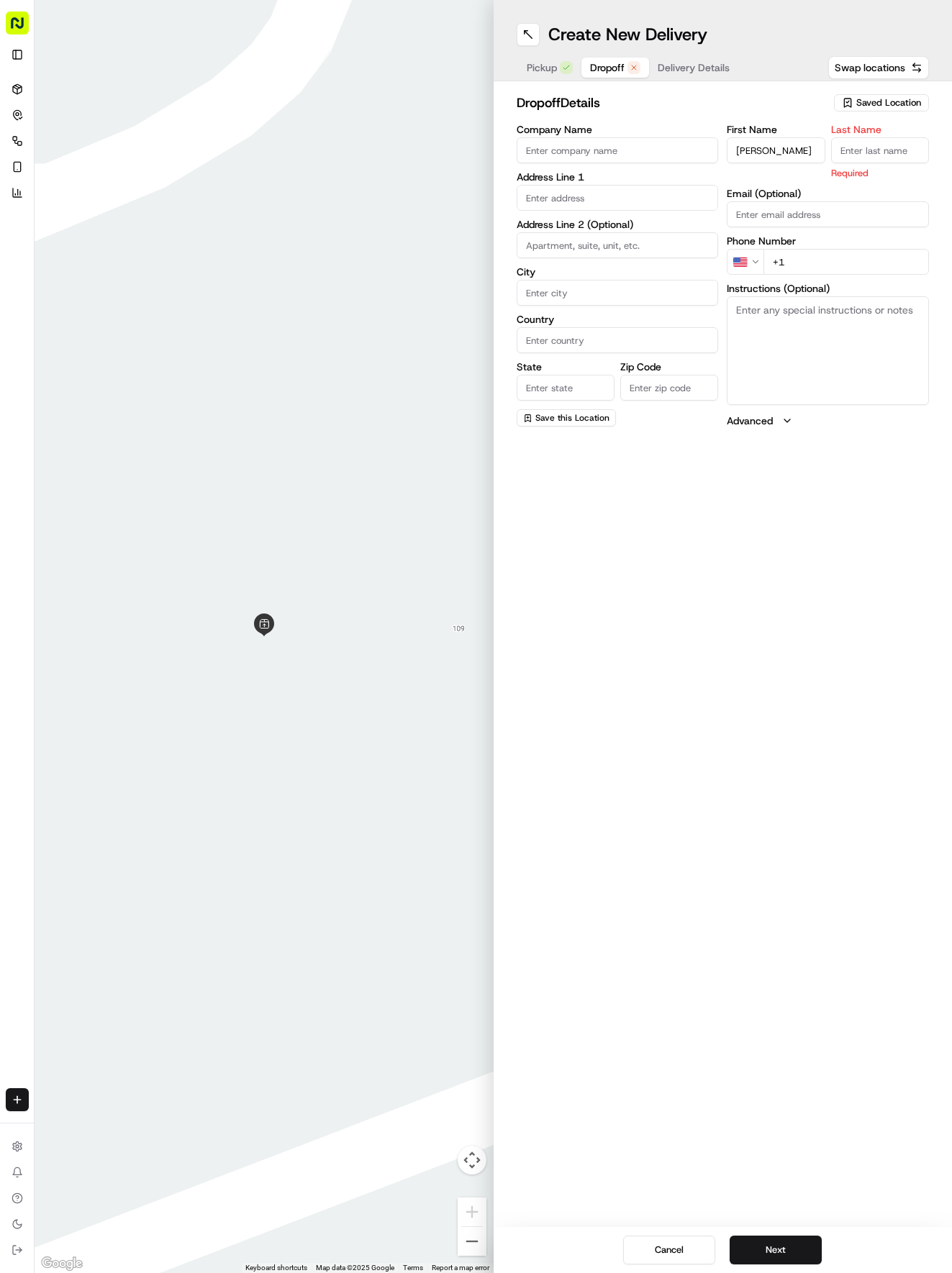
click at [861, 156] on input "Last Name" at bounding box center [880, 150] width 98 height 26
click at [801, 265] on div "First Name [PERSON_NAME] Last Name . Email (Optional) Phone Number US +1 Instru…" at bounding box center [827, 275] width 202 height 302
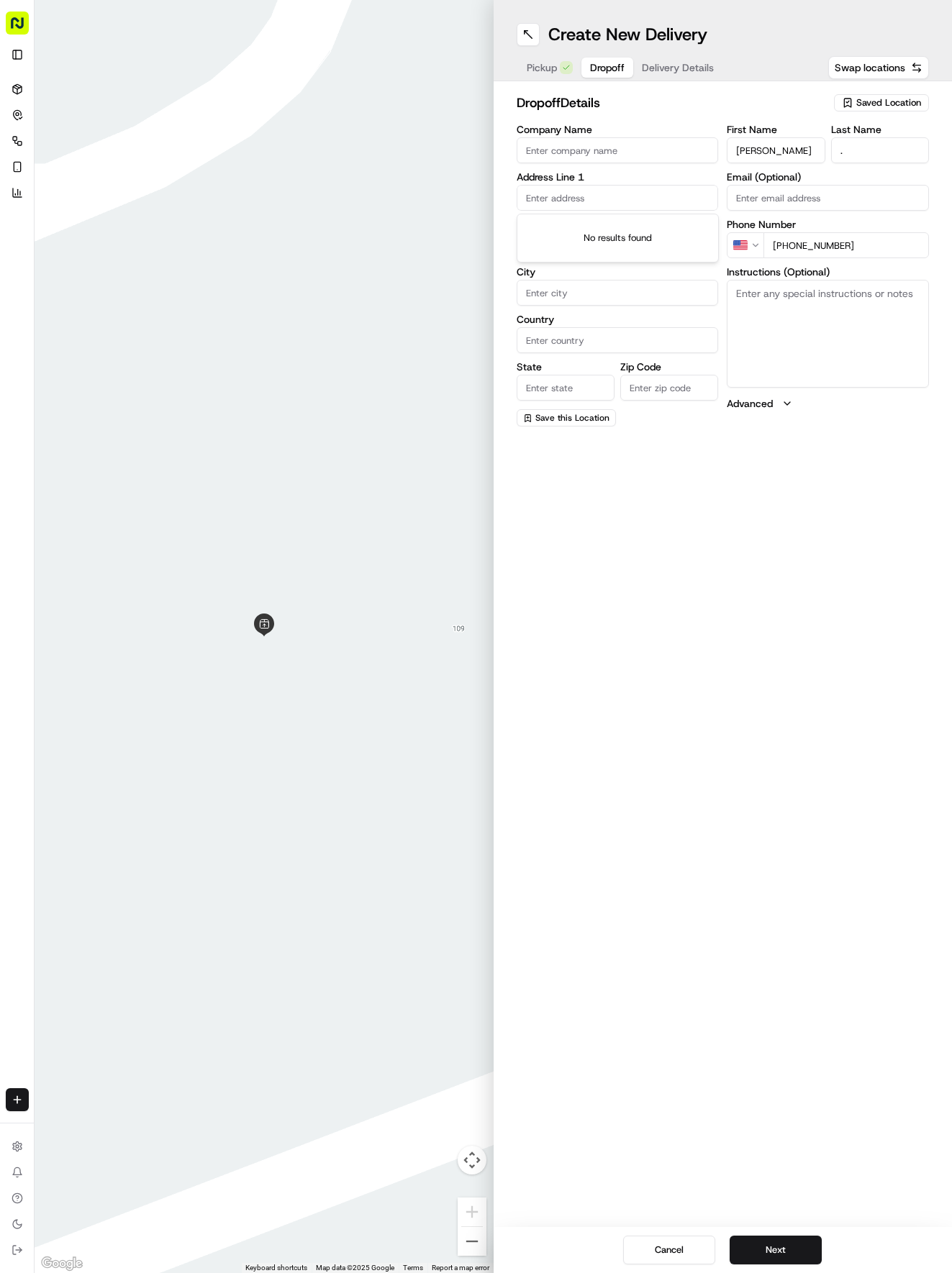
click at [561, 200] on input "text" at bounding box center [618, 198] width 202 height 26
click at [586, 144] on input "Company Name" at bounding box center [618, 150] width 202 height 26
click at [536, 199] on input "text" at bounding box center [618, 198] width 202 height 26
click at [612, 236] on div "[STREET_ADDRESS]" at bounding box center [617, 228] width 195 height 21
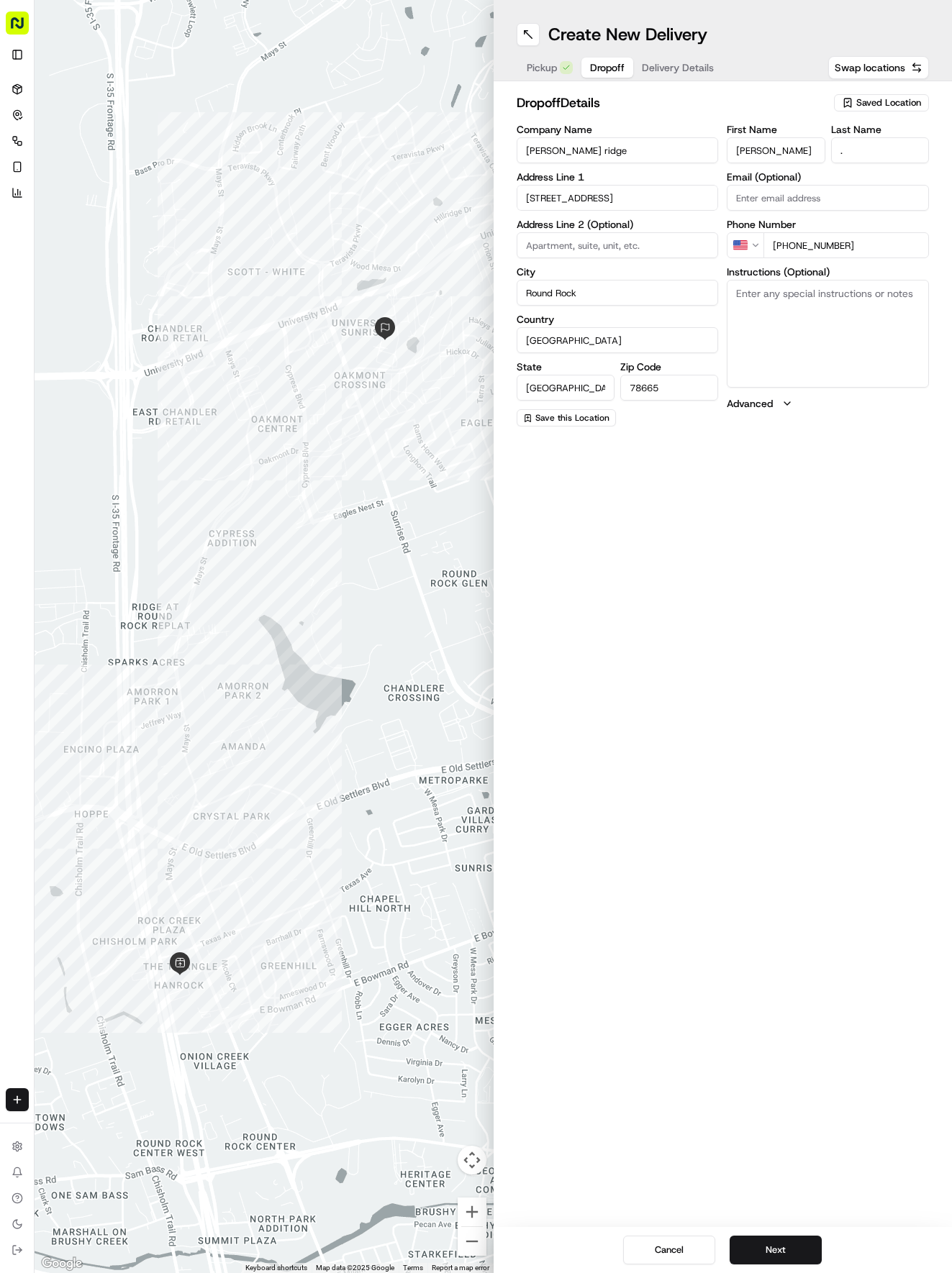
click at [778, 338] on textarea "Instructions (Optional)" at bounding box center [827, 334] width 202 height 108
click at [787, 1245] on button "Next" at bounding box center [775, 1251] width 92 height 29
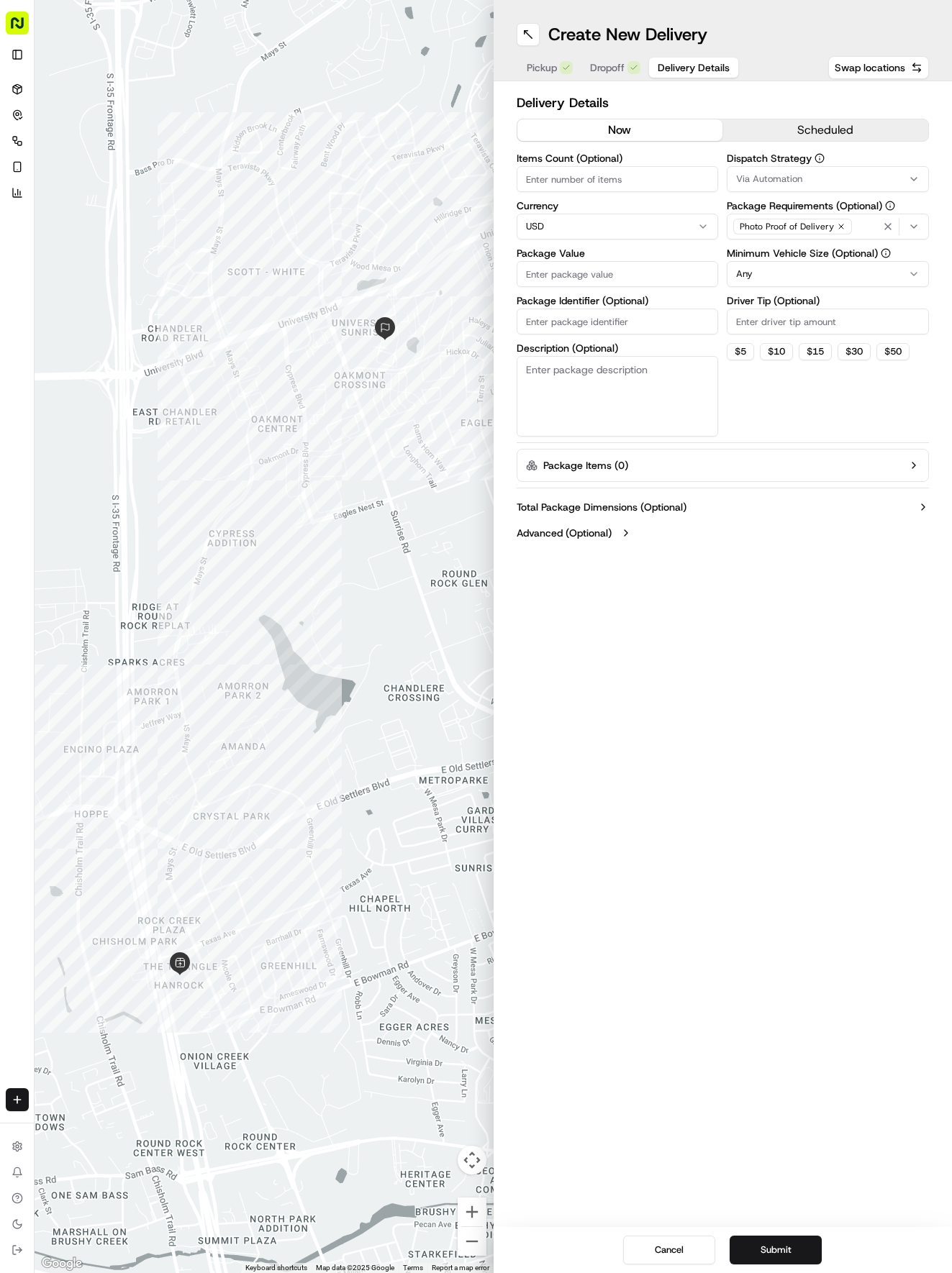
click at [766, 192] on button "Via Automation" at bounding box center [827, 179] width 202 height 26
click at [779, 259] on span "Tso Round Rock Strategy" at bounding box center [839, 257] width 177 height 13
drag, startPoint x: 795, startPoint y: 630, endPoint x: 798, endPoint y: 604, distance: 26.2
click at [795, 625] on html "Tso Chinese 04 Round Rock [EMAIL_ADDRESS][DOMAIN_NAME] Toggle Sidebar Deliverie…" at bounding box center [476, 636] width 952 height 1273
click at [790, 265] on html "Tso Chinese 04 Round Rock [EMAIL_ADDRESS][DOMAIN_NAME] Toggle Sidebar Deliverie…" at bounding box center [476, 636] width 952 height 1273
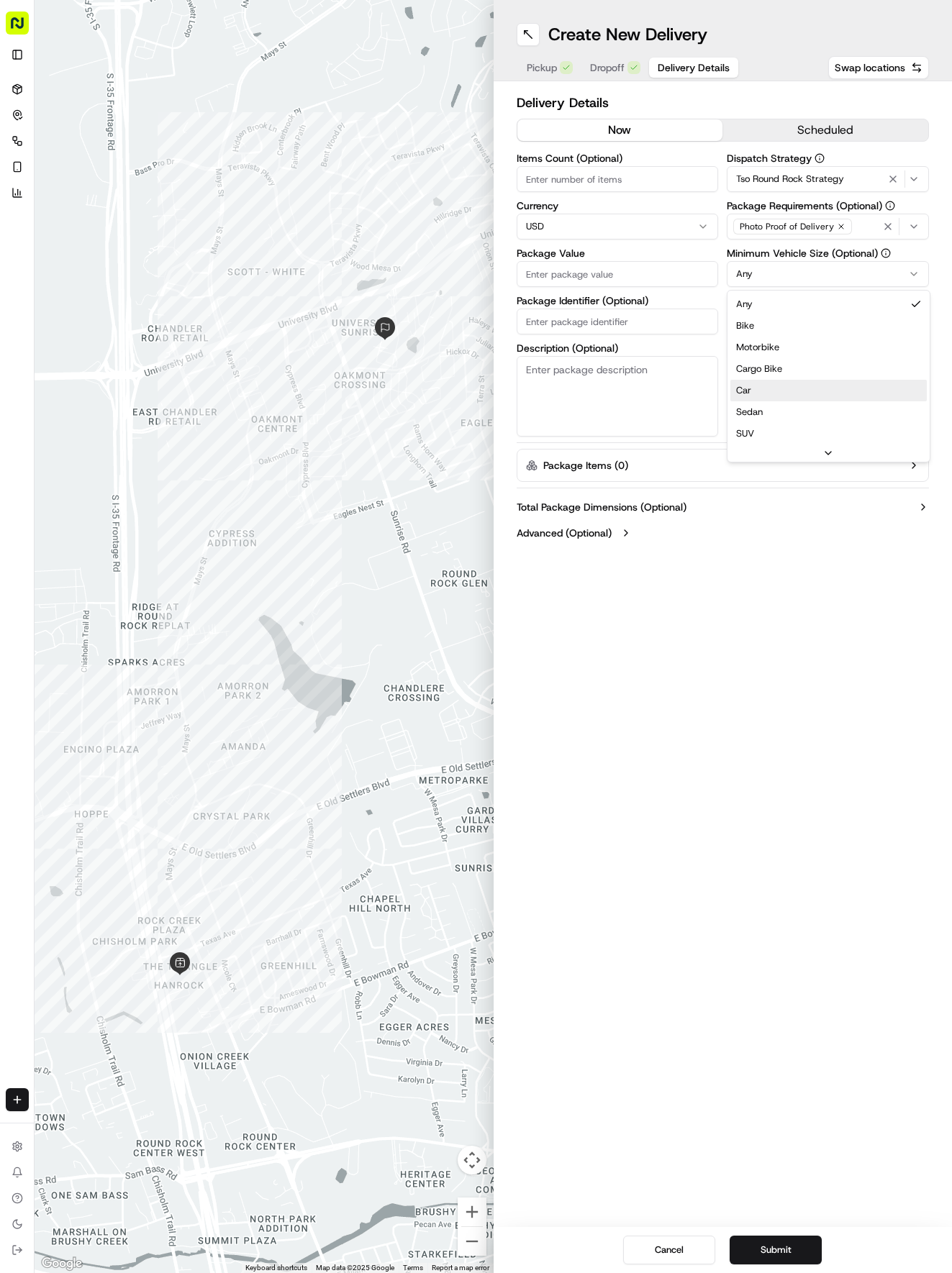
drag, startPoint x: 784, startPoint y: 377, endPoint x: 782, endPoint y: 391, distance: 14.1
click at [785, 325] on input "Driver Tip (Optional)" at bounding box center [827, 321] width 202 height 26
click at [612, 186] on input "Items Count (Optional)" at bounding box center [618, 179] width 202 height 26
click at [610, 272] on input "Package Value" at bounding box center [618, 273] width 202 height 26
click at [782, 1246] on button "Submit" at bounding box center [775, 1251] width 92 height 29
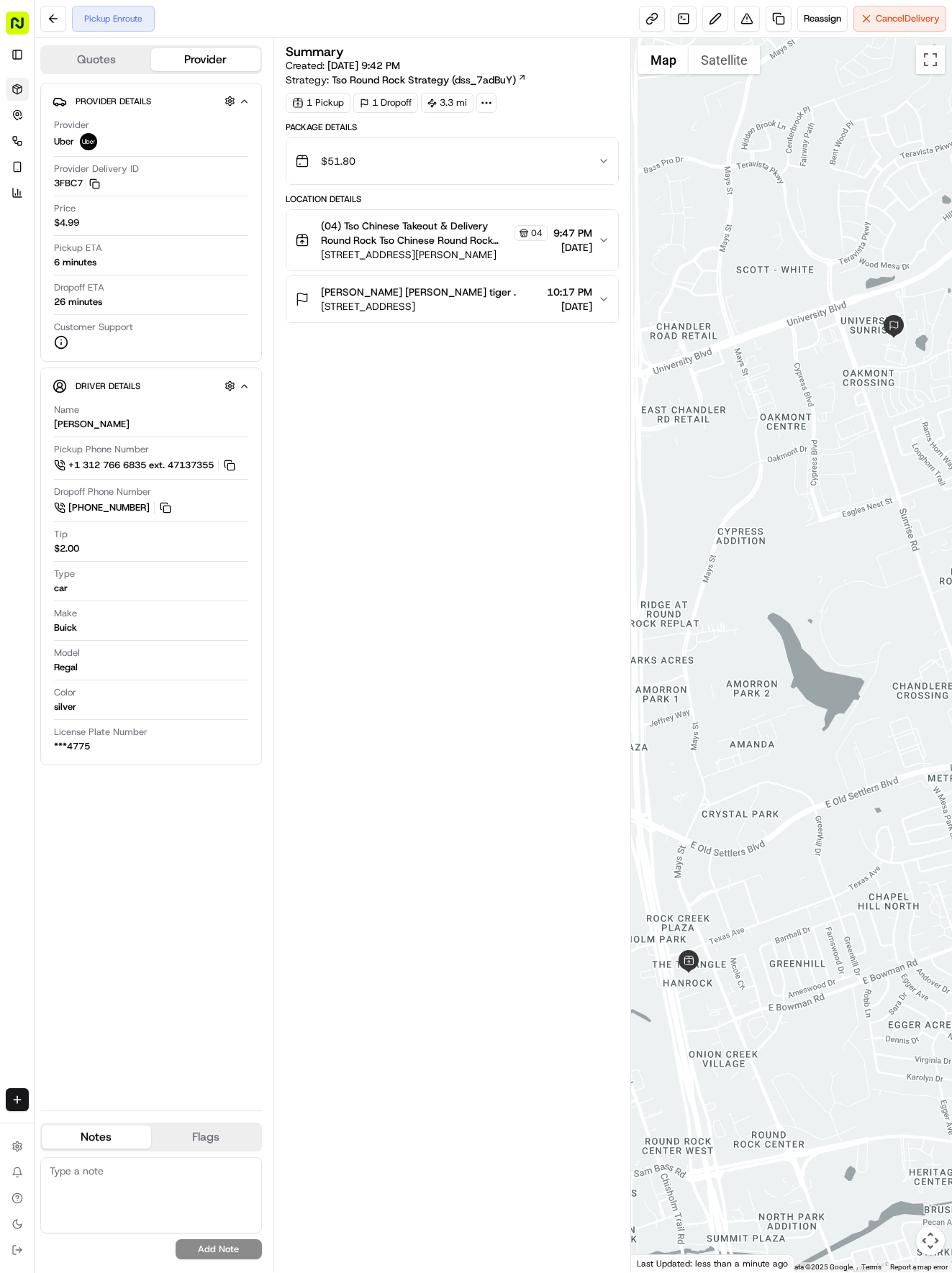
click at [14, 88] on icon at bounding box center [18, 90] width 12 height 12
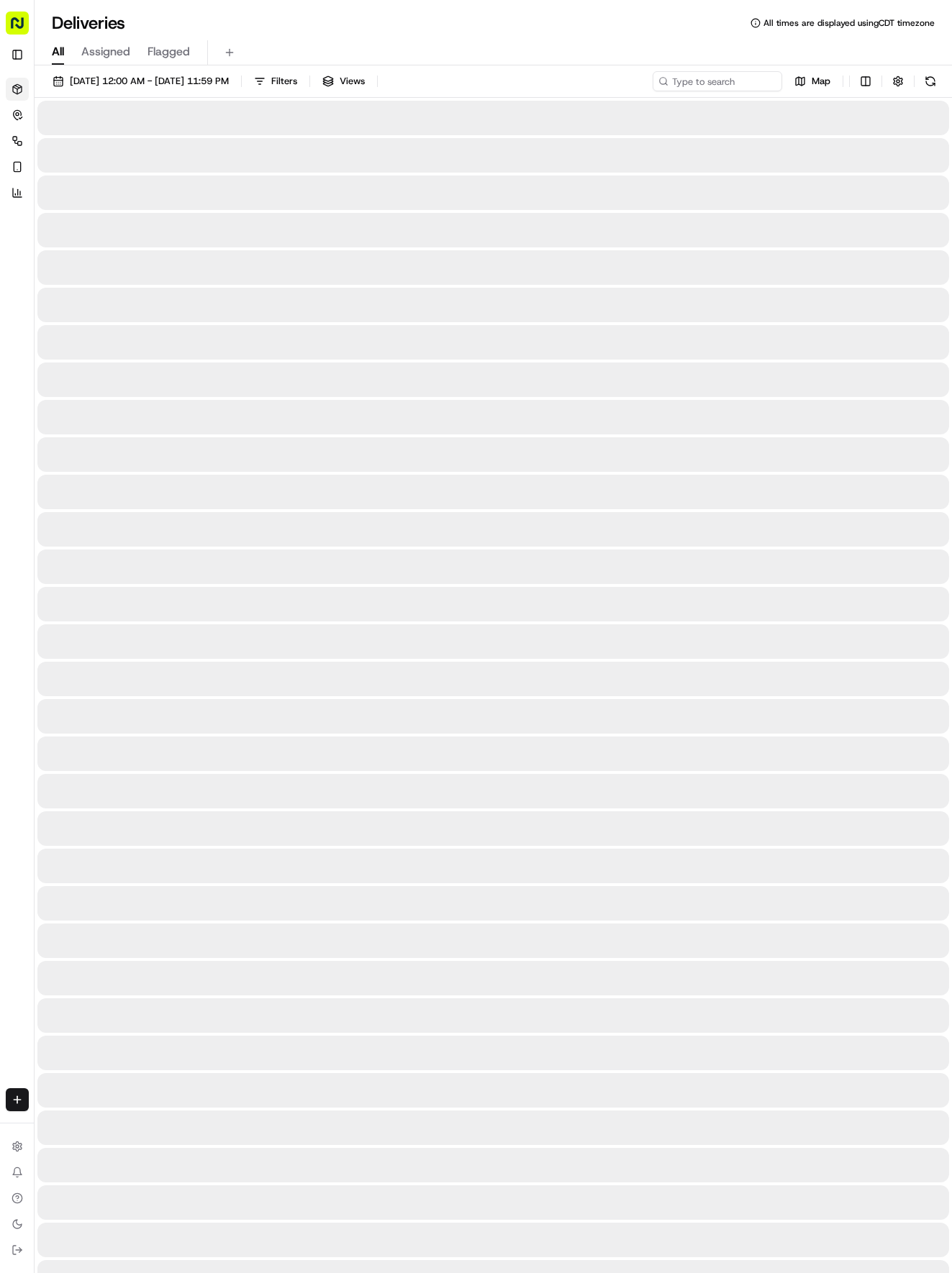
click at [14, 88] on icon at bounding box center [18, 90] width 12 height 12
